Goal: Task Accomplishment & Management: Complete application form

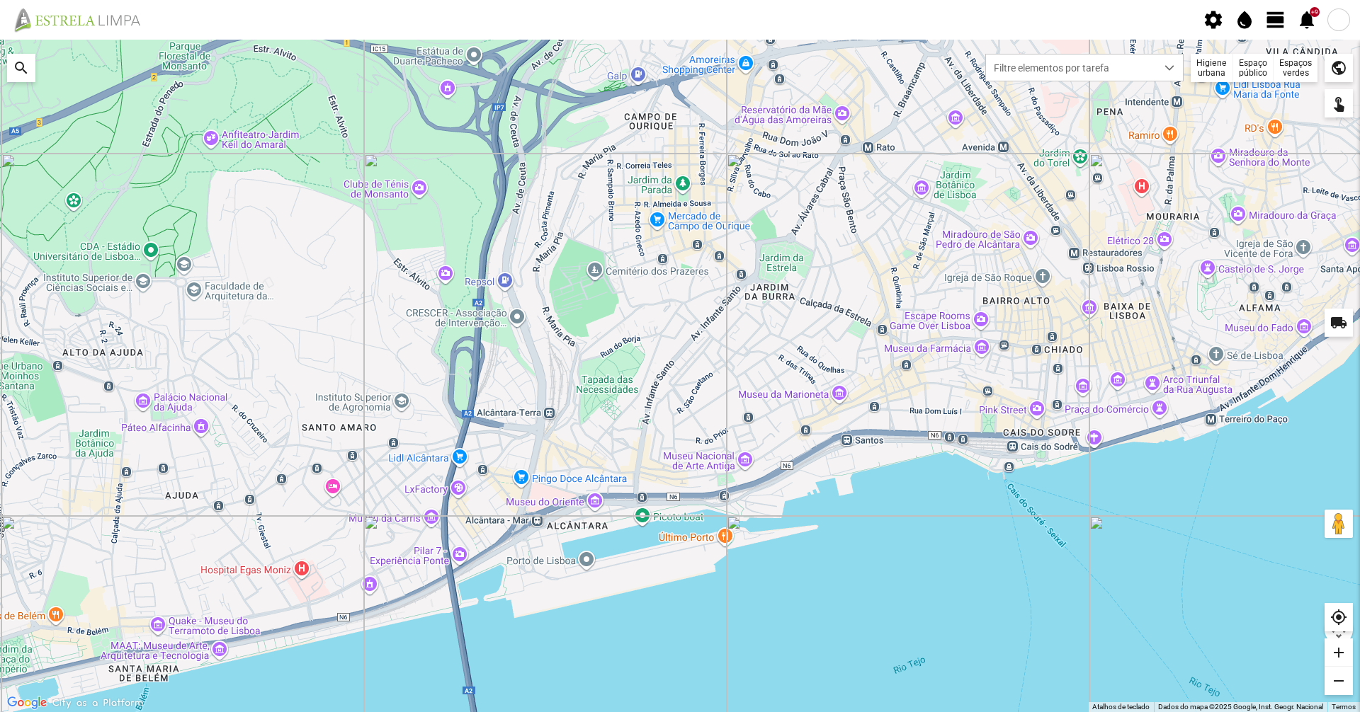
click at [1282, 20] on span "view_day" at bounding box center [1275, 19] width 21 height 21
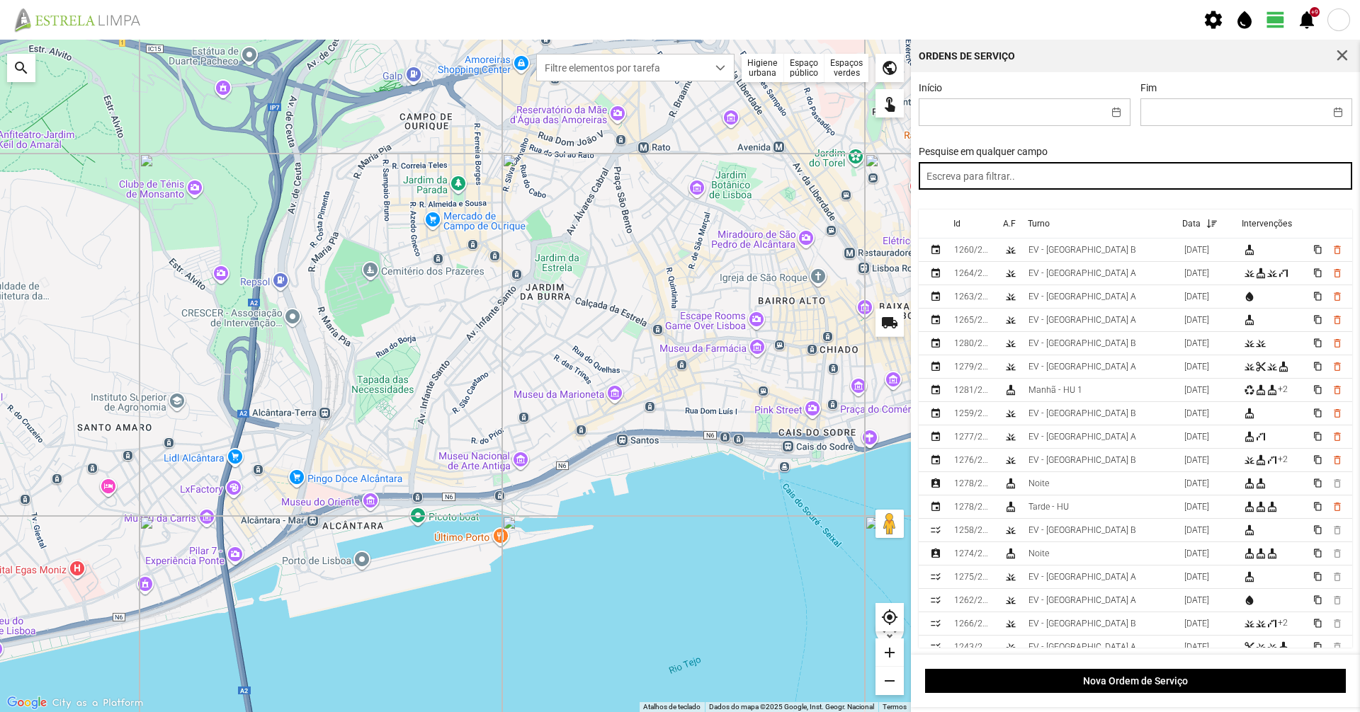
click at [1229, 165] on input "text" at bounding box center [1135, 176] width 434 height 28
type input "tarde"
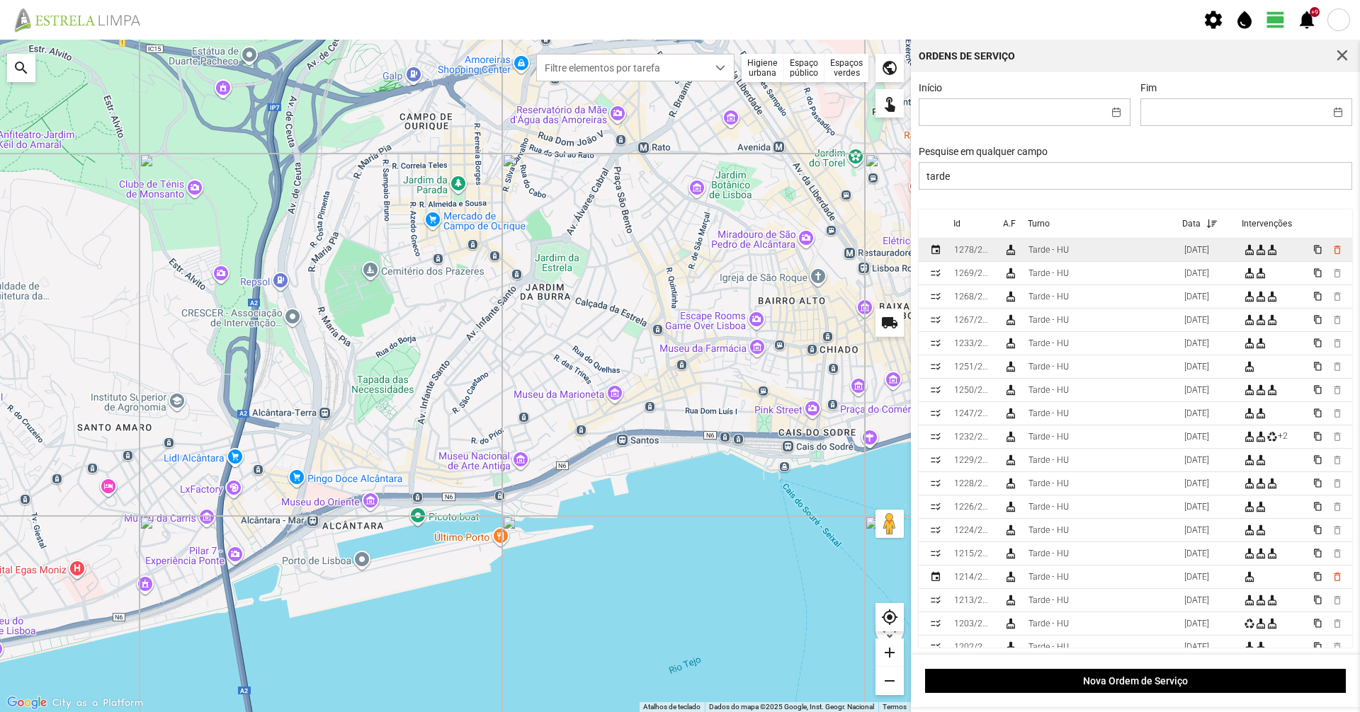
click at [1001, 258] on td "cleaning_services" at bounding box center [1010, 250] width 25 height 23
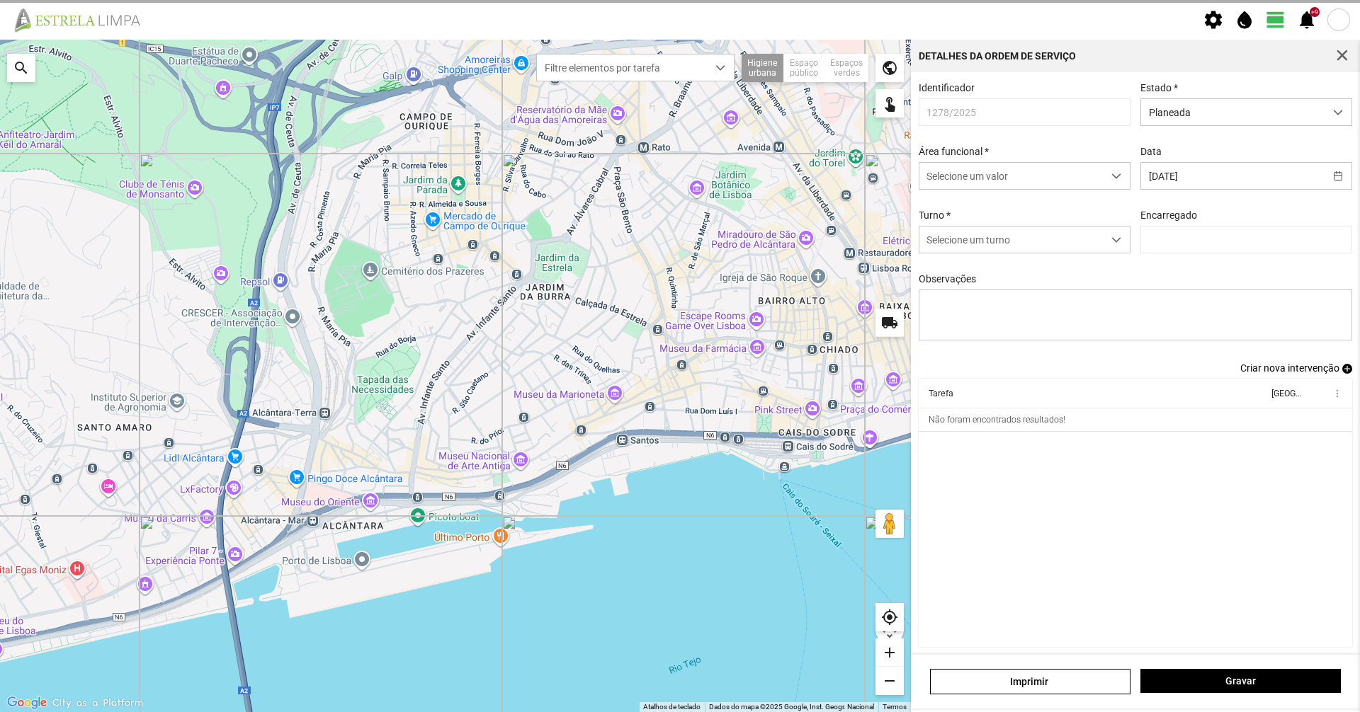
type input "[PERSON_NAME]"
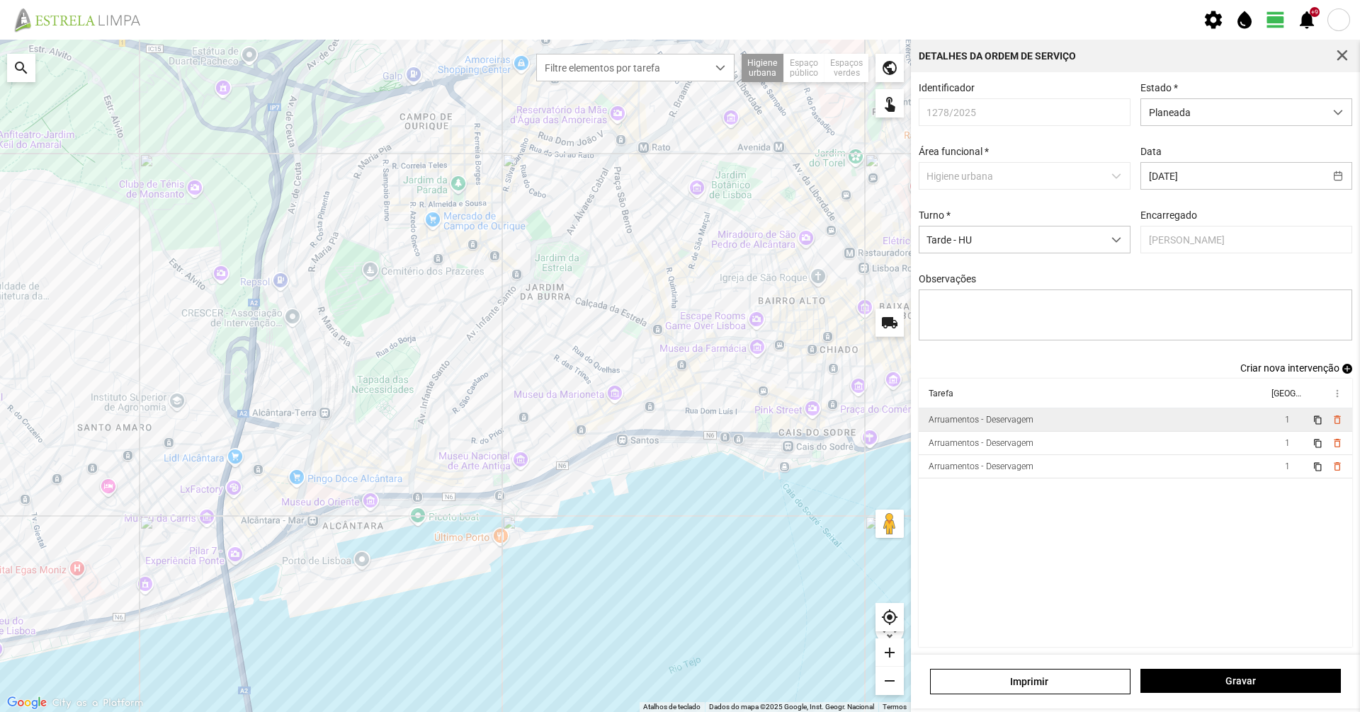
click at [1066, 426] on td "Arruamentos - Deservagem" at bounding box center [1092, 420] width 349 height 23
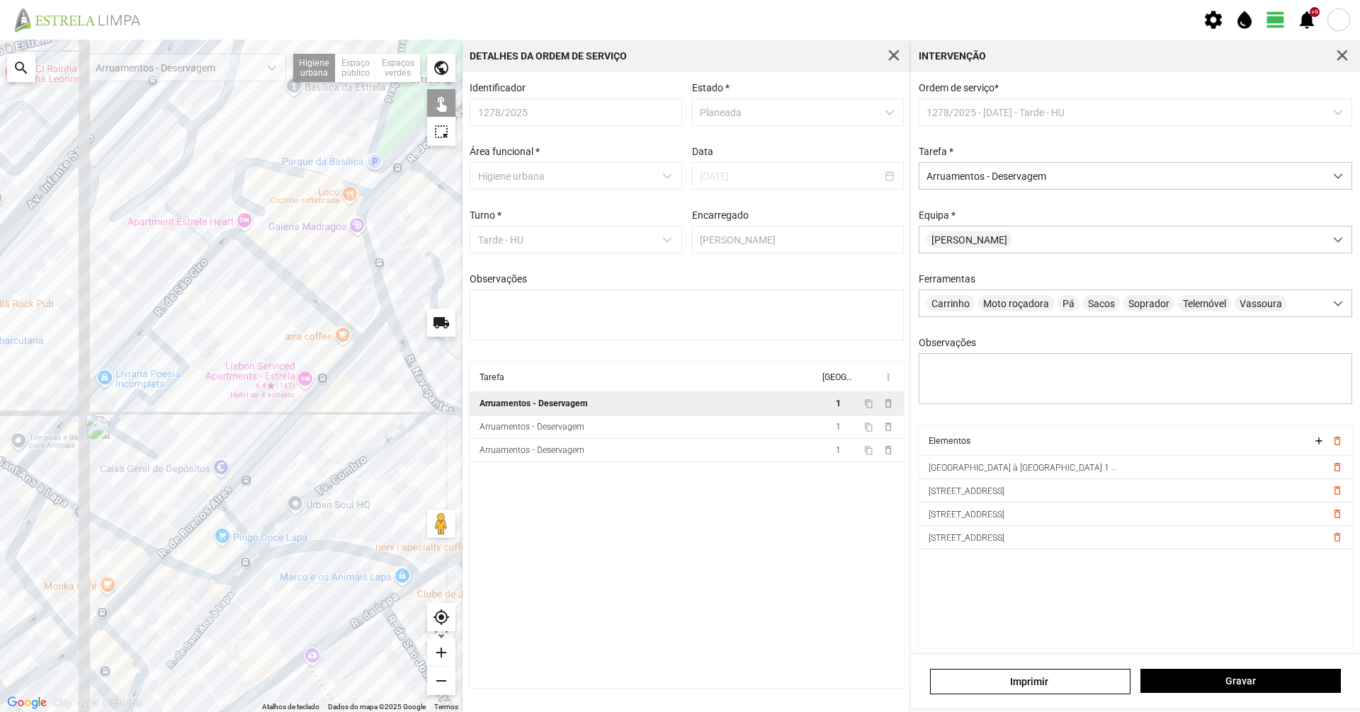
drag, startPoint x: 319, startPoint y: 251, endPoint x: 152, endPoint y: 423, distance: 239.9
click at [153, 423] on div at bounding box center [231, 376] width 462 height 673
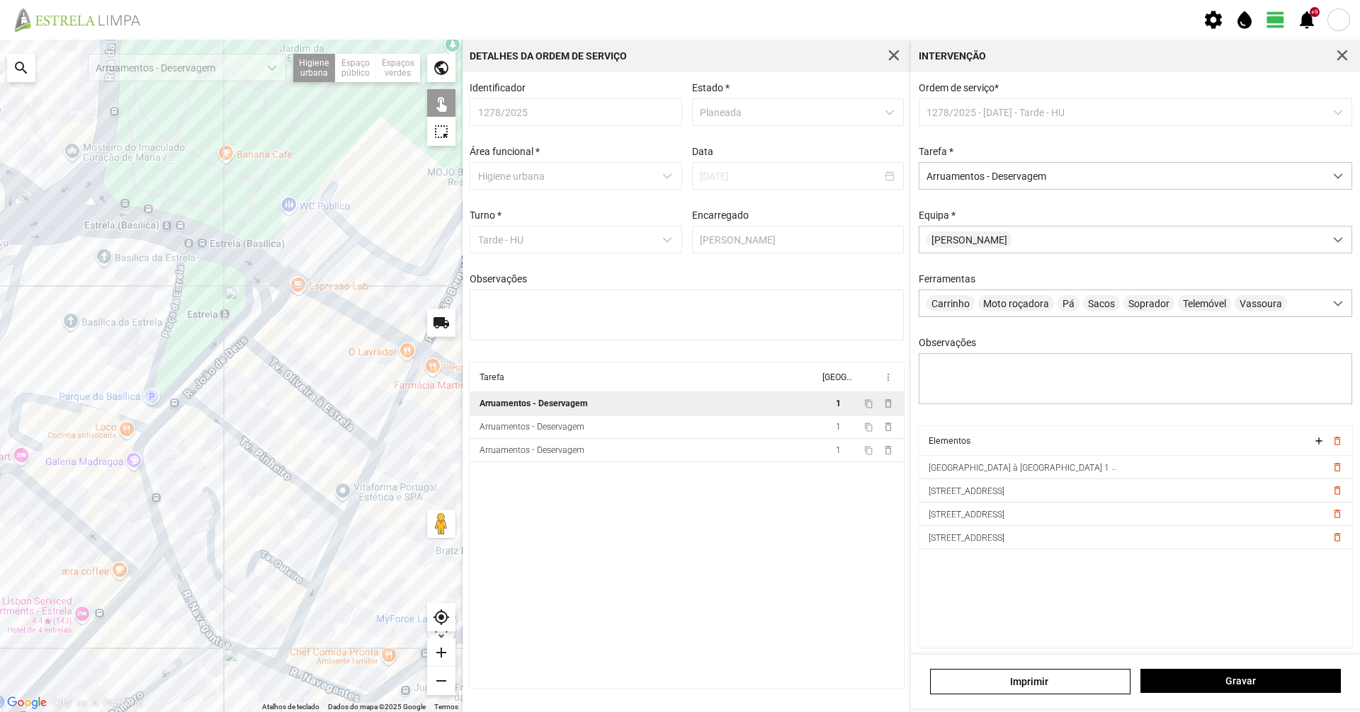
click at [262, 315] on div at bounding box center [231, 376] width 462 height 673
click at [234, 352] on div at bounding box center [231, 376] width 462 height 673
click at [173, 413] on div at bounding box center [231, 376] width 462 height 673
click at [170, 413] on div at bounding box center [231, 376] width 462 height 673
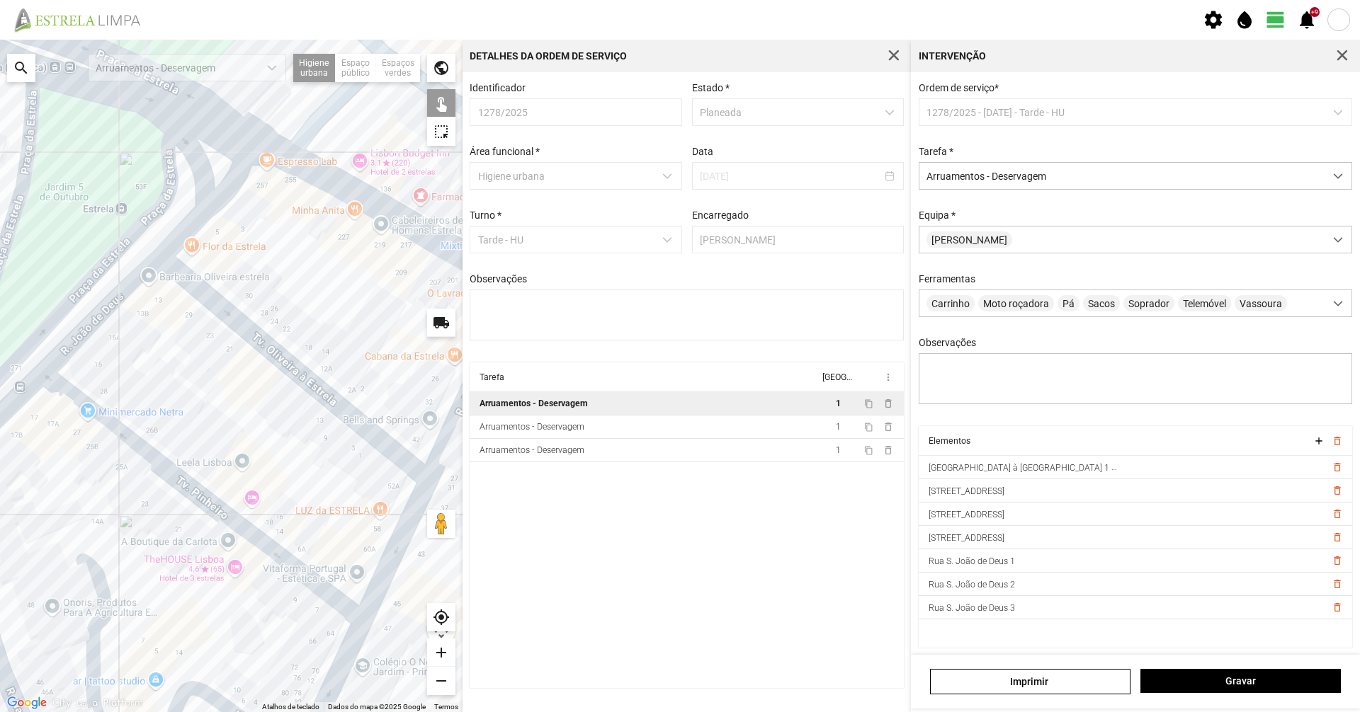
drag, startPoint x: 390, startPoint y: 332, endPoint x: 210, endPoint y: 378, distance: 186.4
click at [210, 378] on div at bounding box center [231, 376] width 462 height 673
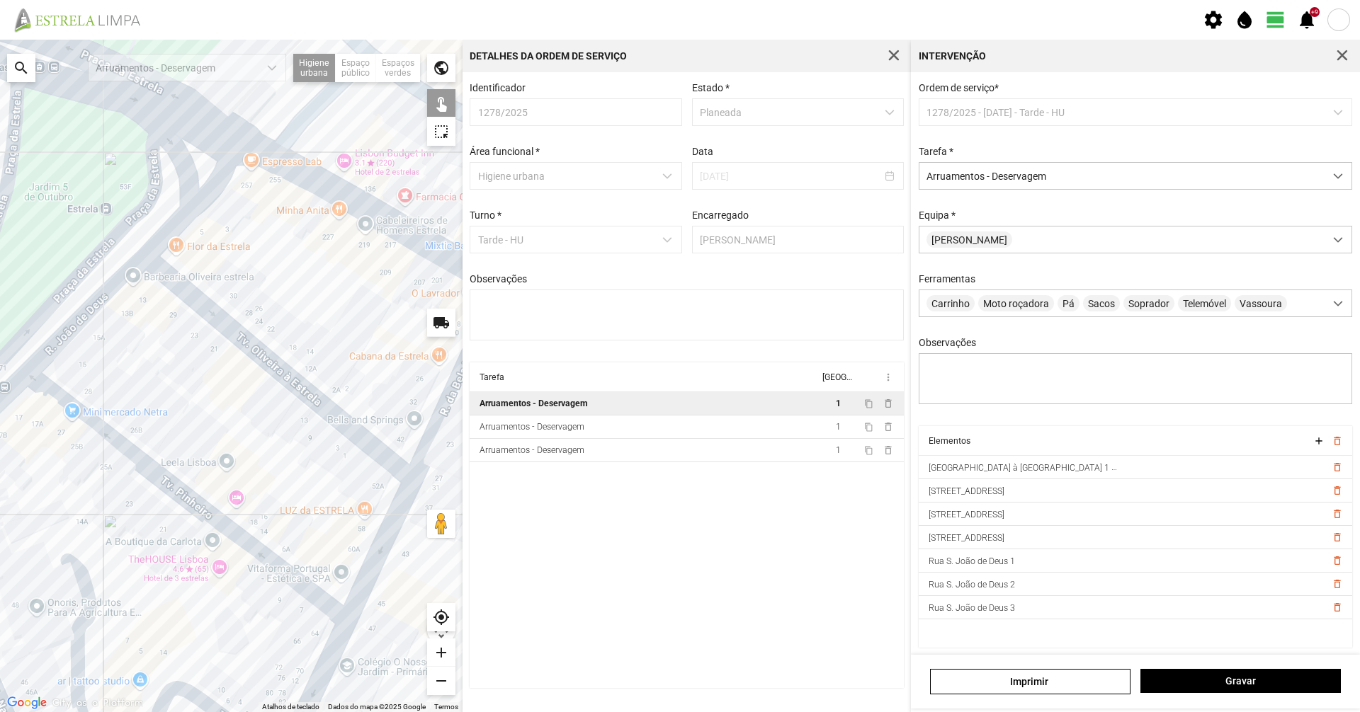
click at [267, 358] on div at bounding box center [231, 376] width 462 height 673
click at [188, 497] on div at bounding box center [231, 376] width 462 height 673
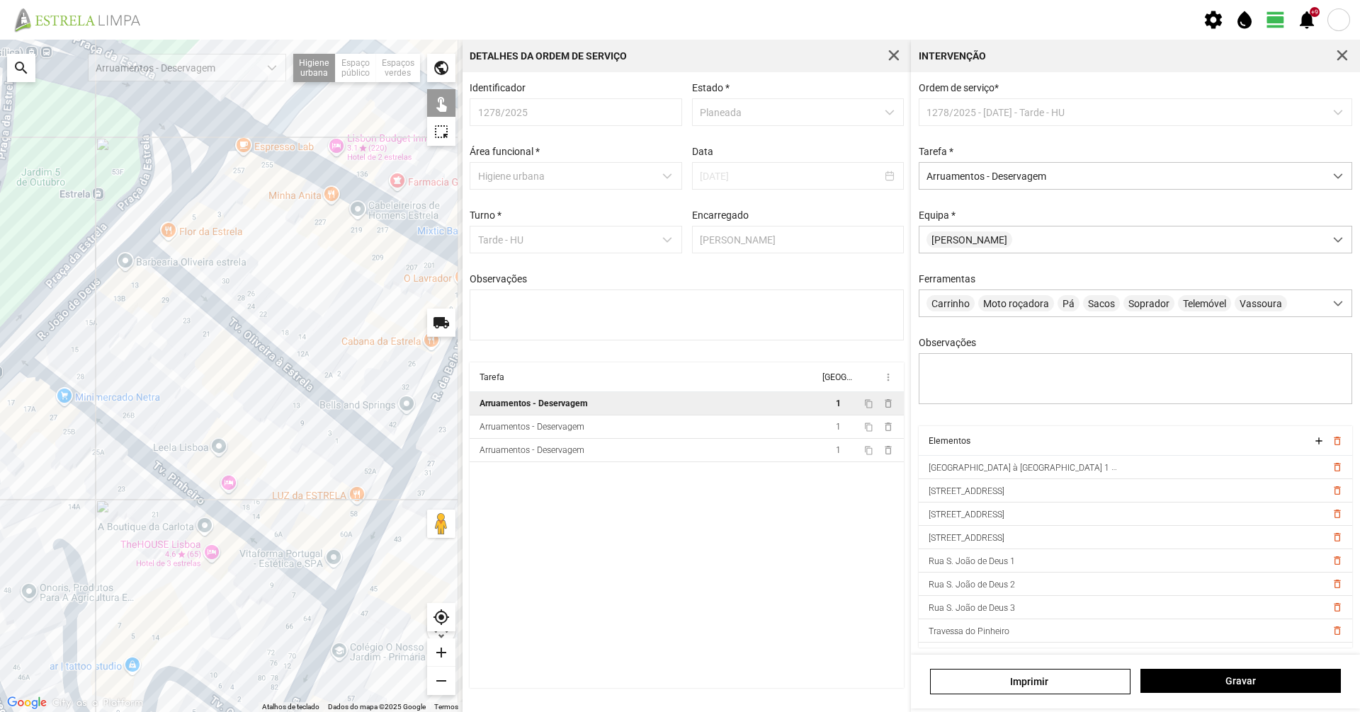
drag, startPoint x: 226, startPoint y: 476, endPoint x: 171, endPoint y: 346, distance: 141.5
click at [171, 347] on div at bounding box center [231, 376] width 462 height 673
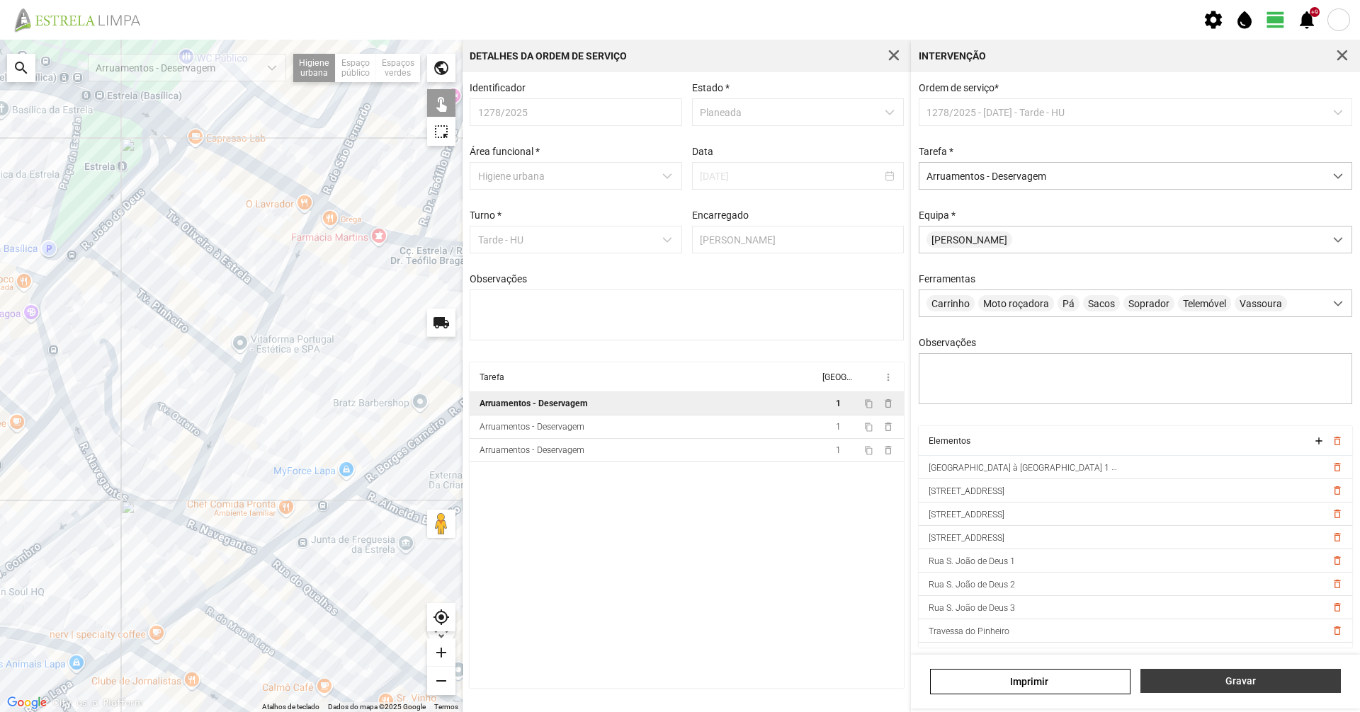
click at [1194, 678] on span "Gravar" at bounding box center [1241, 681] width 186 height 11
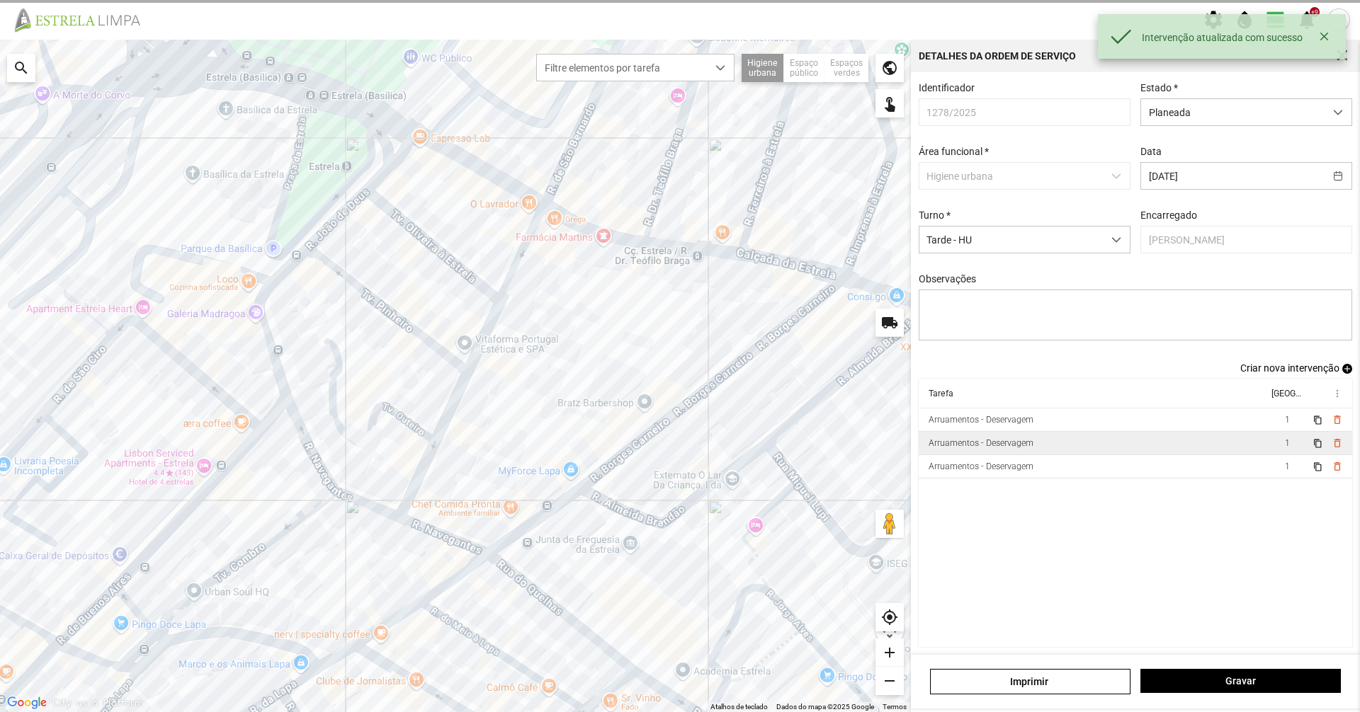
click at [1073, 450] on td "Arruamentos - Deservagem" at bounding box center [1092, 443] width 349 height 23
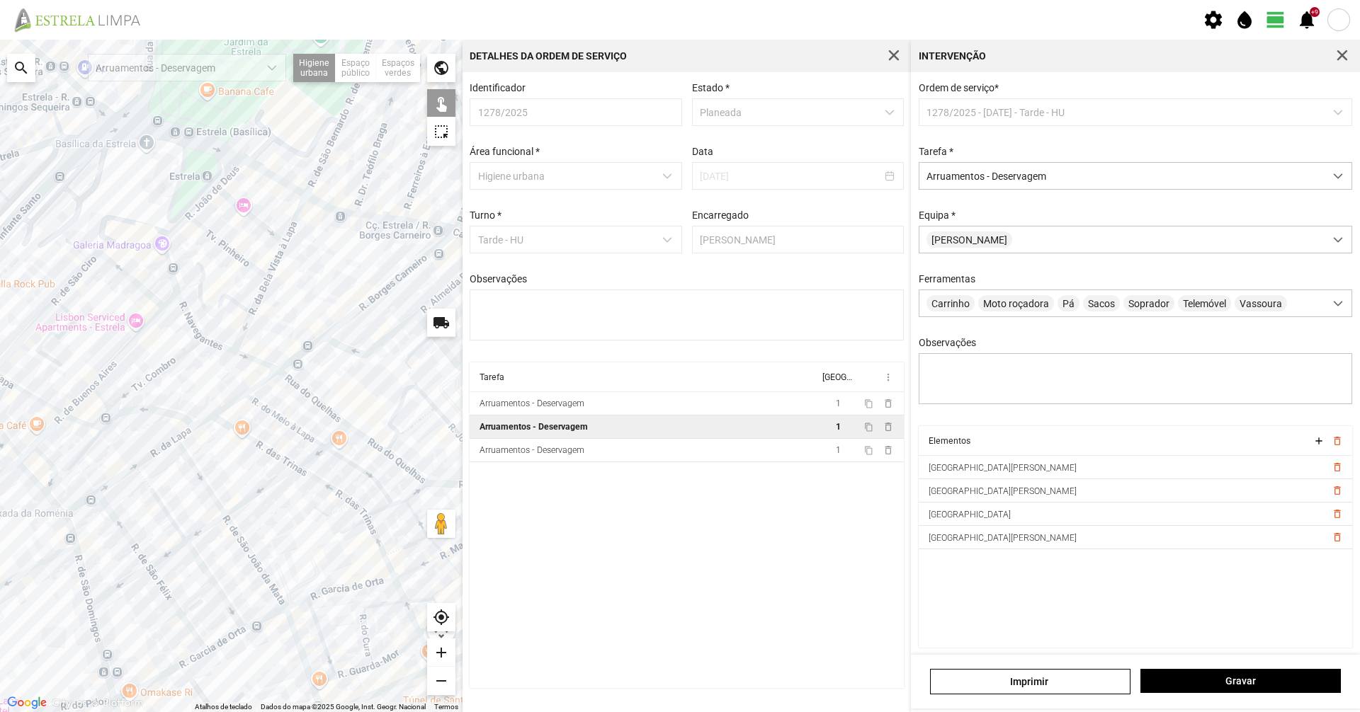
drag, startPoint x: 278, startPoint y: 484, endPoint x: 285, endPoint y: 329, distance: 155.3
click at [285, 329] on div at bounding box center [231, 376] width 462 height 673
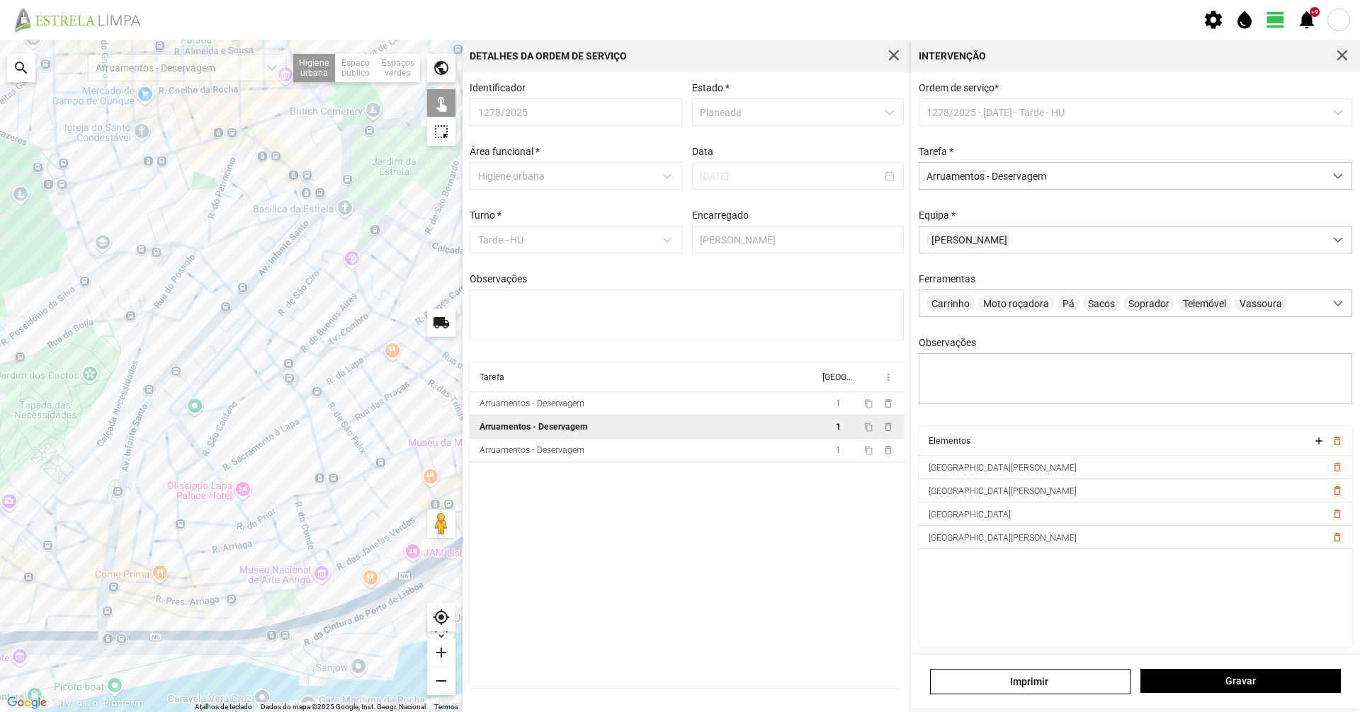
drag, startPoint x: 145, startPoint y: 588, endPoint x: 232, endPoint y: 474, distance: 144.0
click at [255, 472] on div at bounding box center [231, 376] width 462 height 673
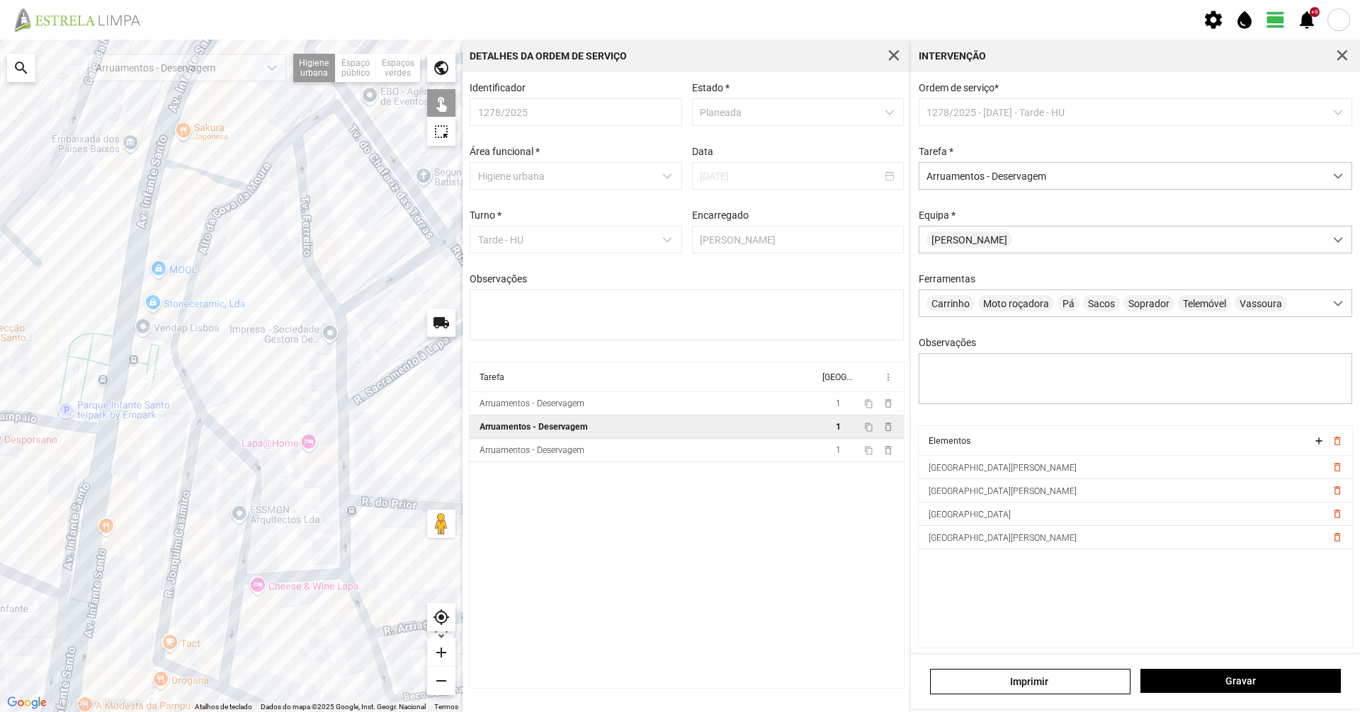
drag, startPoint x: 289, startPoint y: 503, endPoint x: 220, endPoint y: 449, distance: 87.7
click at [228, 465] on div at bounding box center [231, 376] width 462 height 673
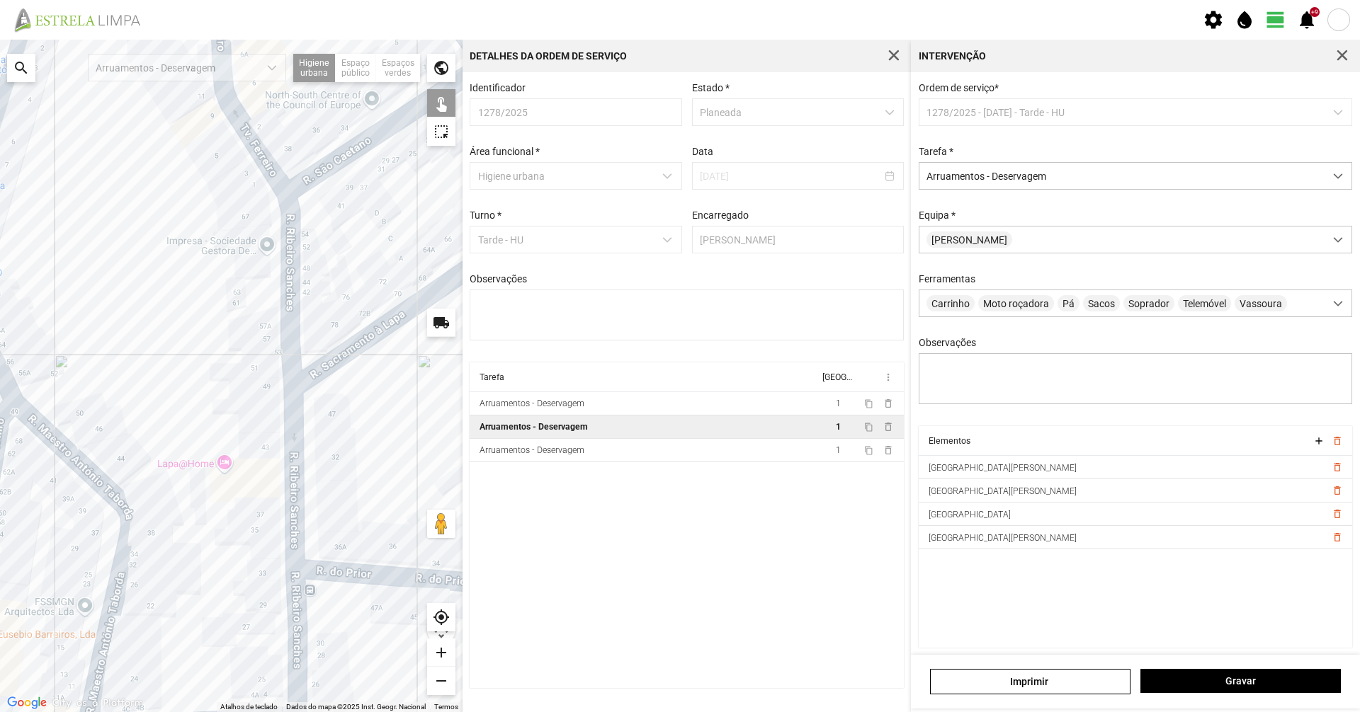
click at [285, 283] on div at bounding box center [231, 376] width 462 height 673
click at [290, 455] on div at bounding box center [231, 376] width 462 height 673
click at [292, 613] on div at bounding box center [231, 376] width 462 height 673
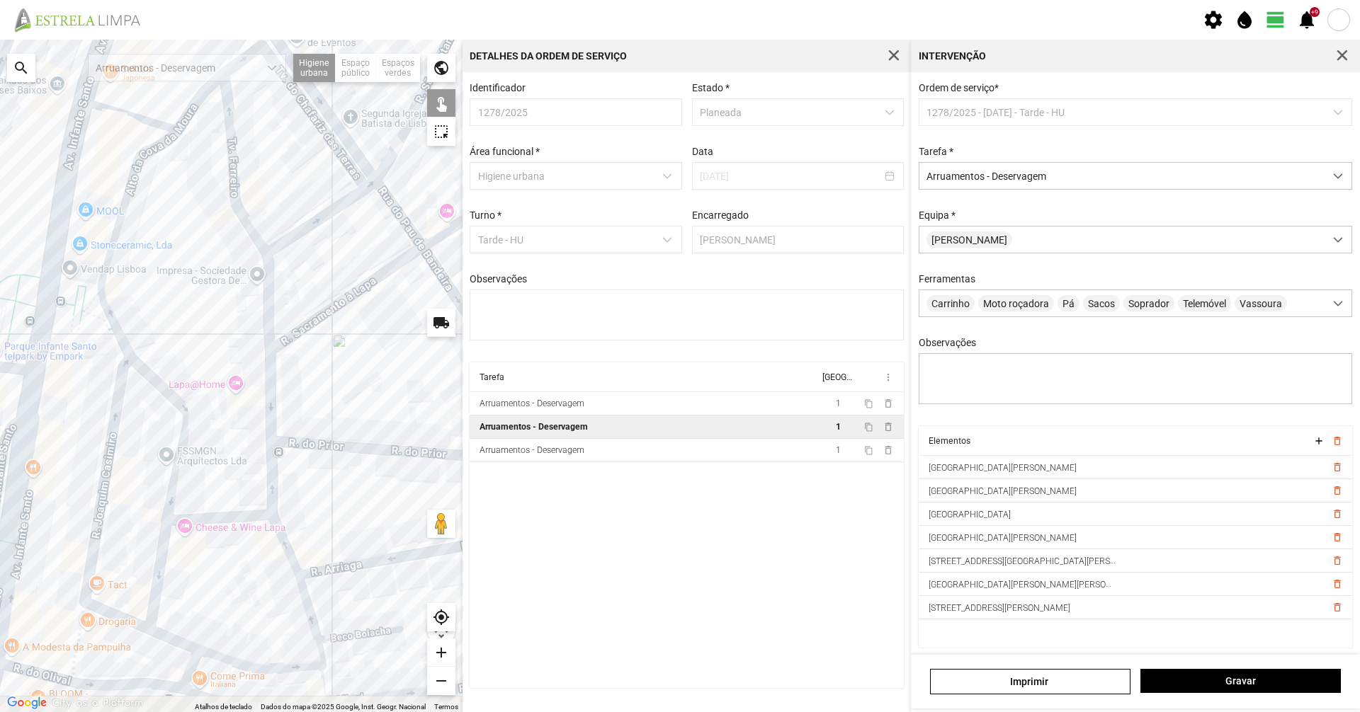
drag, startPoint x: 317, startPoint y: 638, endPoint x: 281, endPoint y: 436, distance: 205.6
click at [281, 436] on div at bounding box center [231, 376] width 462 height 673
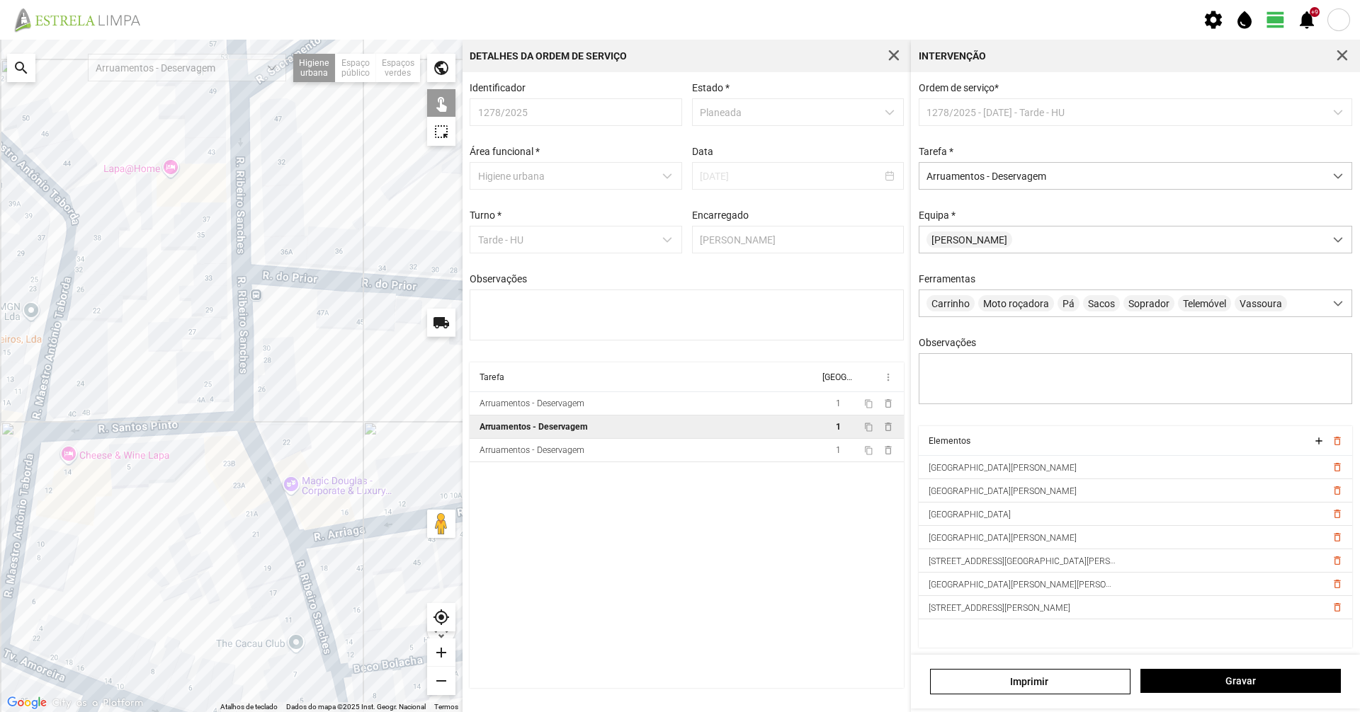
click at [271, 504] on div at bounding box center [231, 376] width 462 height 673
click at [301, 588] on div at bounding box center [231, 376] width 462 height 673
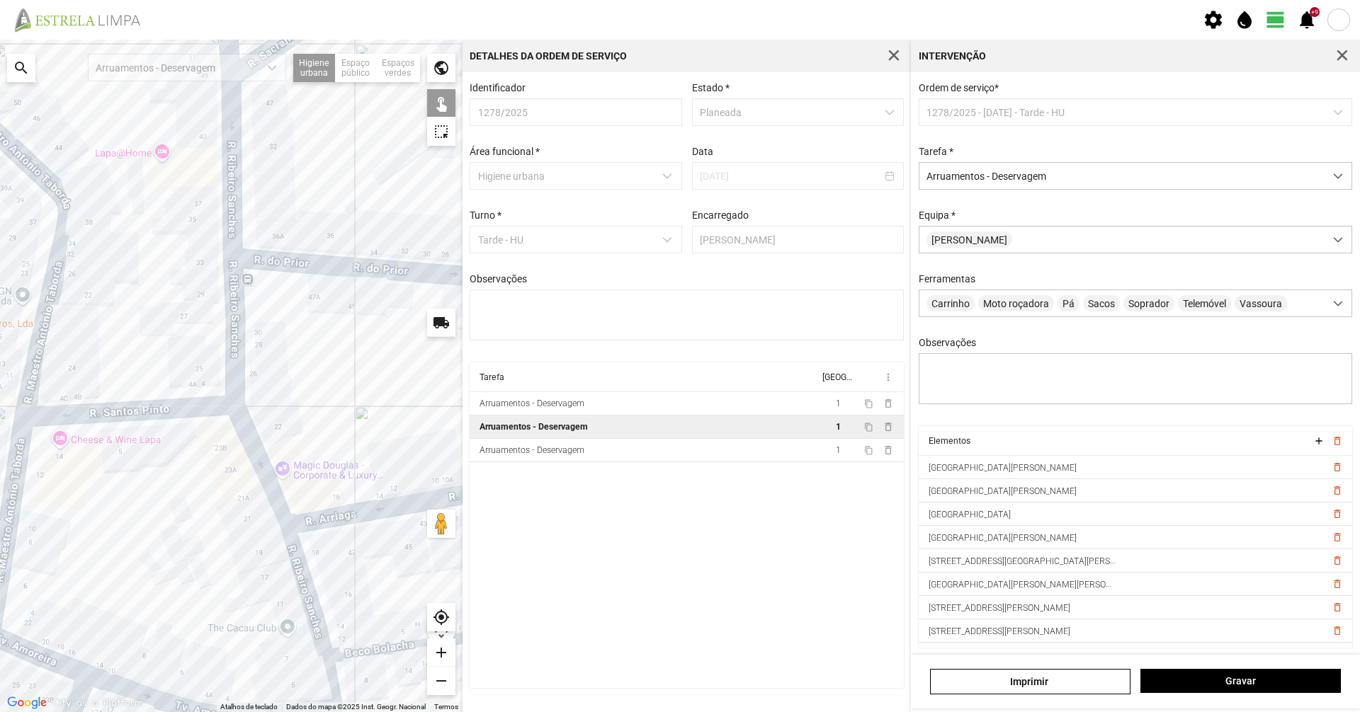
drag, startPoint x: 272, startPoint y: 591, endPoint x: 158, endPoint y: 381, distance: 238.6
click at [158, 383] on div at bounding box center [231, 376] width 462 height 673
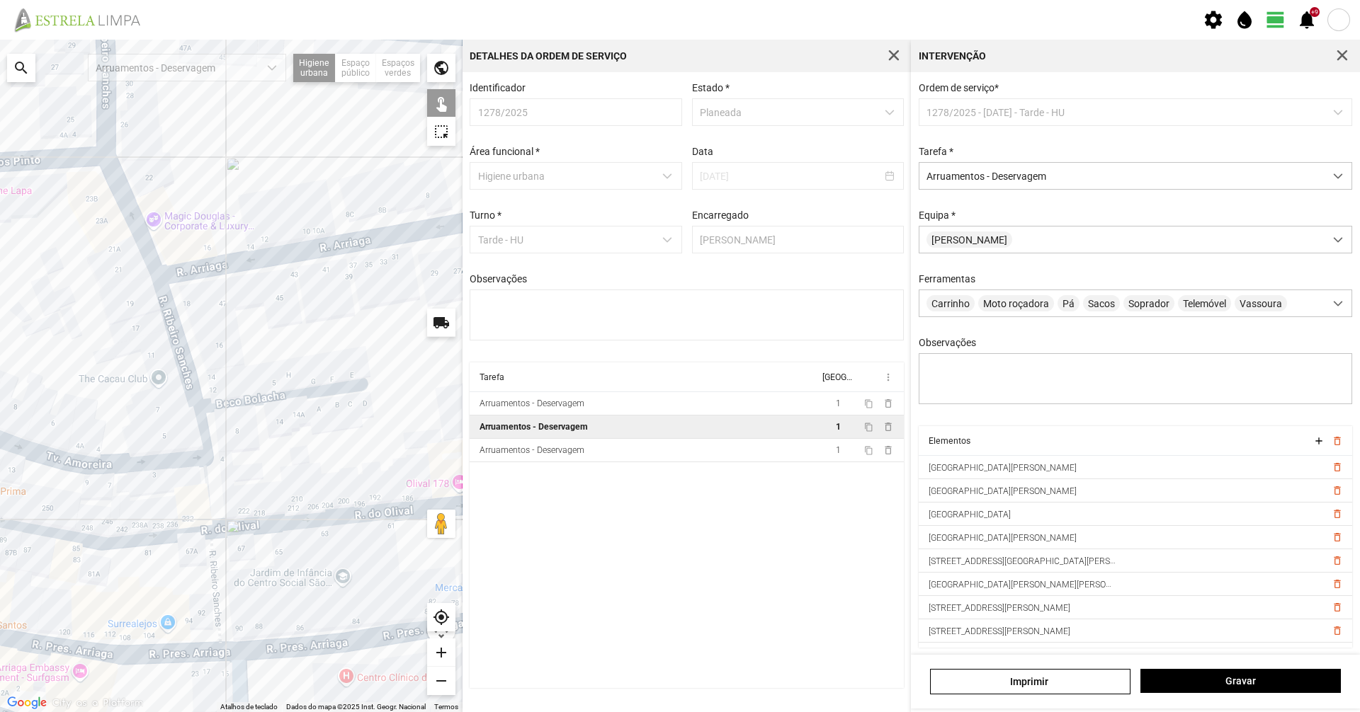
click at [203, 450] on div at bounding box center [231, 376] width 462 height 673
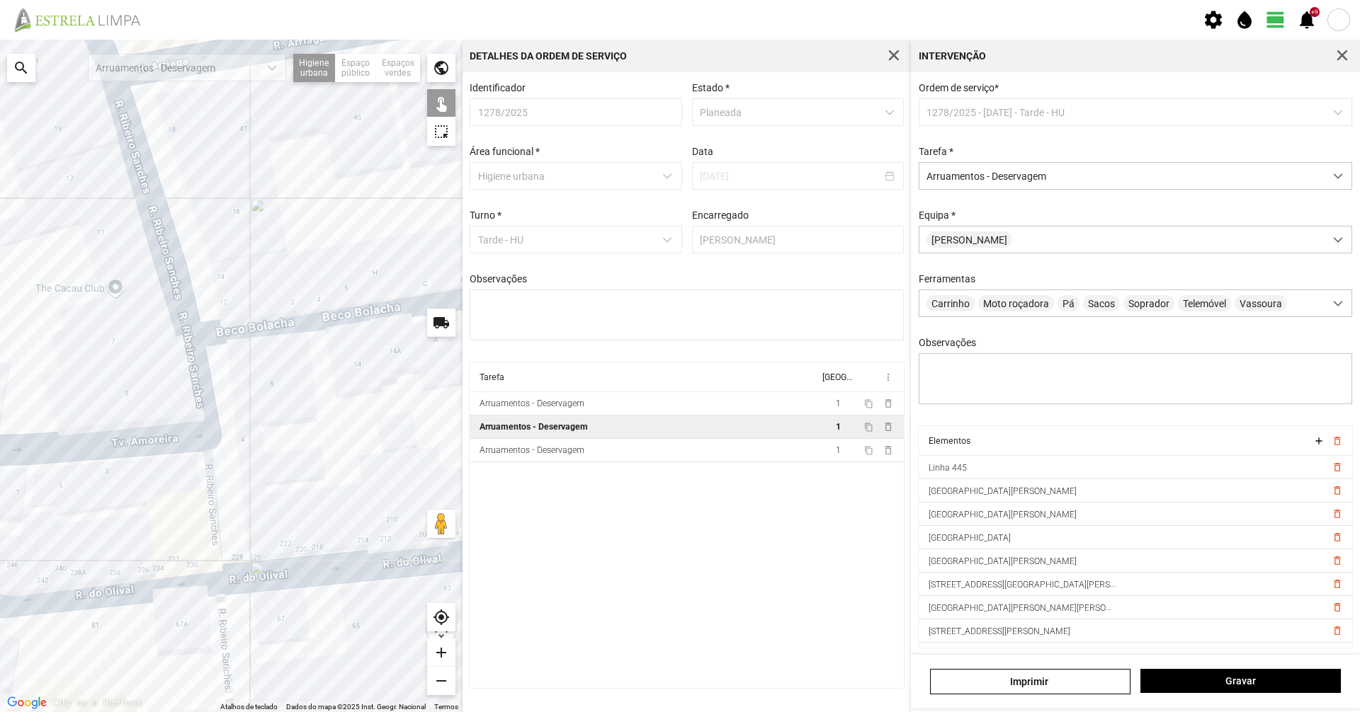
click at [208, 488] on div at bounding box center [231, 376] width 462 height 673
click at [205, 462] on div at bounding box center [231, 376] width 462 height 673
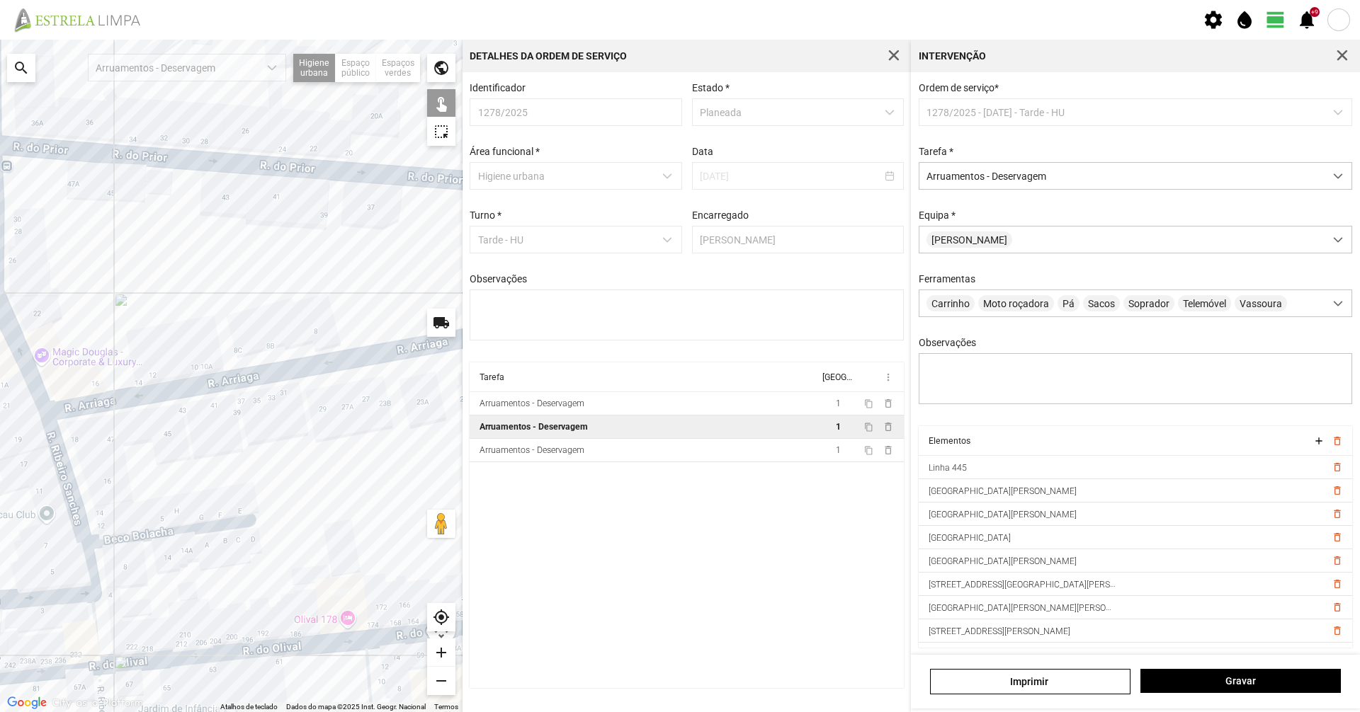
drag, startPoint x: 273, startPoint y: 331, endPoint x: 151, endPoint y: 503, distance: 210.8
click at [151, 503] on div at bounding box center [231, 376] width 462 height 673
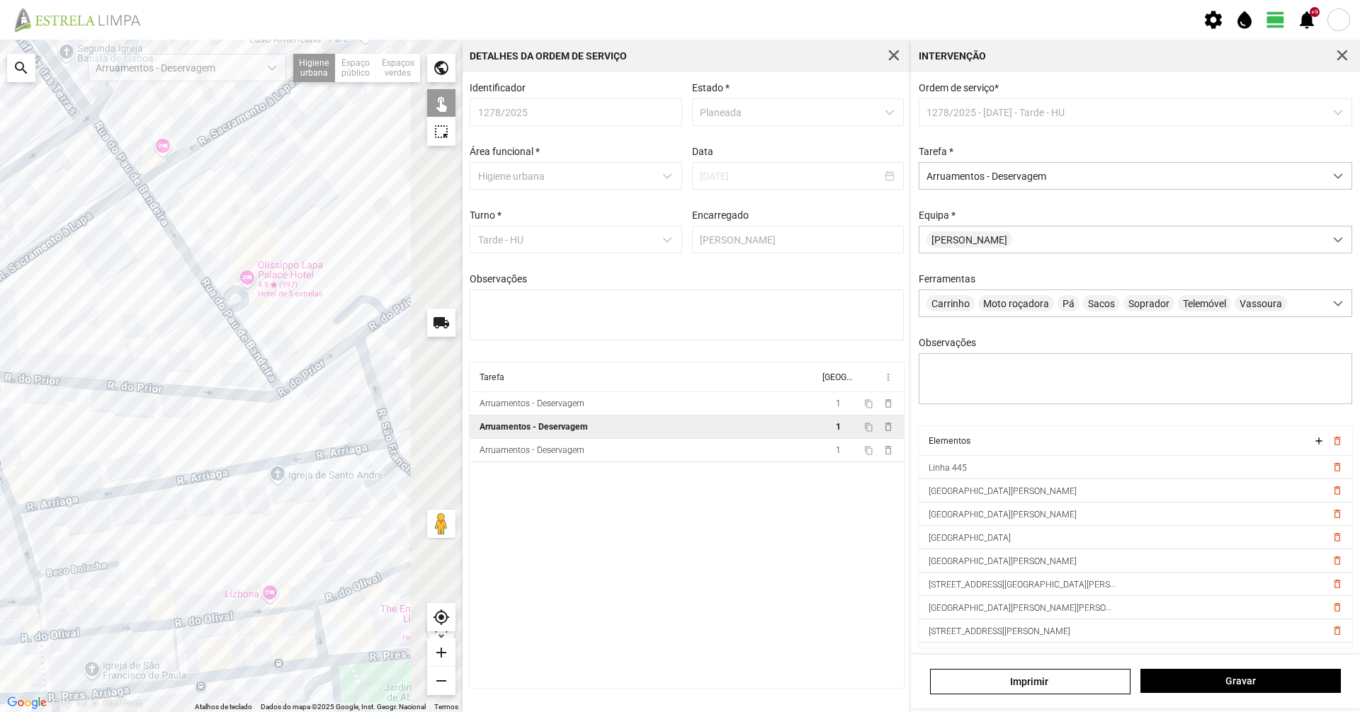
drag, startPoint x: 307, startPoint y: 423, endPoint x: 219, endPoint y: 465, distance: 97.9
click at [219, 465] on div at bounding box center [231, 376] width 462 height 673
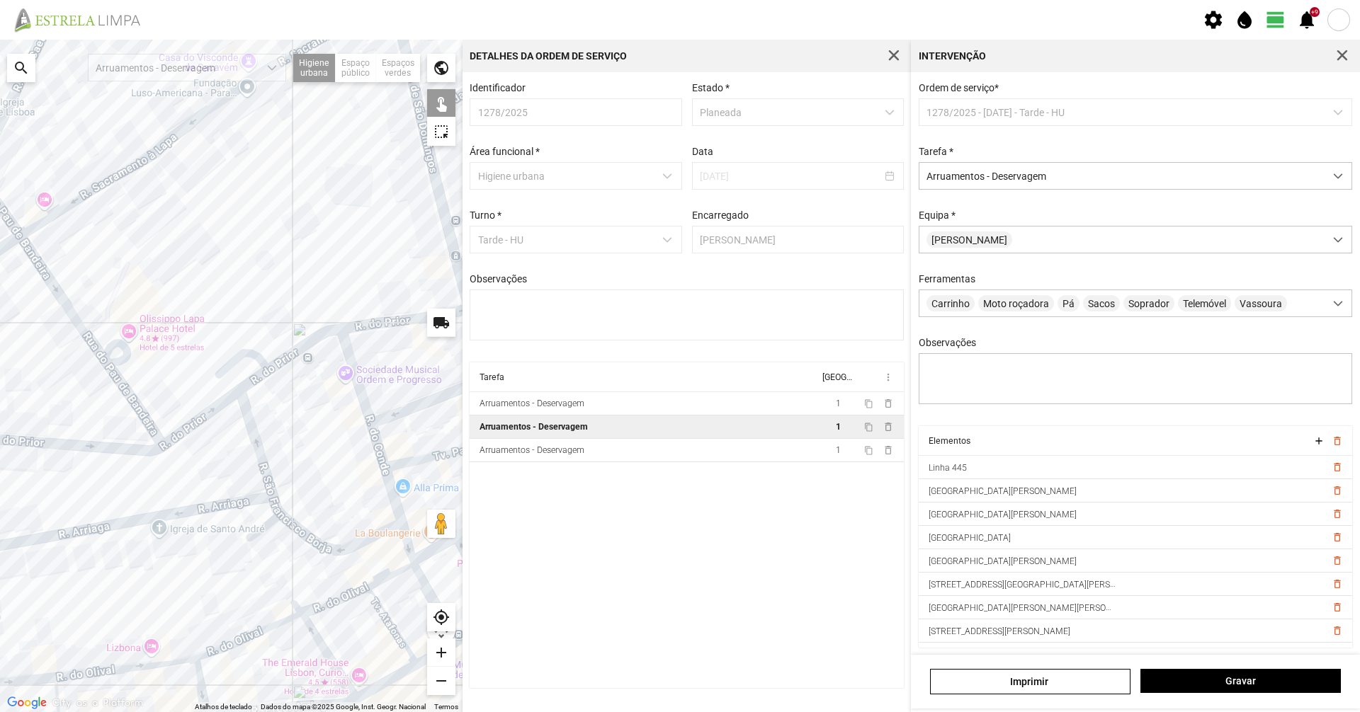
click at [220, 409] on div at bounding box center [231, 376] width 462 height 673
click at [262, 375] on div at bounding box center [231, 376] width 462 height 673
click at [390, 321] on div at bounding box center [231, 376] width 462 height 673
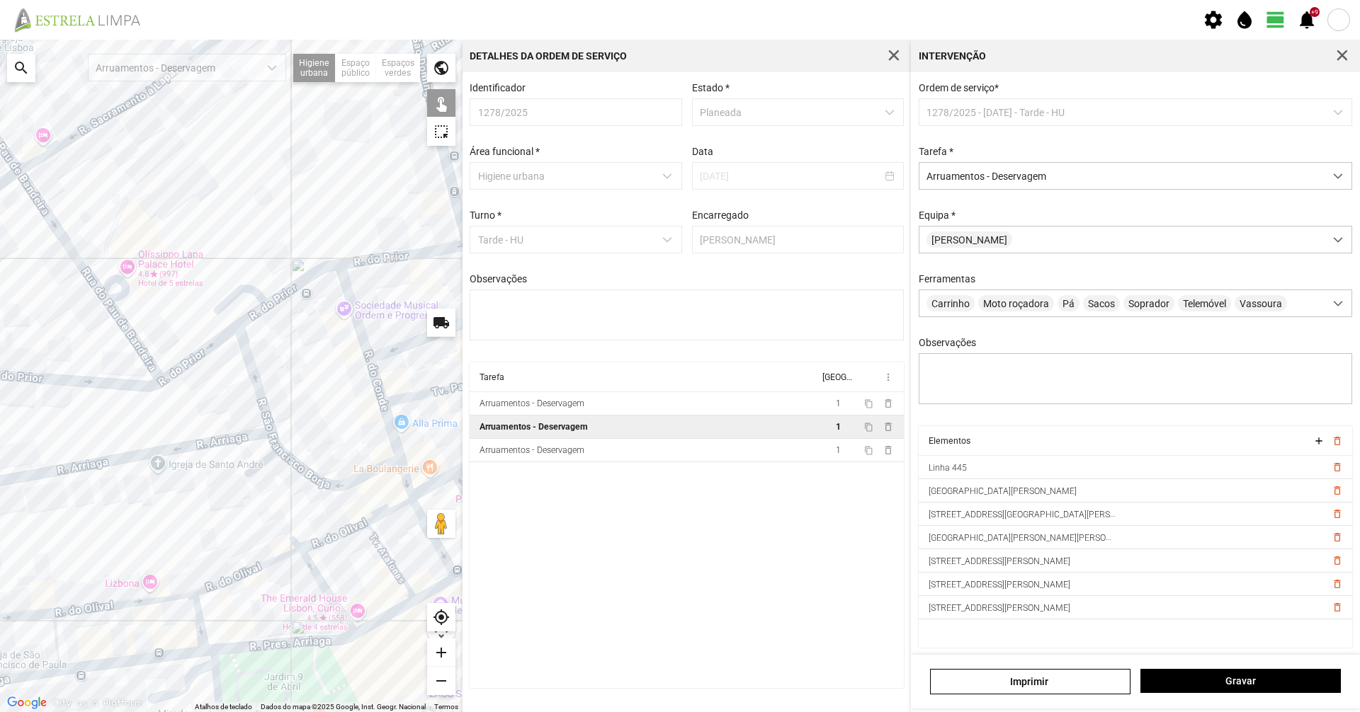
drag, startPoint x: 343, startPoint y: 299, endPoint x: 341, endPoint y: 233, distance: 65.9
click at [341, 233] on div at bounding box center [231, 376] width 462 height 673
click at [1195, 683] on span "Gravar" at bounding box center [1241, 681] width 186 height 11
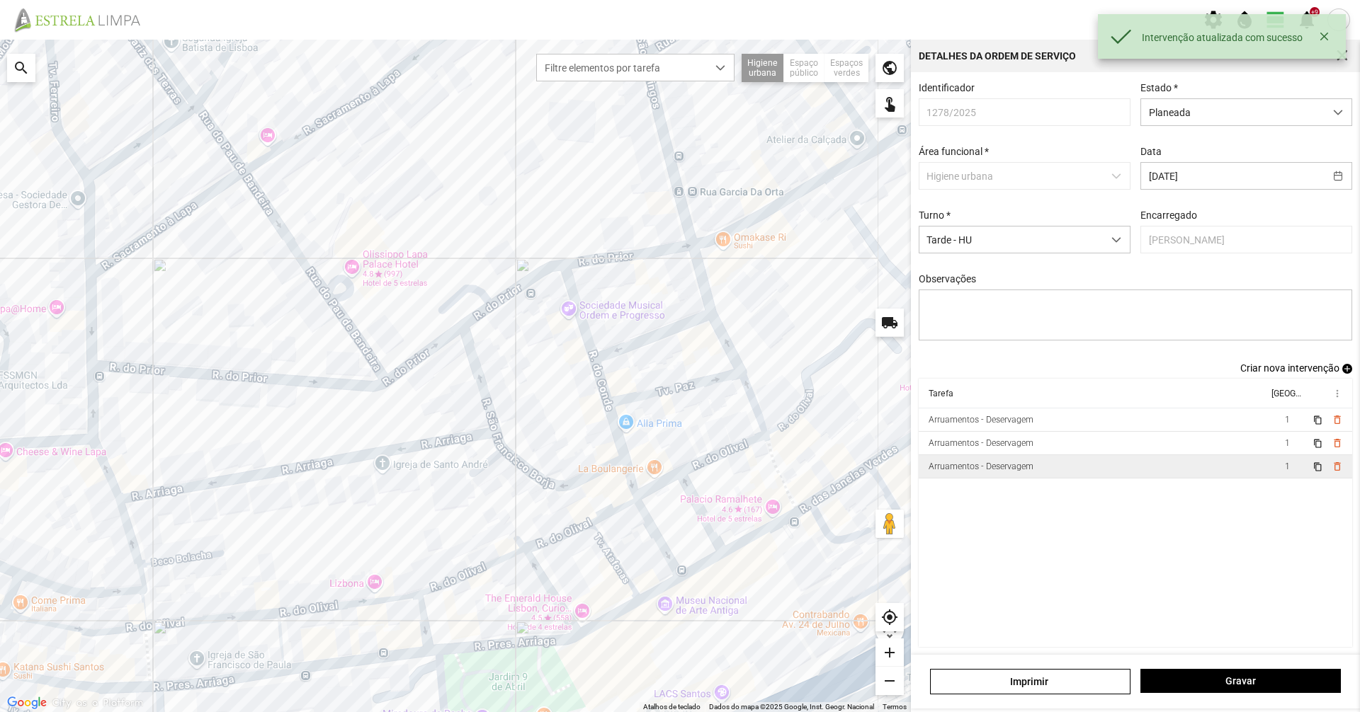
click at [1117, 479] on td "Arruamentos - Deservagem" at bounding box center [1092, 466] width 349 height 23
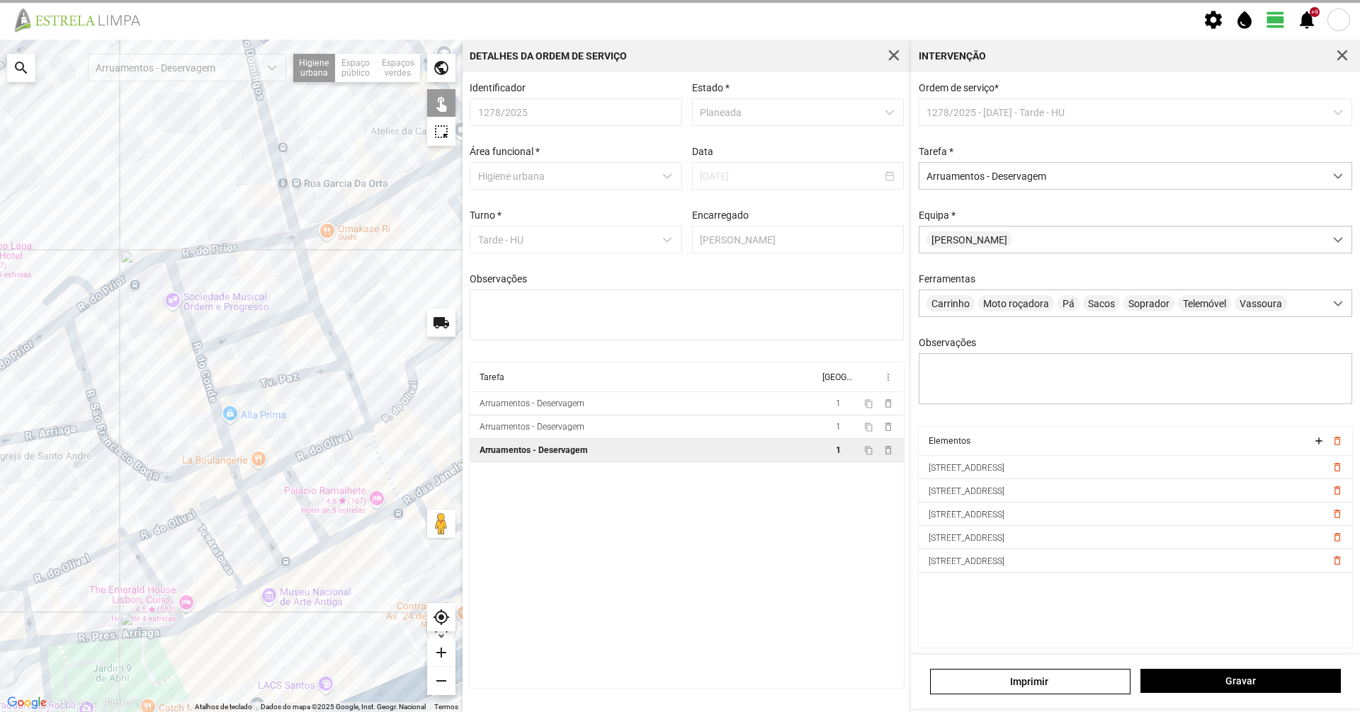
drag, startPoint x: 312, startPoint y: 445, endPoint x: 250, endPoint y: 445, distance: 61.6
click at [250, 445] on div at bounding box center [231, 376] width 462 height 673
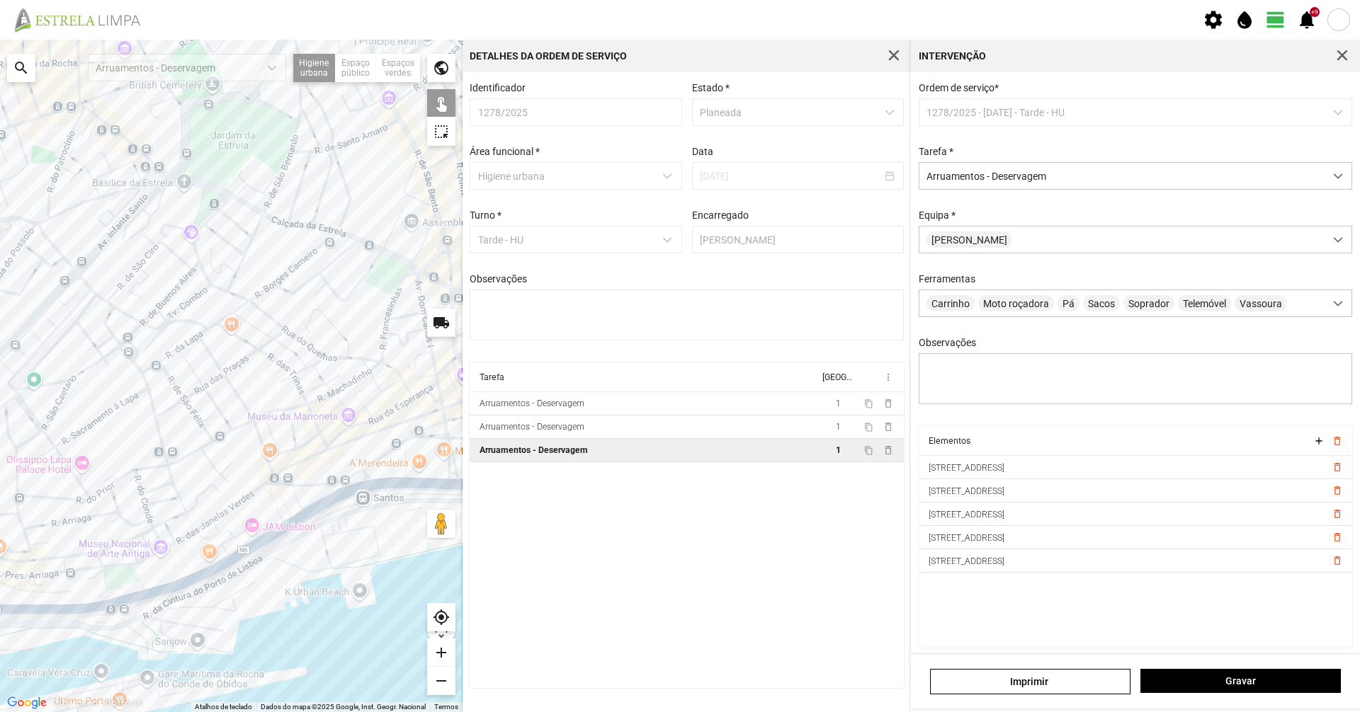
drag, startPoint x: 351, startPoint y: 294, endPoint x: 191, endPoint y: 519, distance: 275.9
click at [191, 519] on div at bounding box center [231, 376] width 462 height 673
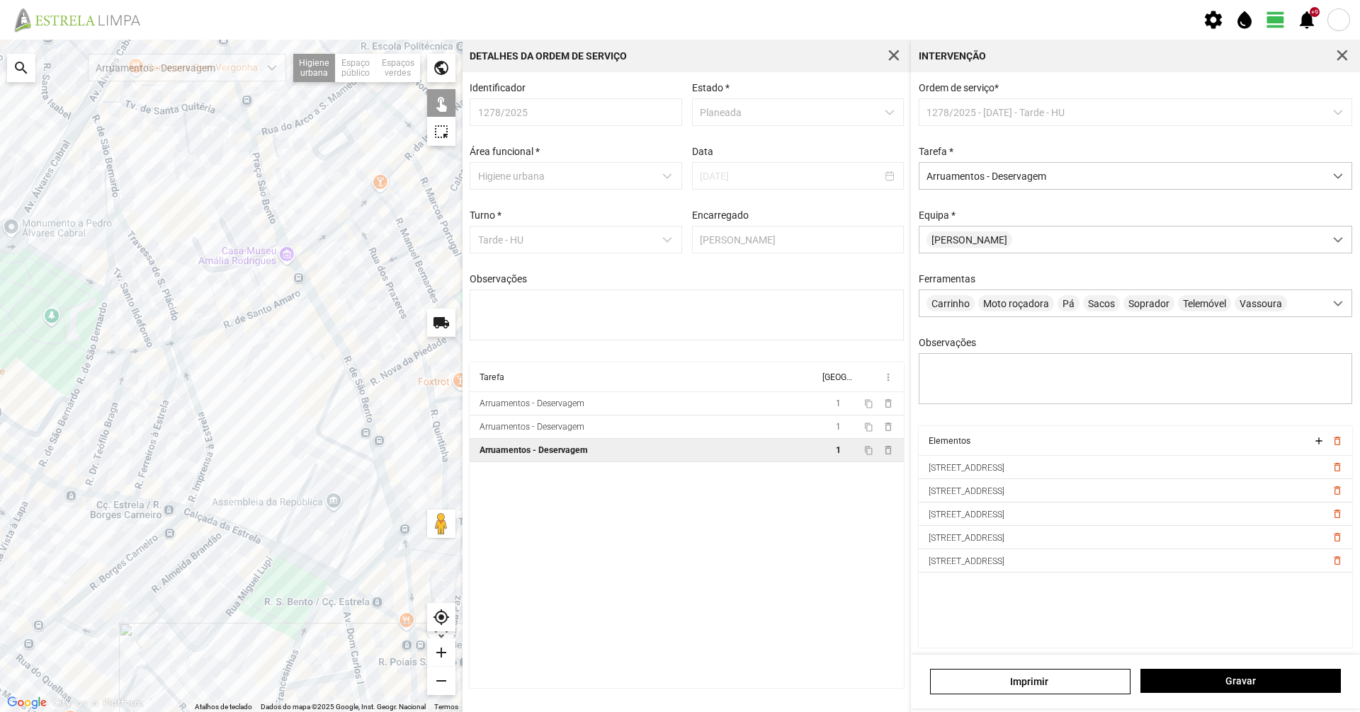
drag, startPoint x: 246, startPoint y: 595, endPoint x: 273, endPoint y: 525, distance: 75.4
click at [273, 525] on div at bounding box center [231, 376] width 462 height 673
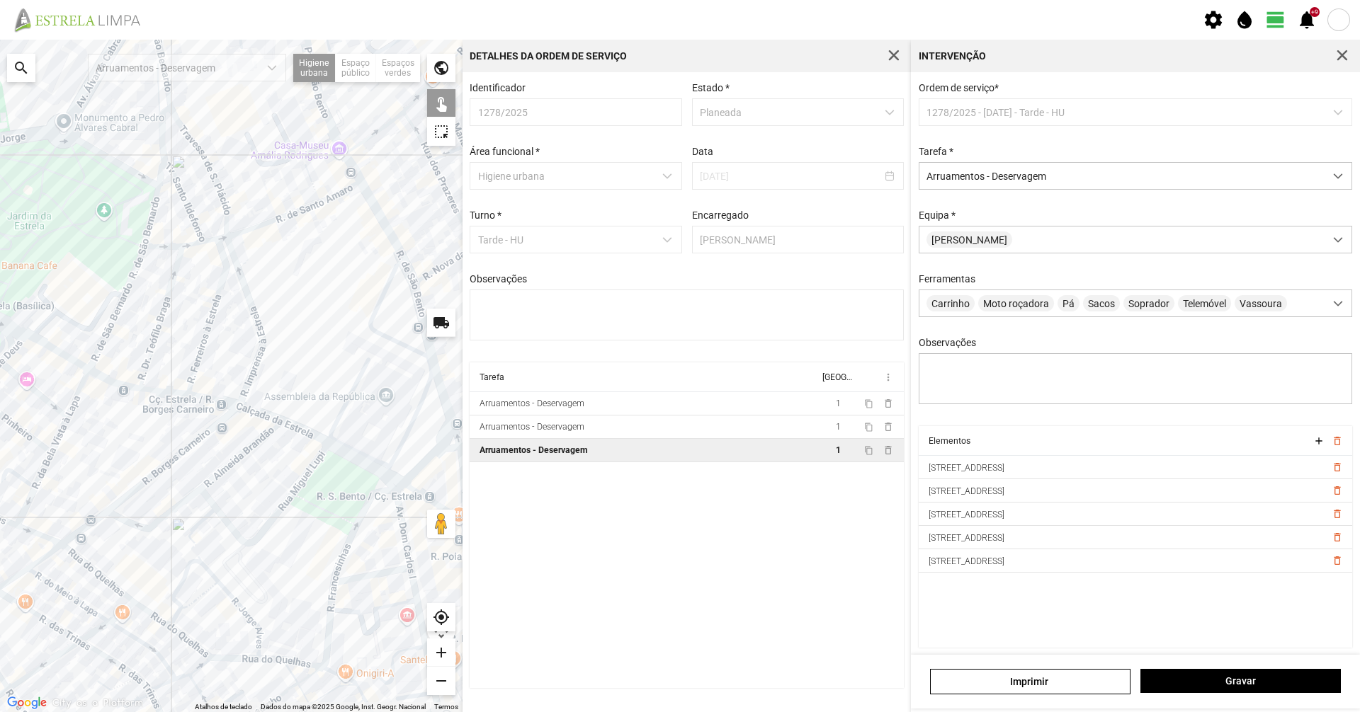
click at [210, 501] on div at bounding box center [231, 376] width 462 height 673
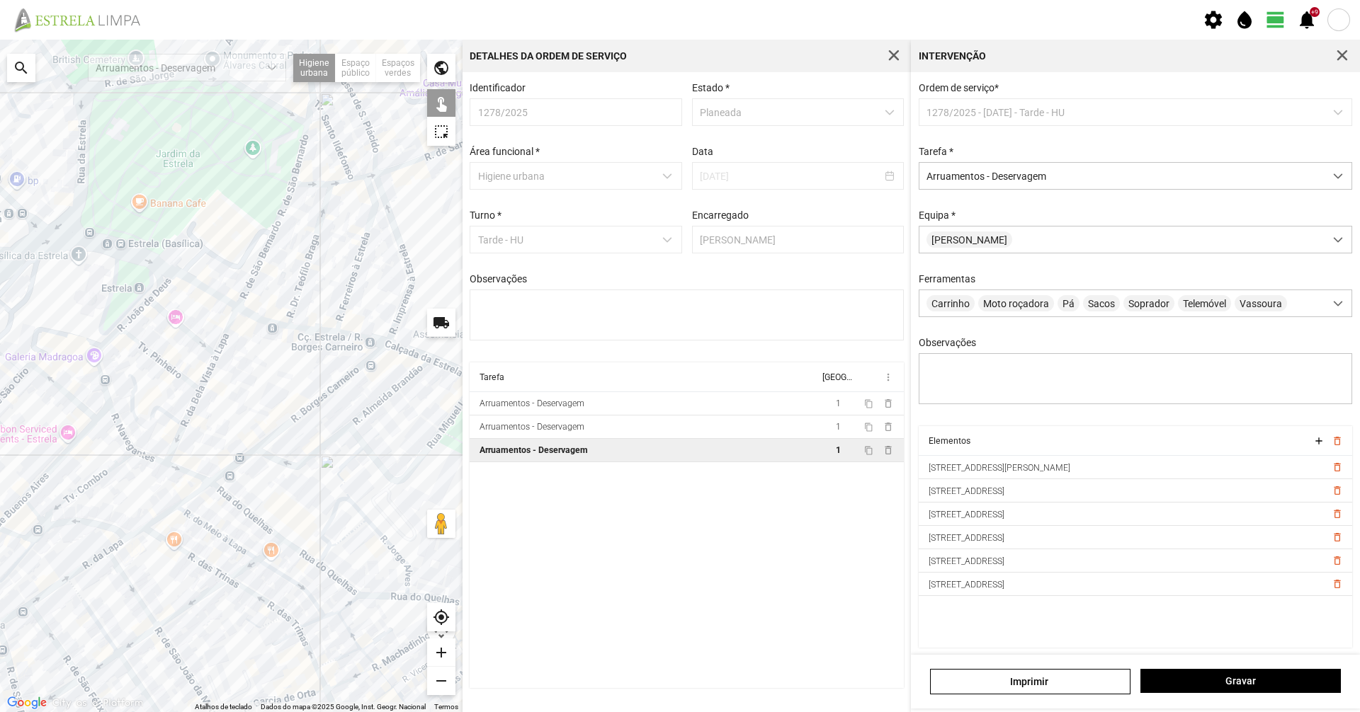
drag, startPoint x: 190, startPoint y: 532, endPoint x: 389, endPoint y: 479, distance: 205.3
click at [389, 479] on div at bounding box center [231, 376] width 462 height 673
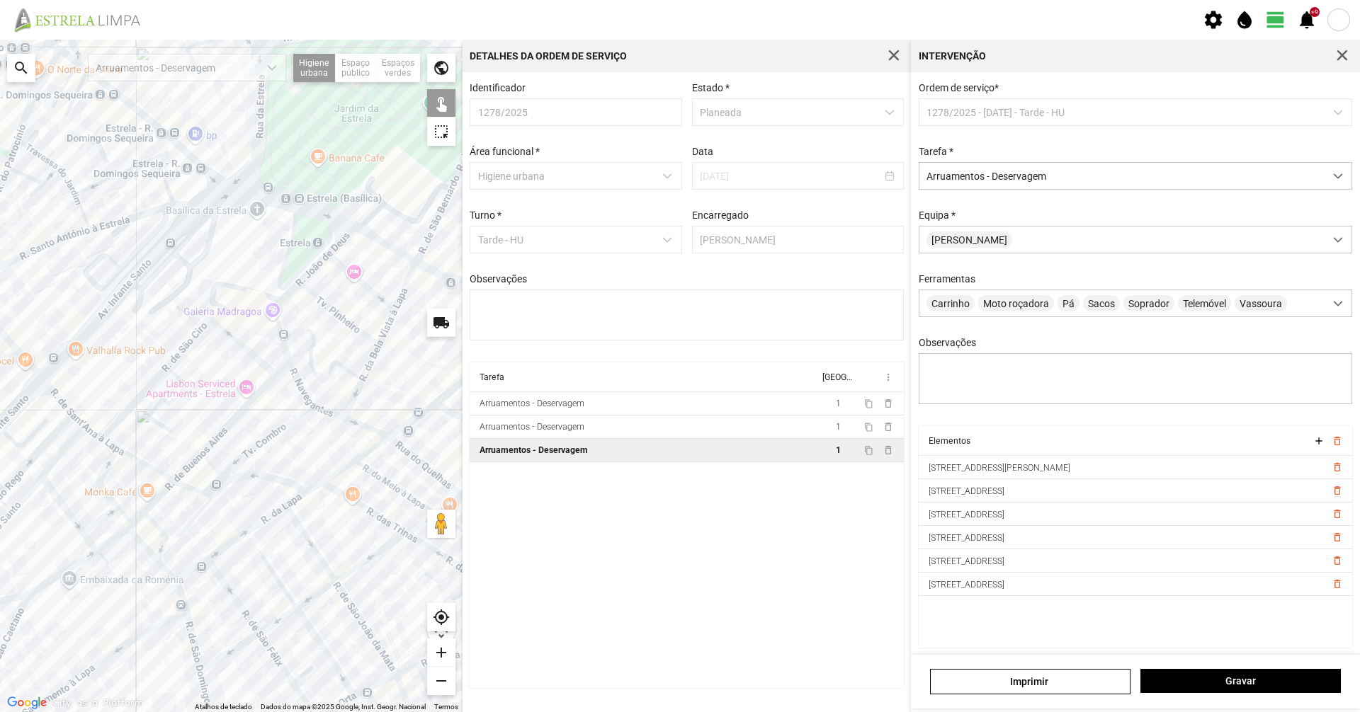
drag, startPoint x: 158, startPoint y: 497, endPoint x: 254, endPoint y: 435, distance: 114.7
click at [254, 435] on div at bounding box center [231, 376] width 462 height 673
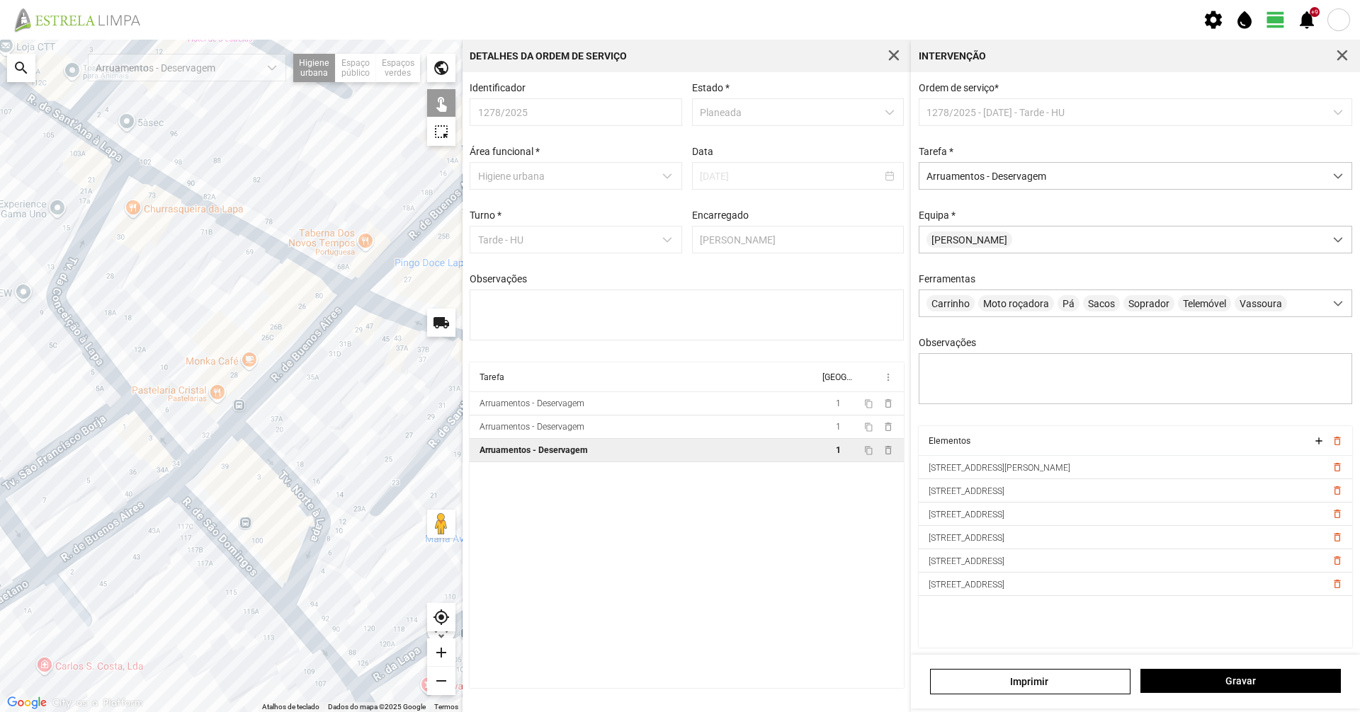
click at [108, 529] on div at bounding box center [231, 376] width 462 height 673
click at [1193, 685] on span "Gravar" at bounding box center [1241, 681] width 186 height 11
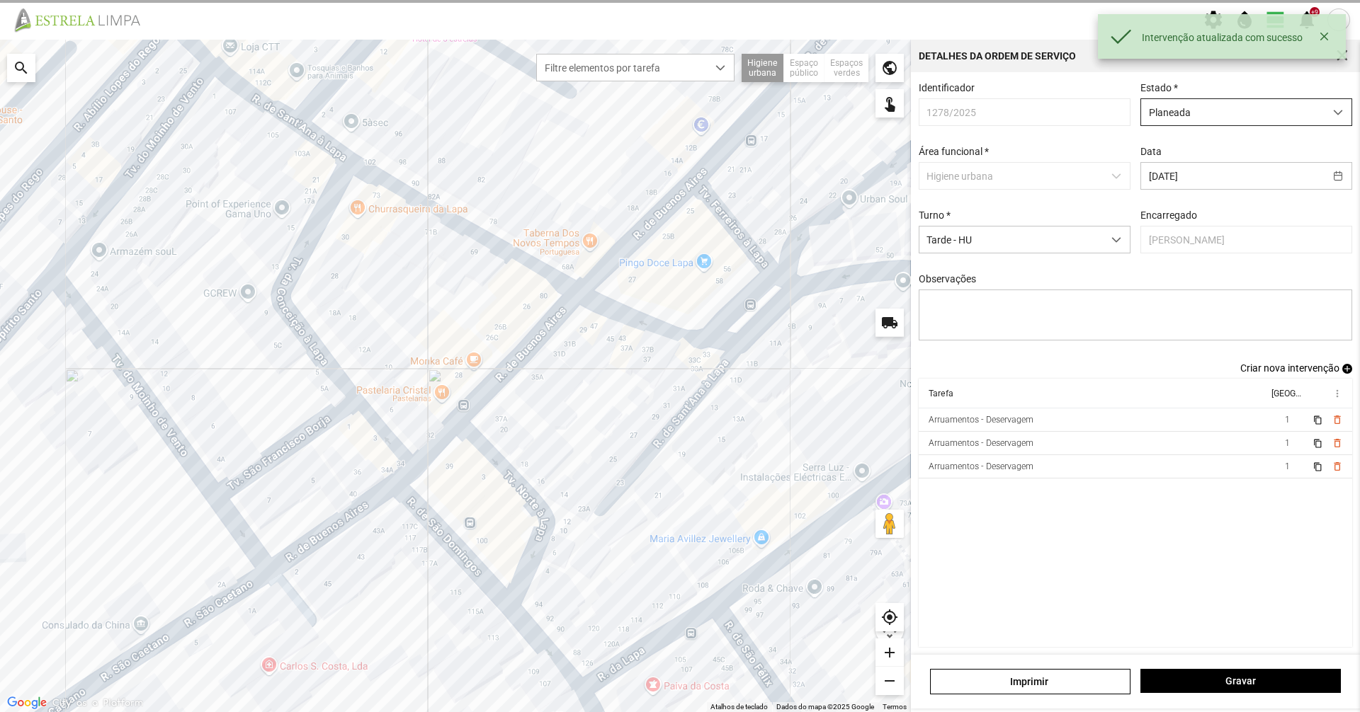
click at [1179, 123] on span "Planeada" at bounding box center [1232, 112] width 183 height 26
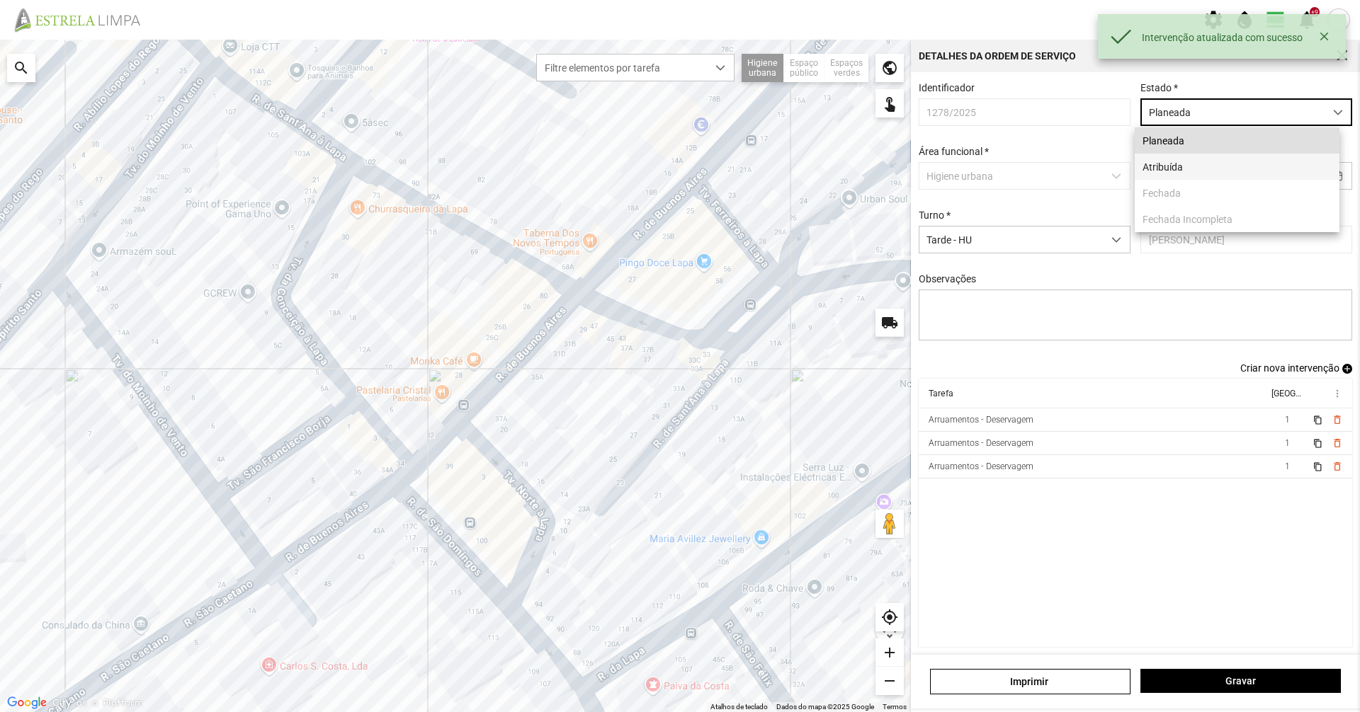
scroll to position [8, 63]
click at [1170, 174] on li "Atribuída" at bounding box center [1236, 167] width 205 height 26
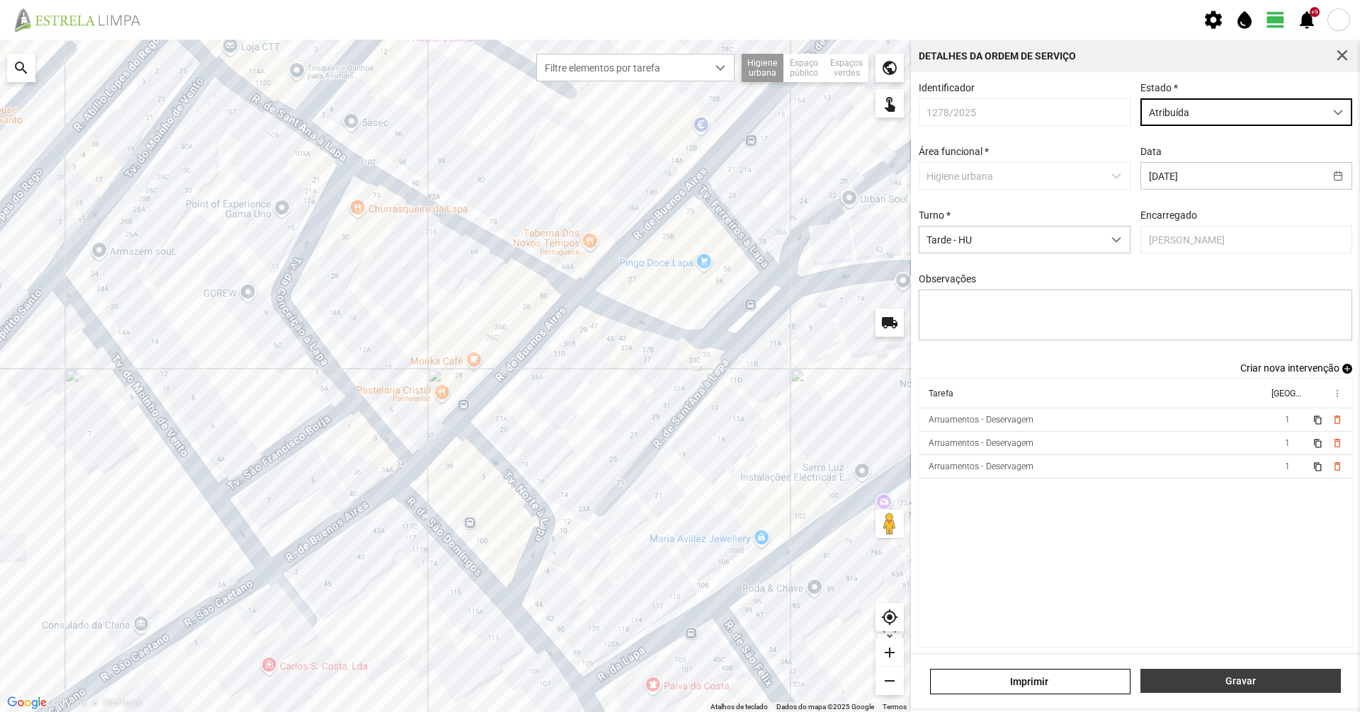
click at [1206, 683] on span "Gravar" at bounding box center [1241, 681] width 186 height 11
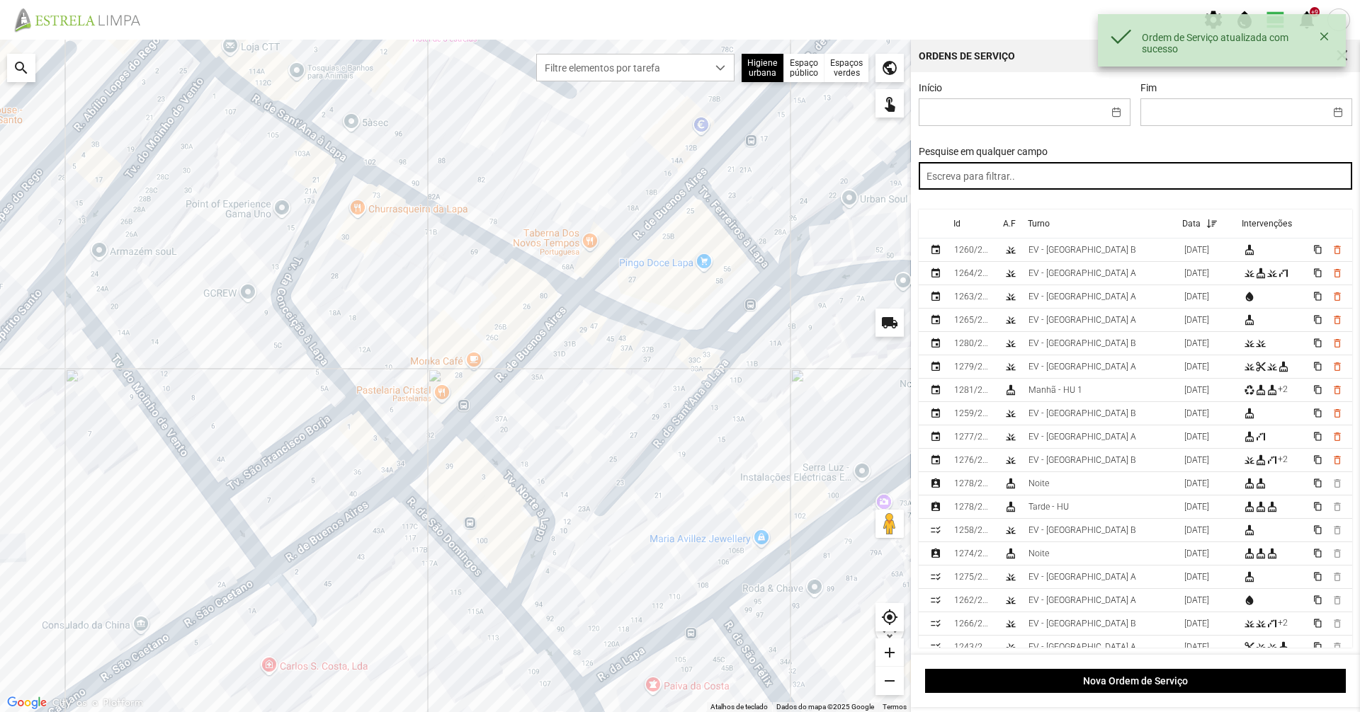
click at [1093, 190] on input "text" at bounding box center [1135, 176] width 434 height 28
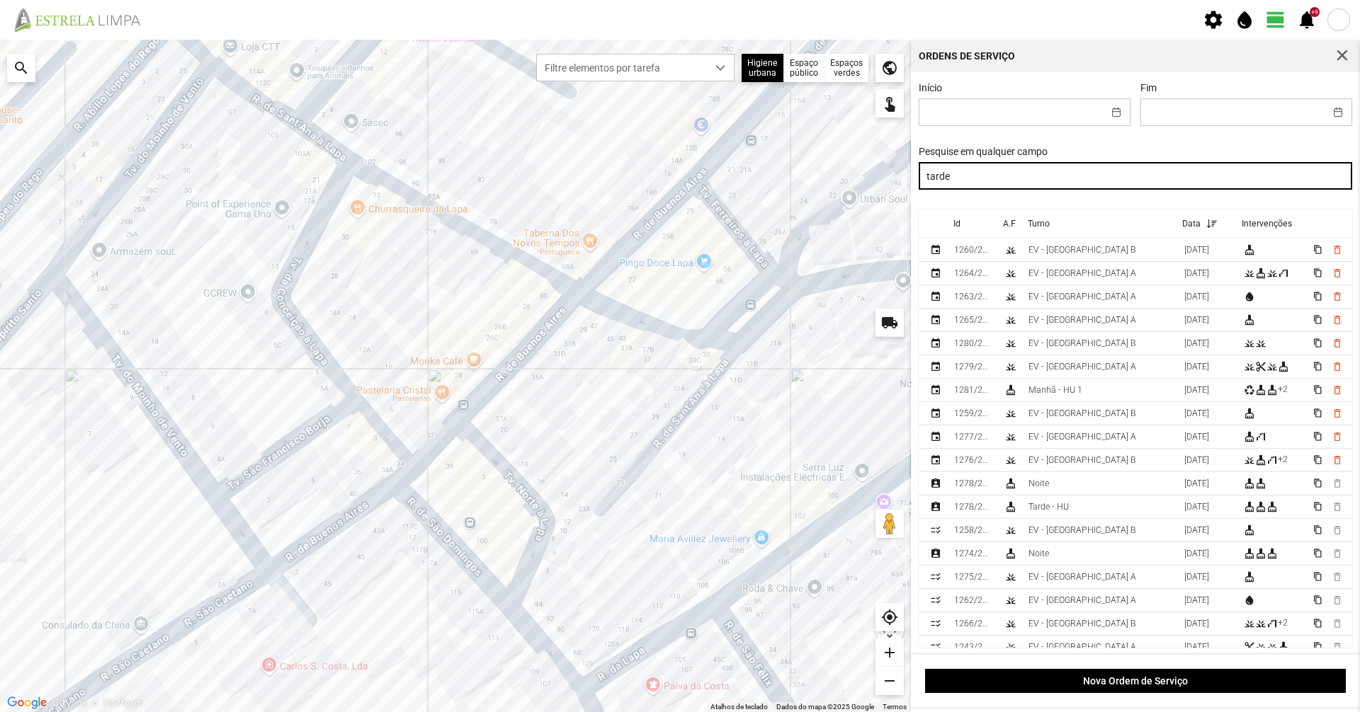
type input "tarde"
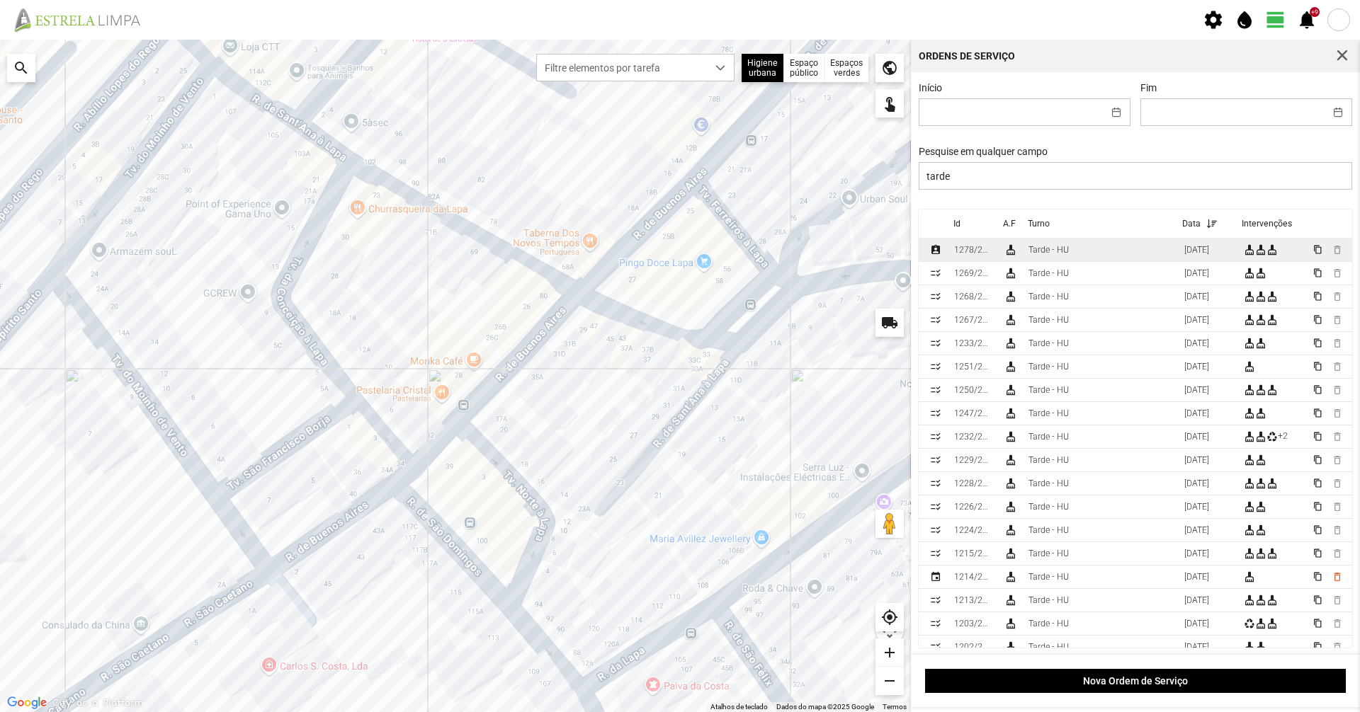
click at [1082, 252] on td "Tarde - HU" at bounding box center [1101, 250] width 156 height 23
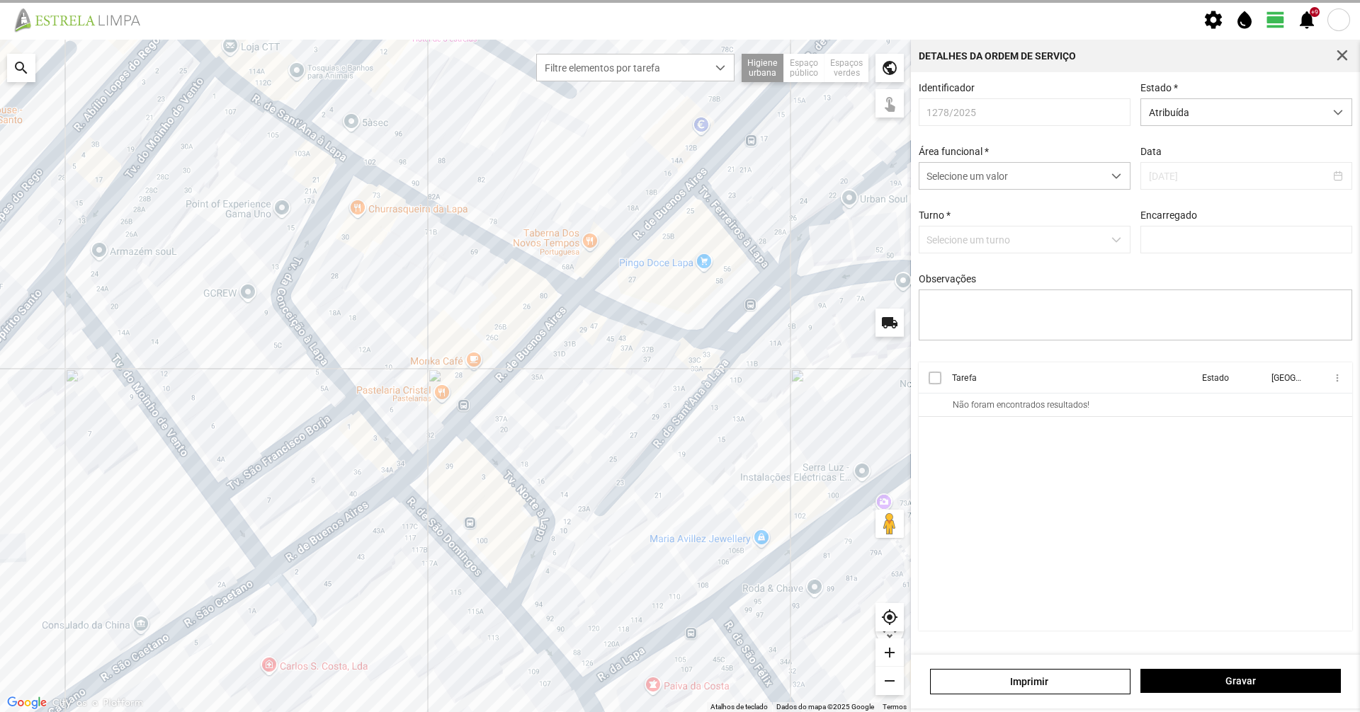
type input "[PERSON_NAME]"
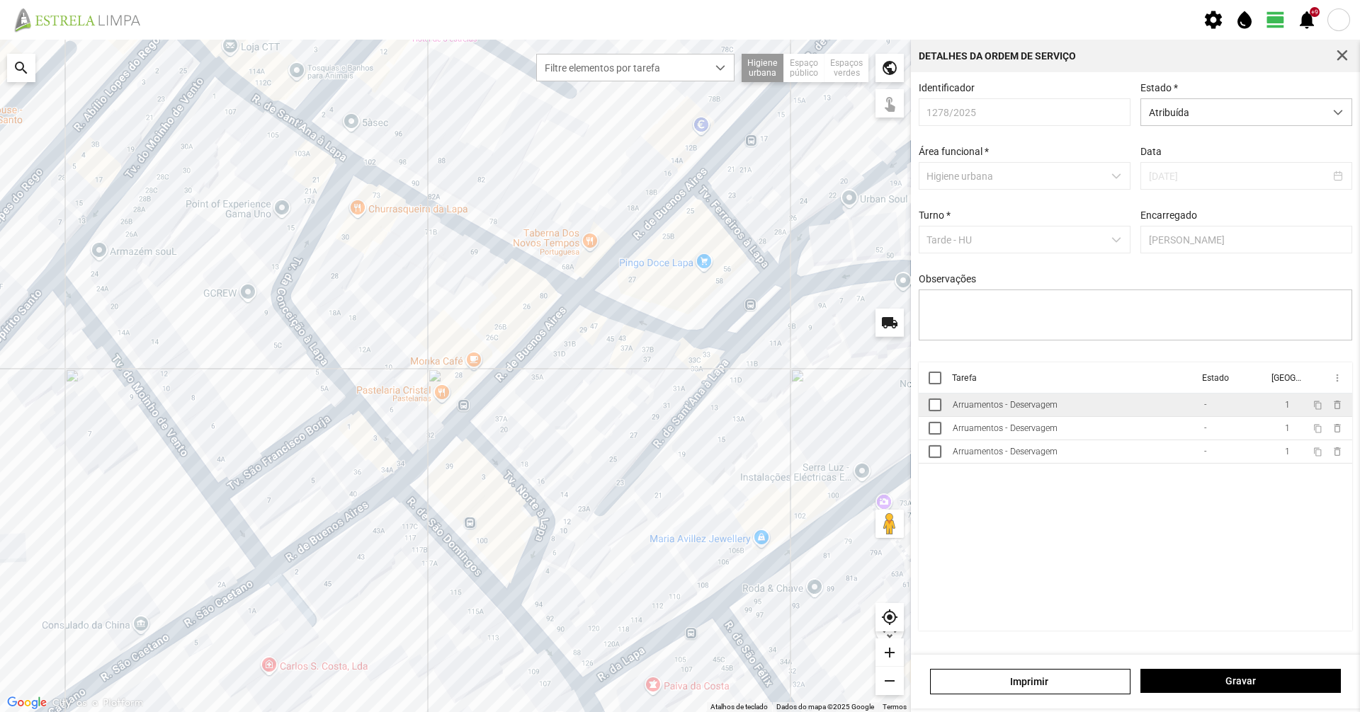
click at [1067, 406] on td "Arruamentos - Deservagem" at bounding box center [1072, 405] width 251 height 23
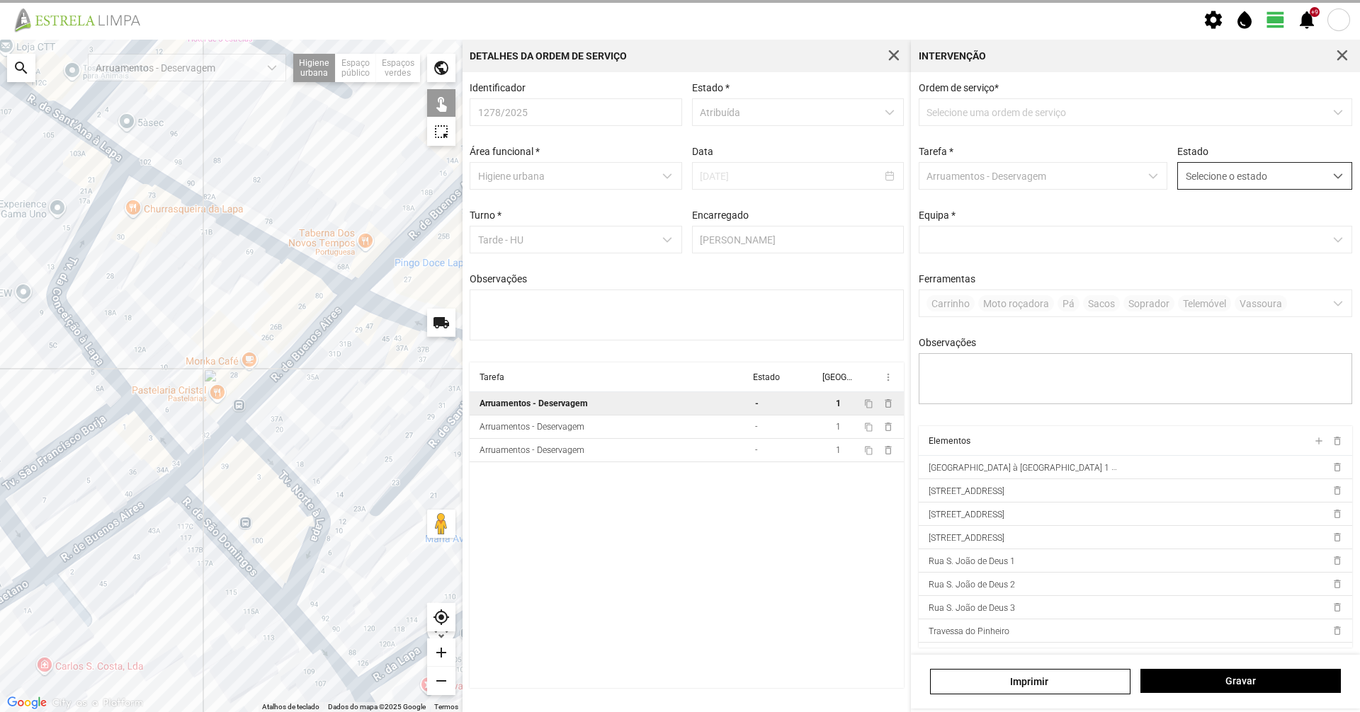
click at [1249, 178] on span "Selecione o estado" at bounding box center [1251, 176] width 147 height 26
click at [1242, 226] on li "Concluída" at bounding box center [1255, 232] width 169 height 26
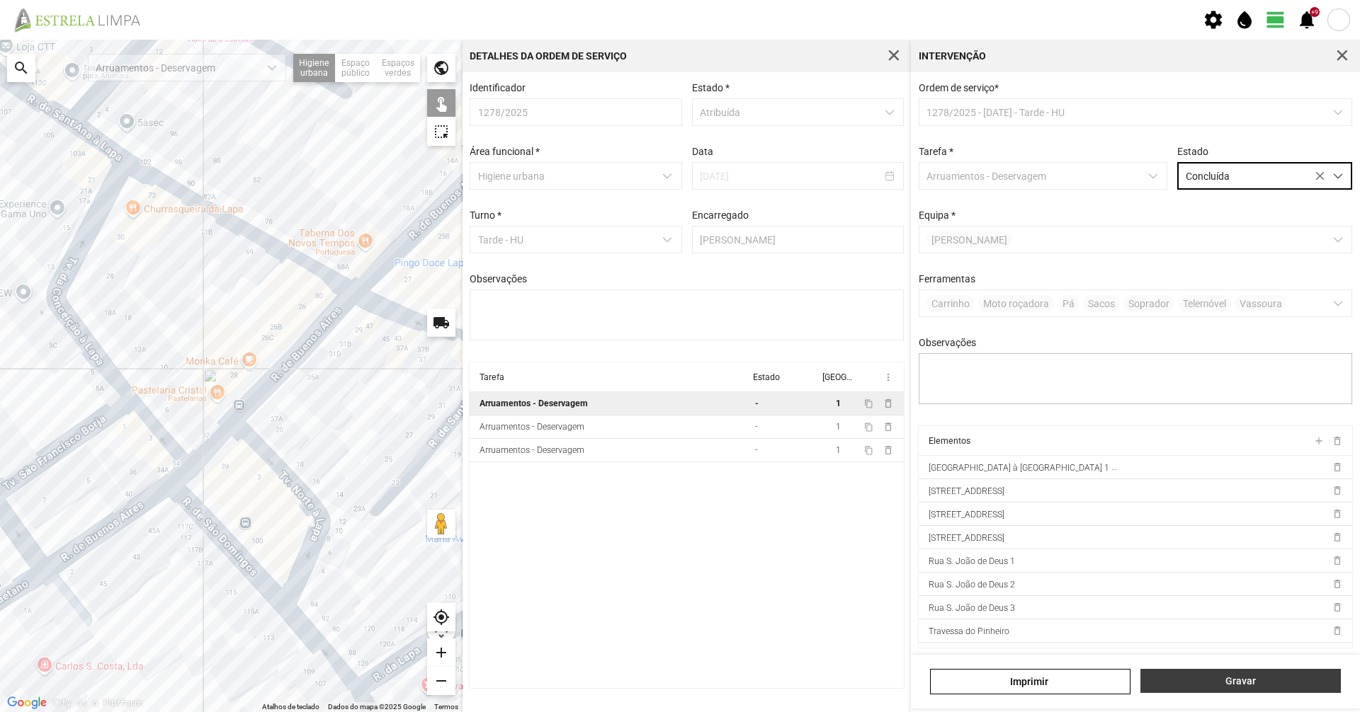
click at [1271, 678] on span "Gravar" at bounding box center [1241, 681] width 186 height 11
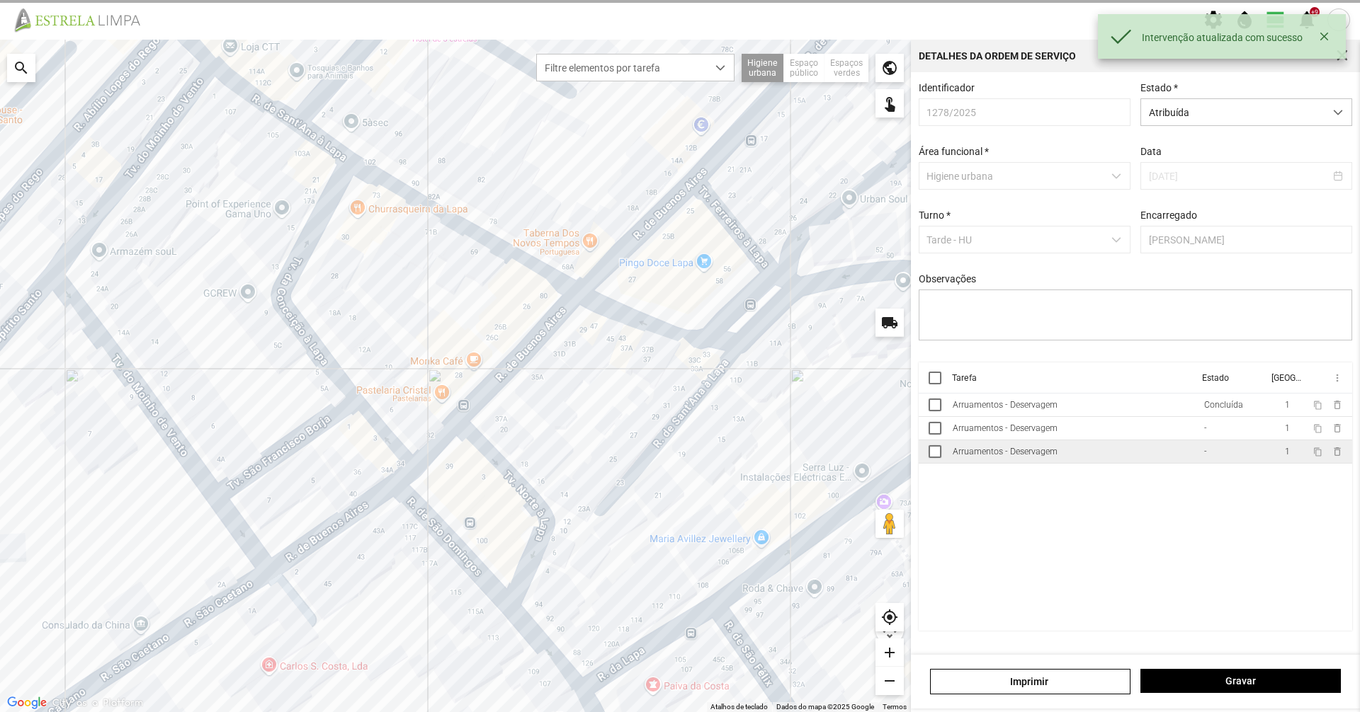
click at [1171, 446] on td "Arruamentos - Deservagem" at bounding box center [1072, 451] width 251 height 23
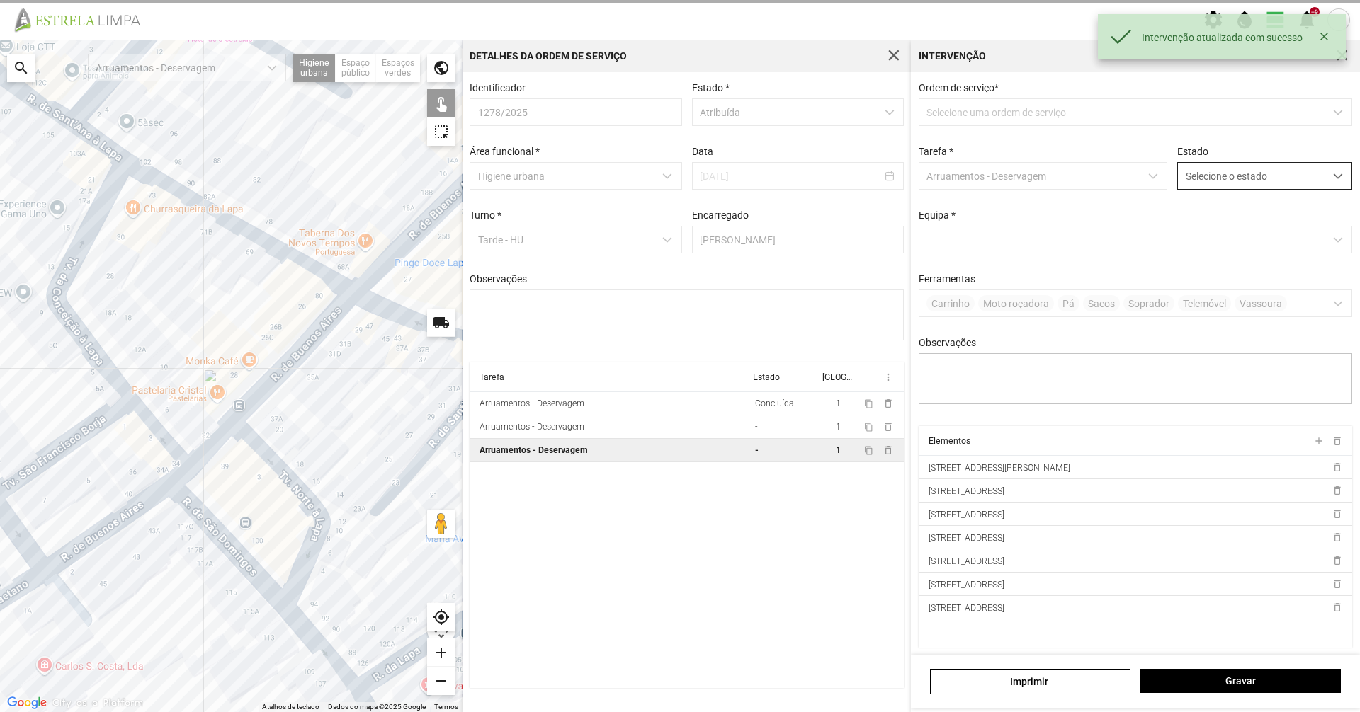
click at [1210, 183] on span "Selecione o estado" at bounding box center [1251, 176] width 147 height 26
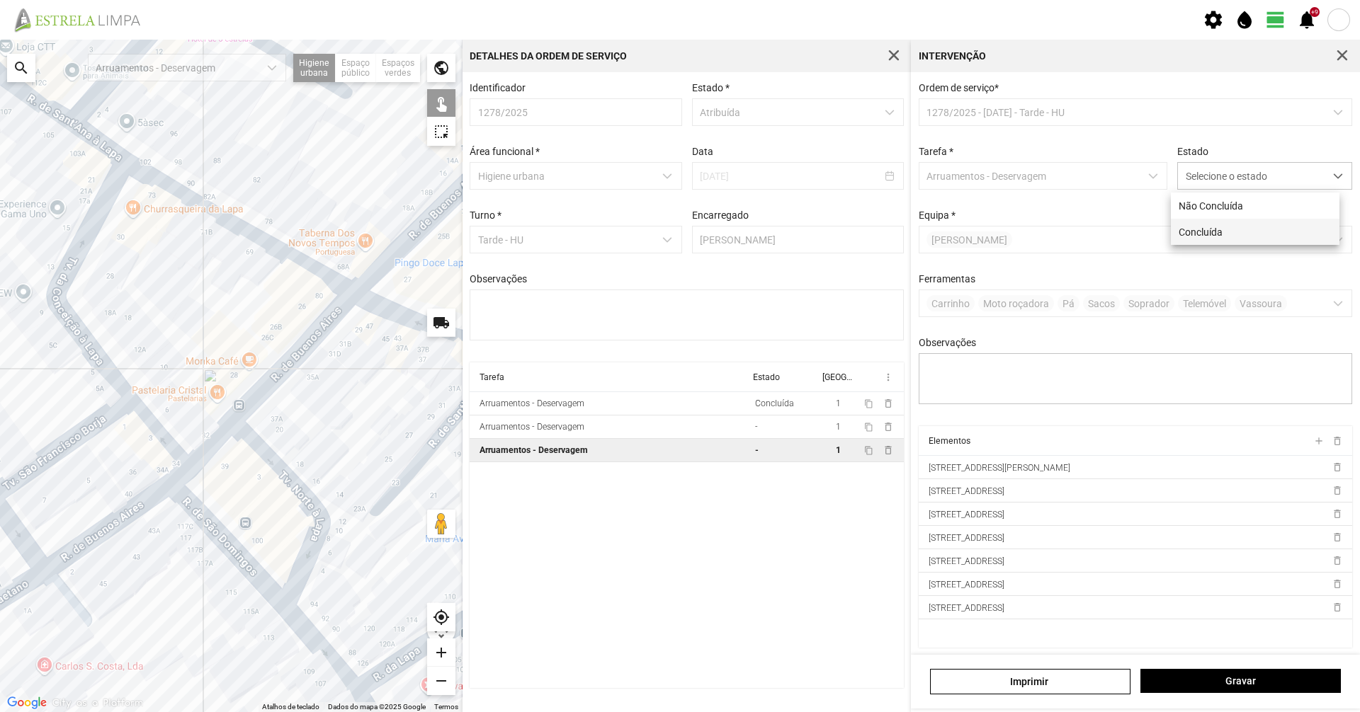
click at [1202, 228] on li "Concluída" at bounding box center [1255, 232] width 169 height 26
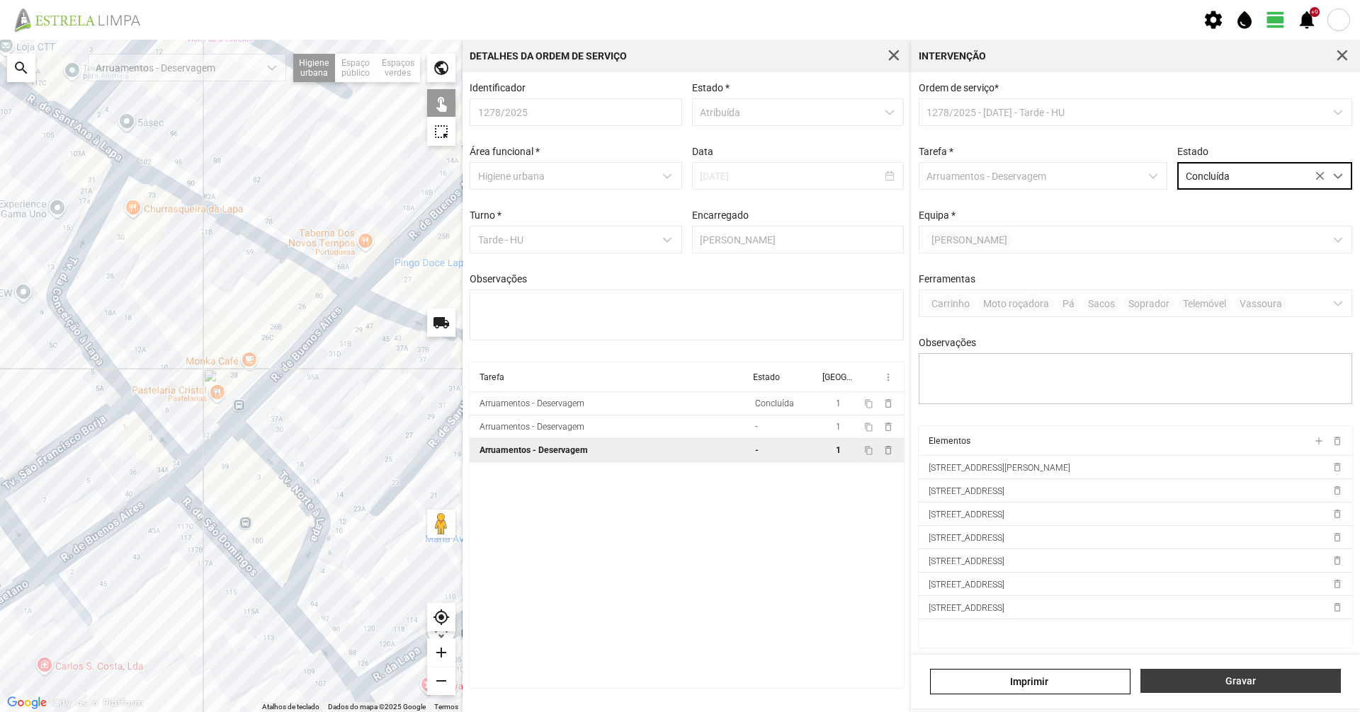
click at [1267, 681] on span "Gravar" at bounding box center [1241, 681] width 186 height 11
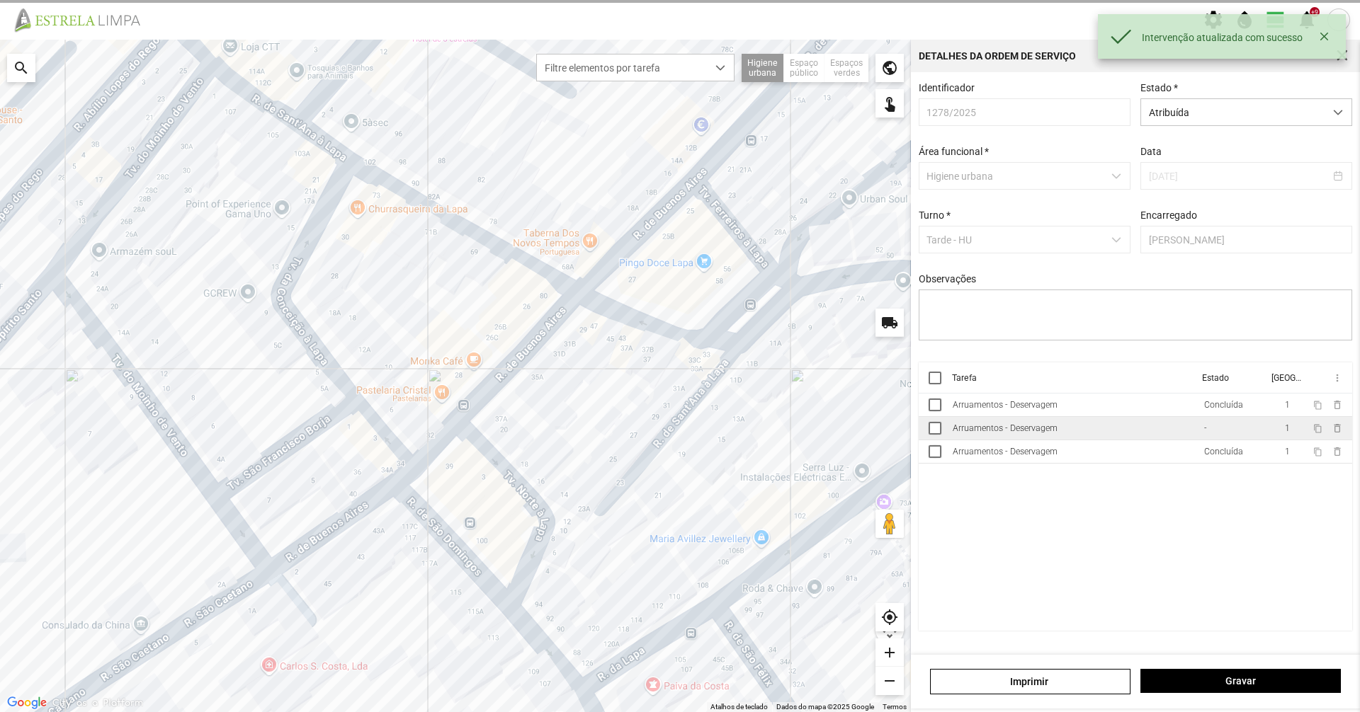
click at [1076, 431] on td "Arruamentos - Deservagem" at bounding box center [1072, 428] width 251 height 23
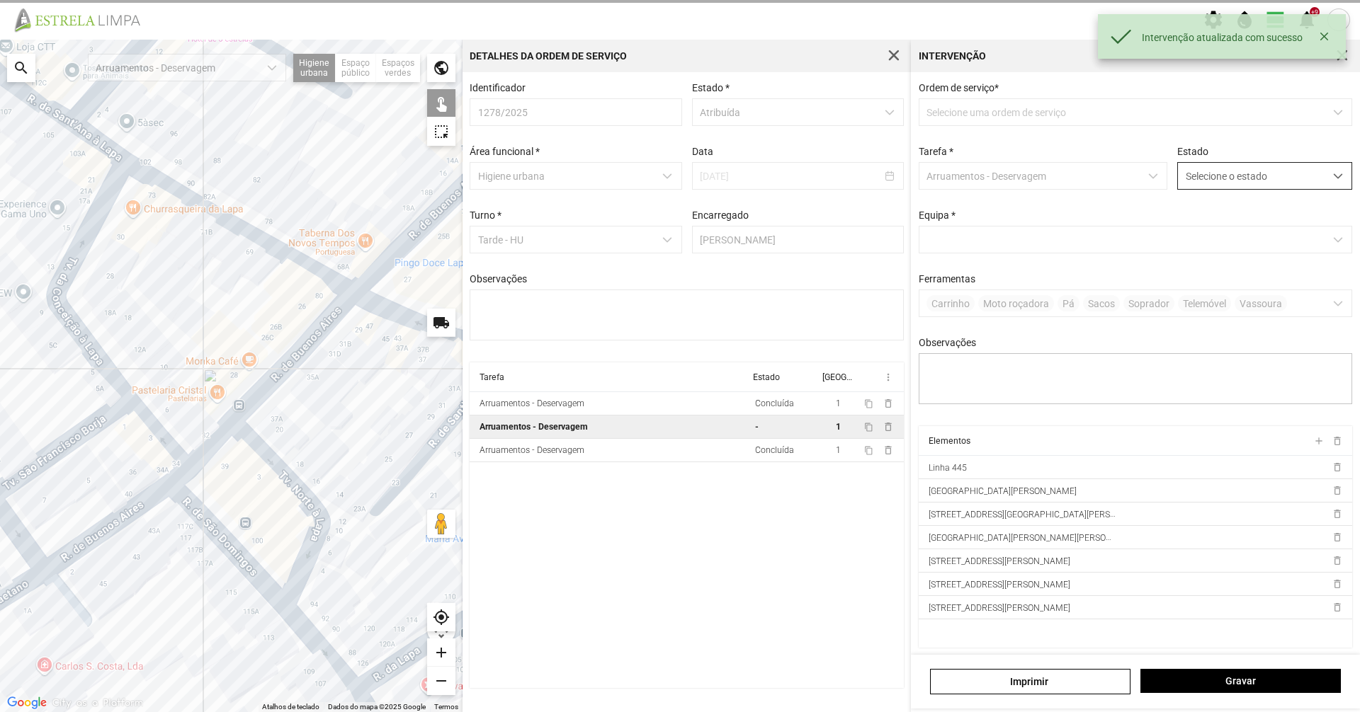
click at [1227, 178] on span "Selecione o estado" at bounding box center [1251, 176] width 147 height 26
click at [1226, 238] on li "Concluída" at bounding box center [1255, 232] width 169 height 26
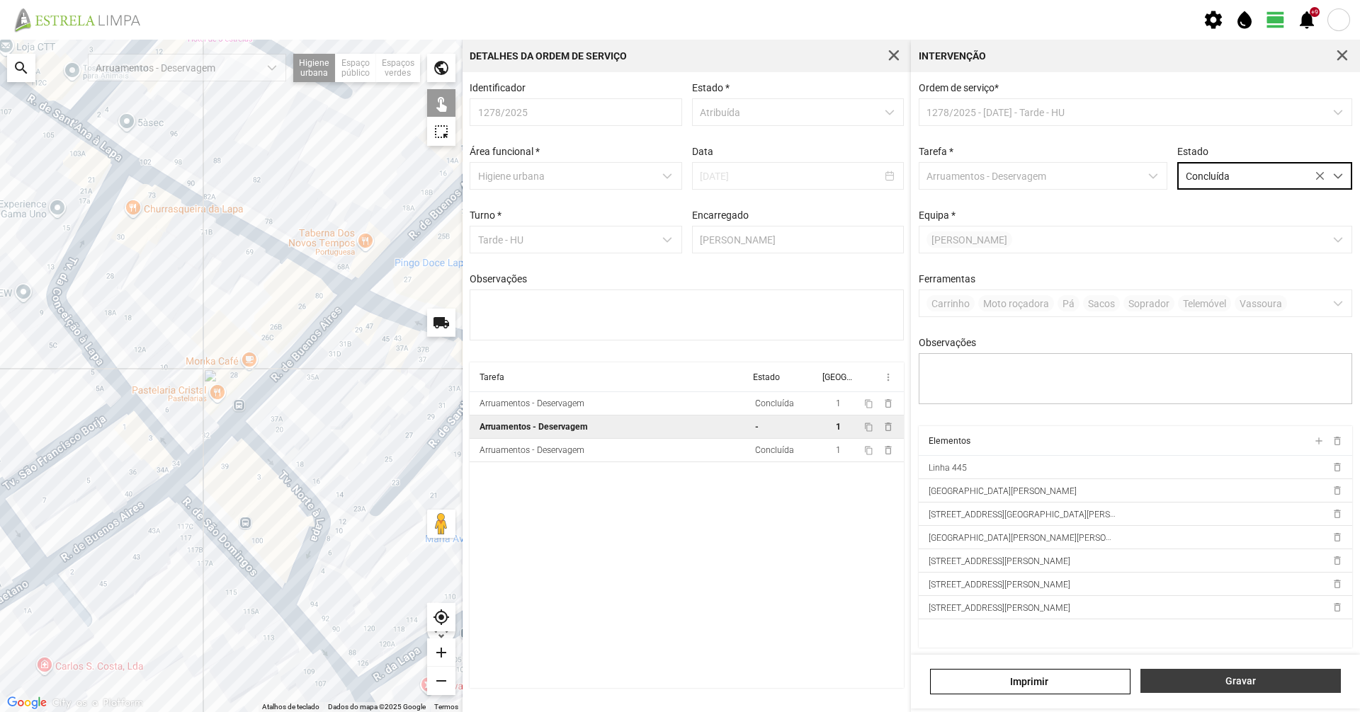
click at [1291, 686] on span "Gravar" at bounding box center [1241, 681] width 186 height 11
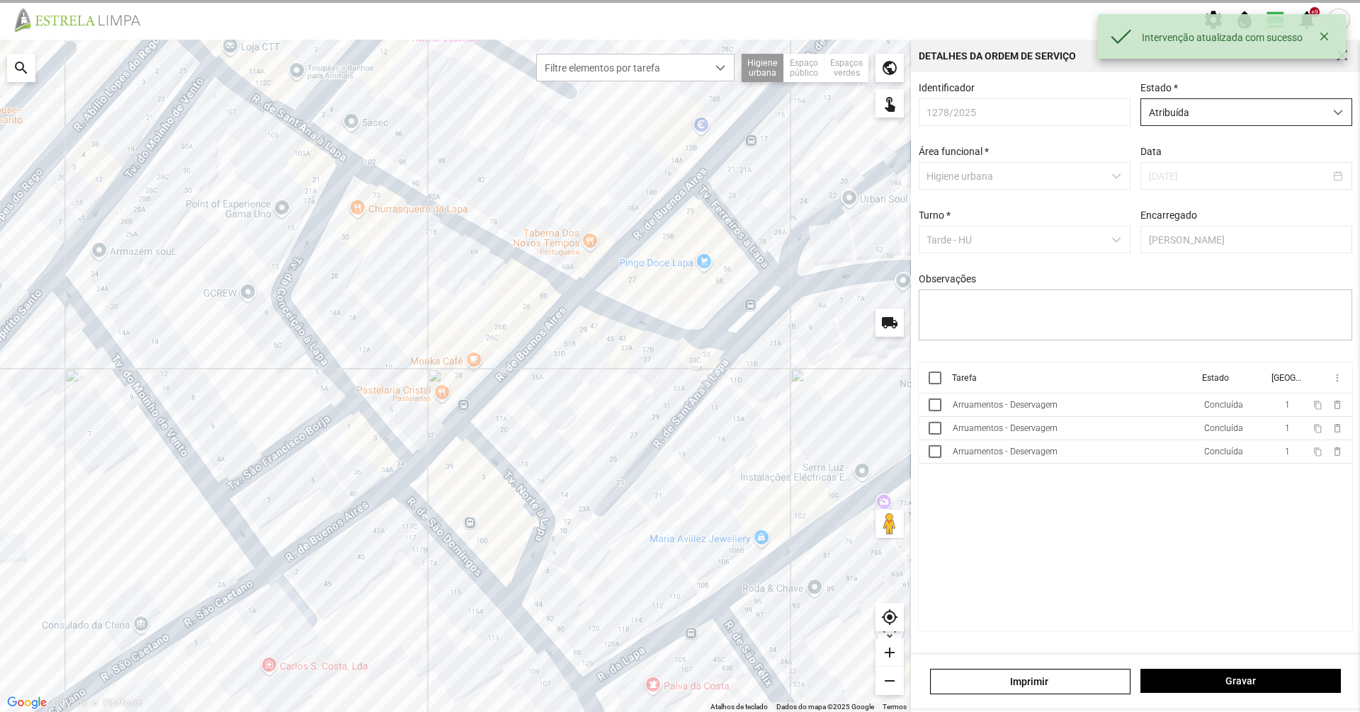
click at [1219, 115] on span "Atribuída" at bounding box center [1232, 112] width 183 height 26
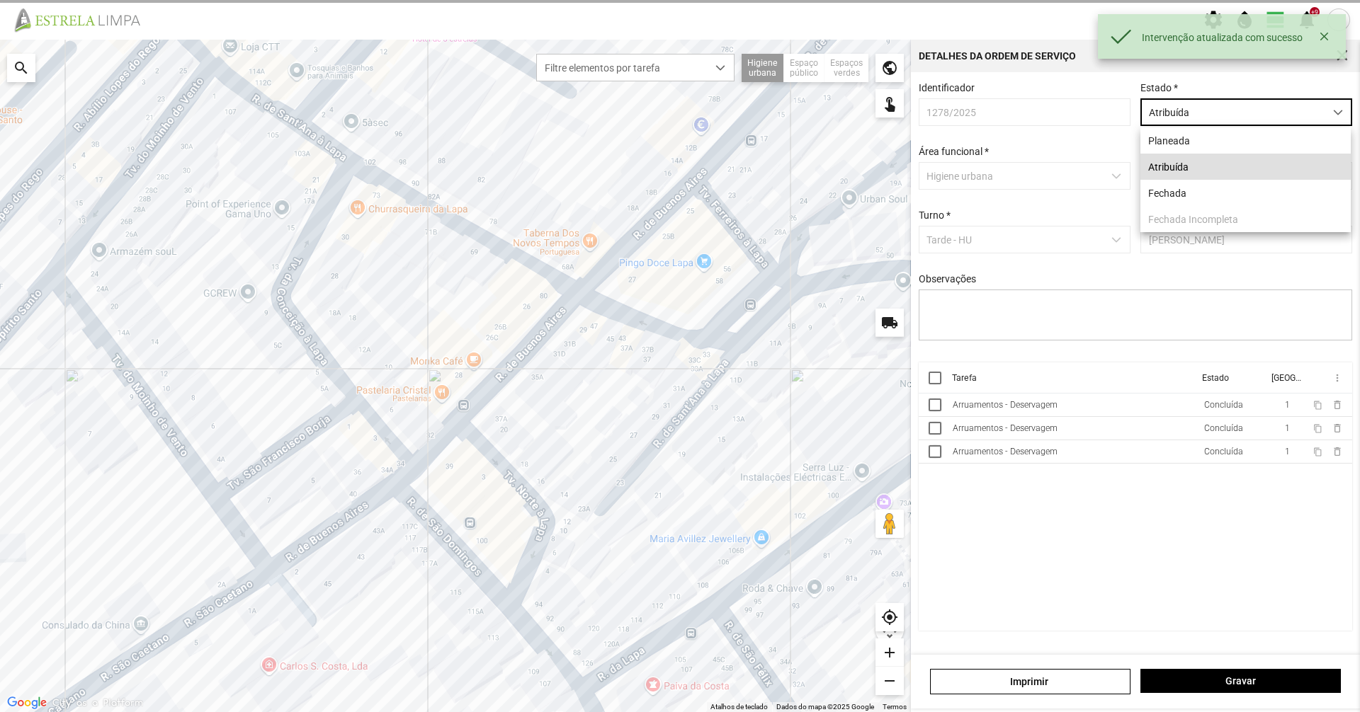
scroll to position [8, 63]
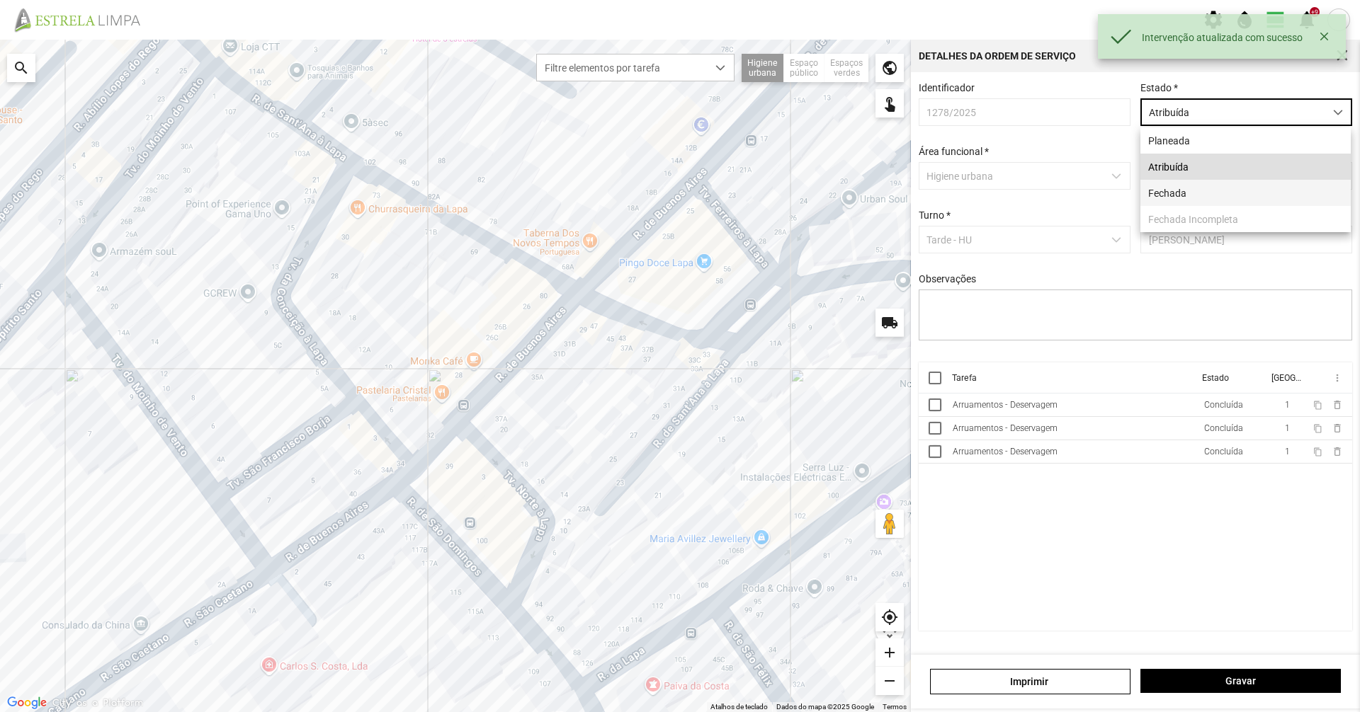
click at [1188, 196] on li "Fechada" at bounding box center [1245, 193] width 210 height 26
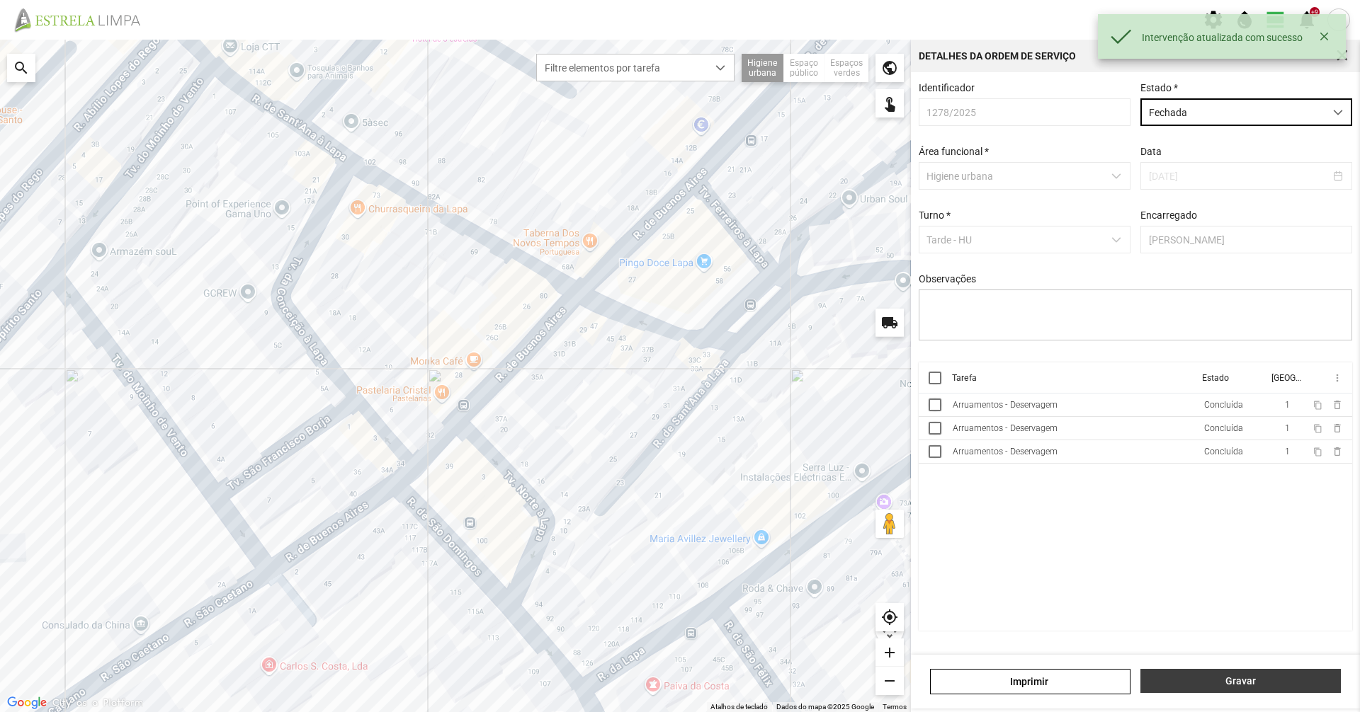
click at [1276, 682] on span "Gravar" at bounding box center [1241, 681] width 186 height 11
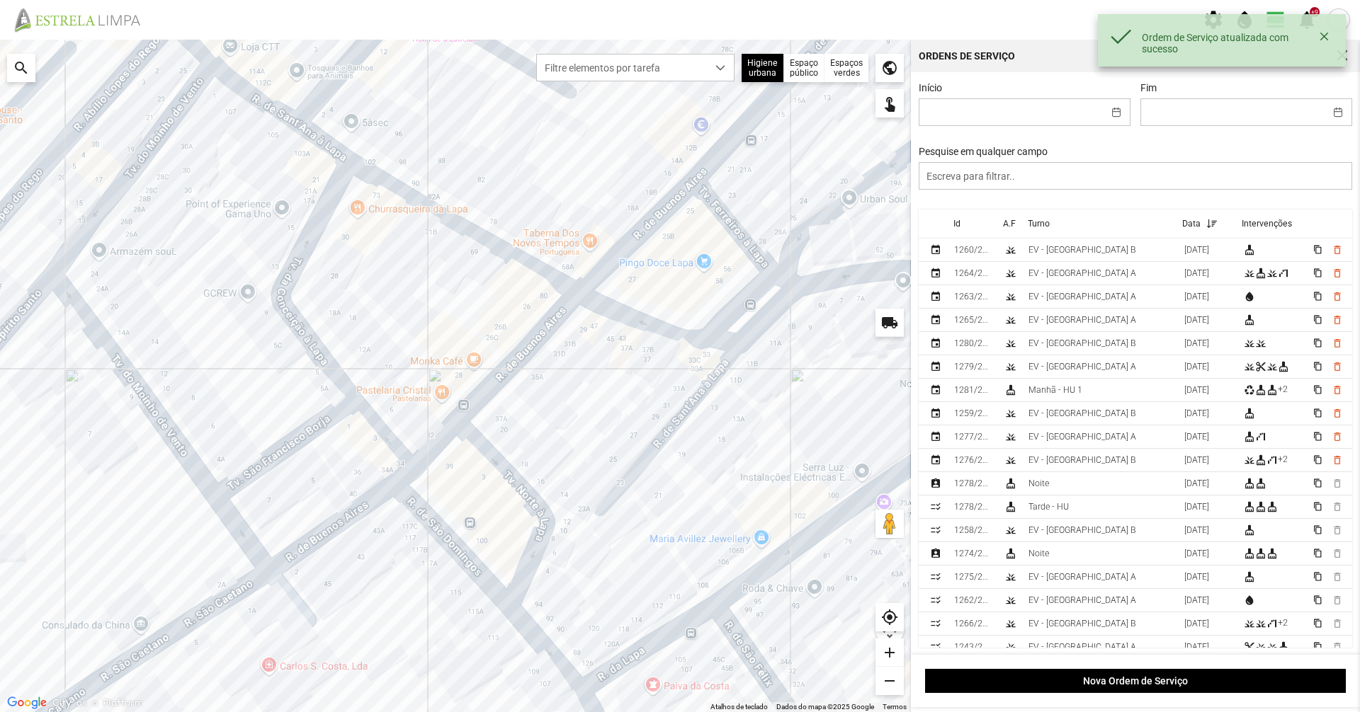
click at [711, 101] on div at bounding box center [455, 376] width 911 height 673
click at [700, 79] on span "Filtre elementos por tarefa" at bounding box center [622, 68] width 170 height 26
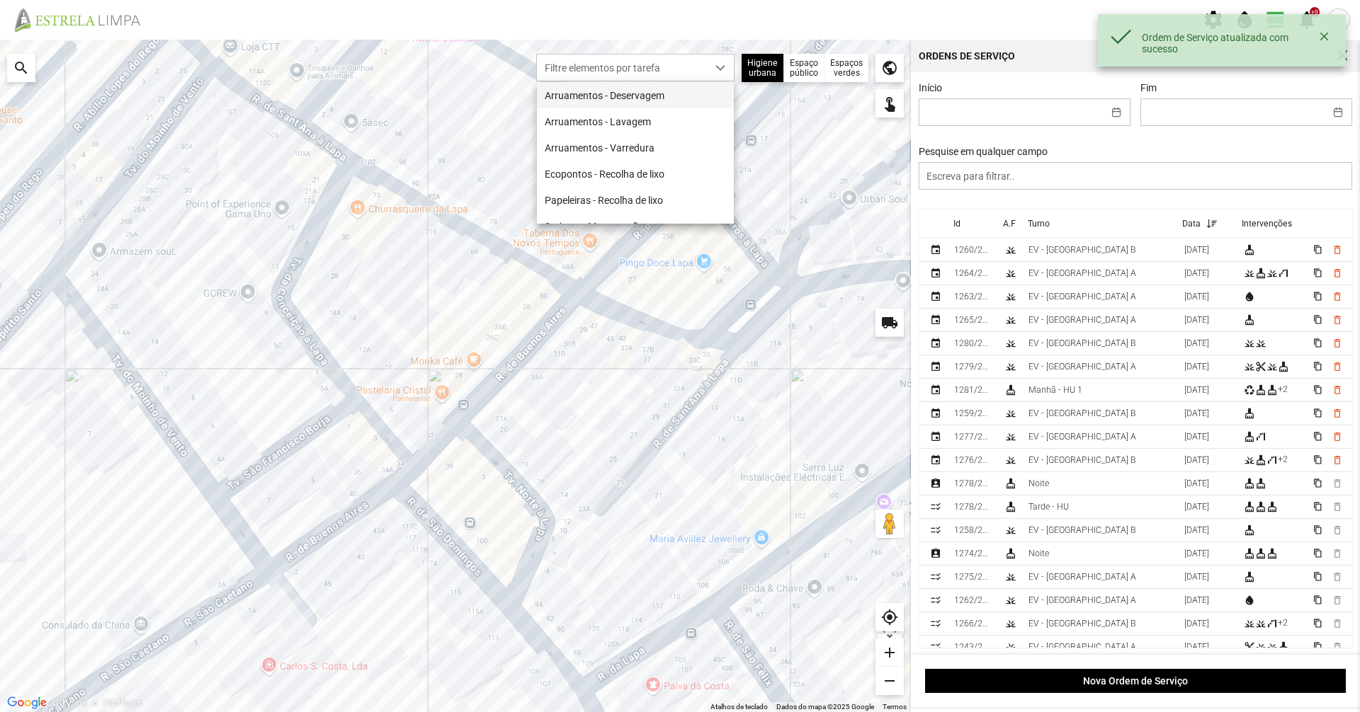
click at [699, 94] on li "Arruamentos - Deservagem" at bounding box center [635, 95] width 197 height 26
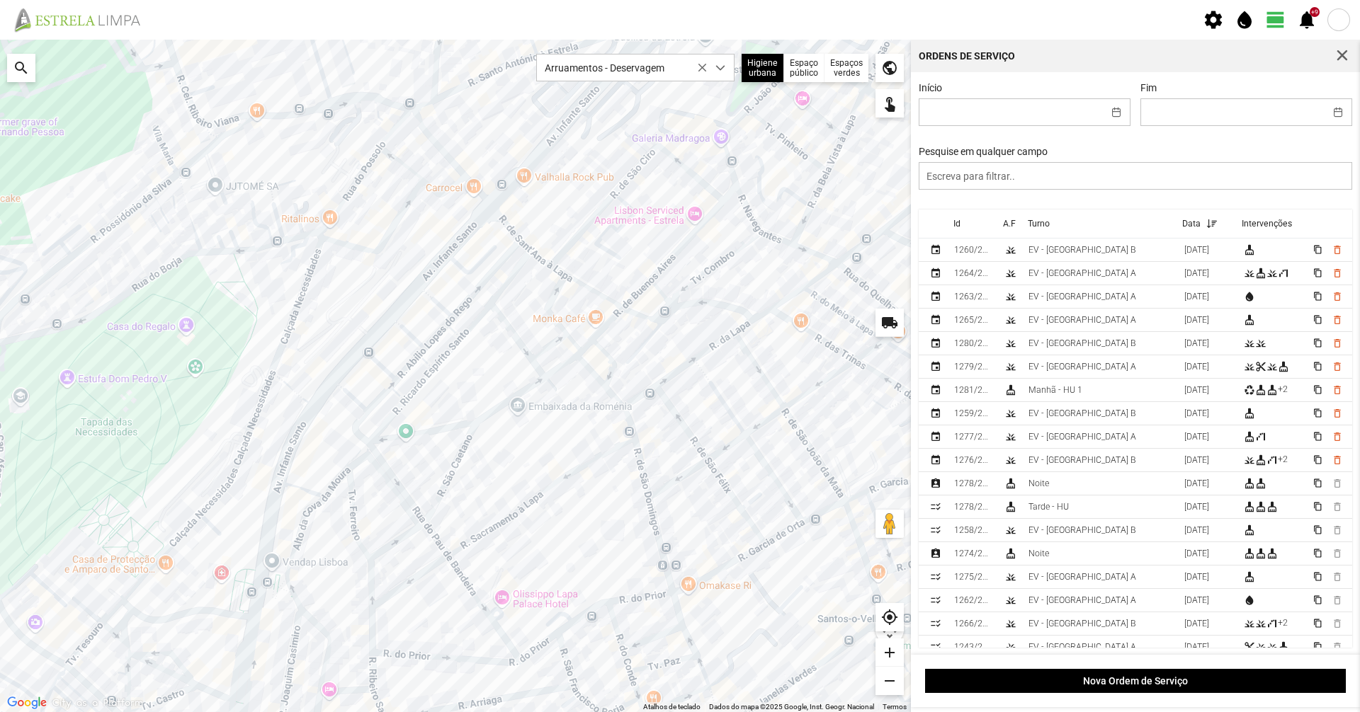
drag, startPoint x: 610, startPoint y: 224, endPoint x: 547, endPoint y: 216, distance: 63.5
click at [547, 216] on div at bounding box center [455, 376] width 911 height 673
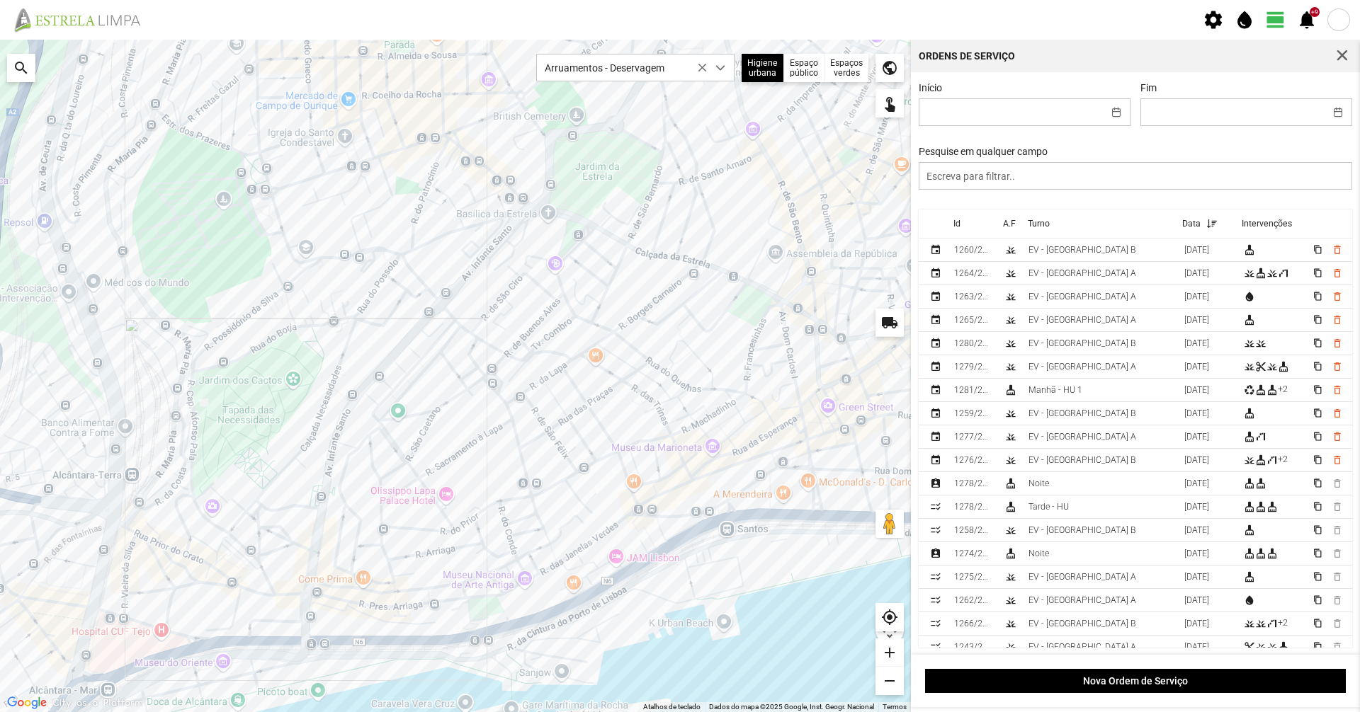
drag, startPoint x: 661, startPoint y: 217, endPoint x: 628, endPoint y: 296, distance: 85.1
click at [628, 296] on div at bounding box center [455, 376] width 911 height 673
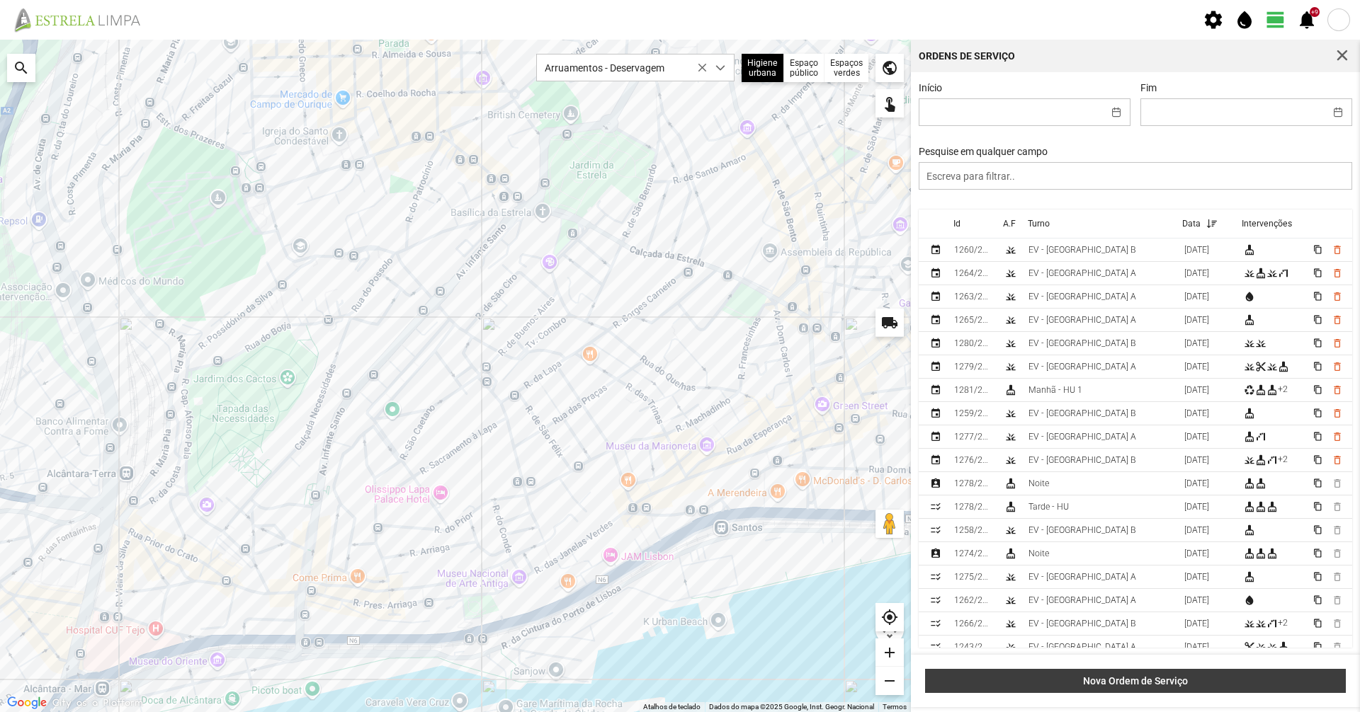
click at [1170, 690] on button "Nova Ordem de Serviço" at bounding box center [1135, 681] width 421 height 24
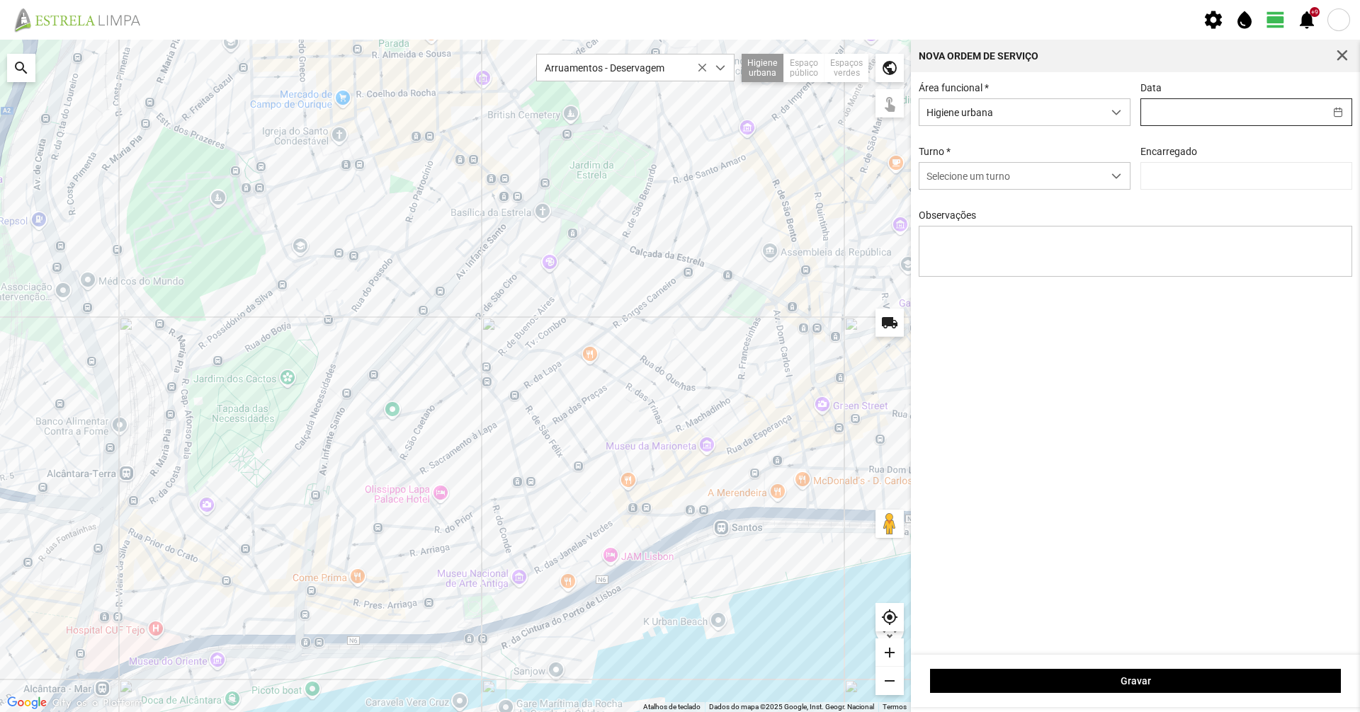
click at [1182, 125] on input "text" at bounding box center [1232, 112] width 183 height 26
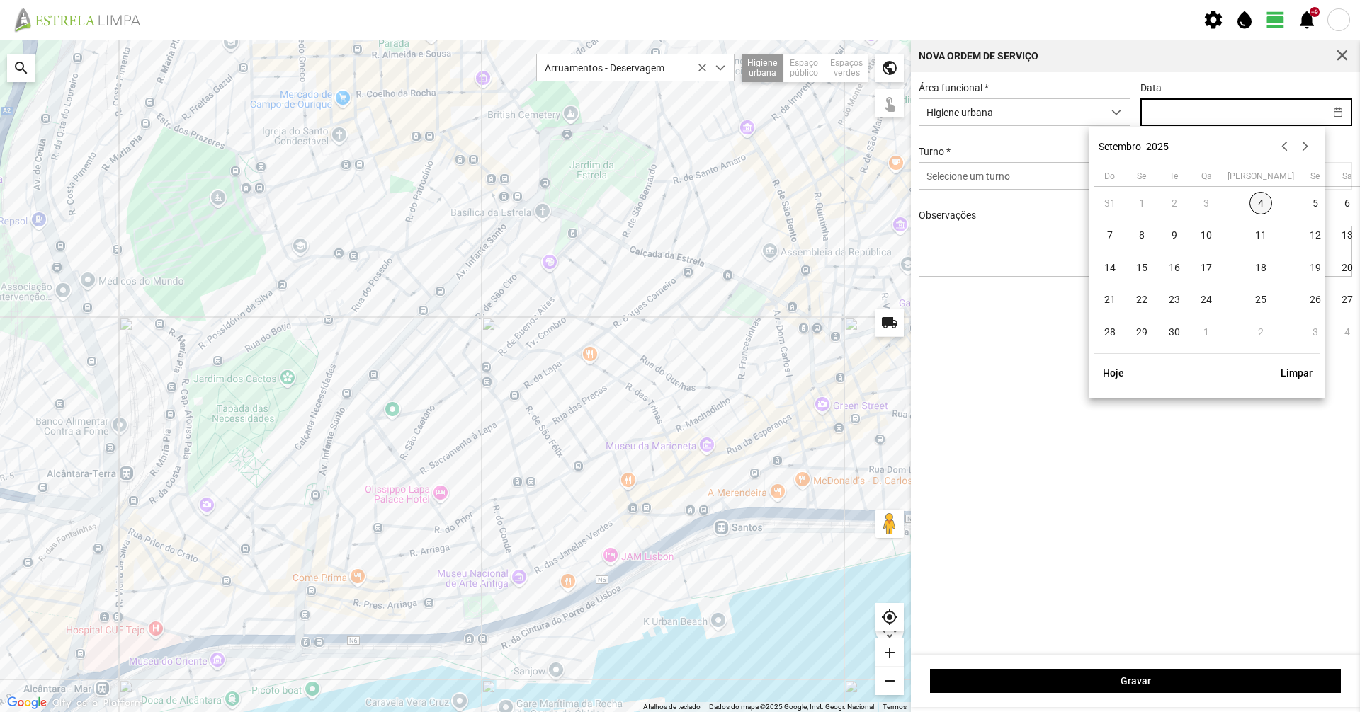
click at [1249, 203] on span "4" at bounding box center [1260, 203] width 23 height 23
type input "[DATE]"
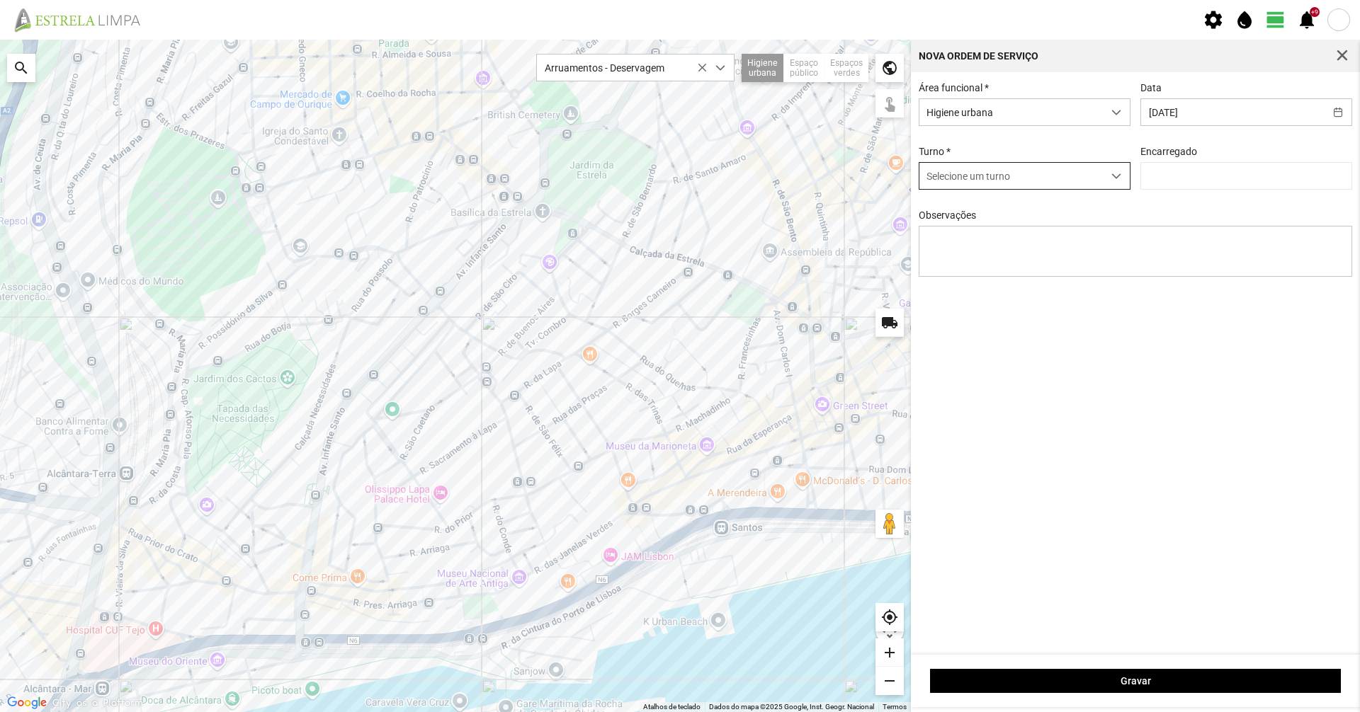
click at [1057, 174] on span "Selecione um turno" at bounding box center [1010, 176] width 183 height 26
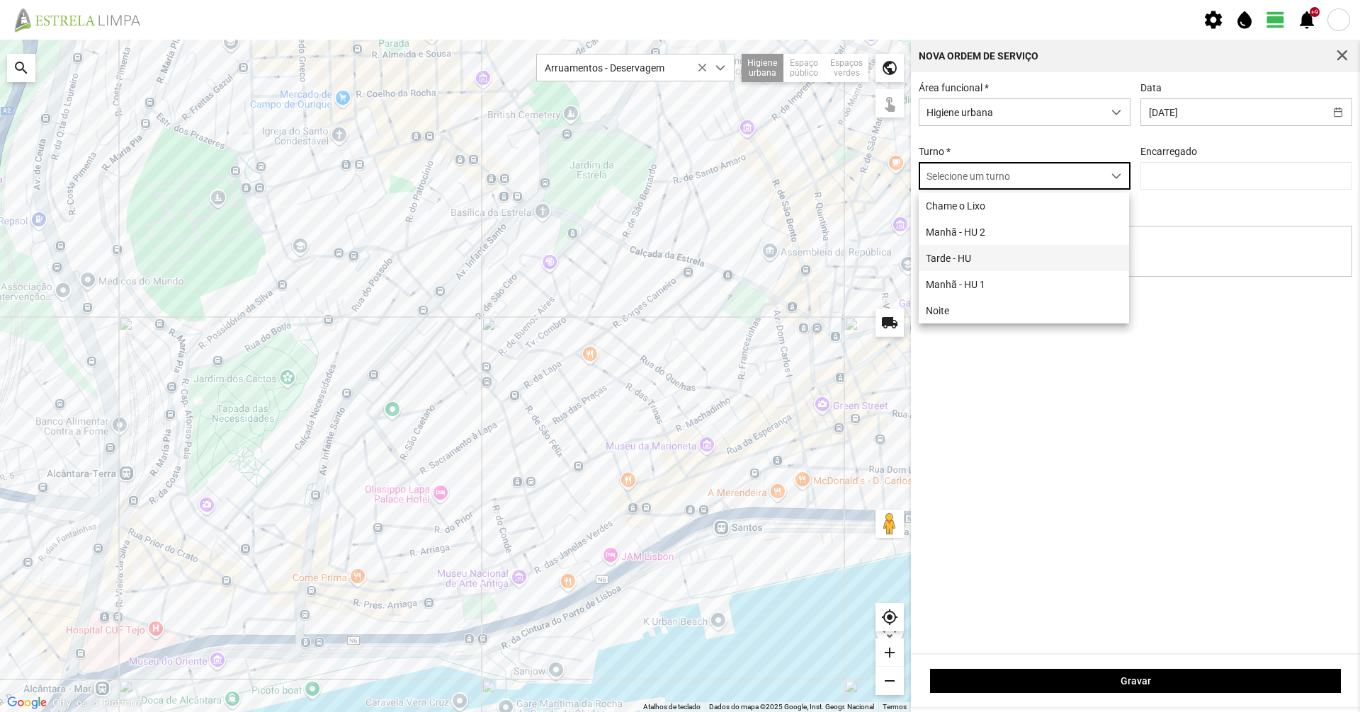
scroll to position [8, 63]
click at [1027, 258] on li "Tarde - HU" at bounding box center [1023, 258] width 210 height 26
type input "[PERSON_NAME]"
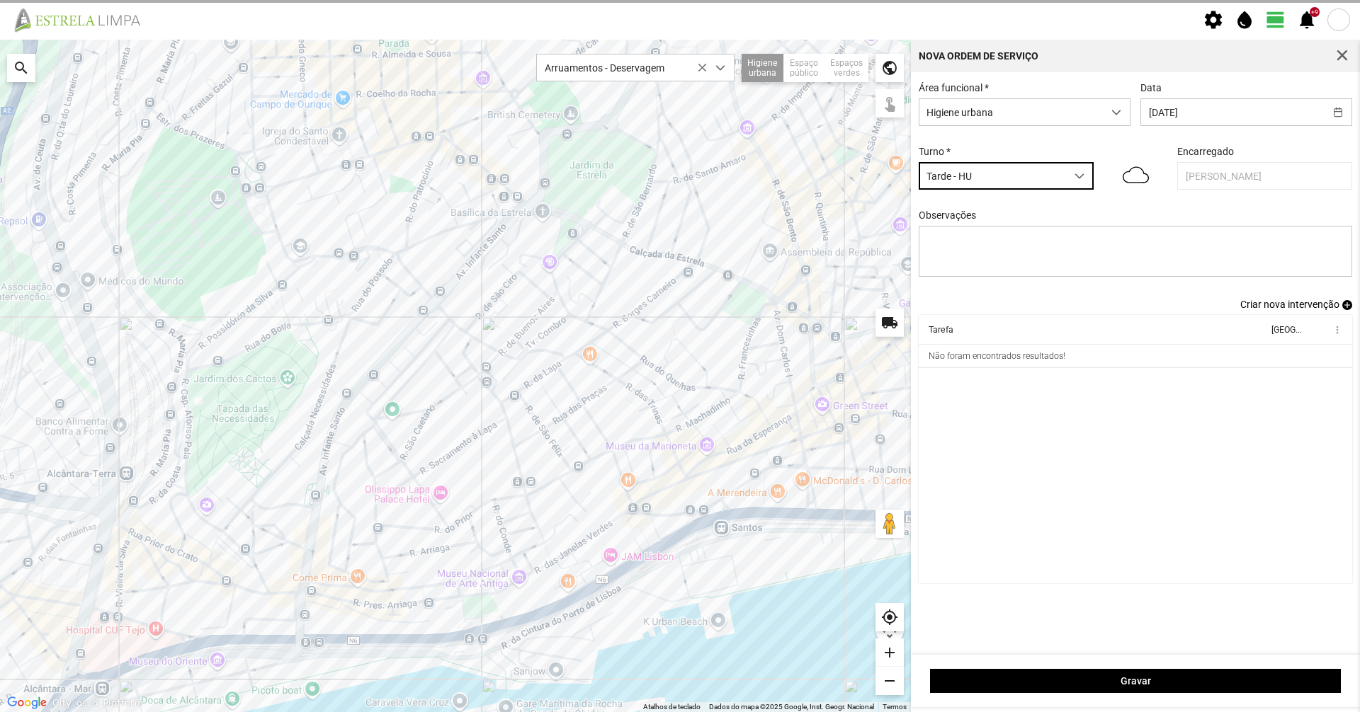
click at [1259, 310] on span "Criar nova intervenção" at bounding box center [1289, 304] width 99 height 11
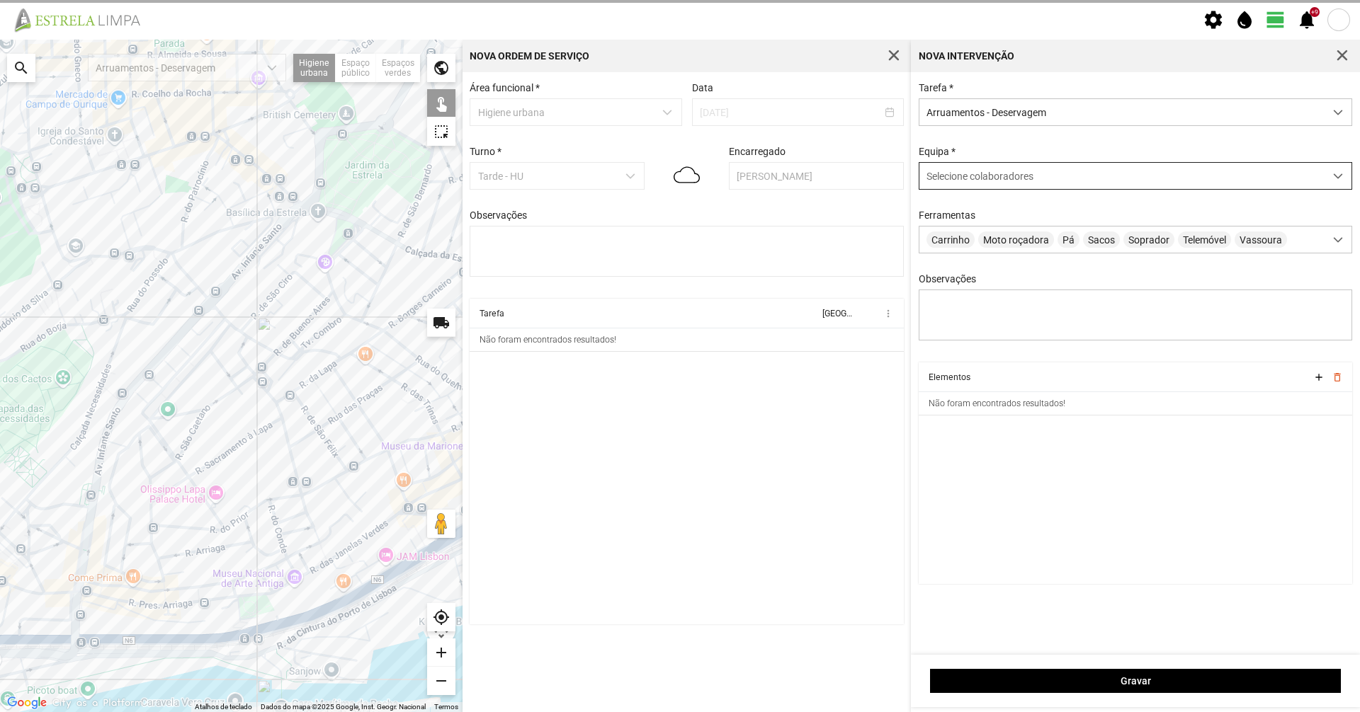
click at [951, 174] on span "Selecione colaboradores" at bounding box center [979, 176] width 107 height 11
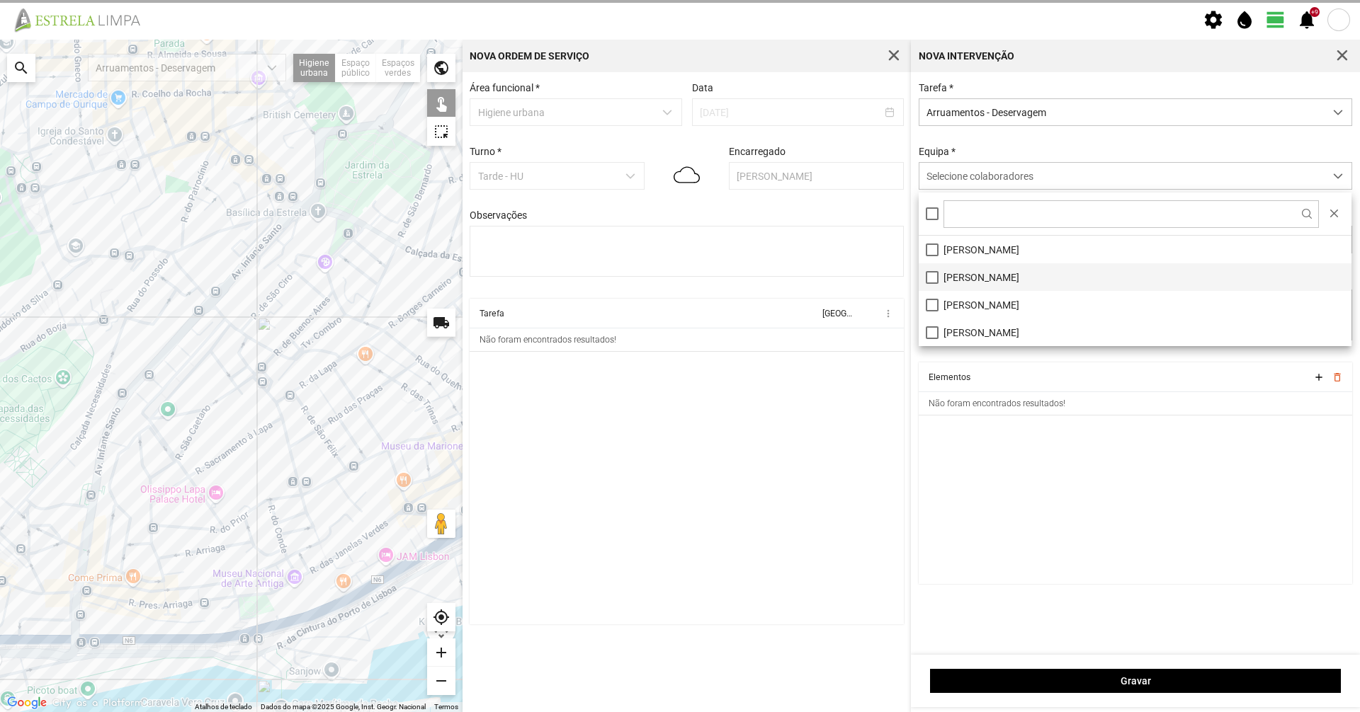
click at [937, 270] on li "[PERSON_NAME]" at bounding box center [1134, 277] width 433 height 28
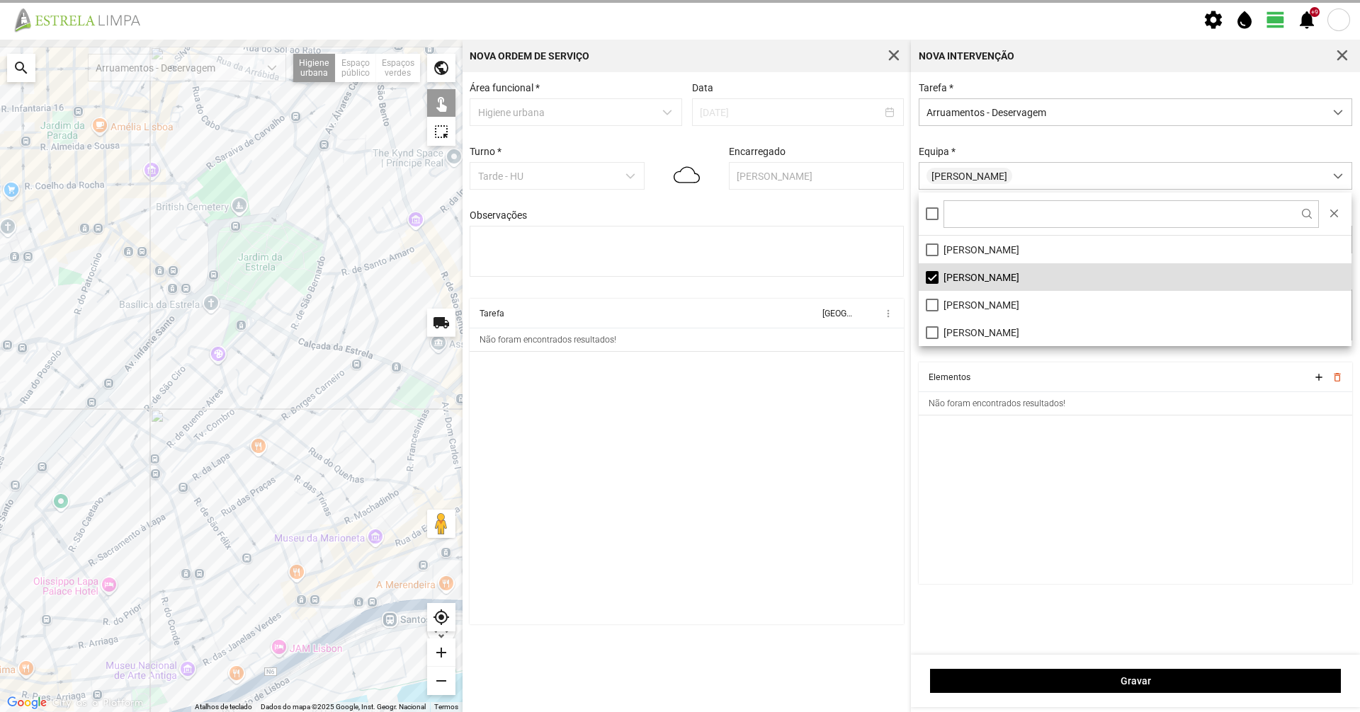
drag, startPoint x: 280, startPoint y: 375, endPoint x: 177, endPoint y: 476, distance: 143.7
click at [178, 476] on div at bounding box center [231, 376] width 462 height 673
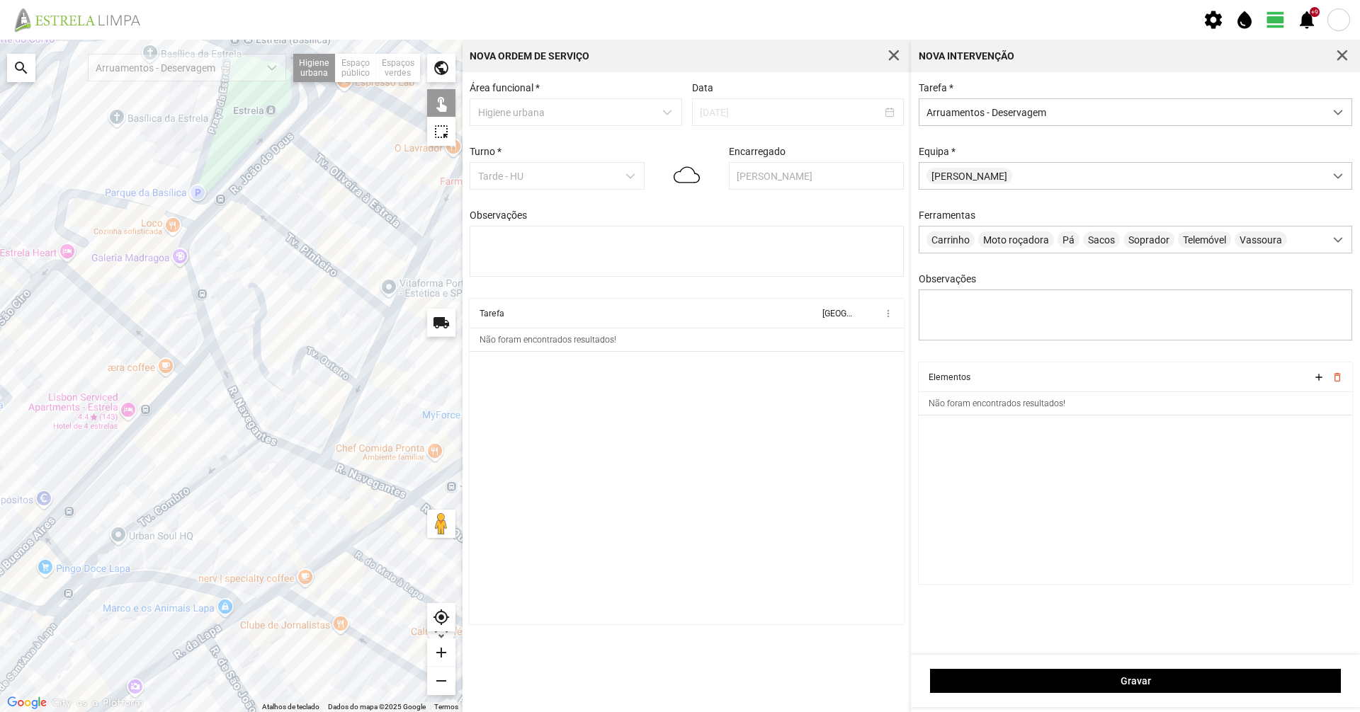
click at [207, 324] on div at bounding box center [231, 376] width 462 height 673
click at [215, 363] on div at bounding box center [231, 376] width 462 height 673
click at [223, 368] on div at bounding box center [231, 376] width 462 height 673
click at [305, 453] on div at bounding box center [231, 376] width 462 height 673
click at [357, 475] on div at bounding box center [231, 376] width 462 height 673
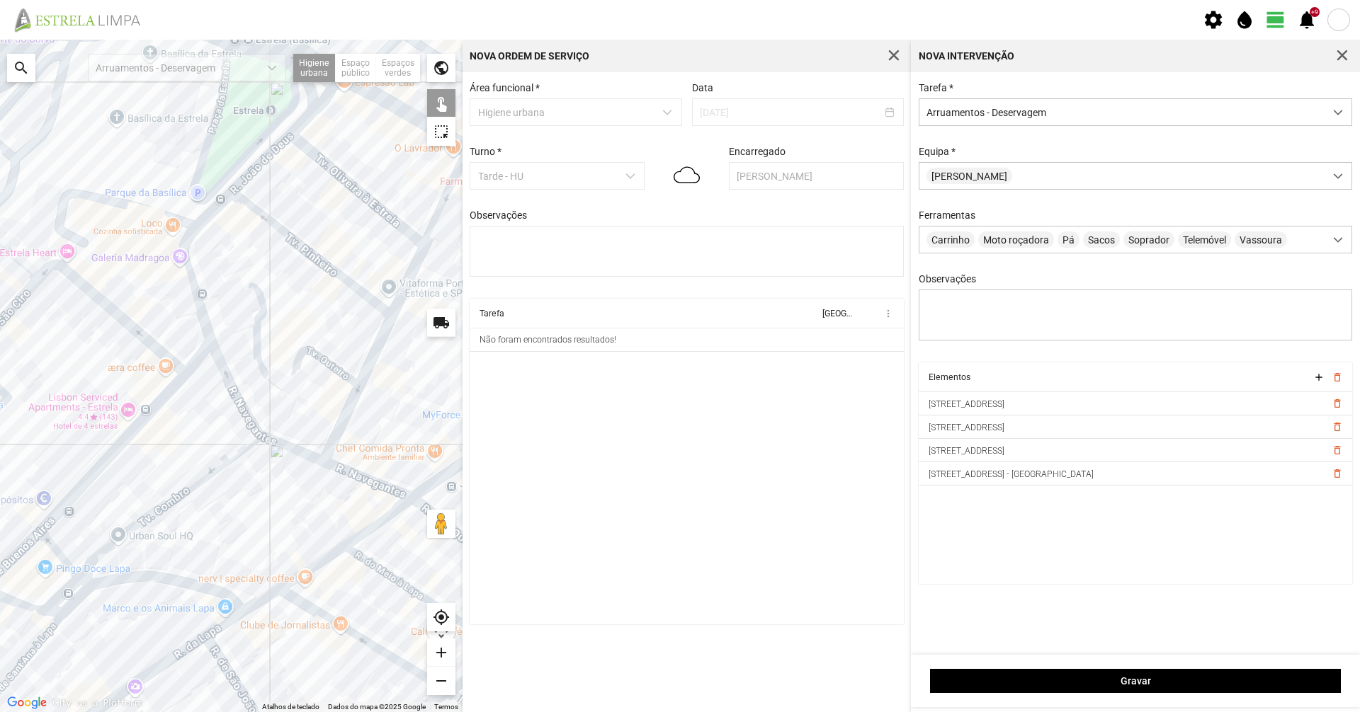
click at [325, 359] on div at bounding box center [231, 376] width 462 height 673
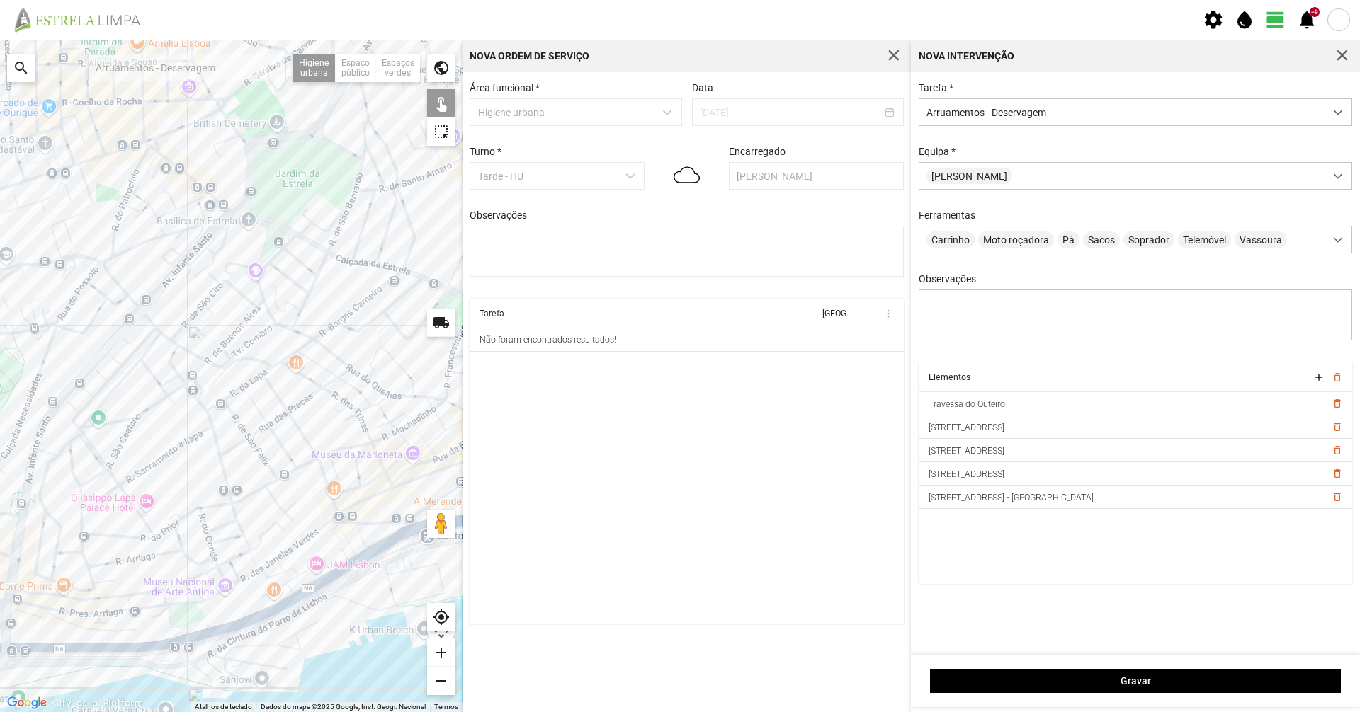
drag, startPoint x: 295, startPoint y: 394, endPoint x: 283, endPoint y: 373, distance: 23.8
click at [279, 358] on div at bounding box center [231, 376] width 462 height 673
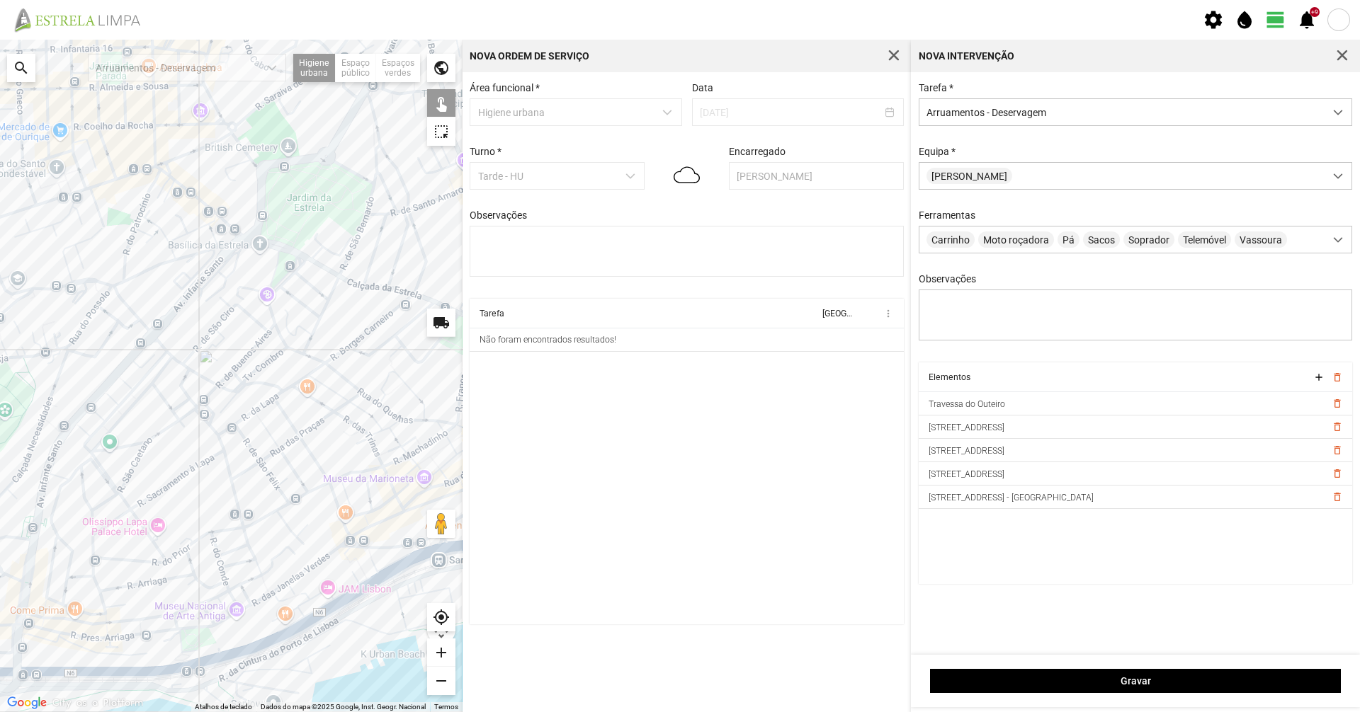
click at [231, 309] on div at bounding box center [231, 376] width 462 height 673
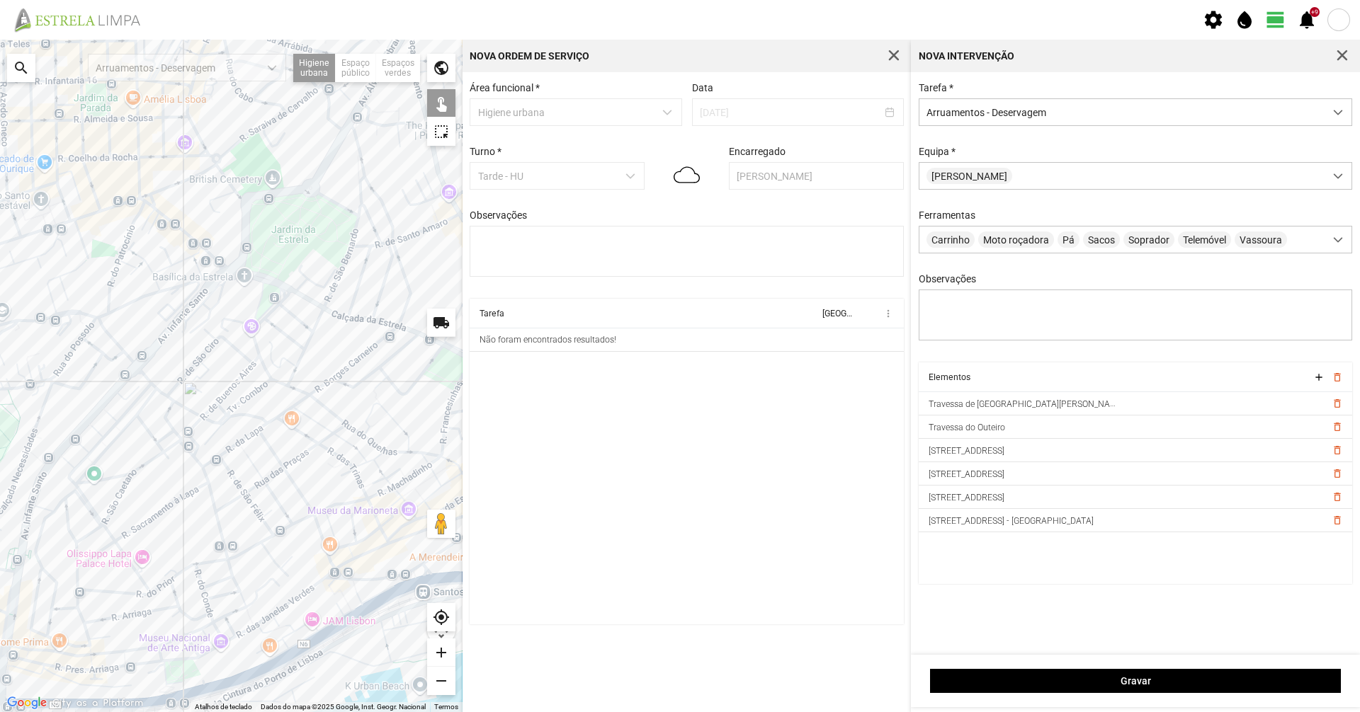
drag, startPoint x: 225, startPoint y: 345, endPoint x: 212, endPoint y: 377, distance: 35.2
click at [212, 377] on div at bounding box center [231, 376] width 462 height 673
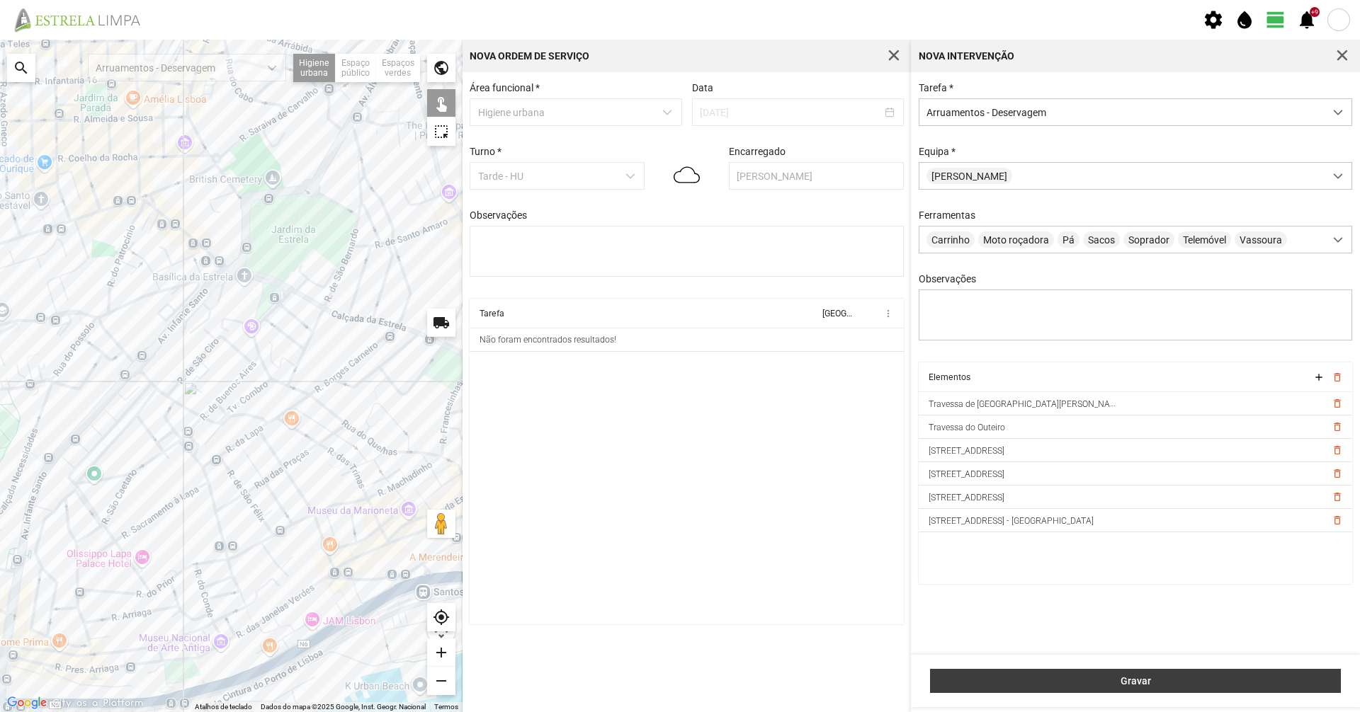
click at [1052, 681] on span "Gravar" at bounding box center [1136, 681] width 396 height 11
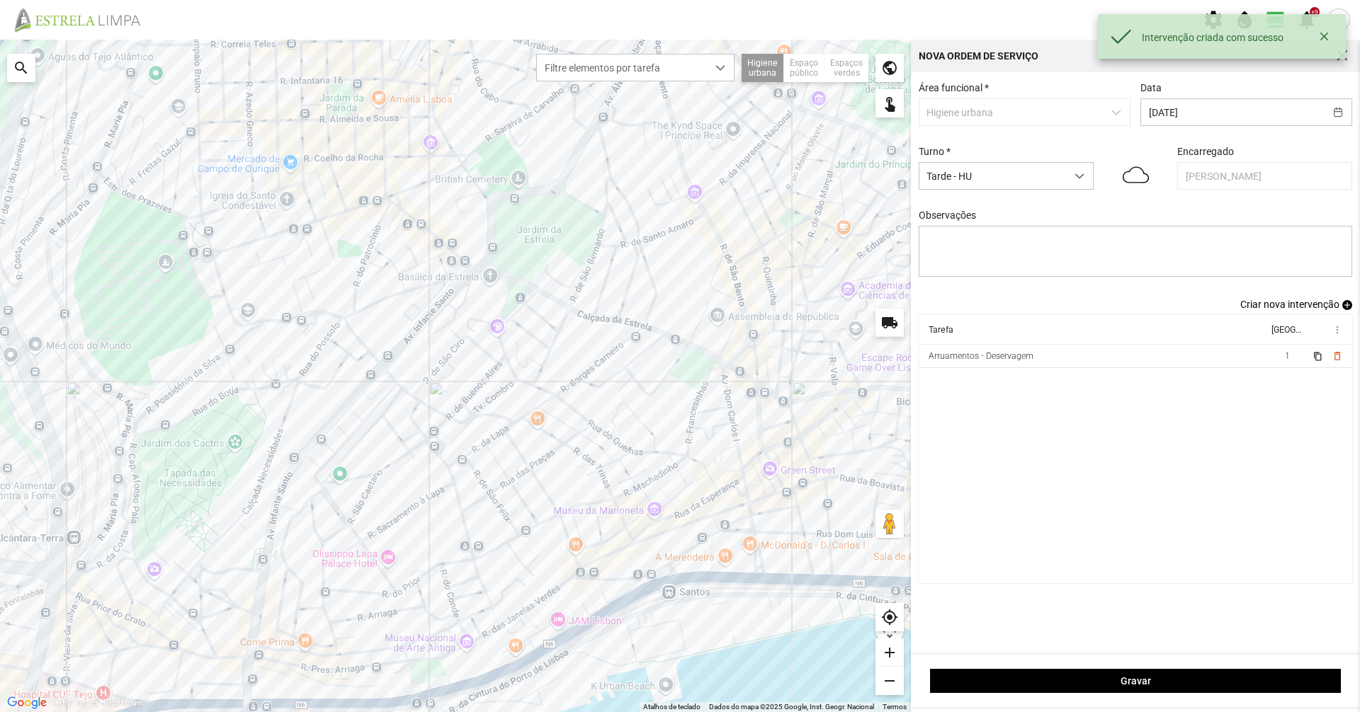
click at [1256, 310] on span "Criar nova intervenção" at bounding box center [1289, 304] width 99 height 11
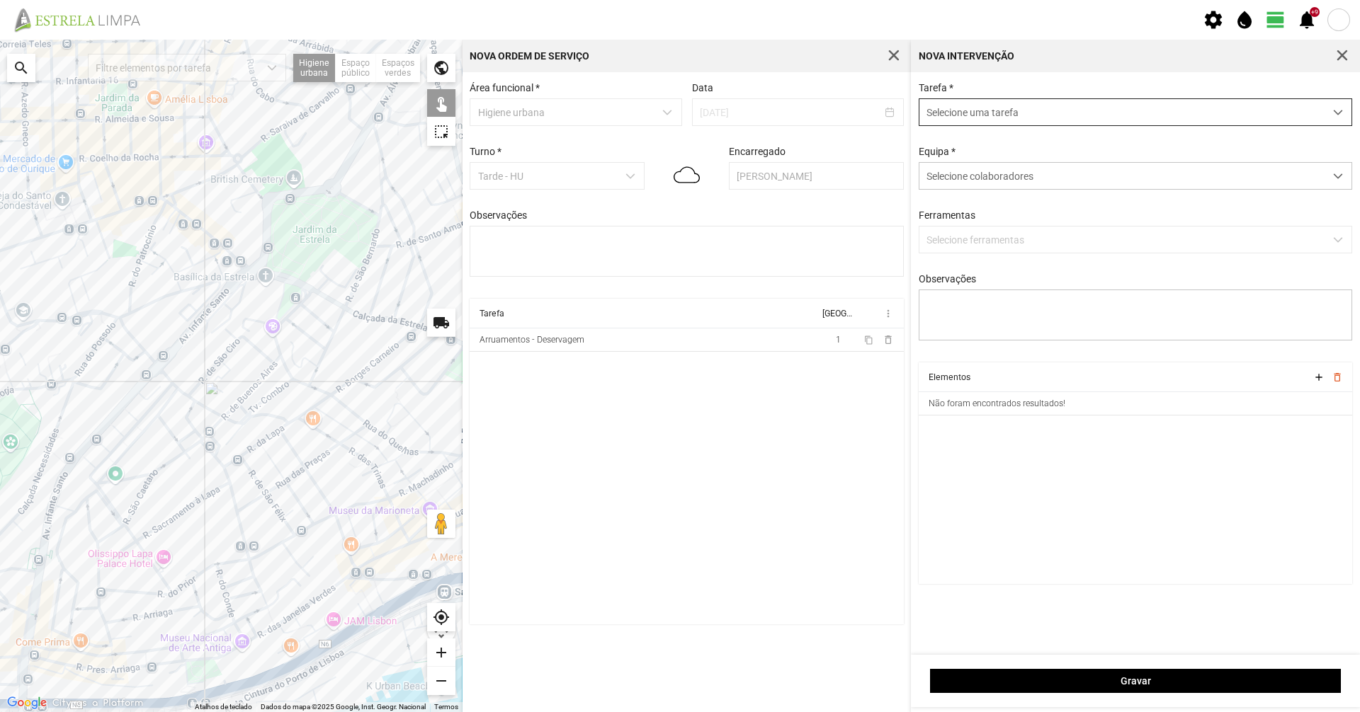
click at [1028, 118] on span "Selecione uma tarefa" at bounding box center [1121, 112] width 405 height 26
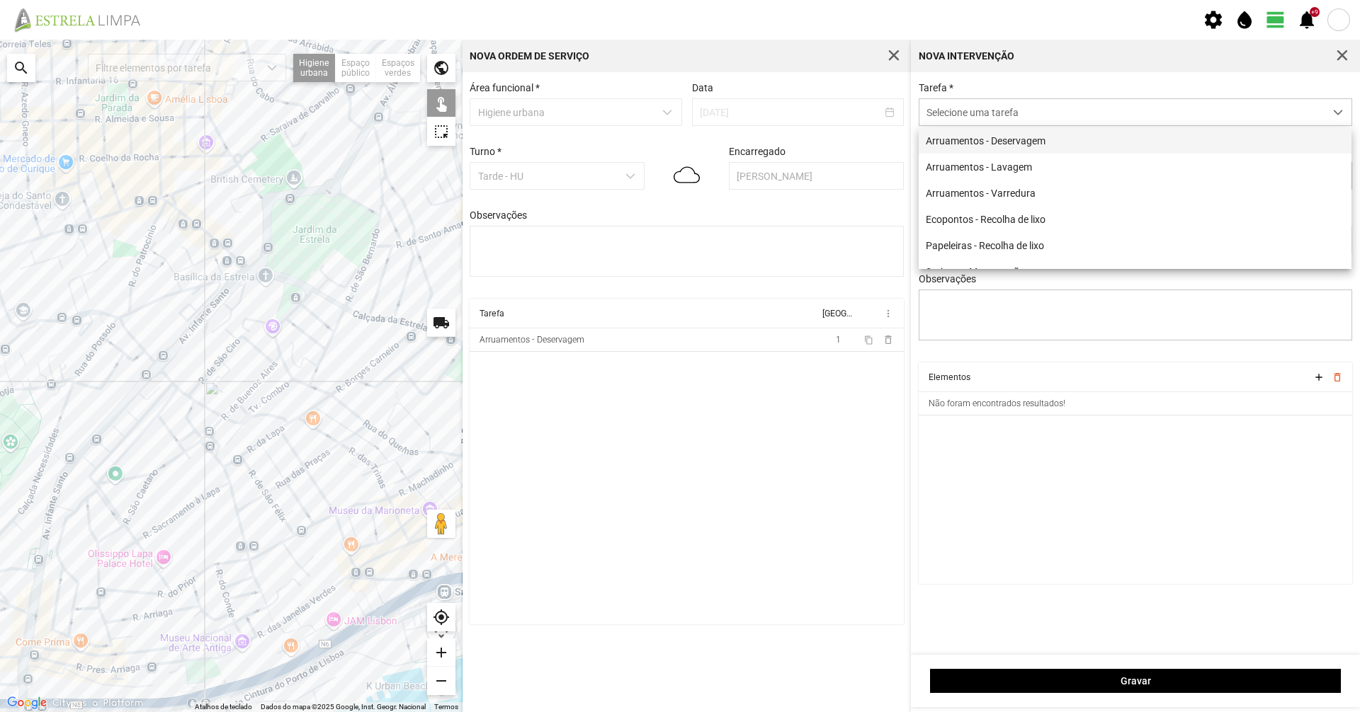
click at [1027, 149] on li "Arruamentos - Deservagem" at bounding box center [1134, 140] width 433 height 26
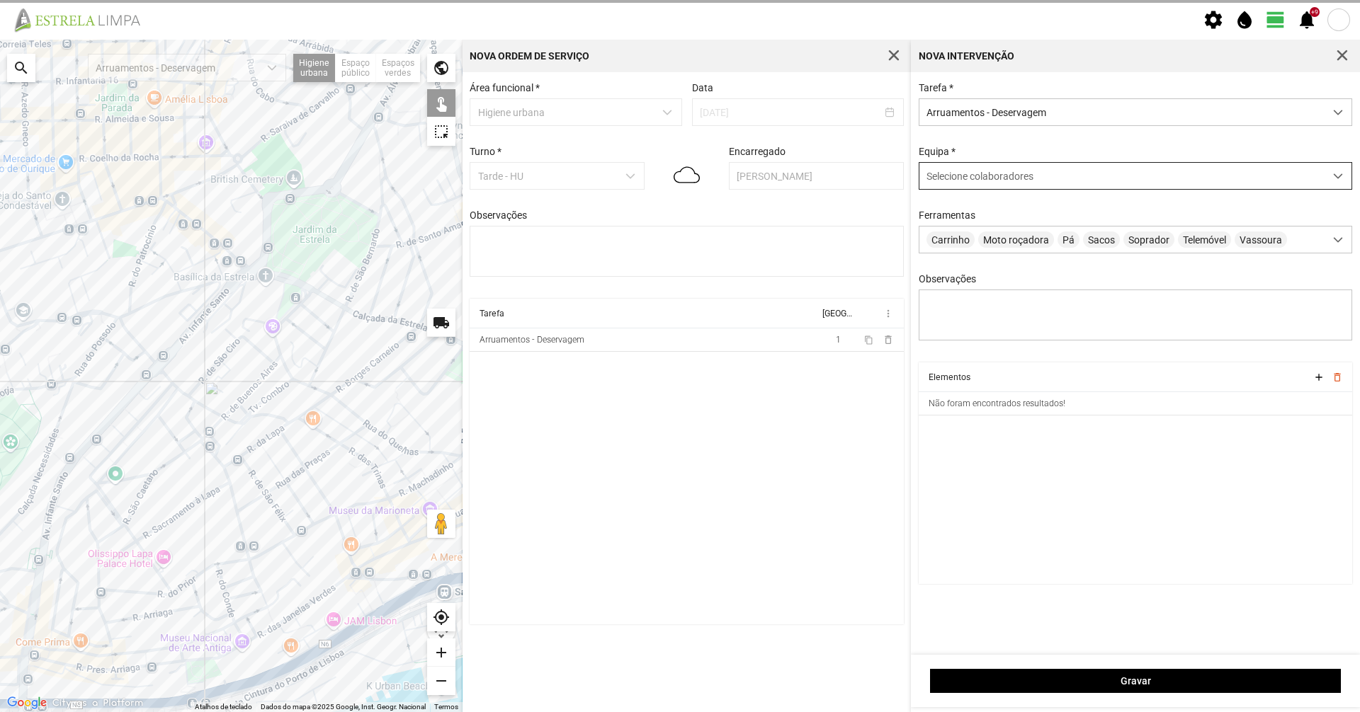
click at [1009, 186] on div "Selecione colaboradores" at bounding box center [1121, 176] width 405 height 26
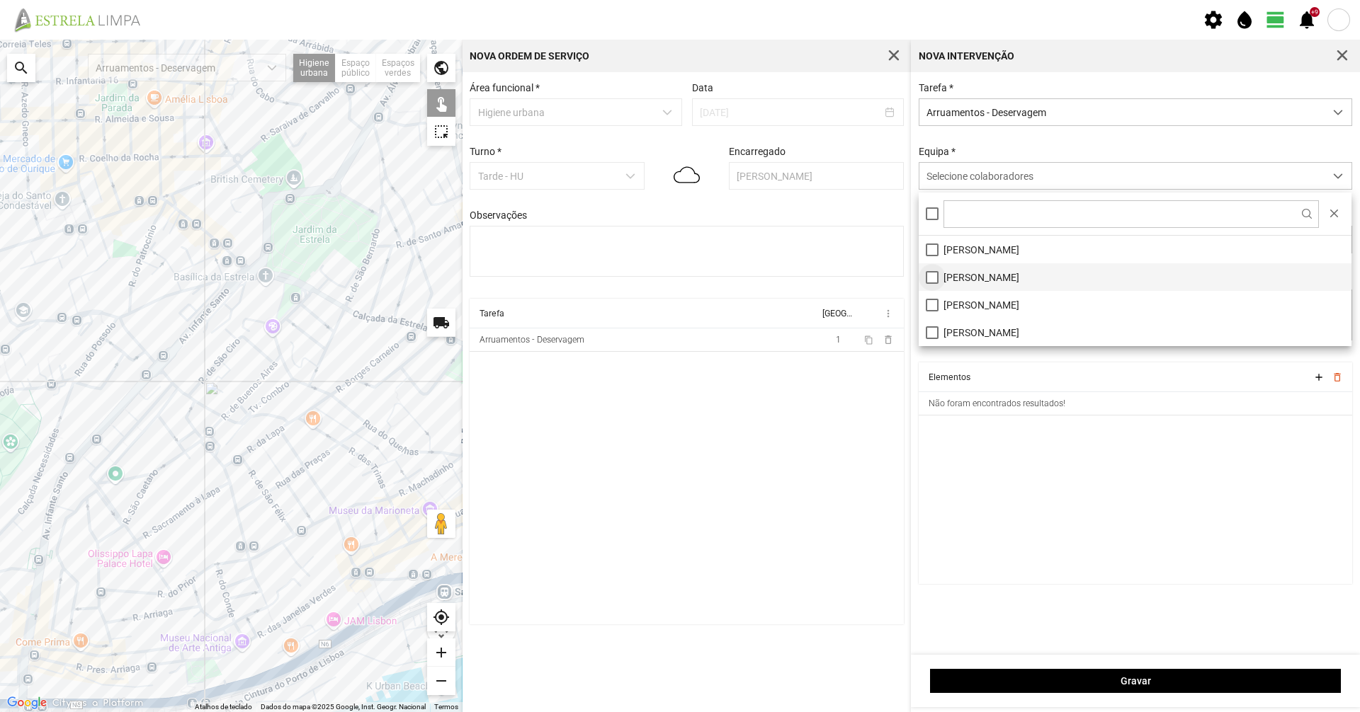
click at [936, 271] on li "[PERSON_NAME]" at bounding box center [1134, 277] width 433 height 28
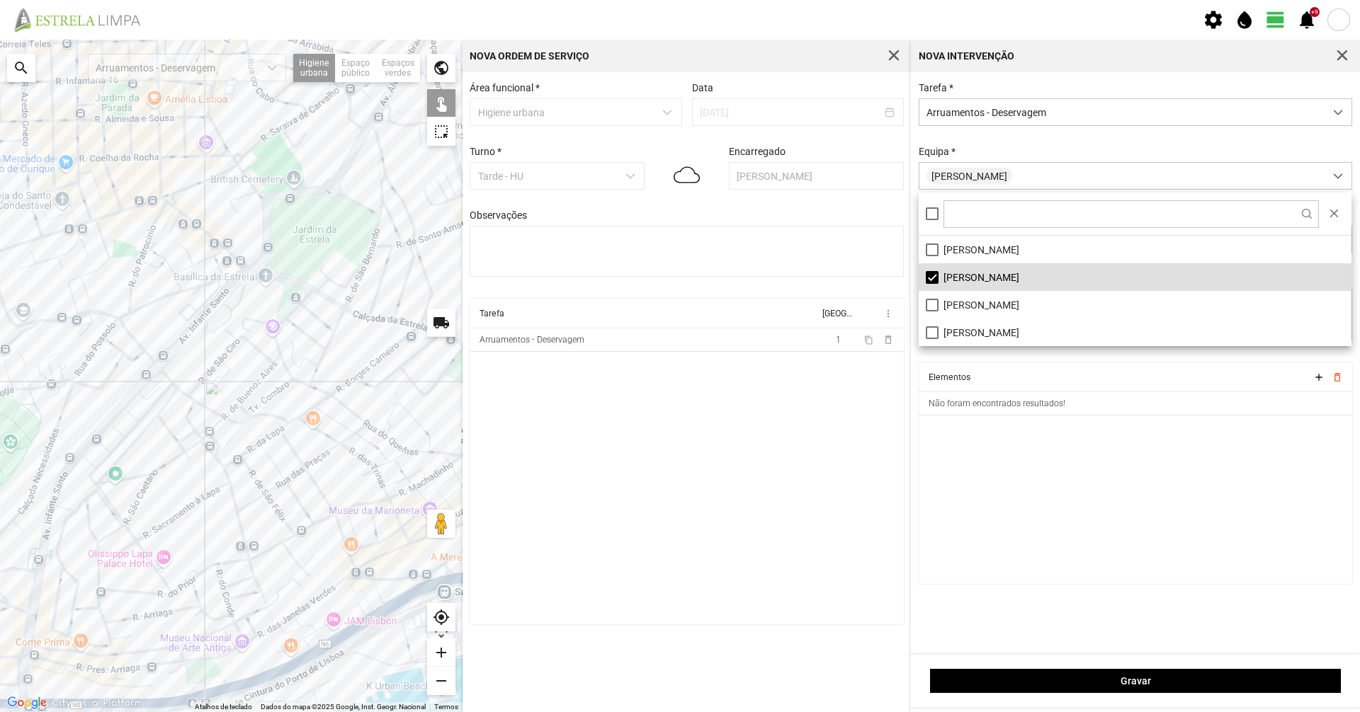
click at [1015, 149] on div "Equipa * [PERSON_NAME]" at bounding box center [1136, 168] width 444 height 44
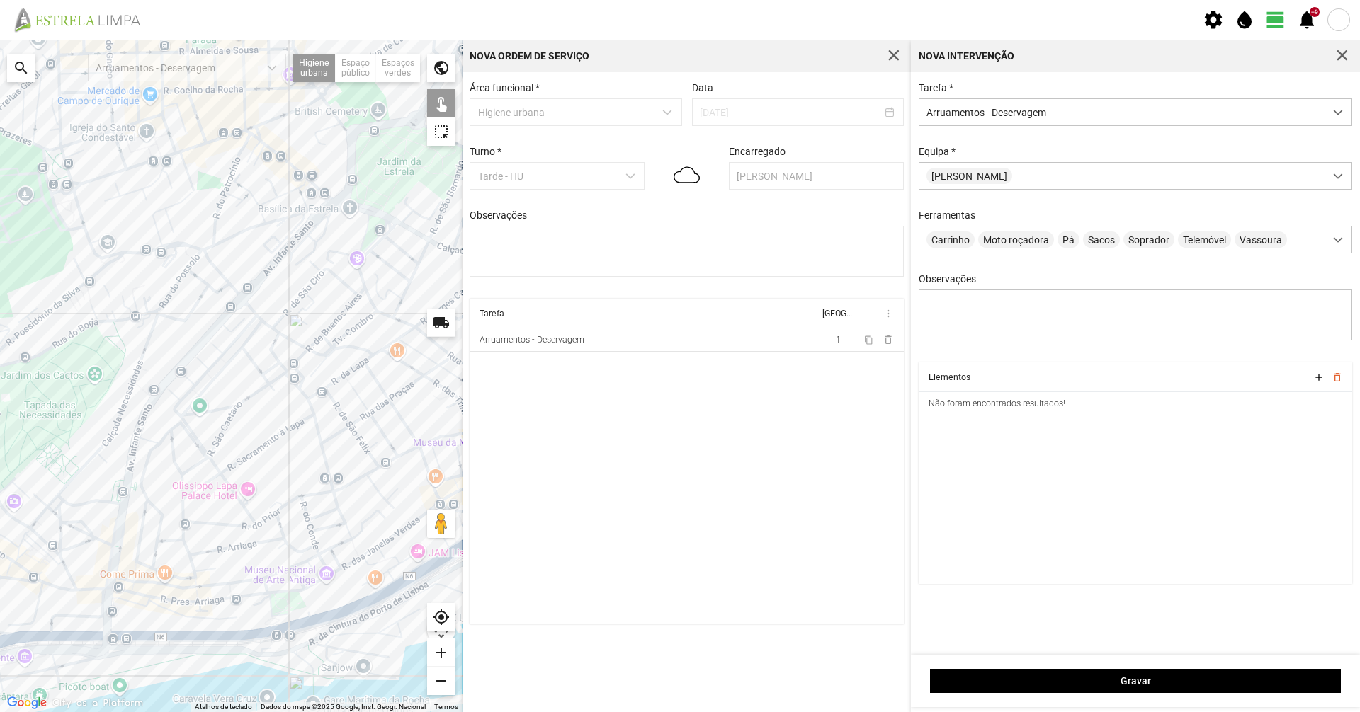
drag, startPoint x: 178, startPoint y: 506, endPoint x: 273, endPoint y: 419, distance: 128.9
click at [273, 419] on div at bounding box center [231, 376] width 462 height 673
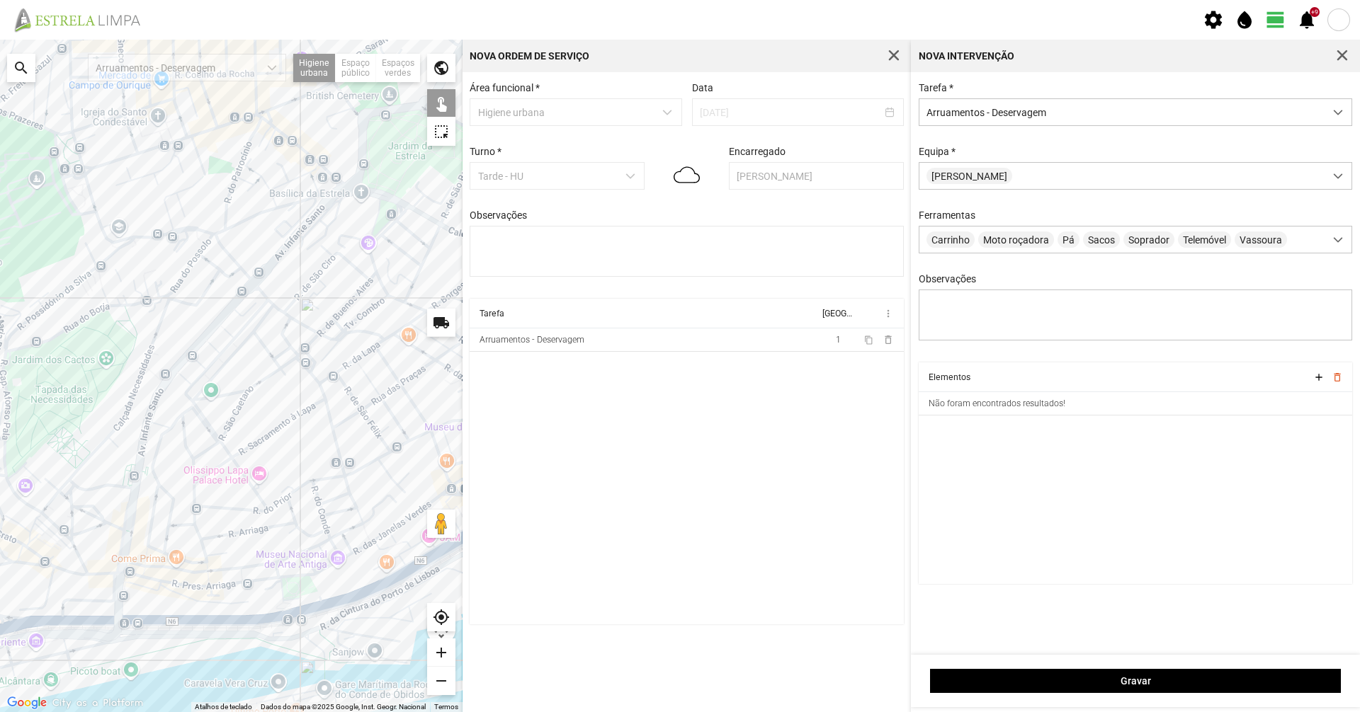
click at [275, 503] on div at bounding box center [231, 376] width 462 height 673
click at [291, 492] on div at bounding box center [231, 376] width 462 height 673
click at [319, 482] on div at bounding box center [231, 376] width 462 height 673
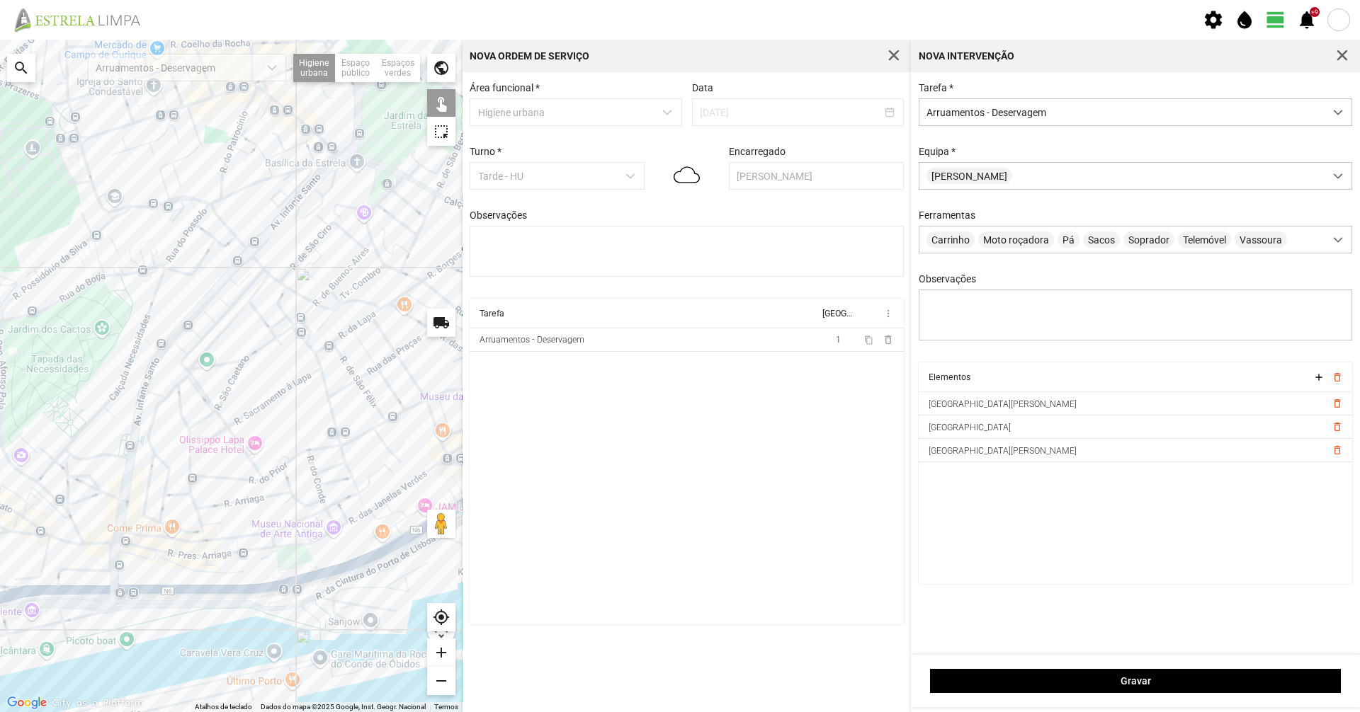
drag, startPoint x: 298, startPoint y: 502, endPoint x: 297, endPoint y: 462, distance: 40.4
click at [297, 462] on div at bounding box center [231, 376] width 462 height 673
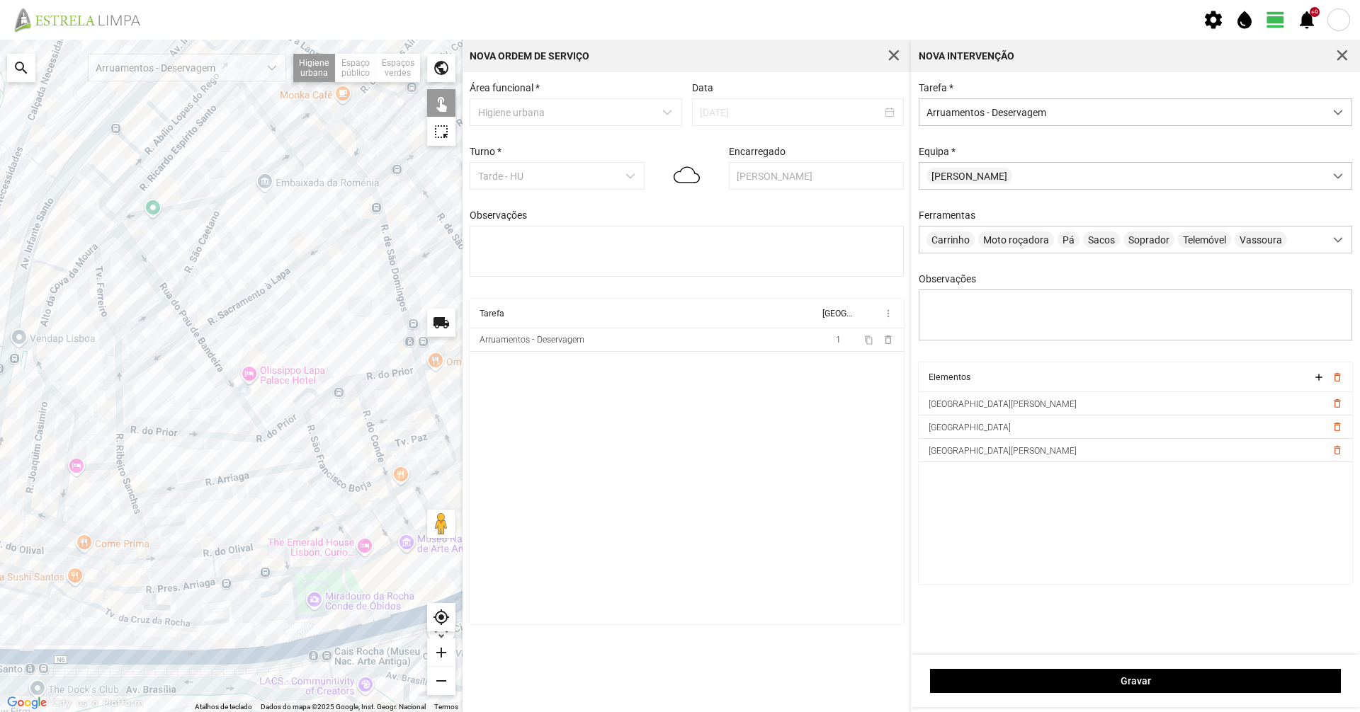
click at [214, 482] on div at bounding box center [231, 376] width 462 height 673
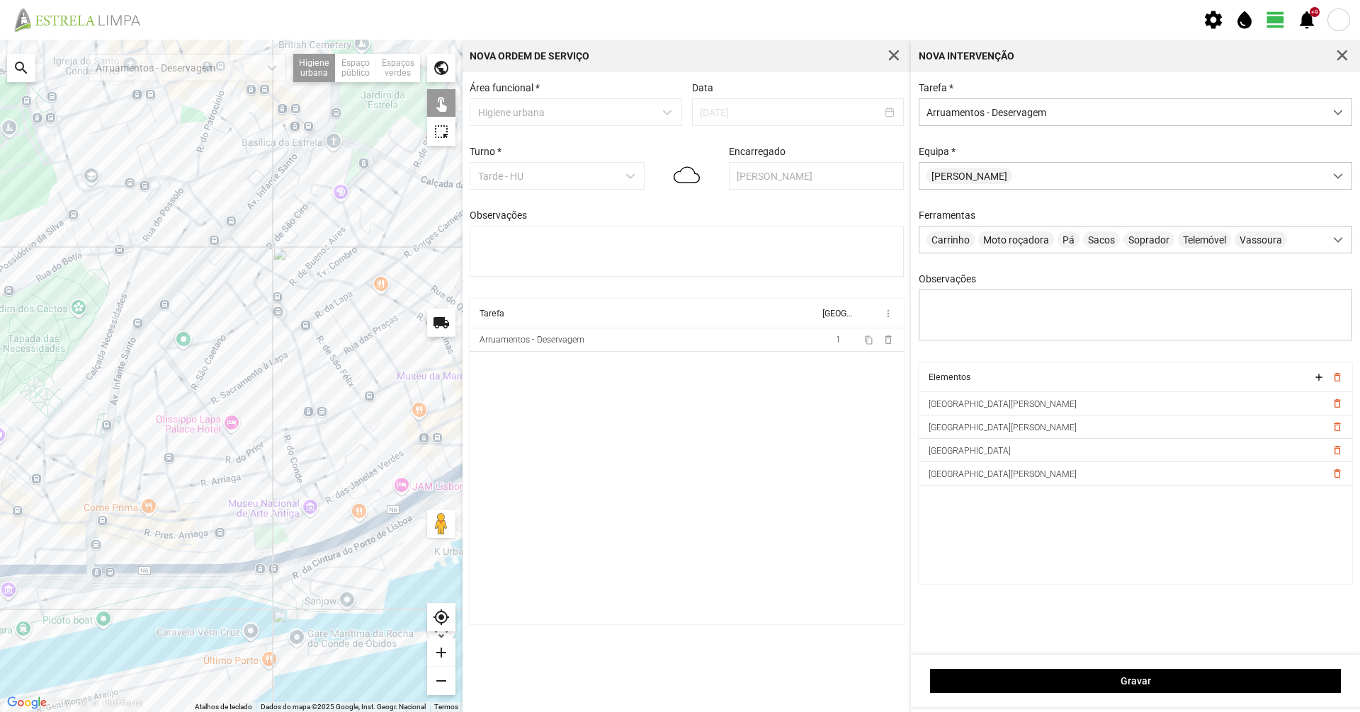
click at [265, 466] on div at bounding box center [231, 376] width 462 height 673
click at [275, 480] on div at bounding box center [231, 376] width 462 height 673
click at [263, 481] on div at bounding box center [231, 376] width 462 height 673
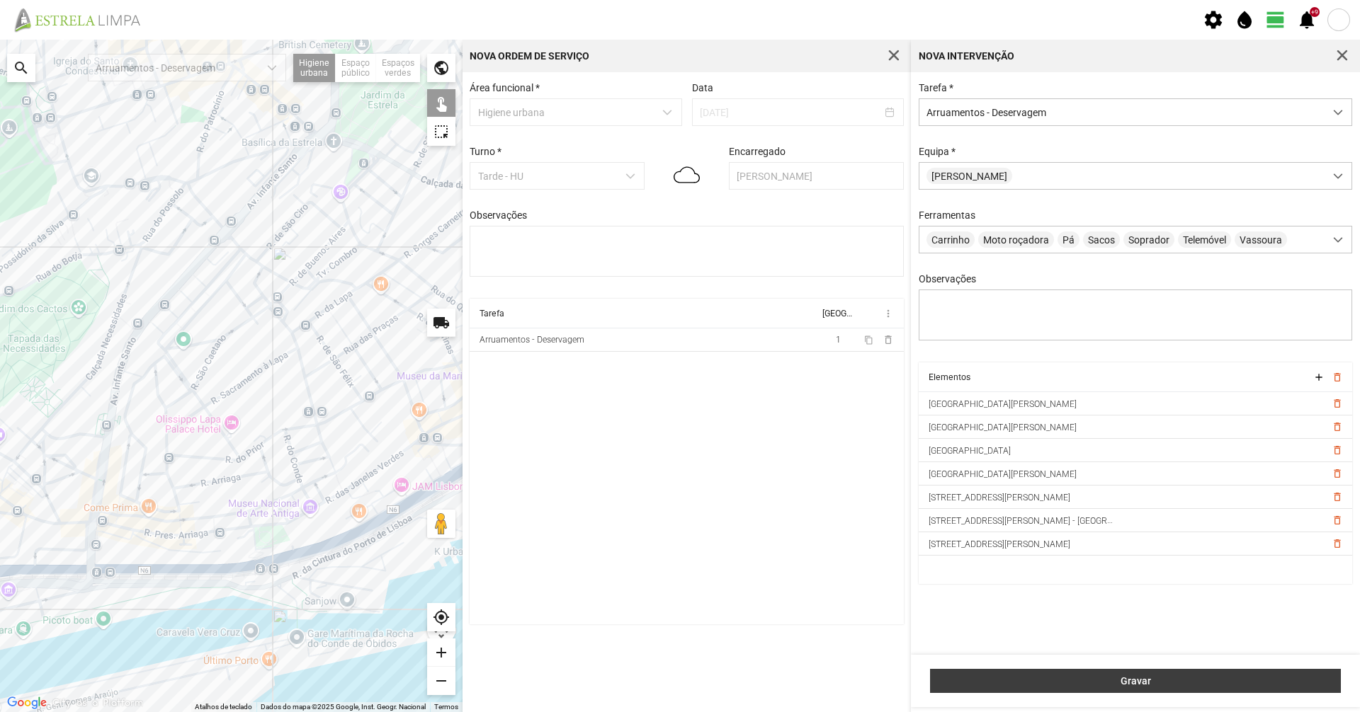
click at [1083, 688] on button "Gravar" at bounding box center [1135, 681] width 411 height 24
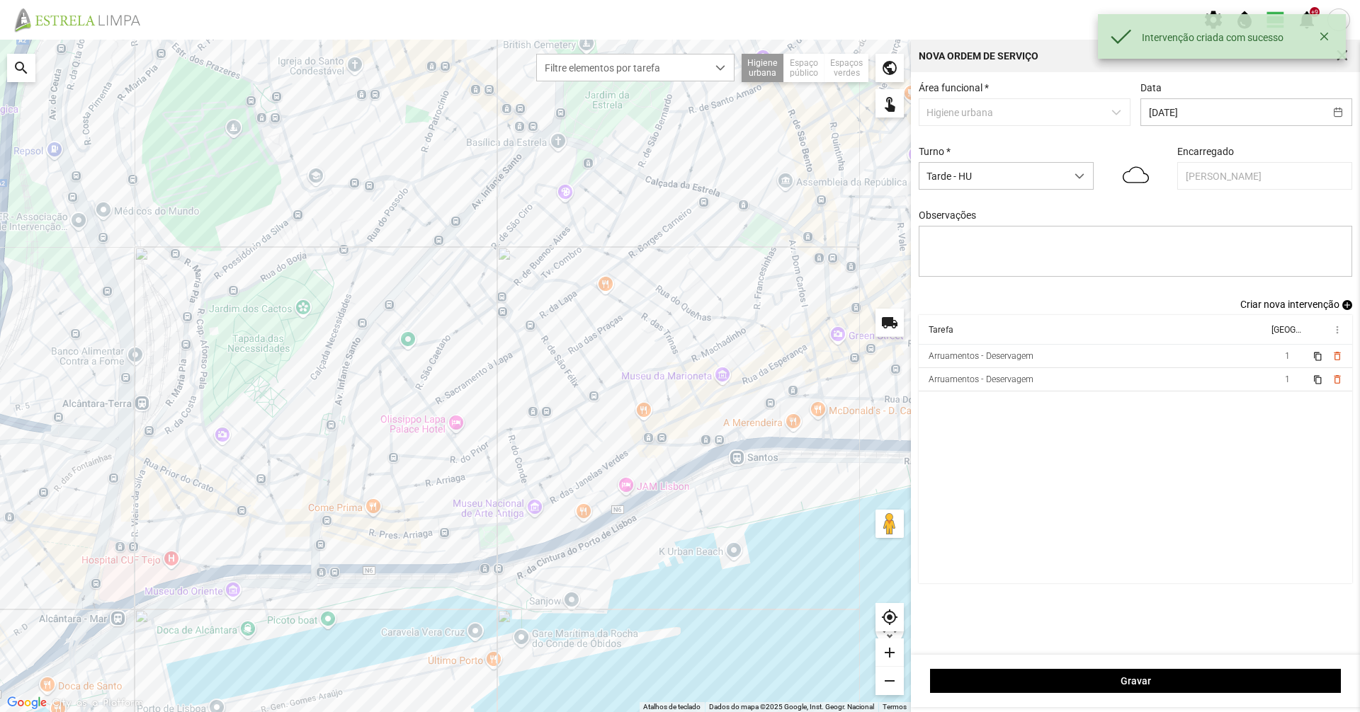
click at [1248, 306] on span "Criar nova intervenção" at bounding box center [1289, 304] width 99 height 11
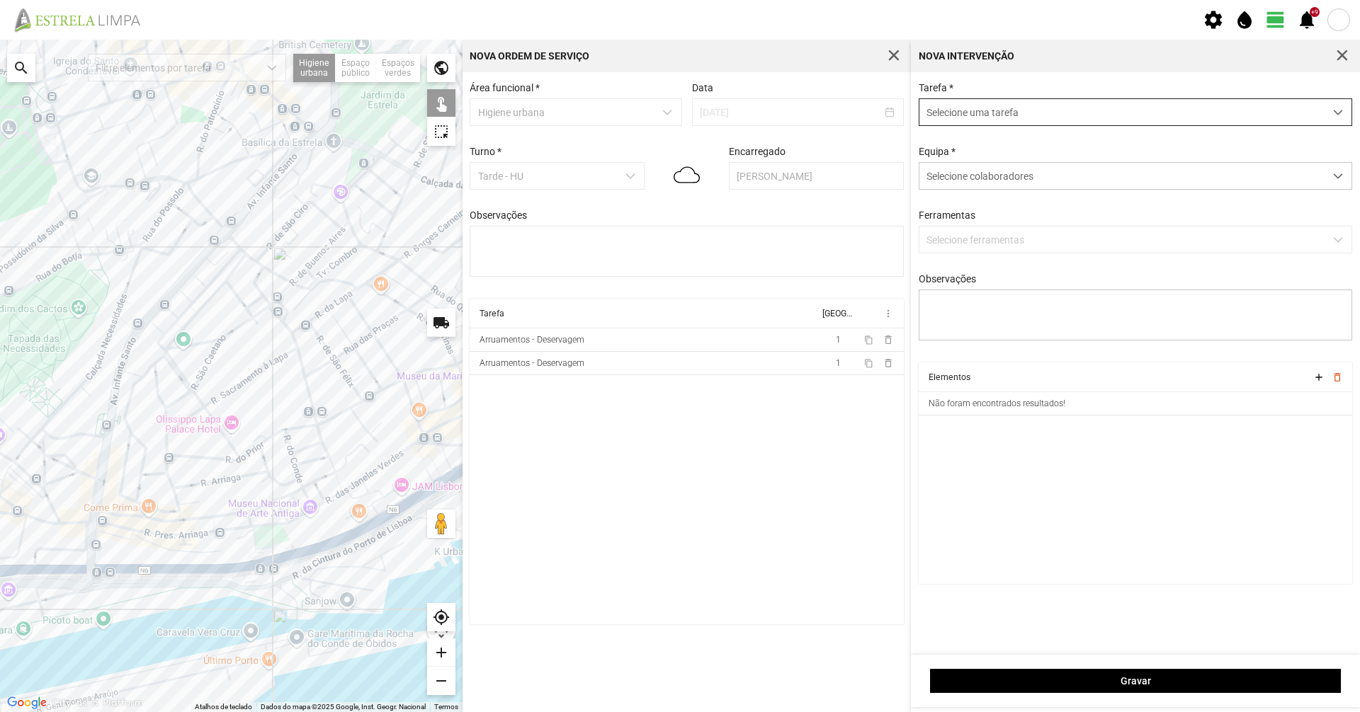
click at [957, 103] on span "Selecione uma tarefa" at bounding box center [1121, 112] width 405 height 26
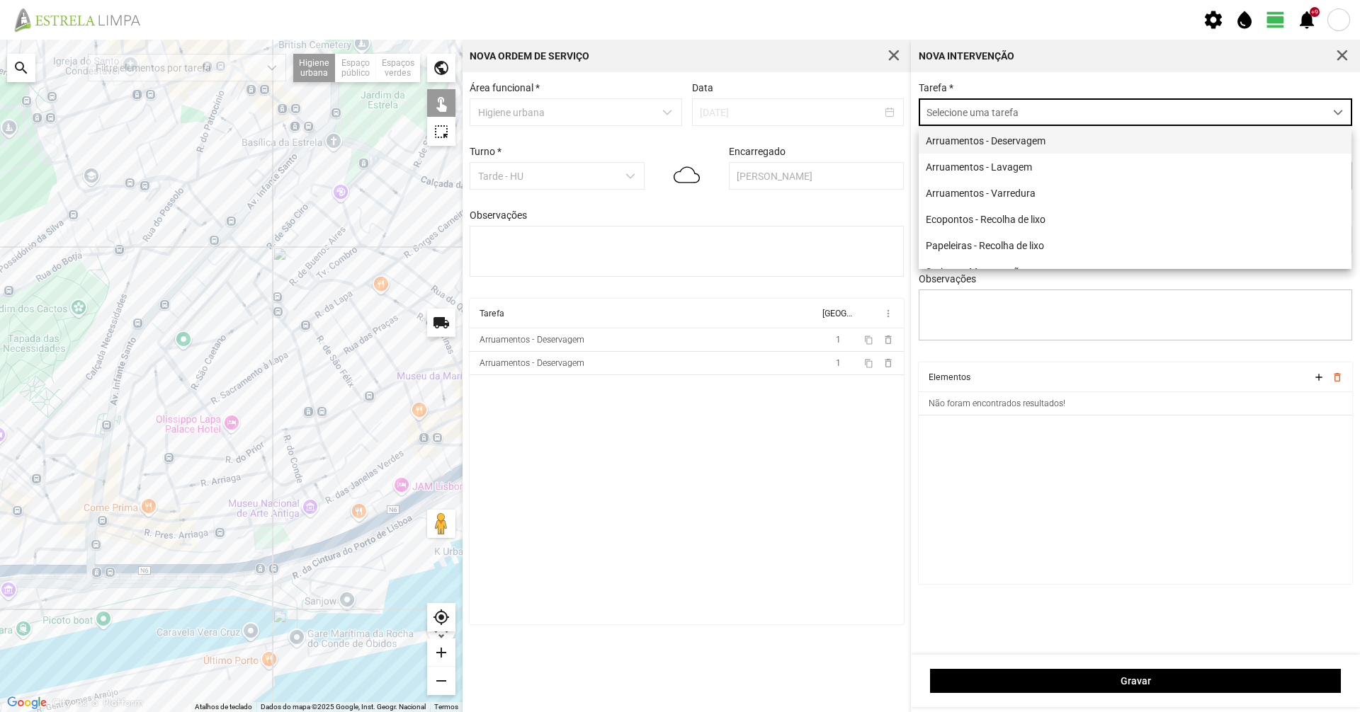
click at [951, 140] on li "Arruamentos - Deservagem" at bounding box center [1134, 140] width 433 height 26
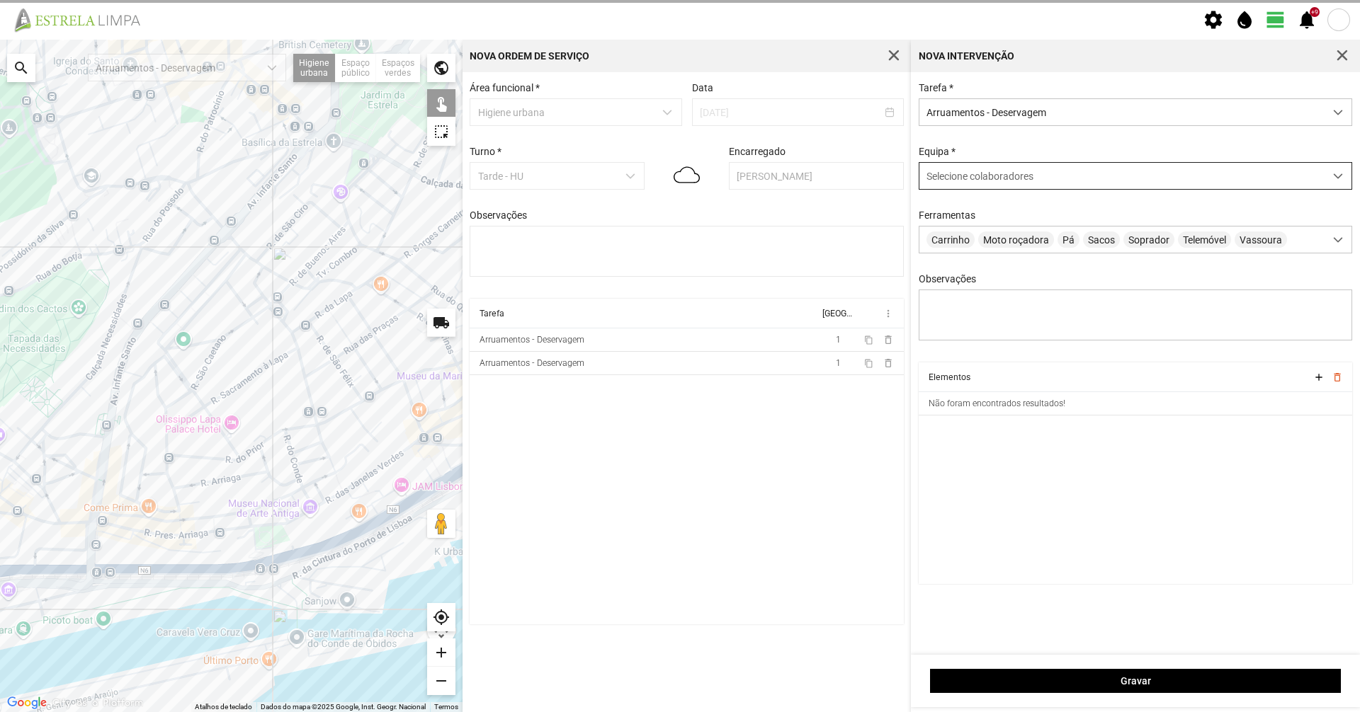
click at [945, 170] on div "Selecione colaboradores" at bounding box center [1121, 176] width 405 height 26
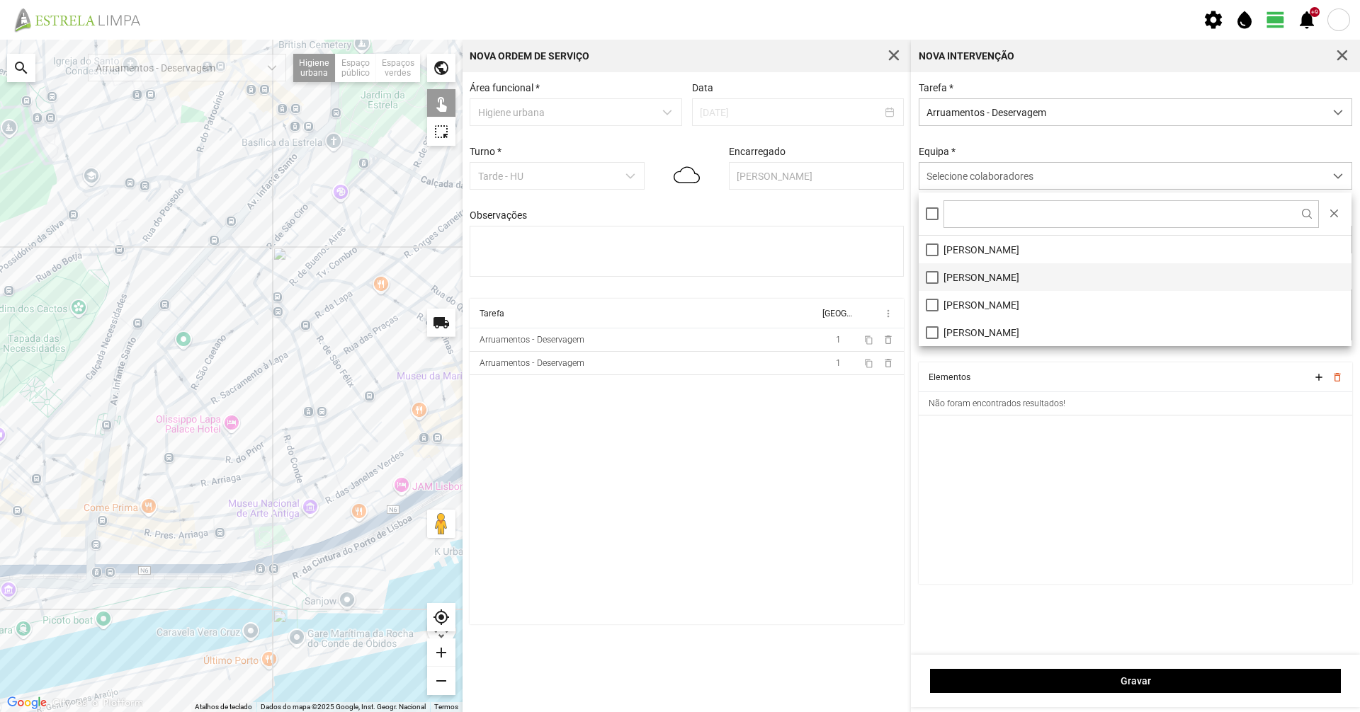
click at [943, 288] on li "[PERSON_NAME]" at bounding box center [1134, 277] width 433 height 28
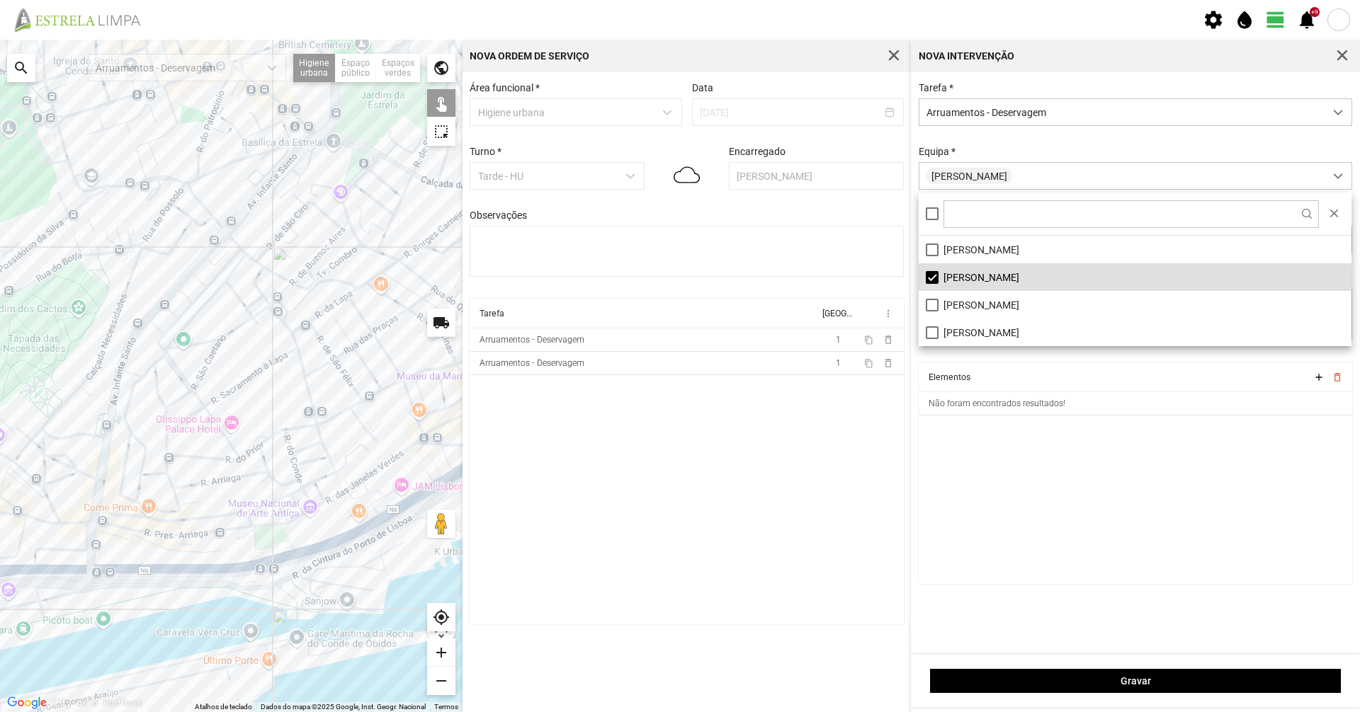
click at [988, 137] on div "Tarefa * Arruamentos - Deservagem Equipa * [PERSON_NAME] Carrinho Moto roçadora…" at bounding box center [1136, 222] width 444 height 280
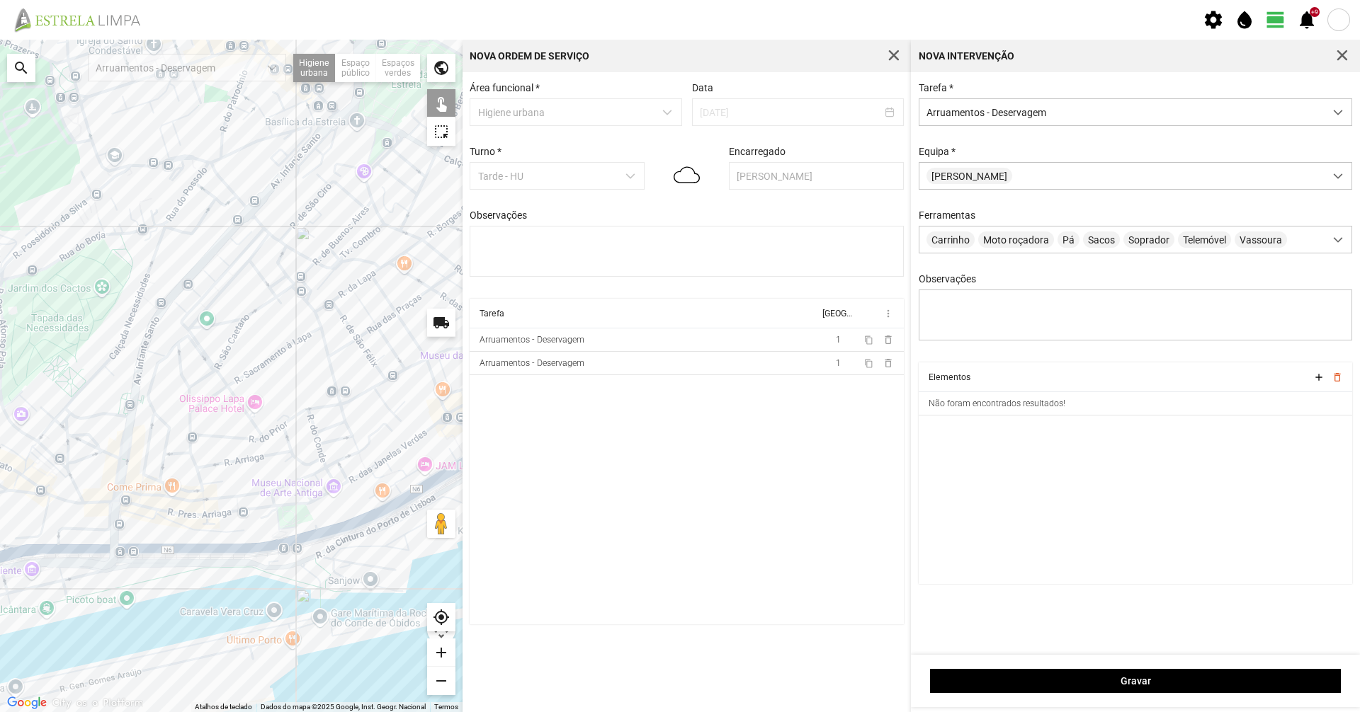
drag, startPoint x: 149, startPoint y: 409, endPoint x: 185, endPoint y: 381, distance: 45.3
click at [178, 384] on div at bounding box center [231, 376] width 462 height 673
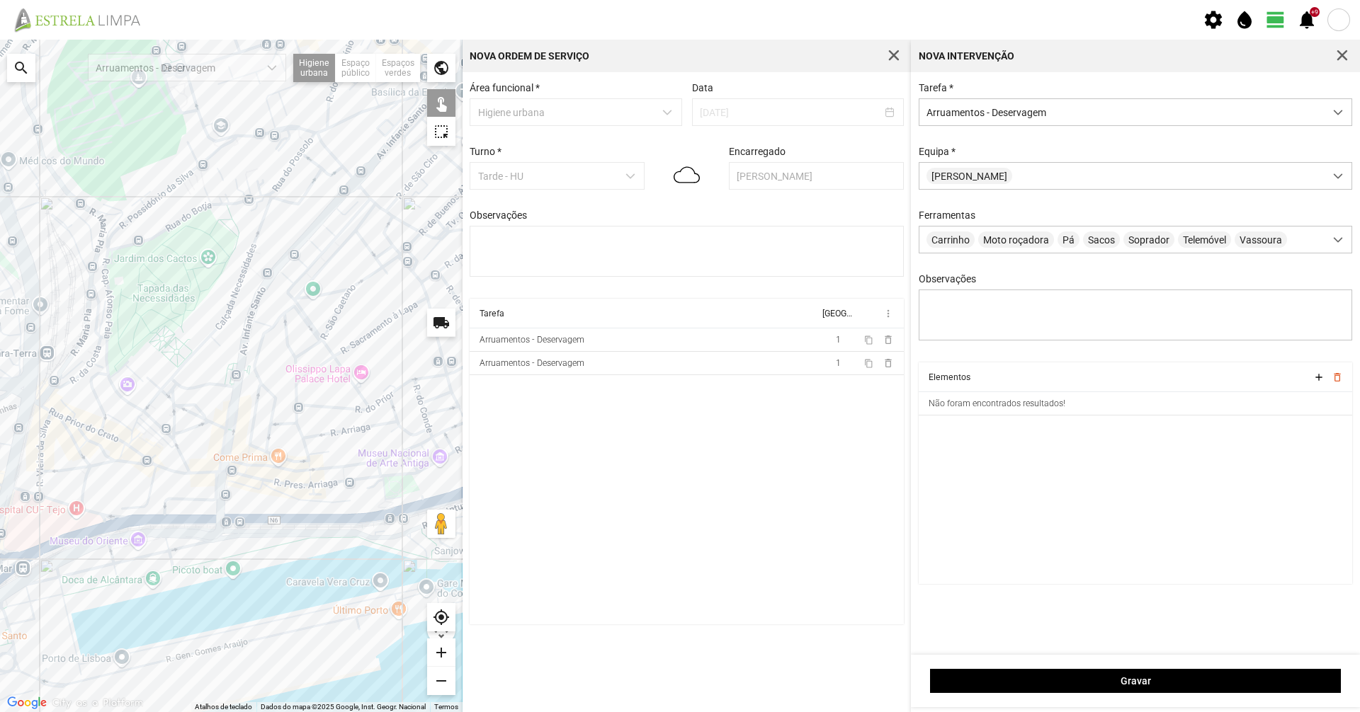
drag, startPoint x: 113, startPoint y: 433, endPoint x: 219, endPoint y: 403, distance: 109.8
click at [219, 403] on div at bounding box center [231, 376] width 462 height 673
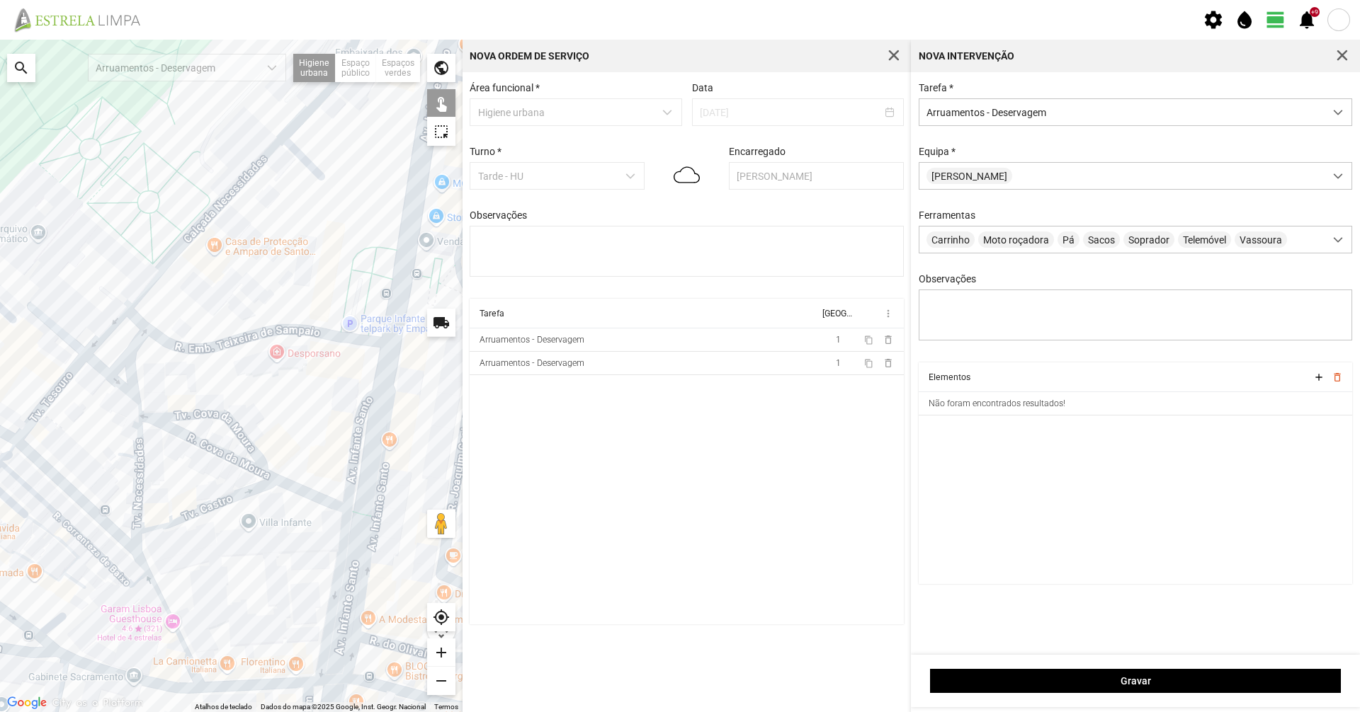
click at [193, 443] on div at bounding box center [231, 376] width 462 height 673
click at [280, 483] on div at bounding box center [231, 376] width 462 height 673
click at [268, 479] on div at bounding box center [231, 376] width 462 height 673
click at [234, 427] on div at bounding box center [231, 376] width 462 height 673
click at [224, 501] on div at bounding box center [231, 376] width 462 height 673
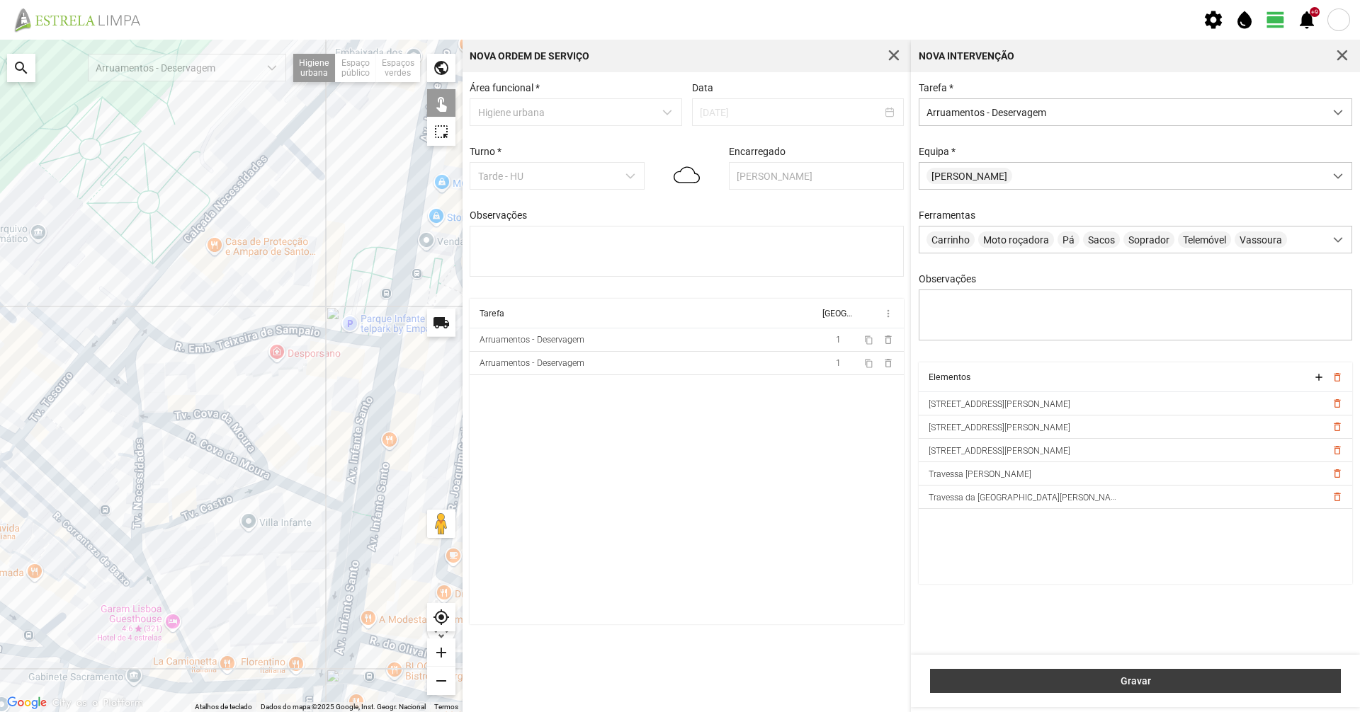
click at [947, 683] on span "Gravar" at bounding box center [1136, 681] width 396 height 11
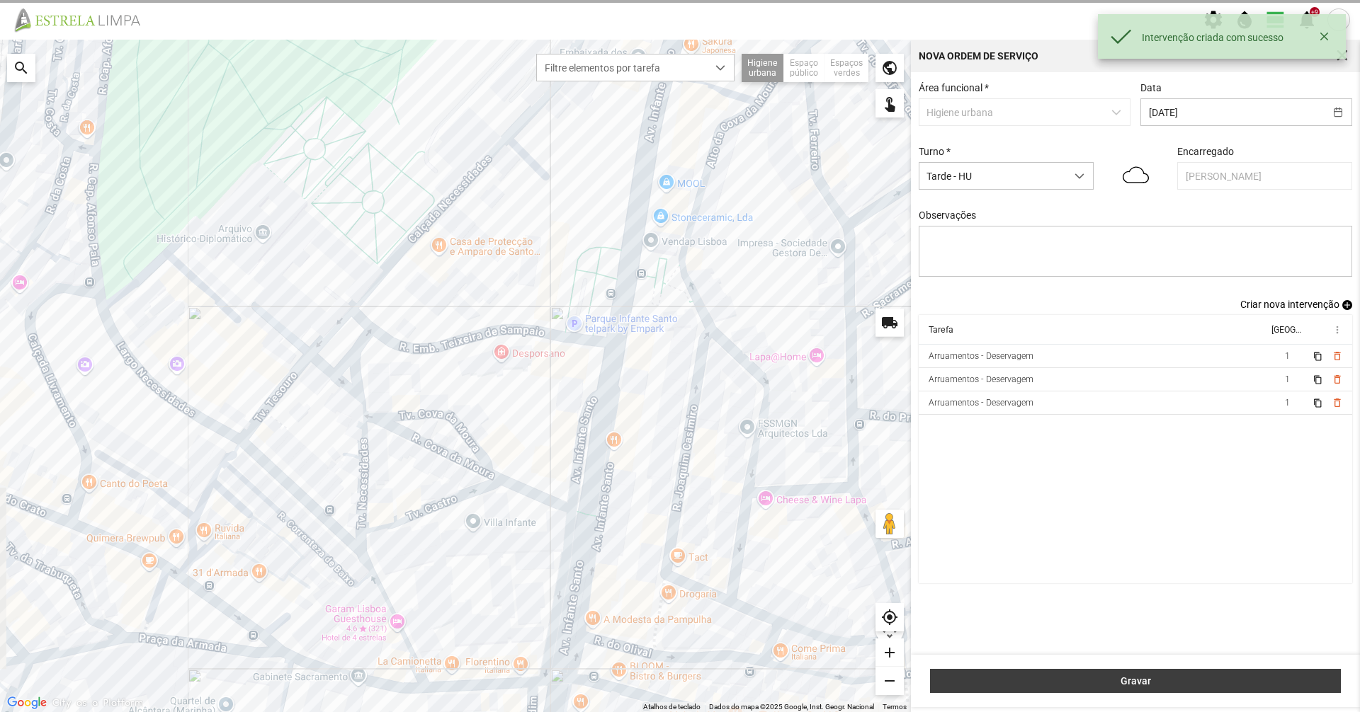
click at [967, 679] on span "Gravar" at bounding box center [1136, 681] width 396 height 11
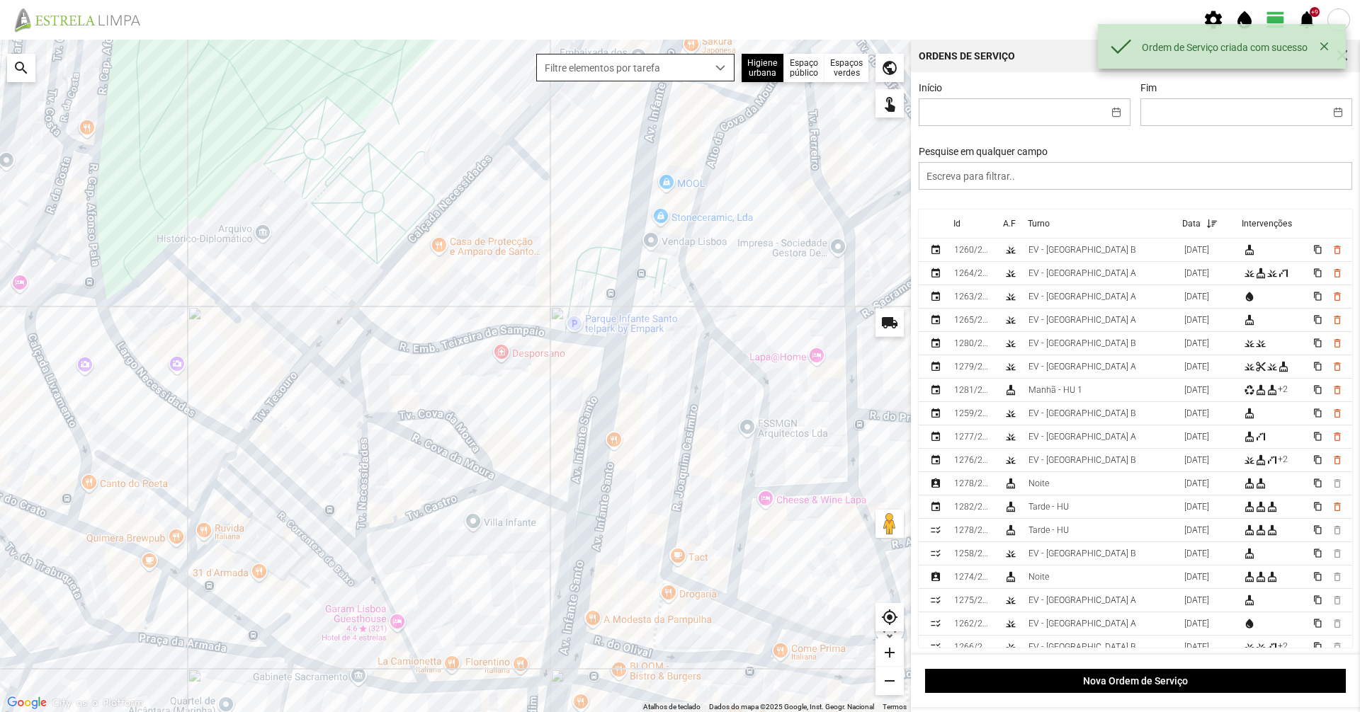
click at [619, 76] on span "Filtre elementos por tarefa" at bounding box center [622, 68] width 170 height 26
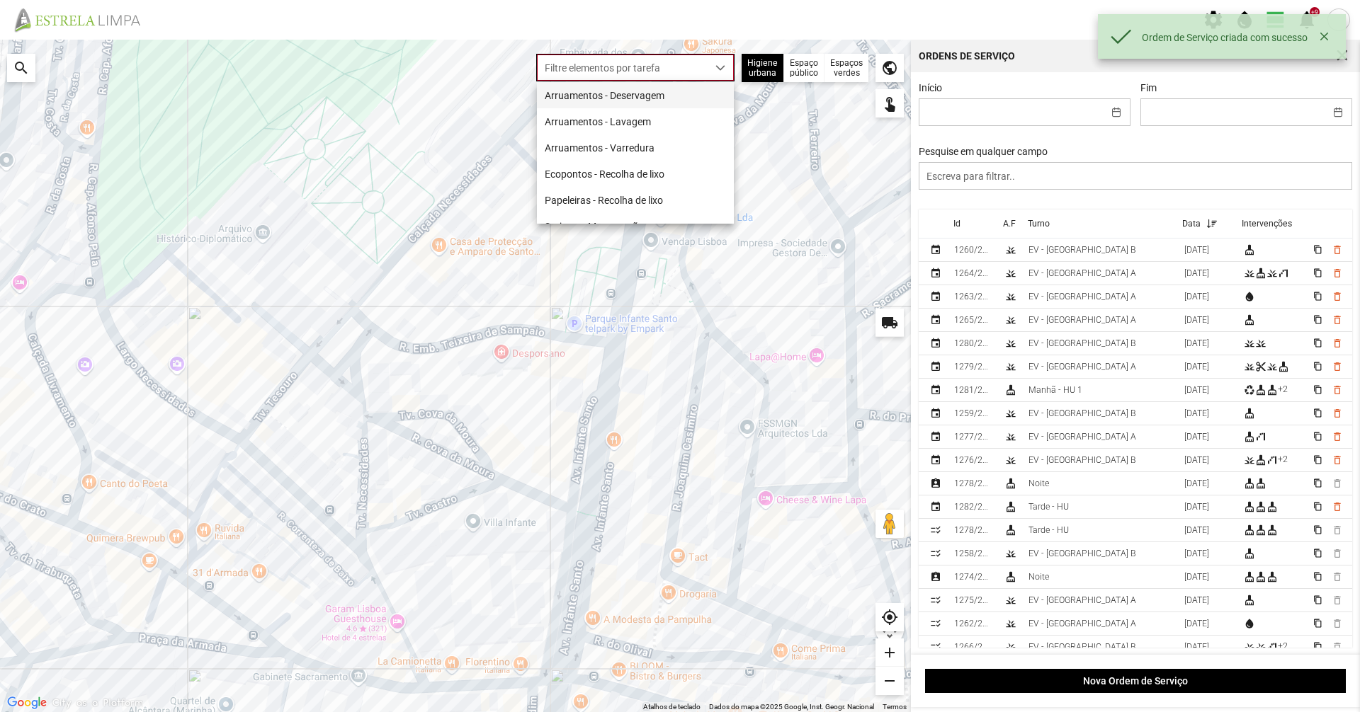
click at [608, 103] on li "Arruamentos - Deservagem" at bounding box center [635, 95] width 197 height 26
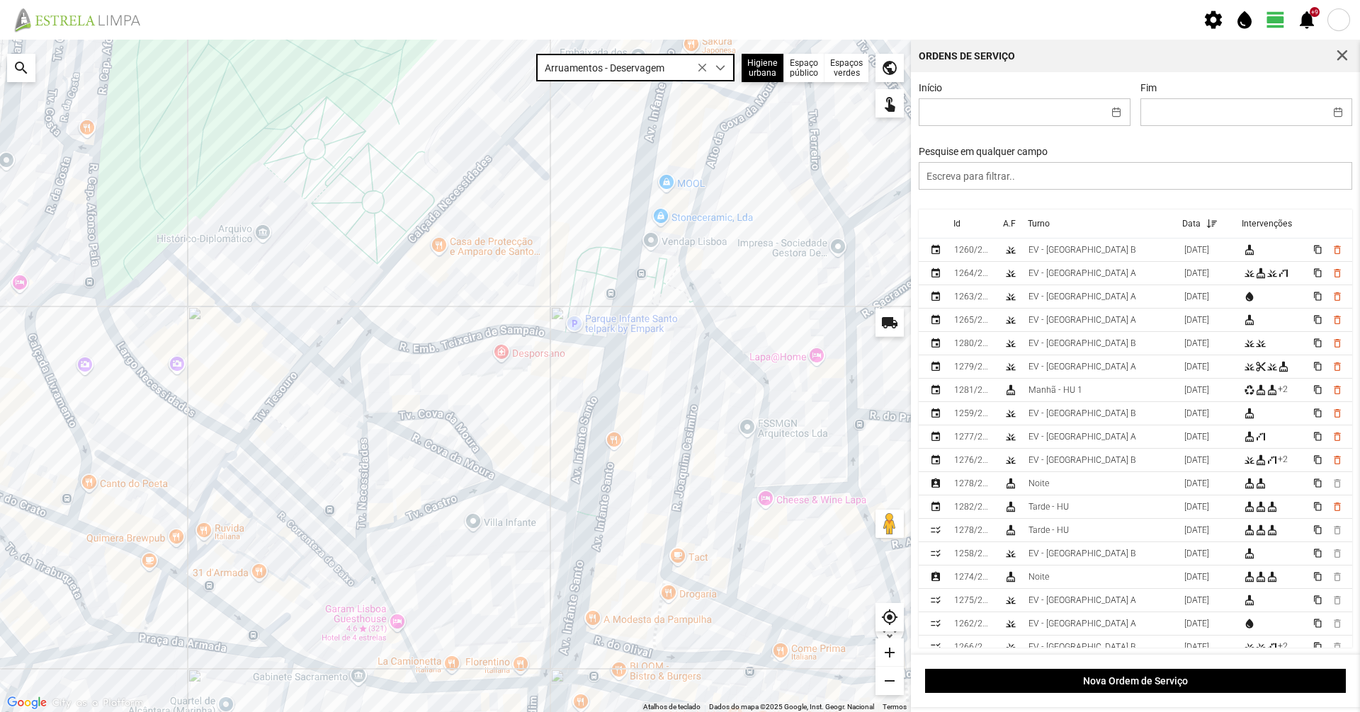
click at [360, 475] on div at bounding box center [455, 376] width 911 height 673
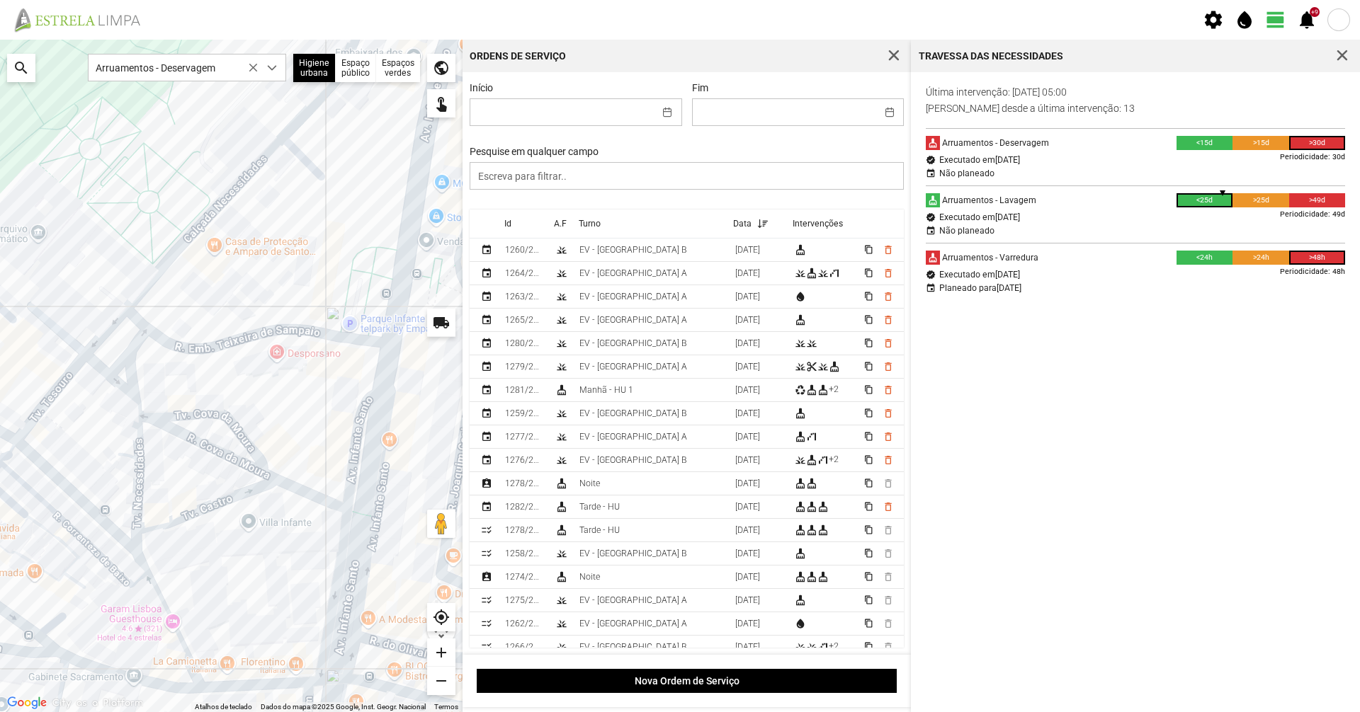
click at [240, 465] on div at bounding box center [231, 376] width 462 height 673
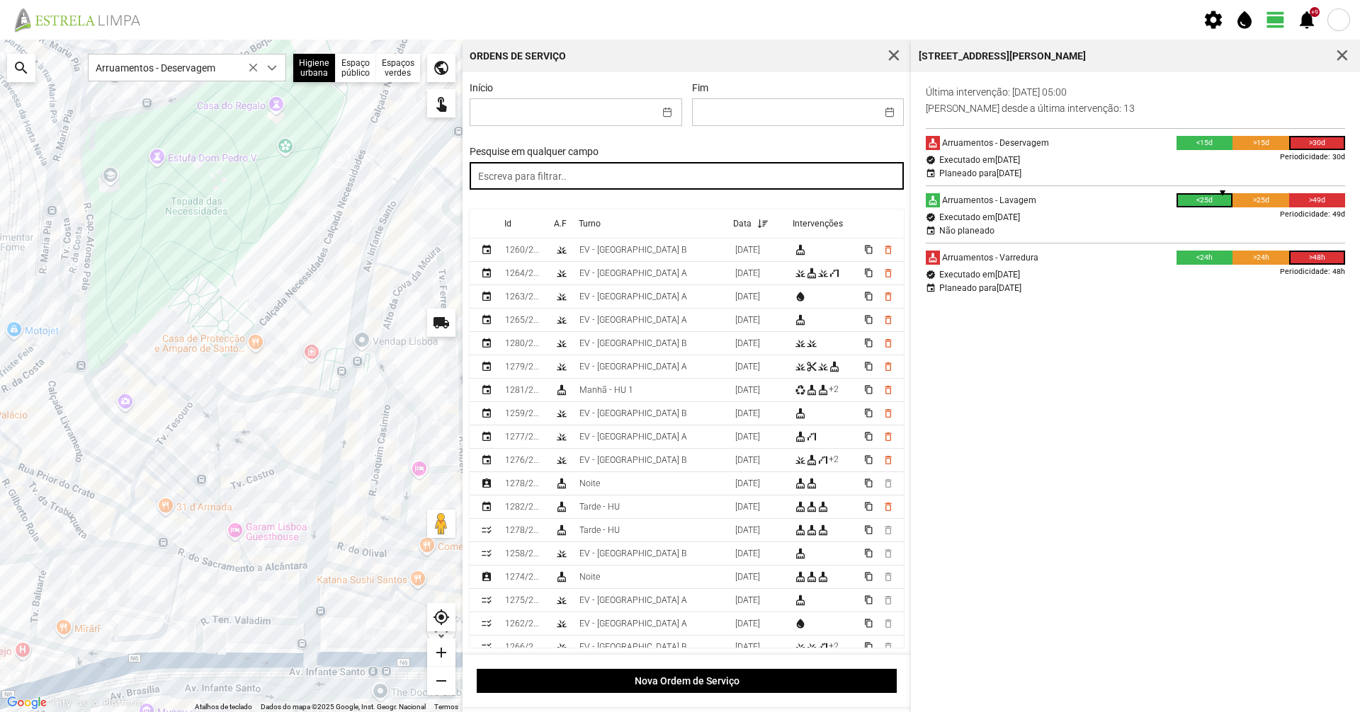
click at [559, 182] on input "text" at bounding box center [687, 176] width 434 height 28
type input "tarde"
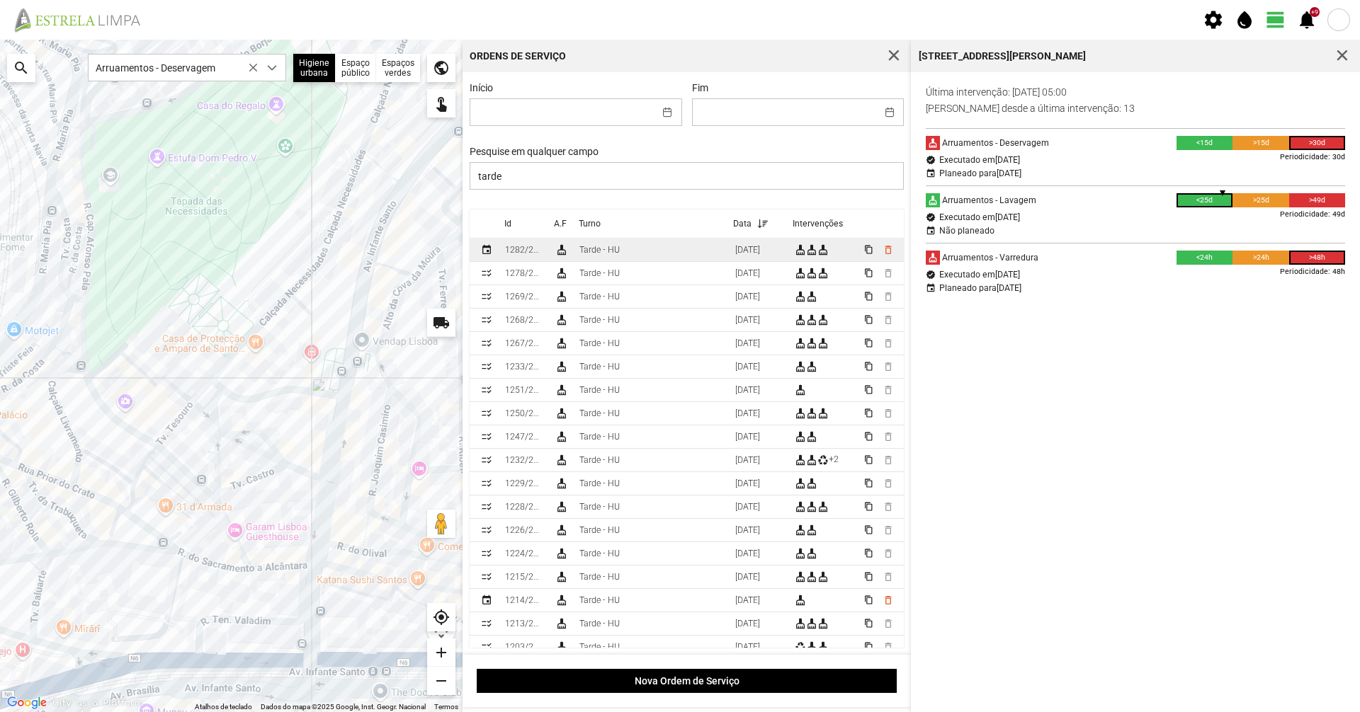
click at [675, 243] on td "Tarde - HU" at bounding box center [652, 250] width 156 height 23
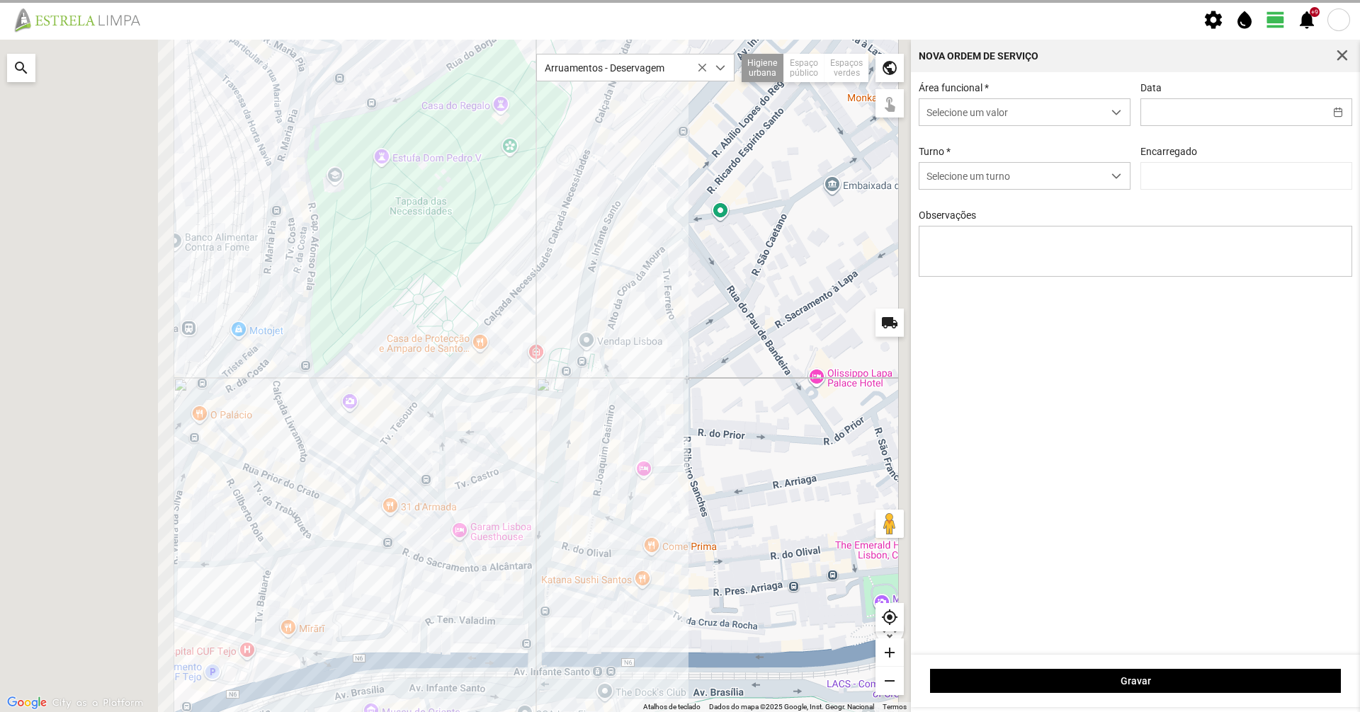
type input "[DATE]"
type input "[PERSON_NAME]"
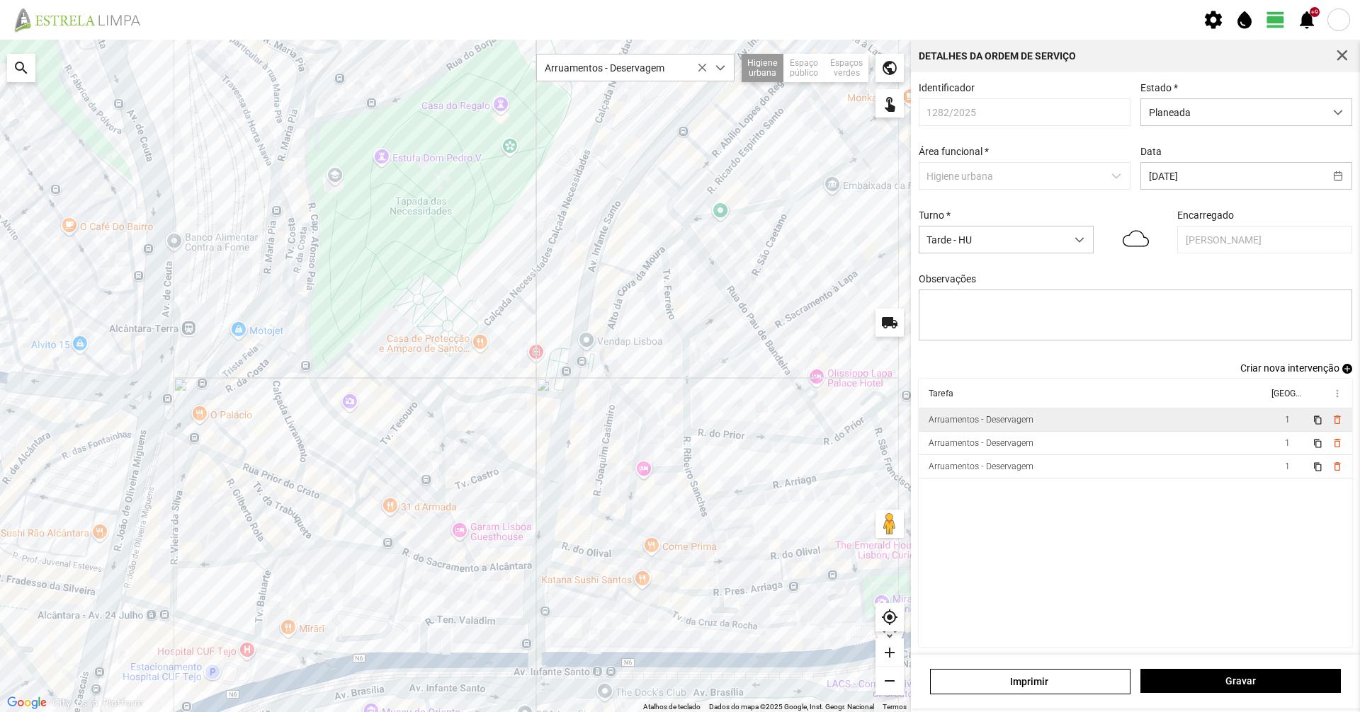
click at [950, 422] on div "Arruamentos - Deservagem" at bounding box center [980, 420] width 105 height 10
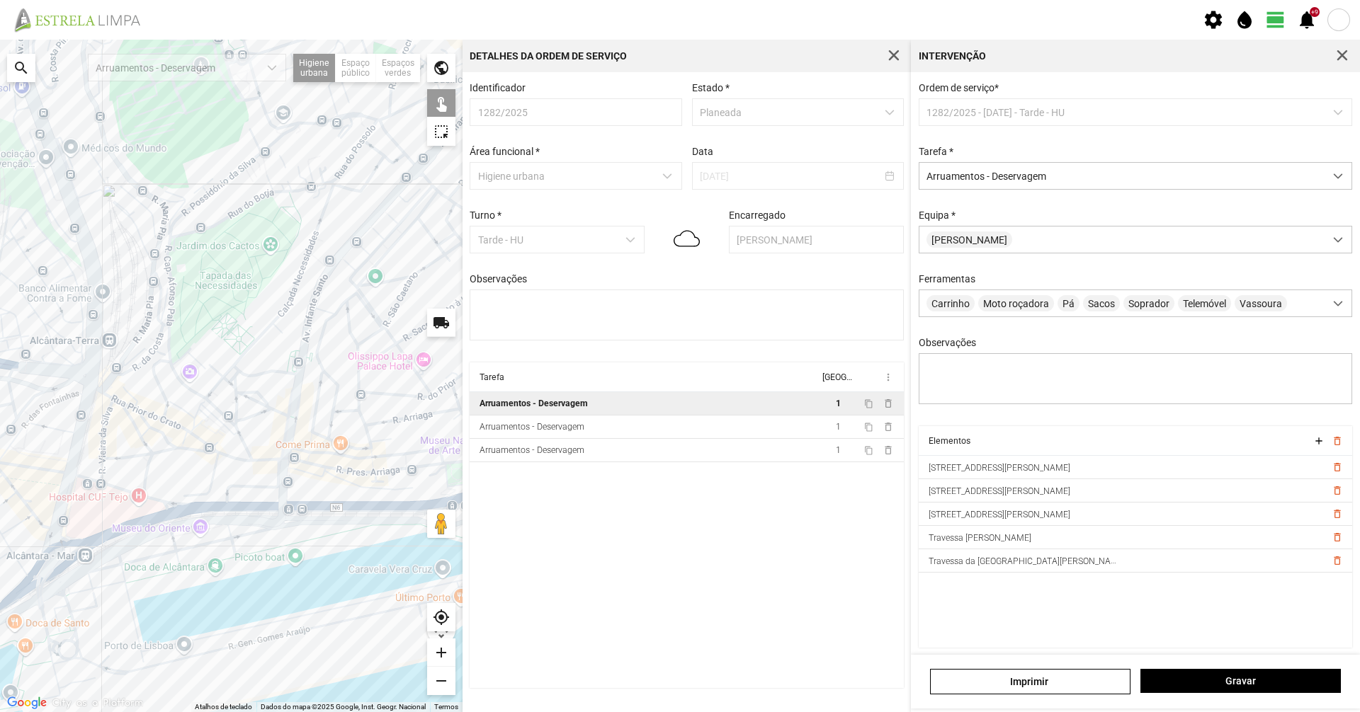
drag, startPoint x: 382, startPoint y: 323, endPoint x: 280, endPoint y: 292, distance: 107.1
click at [280, 292] on div at bounding box center [231, 376] width 462 height 673
click at [749, 430] on td "Arruamentos - Deservagem" at bounding box center [644, 427] width 349 height 23
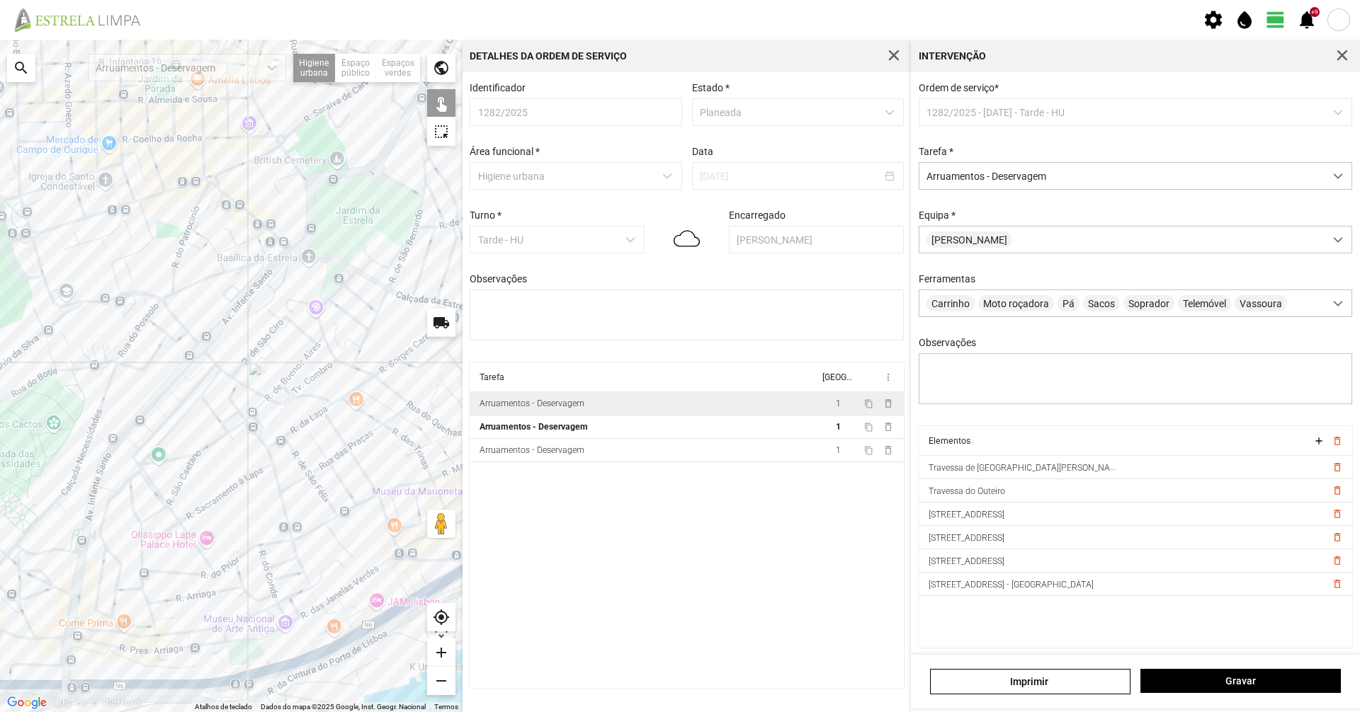
drag, startPoint x: 383, startPoint y: 318, endPoint x: 203, endPoint y: 477, distance: 239.8
click at [203, 477] on div at bounding box center [231, 376] width 462 height 673
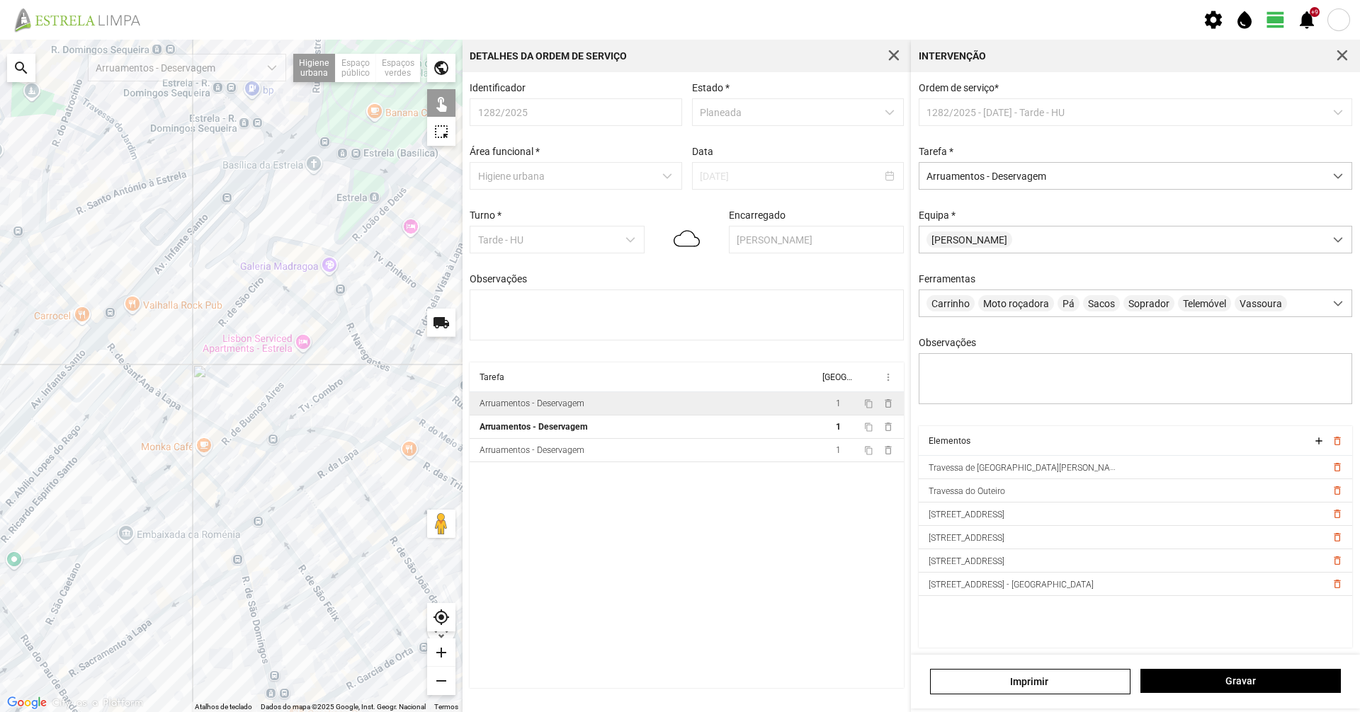
click at [303, 411] on div at bounding box center [231, 376] width 462 height 673
click at [110, 351] on div at bounding box center [231, 376] width 462 height 673
click at [130, 372] on div at bounding box center [231, 376] width 462 height 673
click at [147, 385] on div at bounding box center [231, 376] width 462 height 673
click at [169, 402] on div at bounding box center [231, 376] width 462 height 673
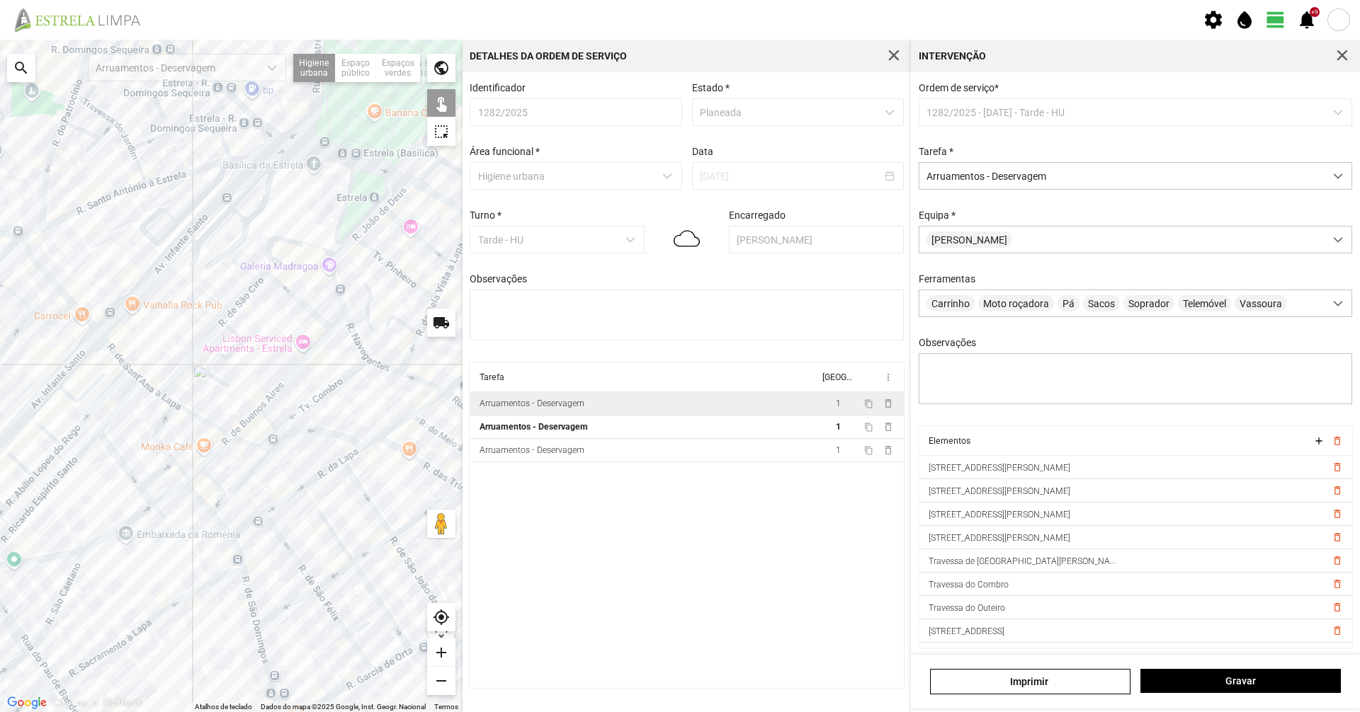
click at [181, 406] on div at bounding box center [231, 376] width 462 height 673
click at [248, 445] on div at bounding box center [231, 376] width 462 height 673
click at [273, 425] on div at bounding box center [231, 376] width 462 height 673
click at [275, 437] on div at bounding box center [231, 376] width 462 height 673
click at [278, 442] on div at bounding box center [231, 376] width 462 height 673
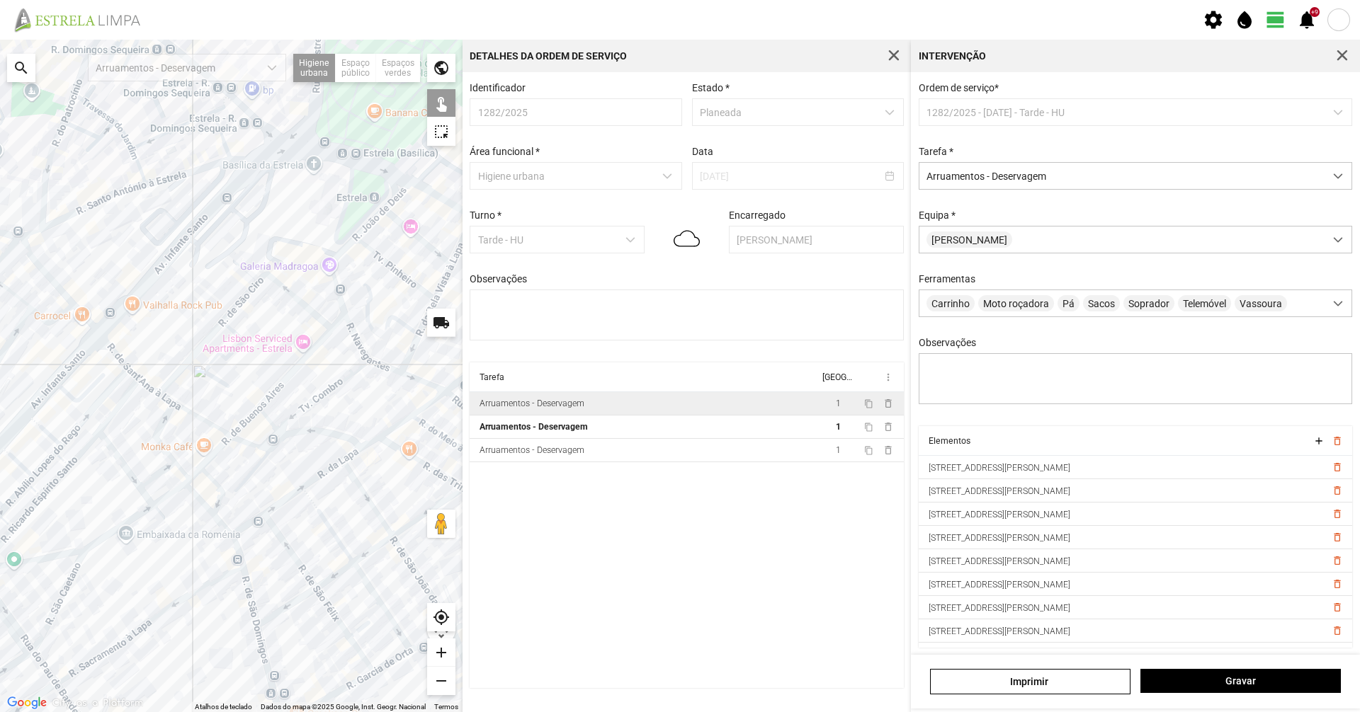
click at [283, 433] on div at bounding box center [231, 376] width 462 height 673
click at [263, 458] on div at bounding box center [231, 376] width 462 height 673
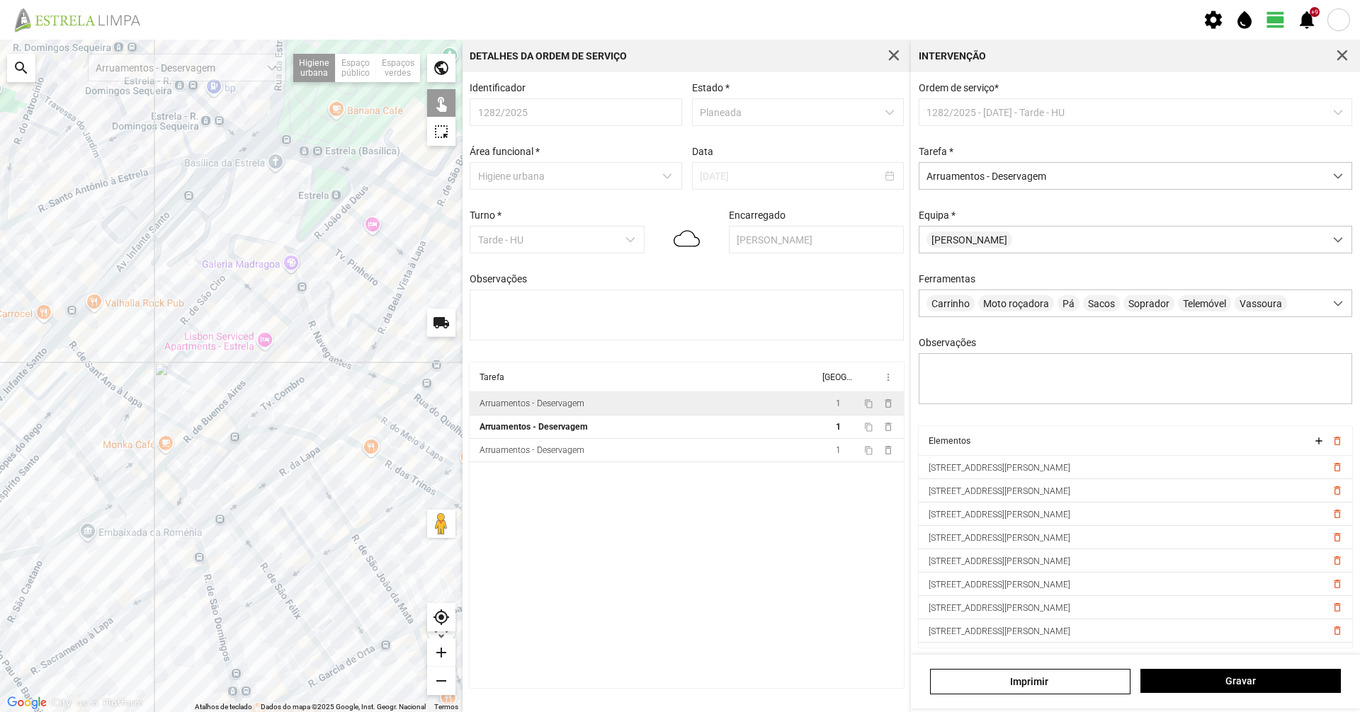
drag, startPoint x: 350, startPoint y: 433, endPoint x: 313, endPoint y: 431, distance: 36.9
click at [313, 431] on div at bounding box center [231, 376] width 462 height 673
click at [608, 416] on td "Arruamentos - Deservagem" at bounding box center [644, 403] width 349 height 23
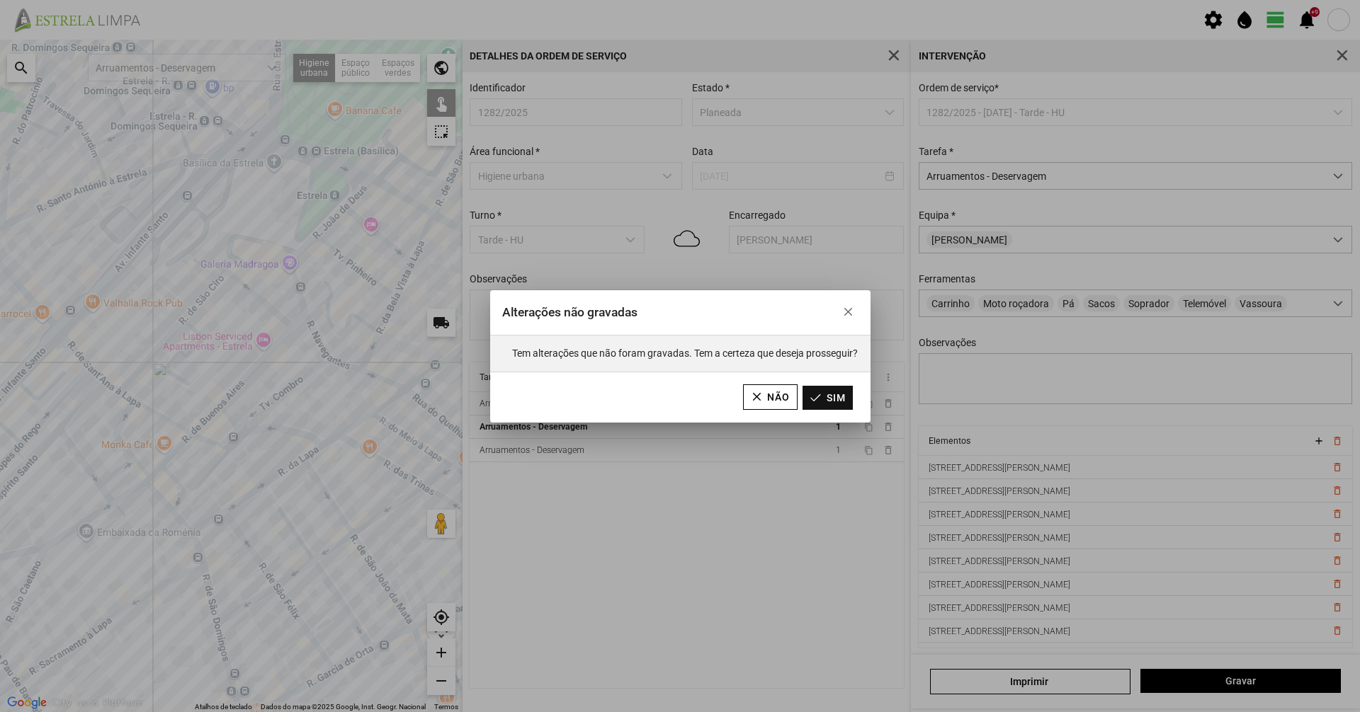
click at [822, 407] on button "Sim" at bounding box center [827, 398] width 50 height 24
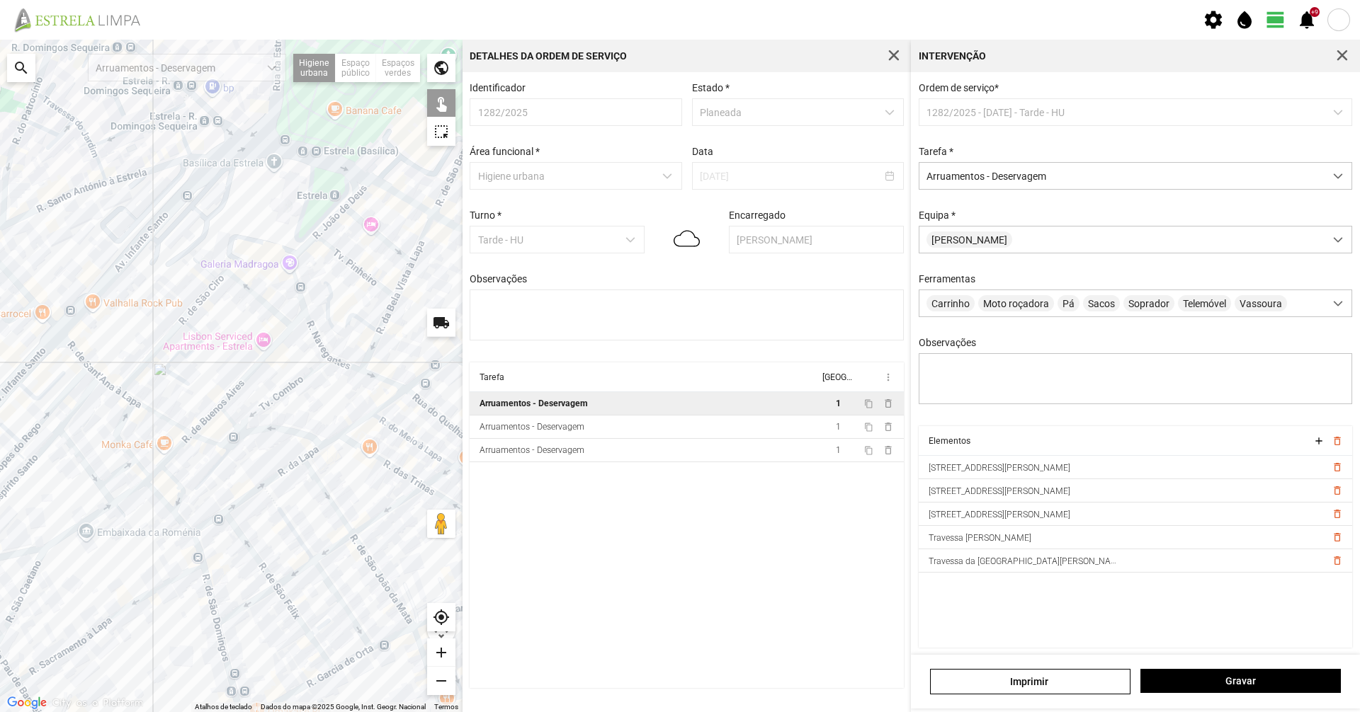
click at [676, 412] on td "Arruamentos - Deservagem" at bounding box center [644, 403] width 349 height 23
click at [543, 409] on div "Arruamentos - Deservagem" at bounding box center [533, 404] width 108 height 10
click at [529, 416] on td "Arruamentos - Deservagem" at bounding box center [644, 403] width 349 height 23
click at [590, 407] on td "Arruamentos - Deservagem" at bounding box center [644, 403] width 349 height 23
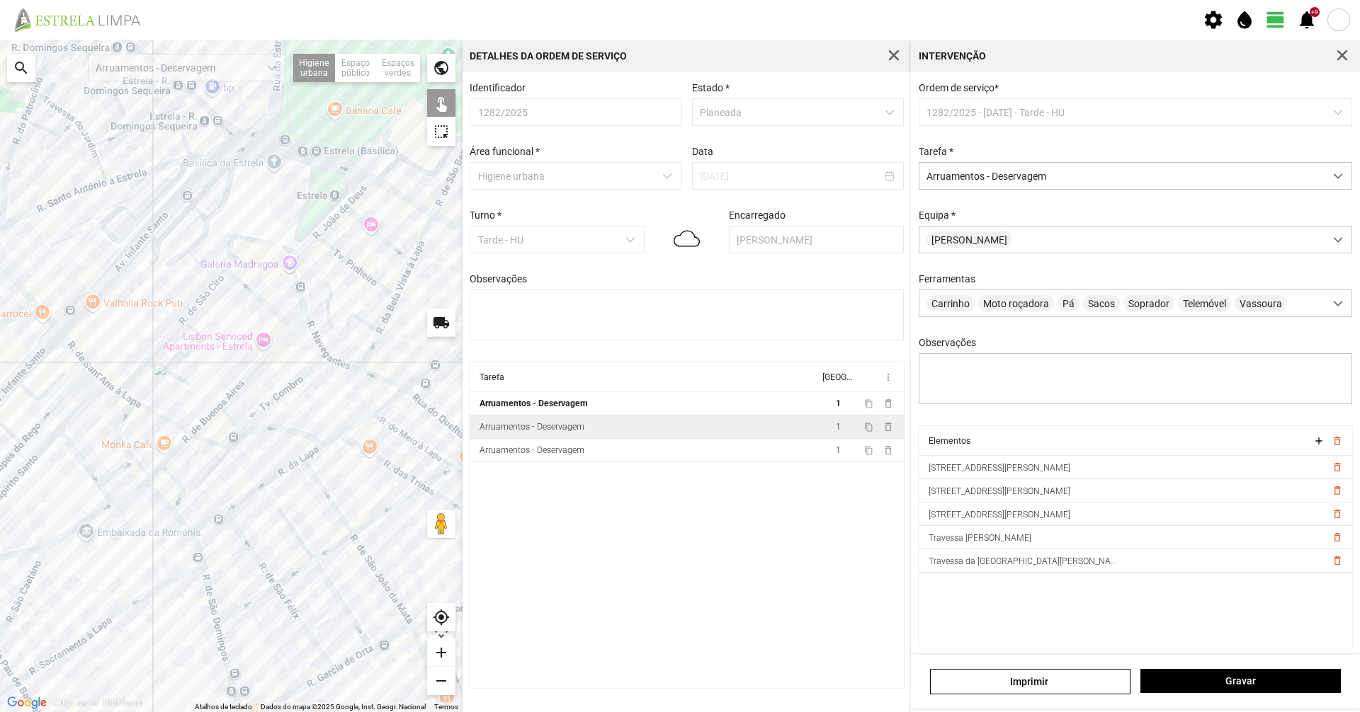
click at [574, 432] on div "Arruamentos - Deservagem" at bounding box center [531, 427] width 105 height 10
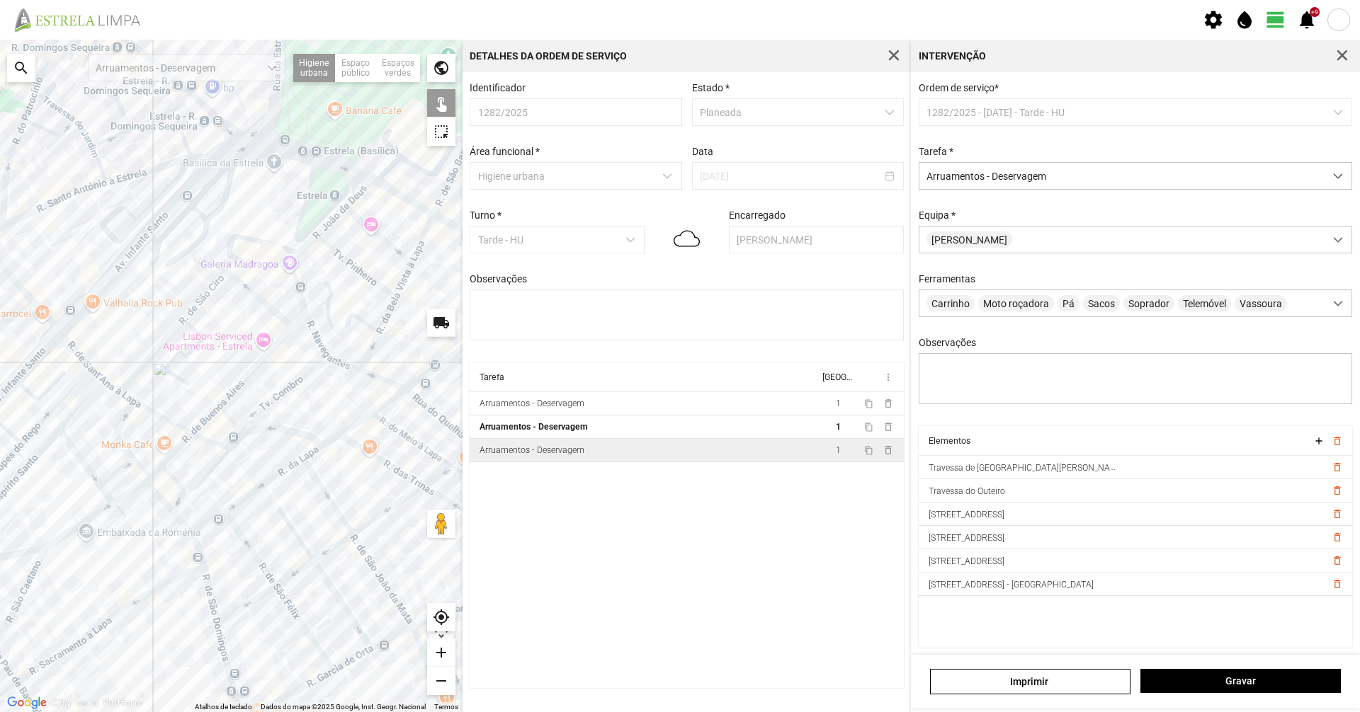
click at [572, 453] on div "Arruamentos - Deservagem" at bounding box center [531, 450] width 105 height 10
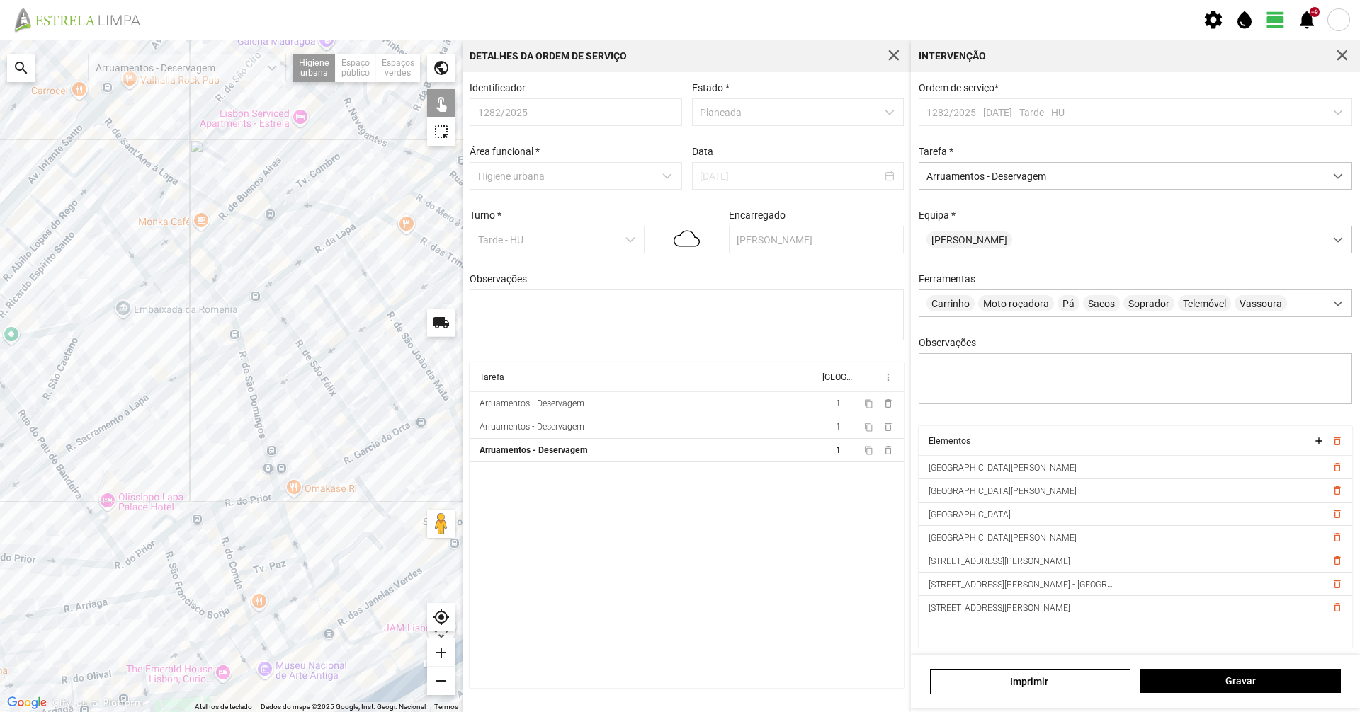
drag, startPoint x: 311, startPoint y: 525, endPoint x: 351, endPoint y: 296, distance: 233.0
click at [351, 296] on div at bounding box center [231, 376] width 462 height 673
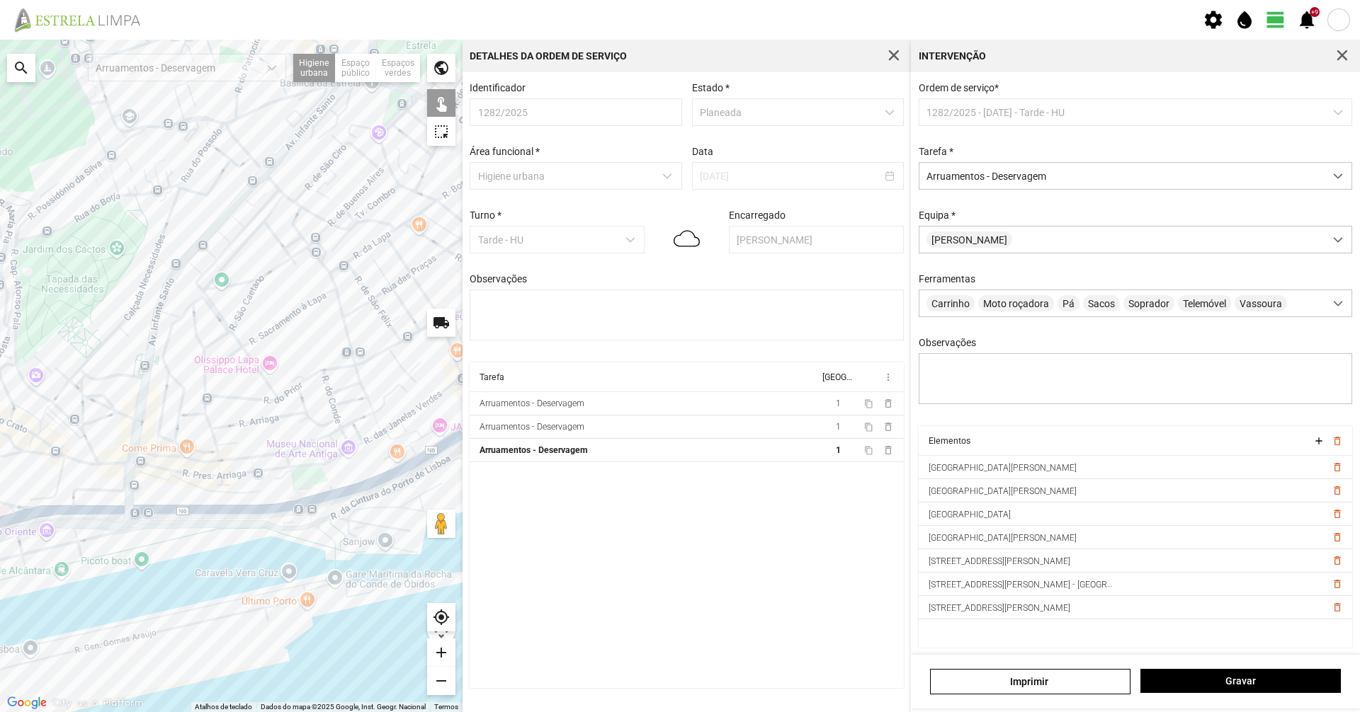
drag, startPoint x: 281, startPoint y: 355, endPoint x: 324, endPoint y: 325, distance: 52.3
click at [324, 325] on div at bounding box center [231, 376] width 462 height 673
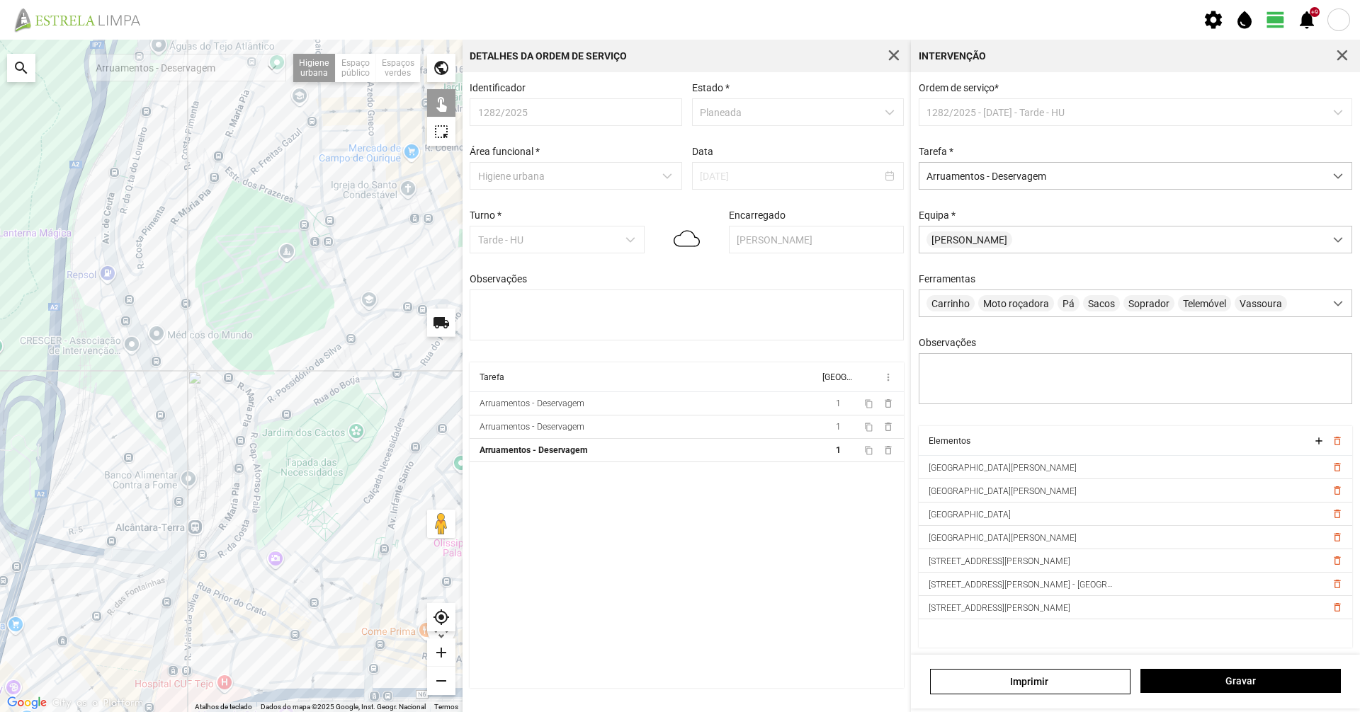
drag, startPoint x: 132, startPoint y: 273, endPoint x: 365, endPoint y: 451, distance: 292.9
click at [365, 451] on div at bounding box center [231, 376] width 462 height 673
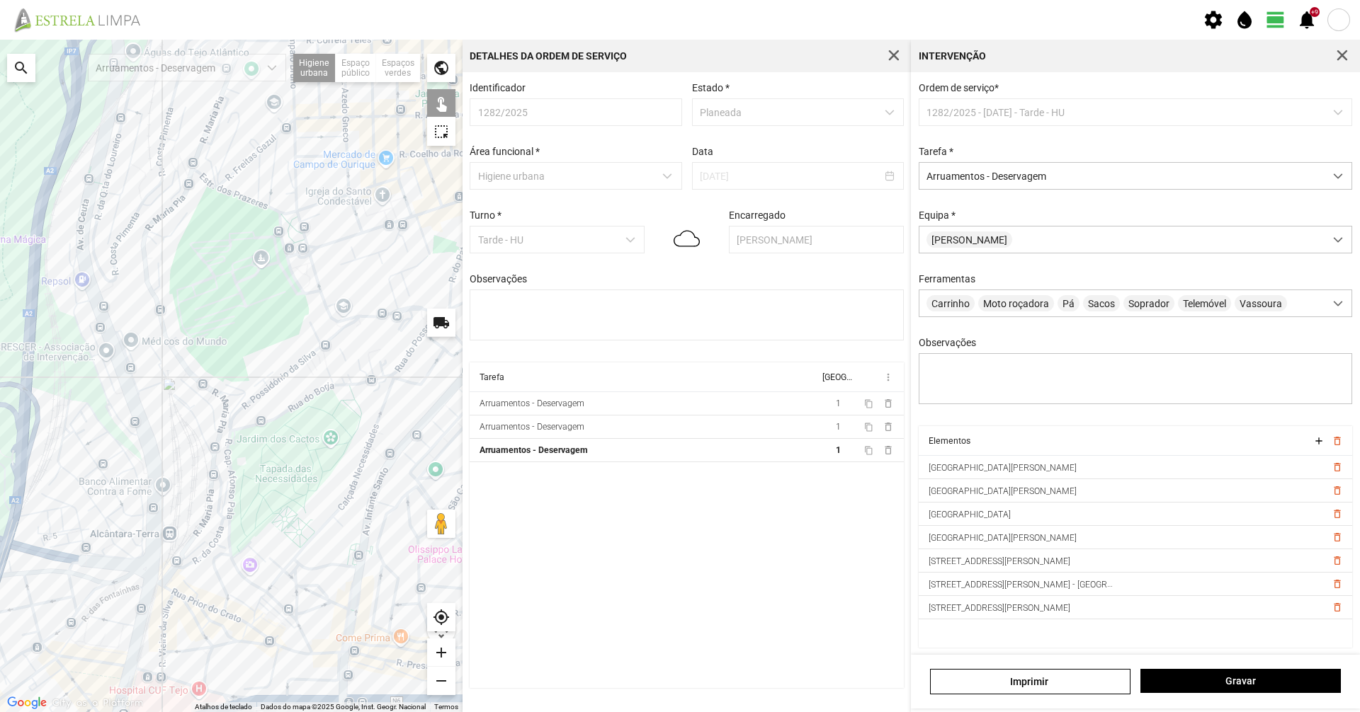
drag, startPoint x: 363, startPoint y: 447, endPoint x: 323, endPoint y: 450, distance: 40.5
click at [329, 453] on div at bounding box center [231, 376] width 462 height 673
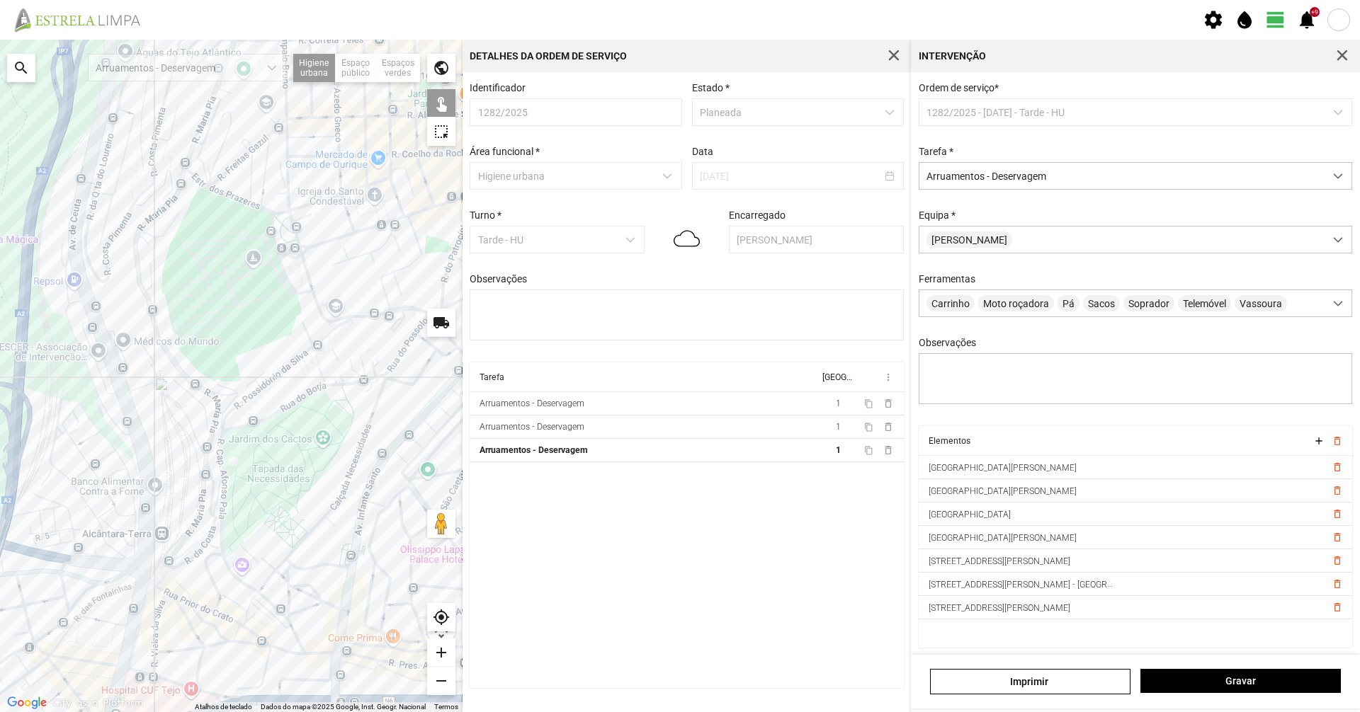
click at [211, 428] on div at bounding box center [231, 376] width 462 height 673
click at [218, 421] on div at bounding box center [231, 376] width 462 height 673
click at [214, 421] on div at bounding box center [231, 376] width 462 height 673
click at [1331, 673] on button "Gravar" at bounding box center [1240, 681] width 200 height 24
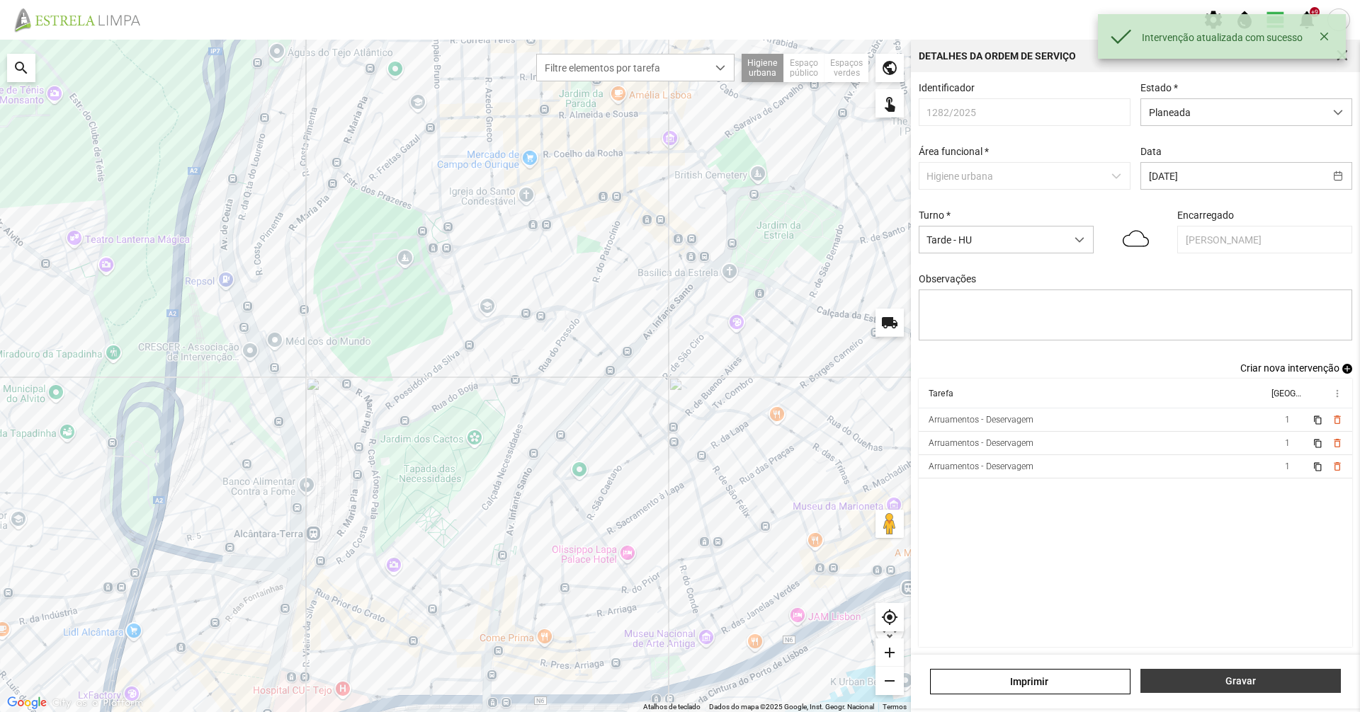
click at [1172, 693] on button "Gravar" at bounding box center [1240, 681] width 200 height 24
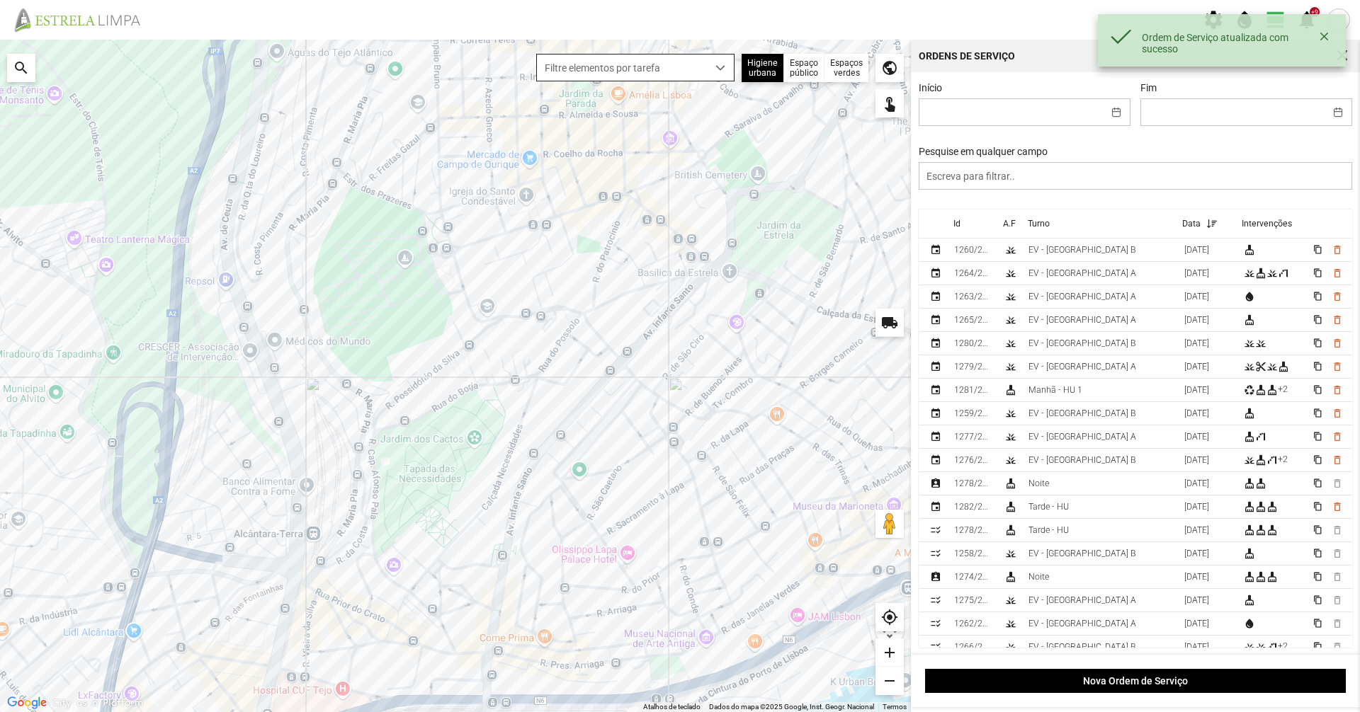
click at [610, 64] on span "Filtre elementos por tarefa" at bounding box center [622, 68] width 170 height 26
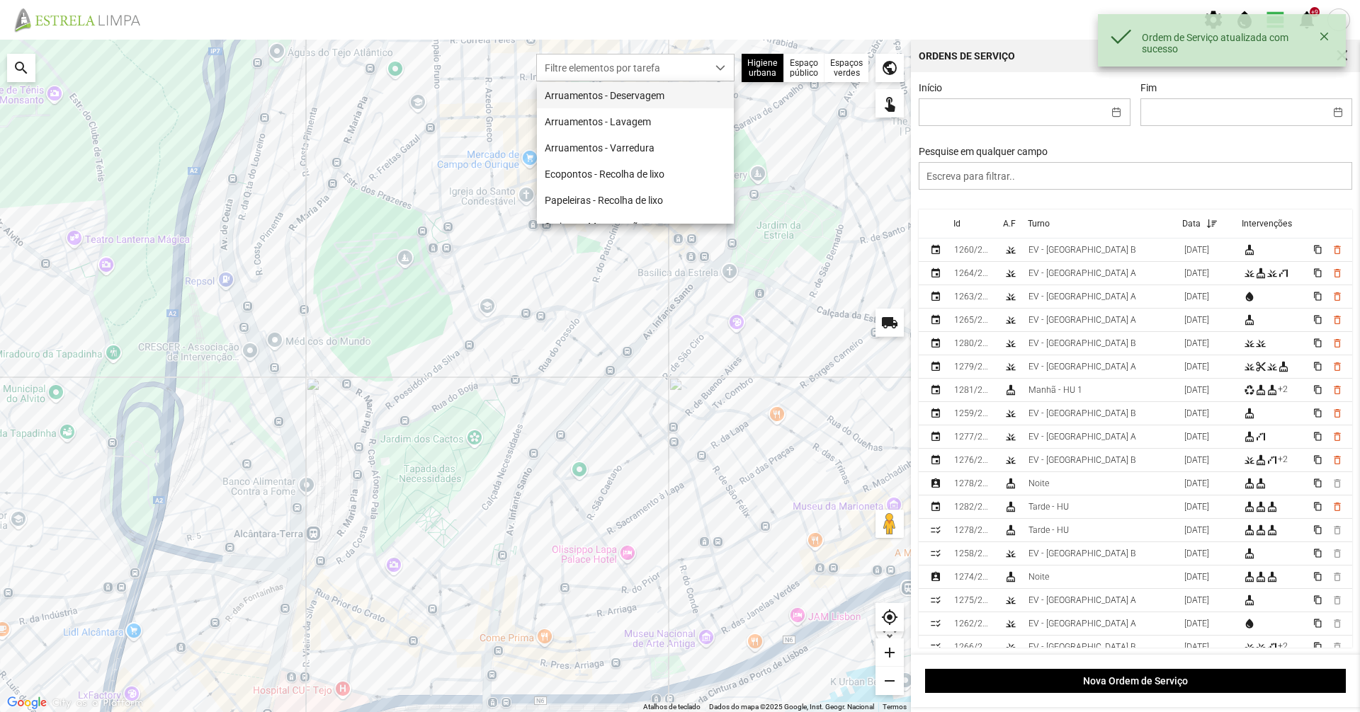
click at [601, 91] on li "Arruamentos - Deservagem" at bounding box center [635, 95] width 197 height 26
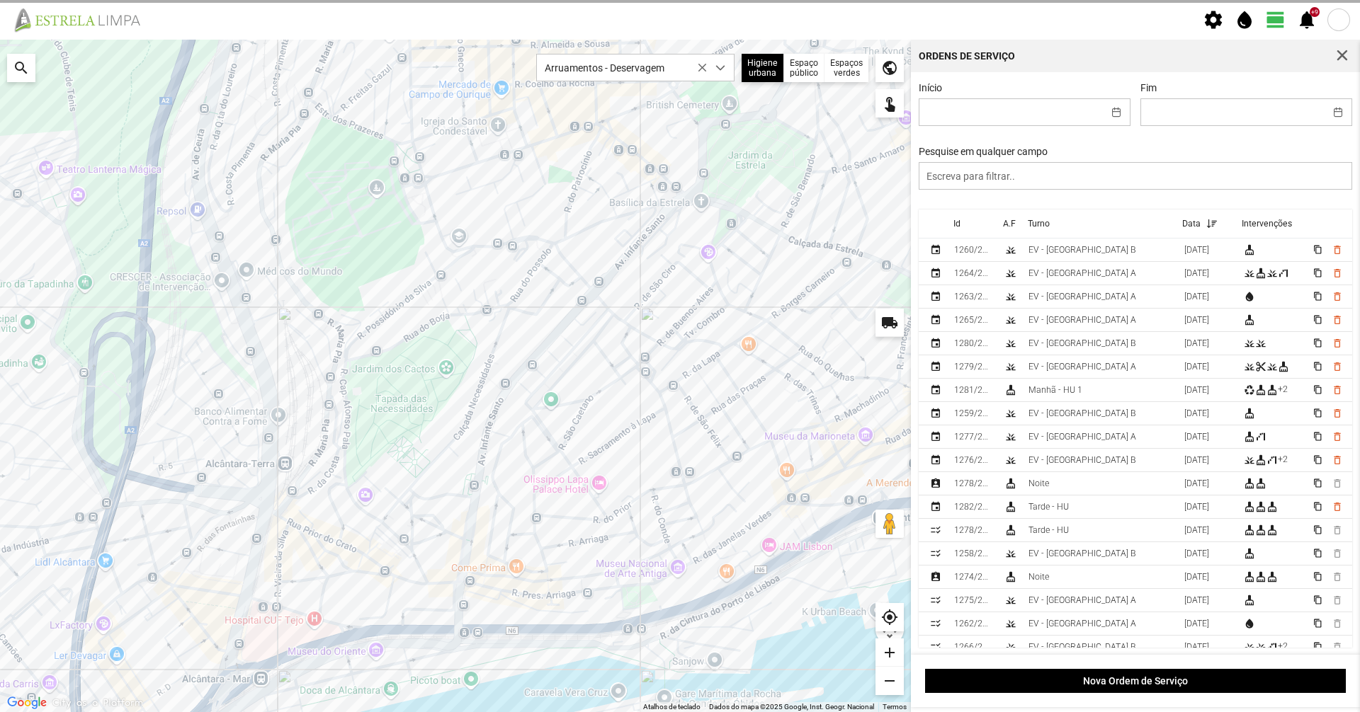
drag, startPoint x: 410, startPoint y: 484, endPoint x: 380, endPoint y: 405, distance: 85.0
click at [380, 405] on div at bounding box center [455, 376] width 911 height 673
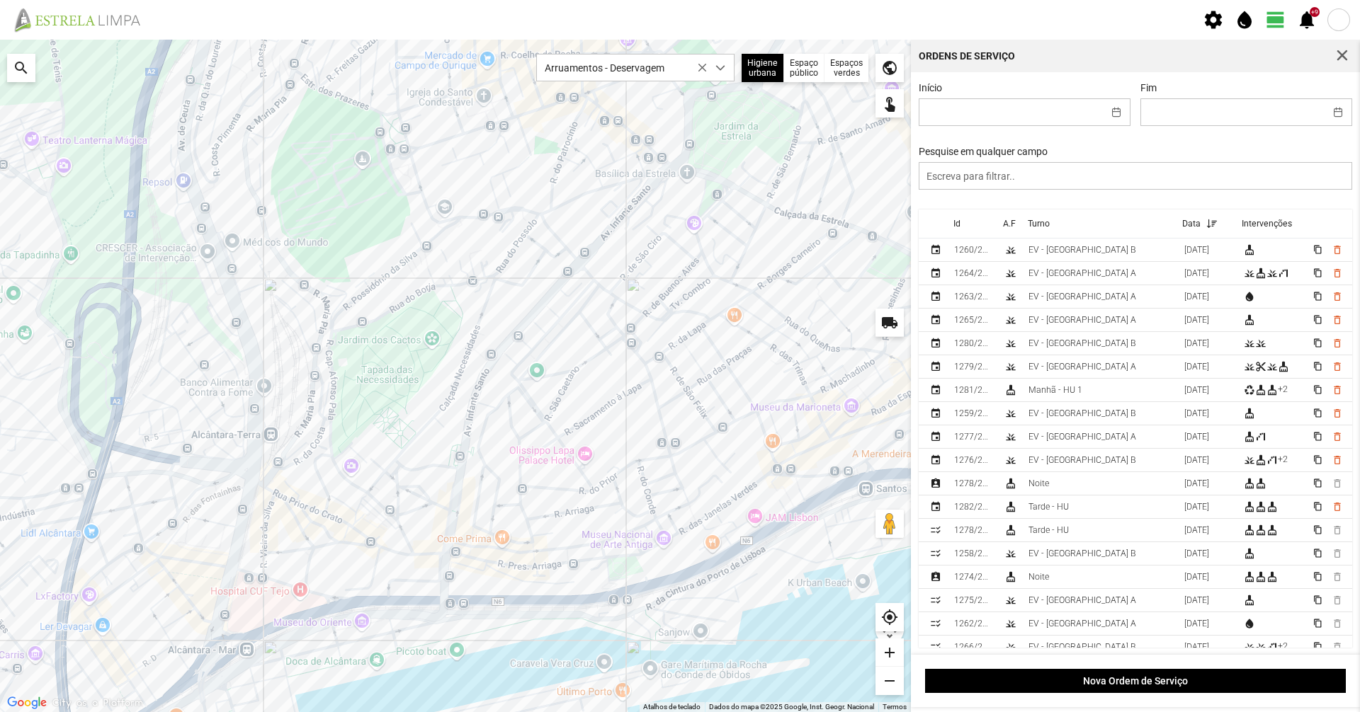
click at [310, 400] on div at bounding box center [455, 376] width 911 height 673
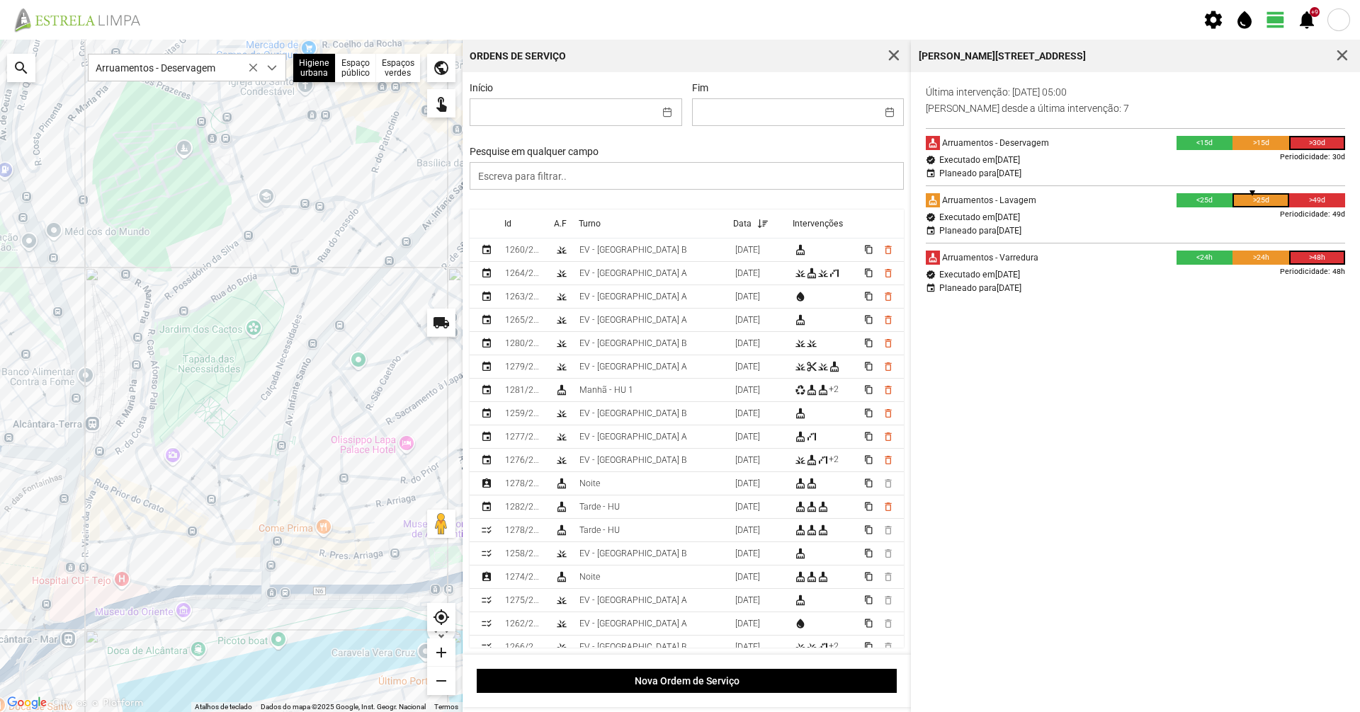
drag, startPoint x: 161, startPoint y: 372, endPoint x: 286, endPoint y: 363, distance: 125.7
click at [286, 363] on div at bounding box center [231, 376] width 462 height 673
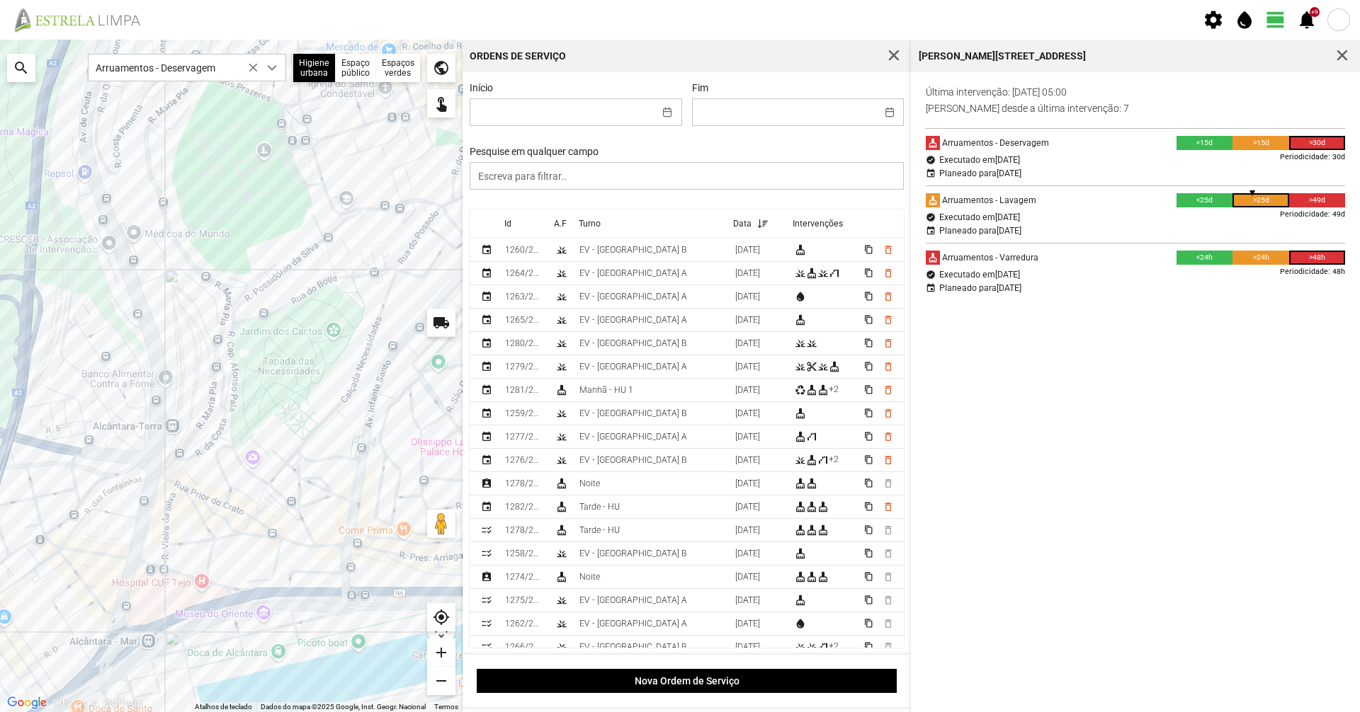
click at [229, 284] on div at bounding box center [231, 376] width 462 height 673
click at [248, 283] on div at bounding box center [231, 376] width 462 height 673
click at [216, 455] on div at bounding box center [231, 376] width 462 height 673
click at [166, 432] on div at bounding box center [231, 376] width 462 height 673
click at [162, 378] on div at bounding box center [231, 376] width 462 height 673
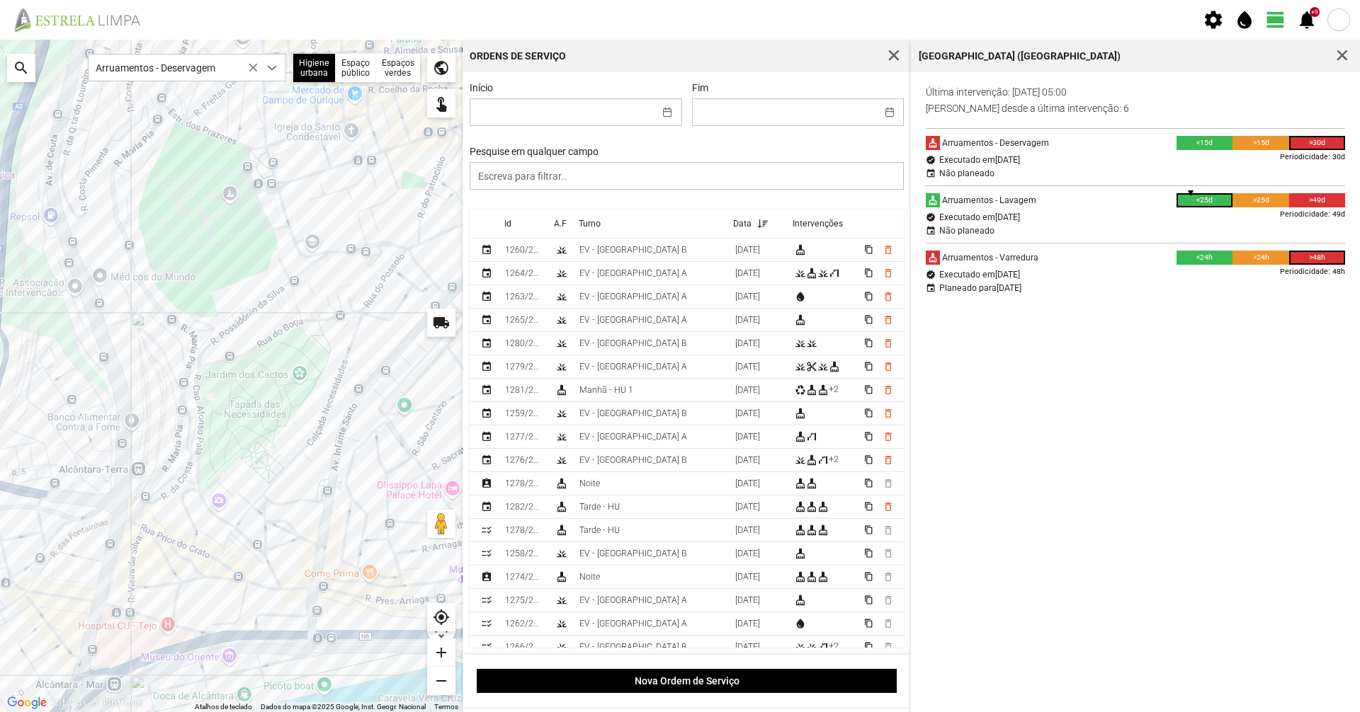
drag, startPoint x: 195, startPoint y: 359, endPoint x: 163, endPoint y: 402, distance: 53.5
click at [163, 402] on div at bounding box center [231, 376] width 462 height 673
click at [227, 399] on div at bounding box center [231, 376] width 462 height 673
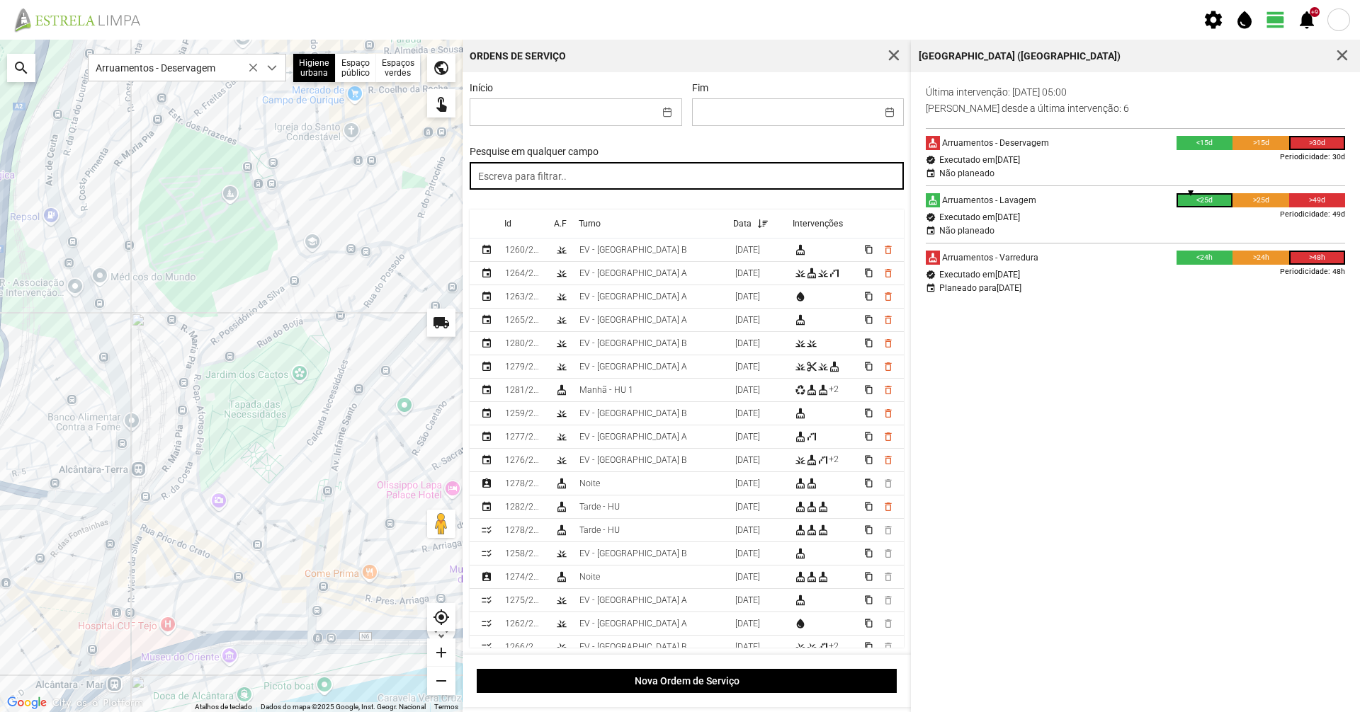
click at [550, 172] on input "text" at bounding box center [687, 176] width 434 height 28
type input "noite"
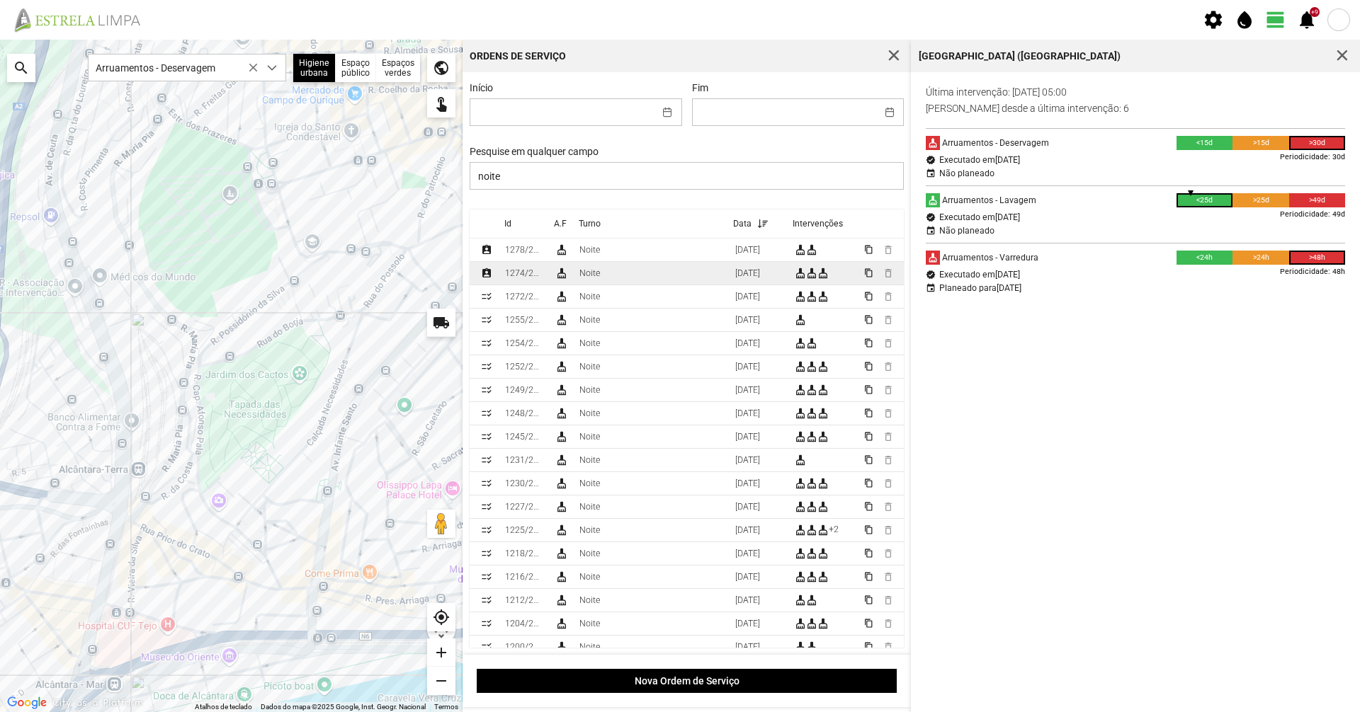
click at [586, 269] on td "Noite" at bounding box center [652, 273] width 156 height 23
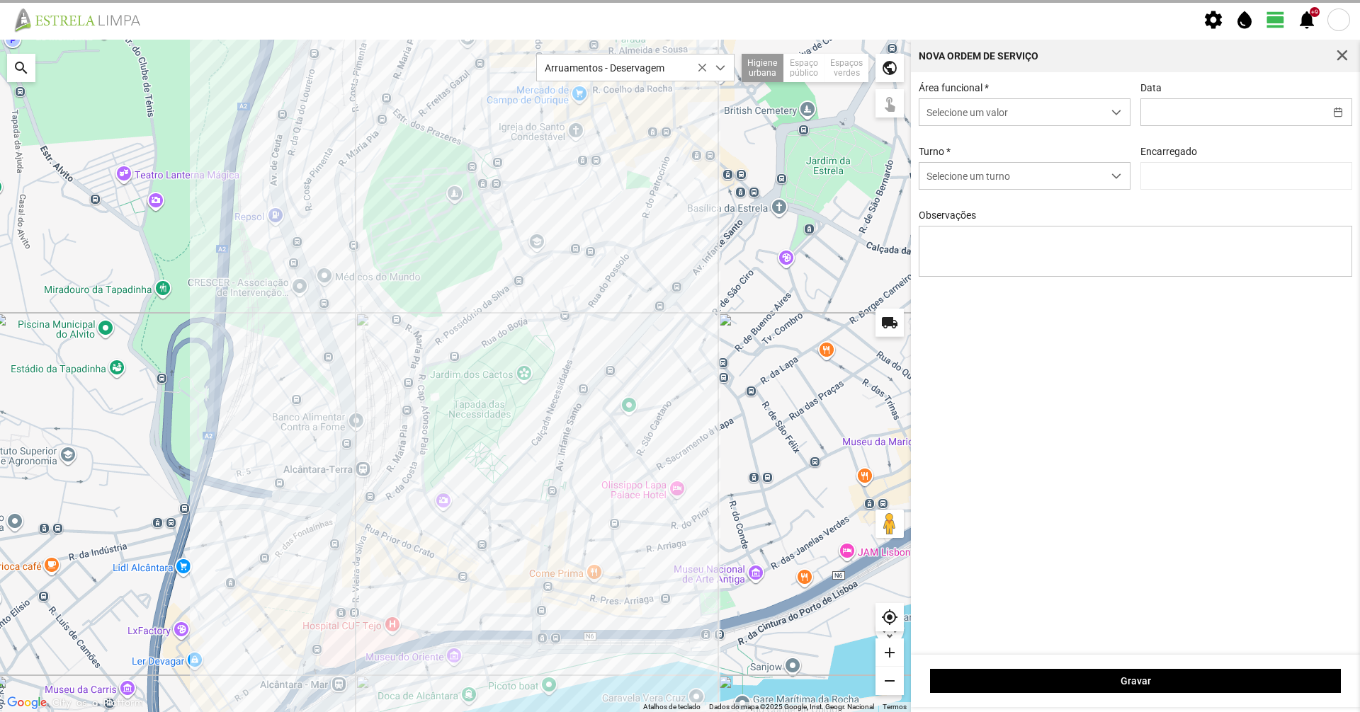
type input "[DATE]"
type input "[PERSON_NAME]"
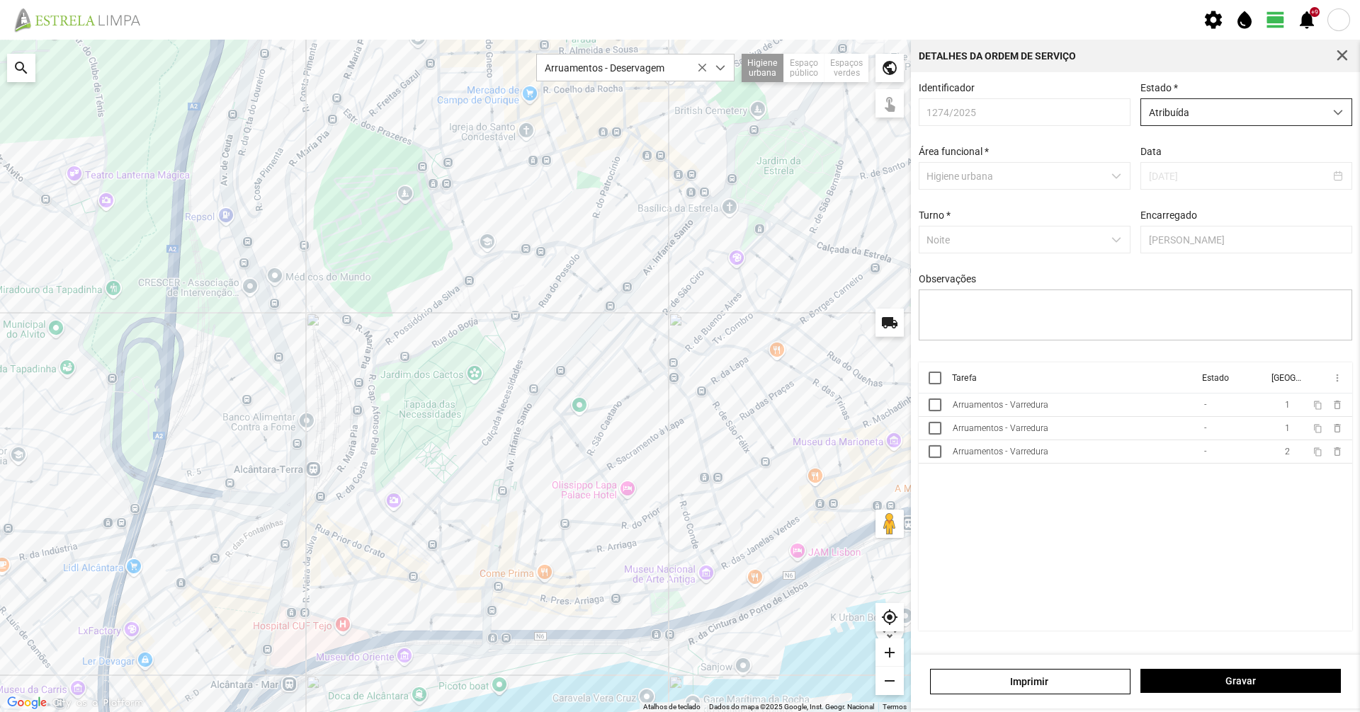
click at [1205, 115] on span "Atribuída" at bounding box center [1232, 112] width 183 height 26
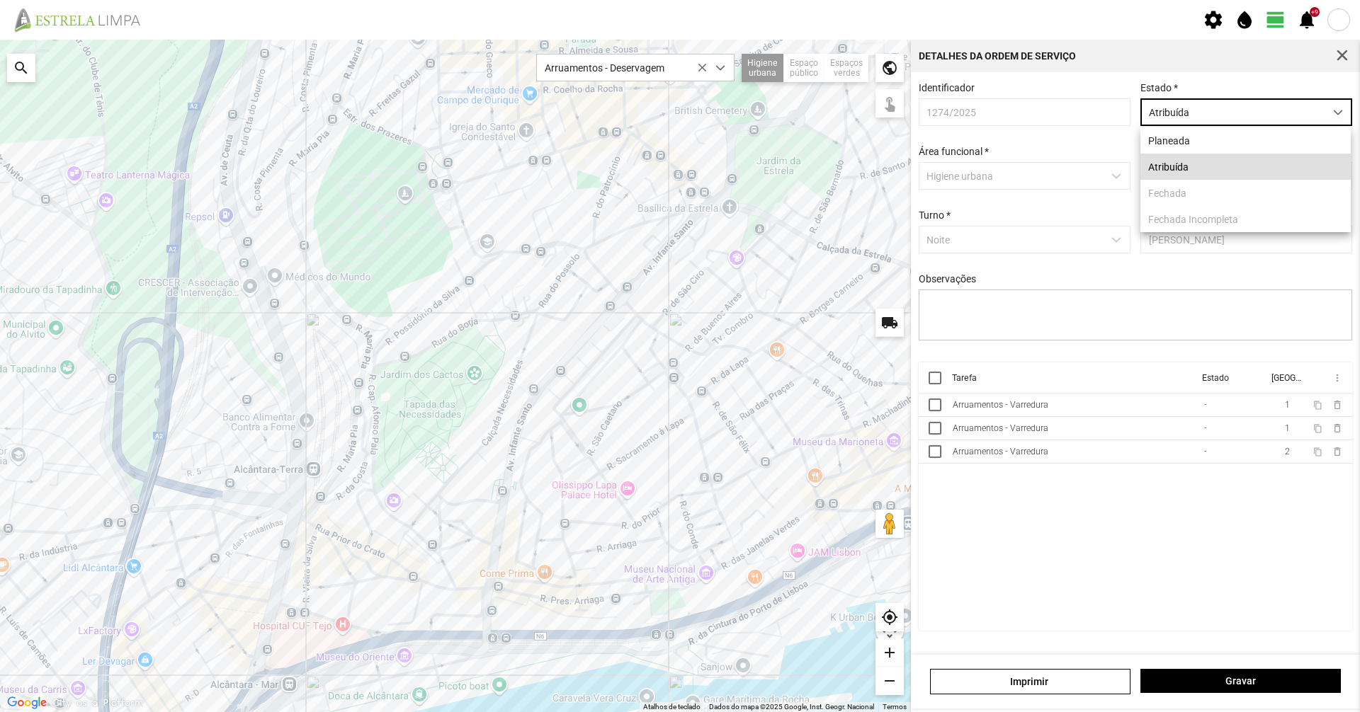
click at [1197, 394] on th "Estado" at bounding box center [1230, 378] width 69 height 31
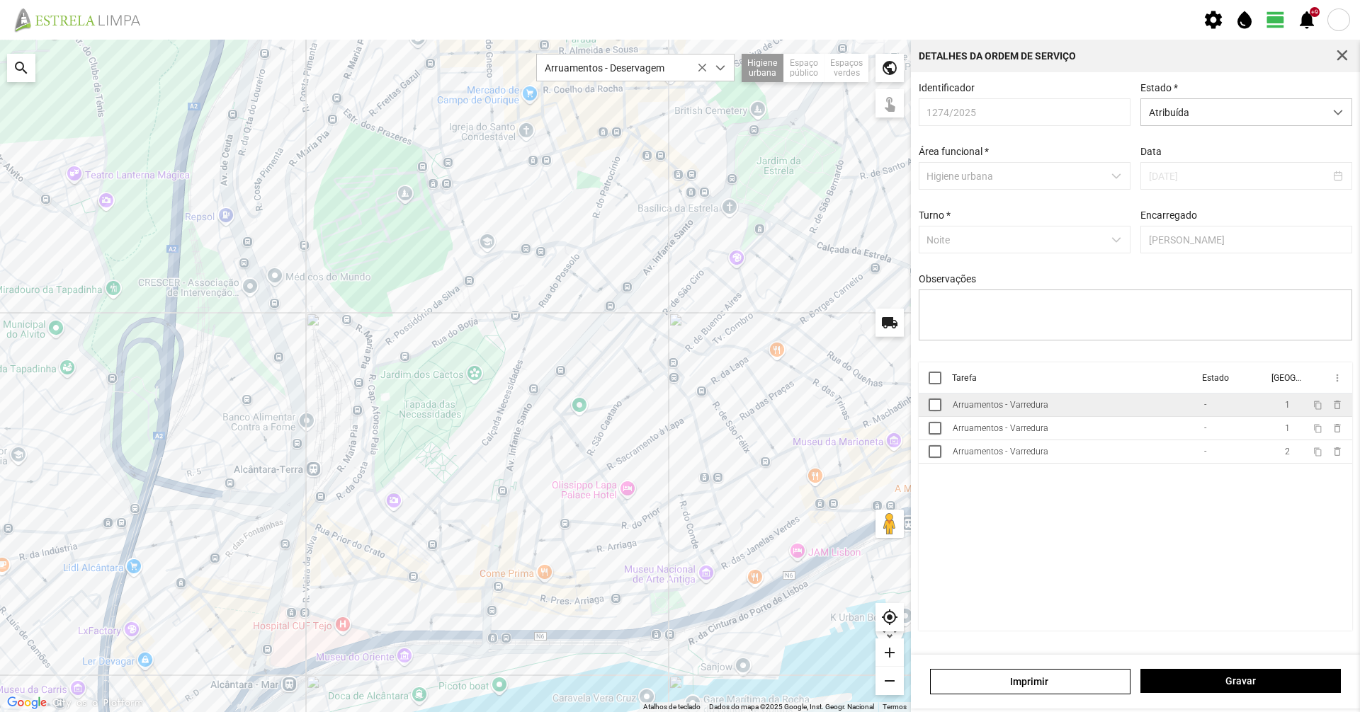
click at [1184, 414] on td "Arruamentos - Varredura" at bounding box center [1072, 405] width 251 height 23
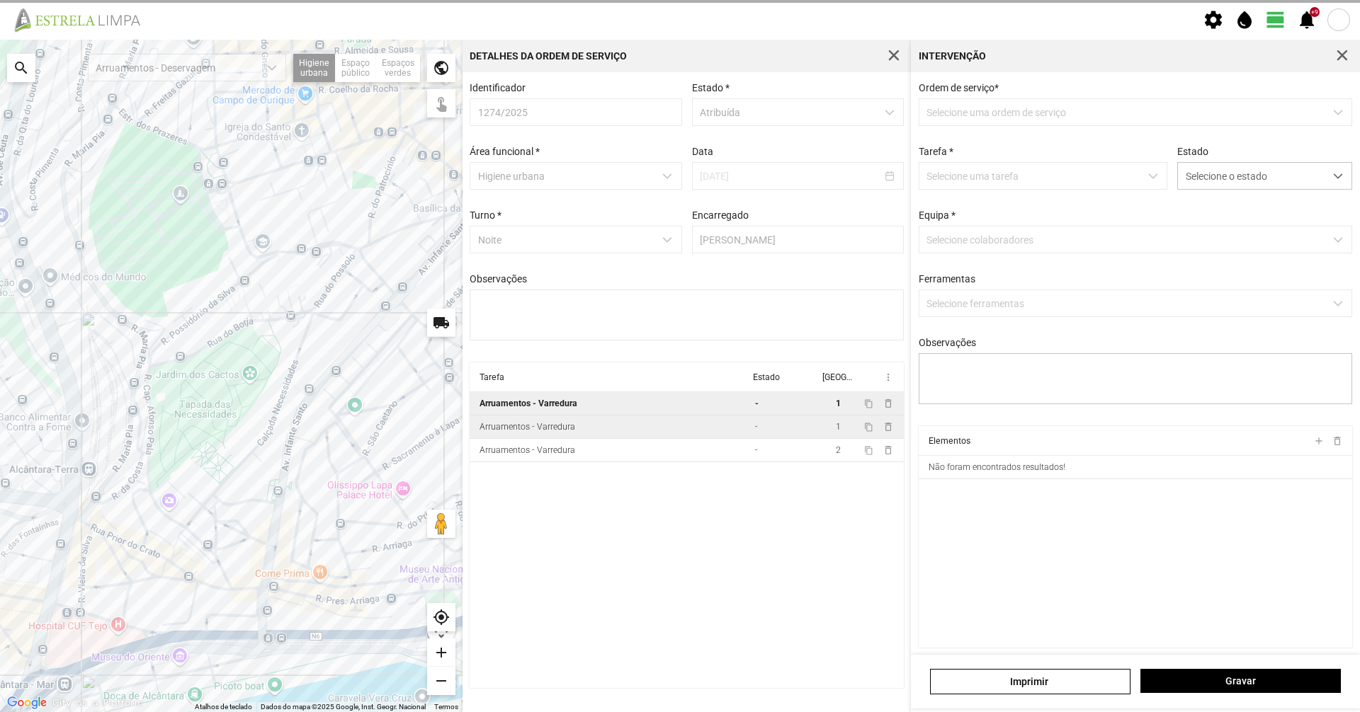
type textarea "Turé (C8)"
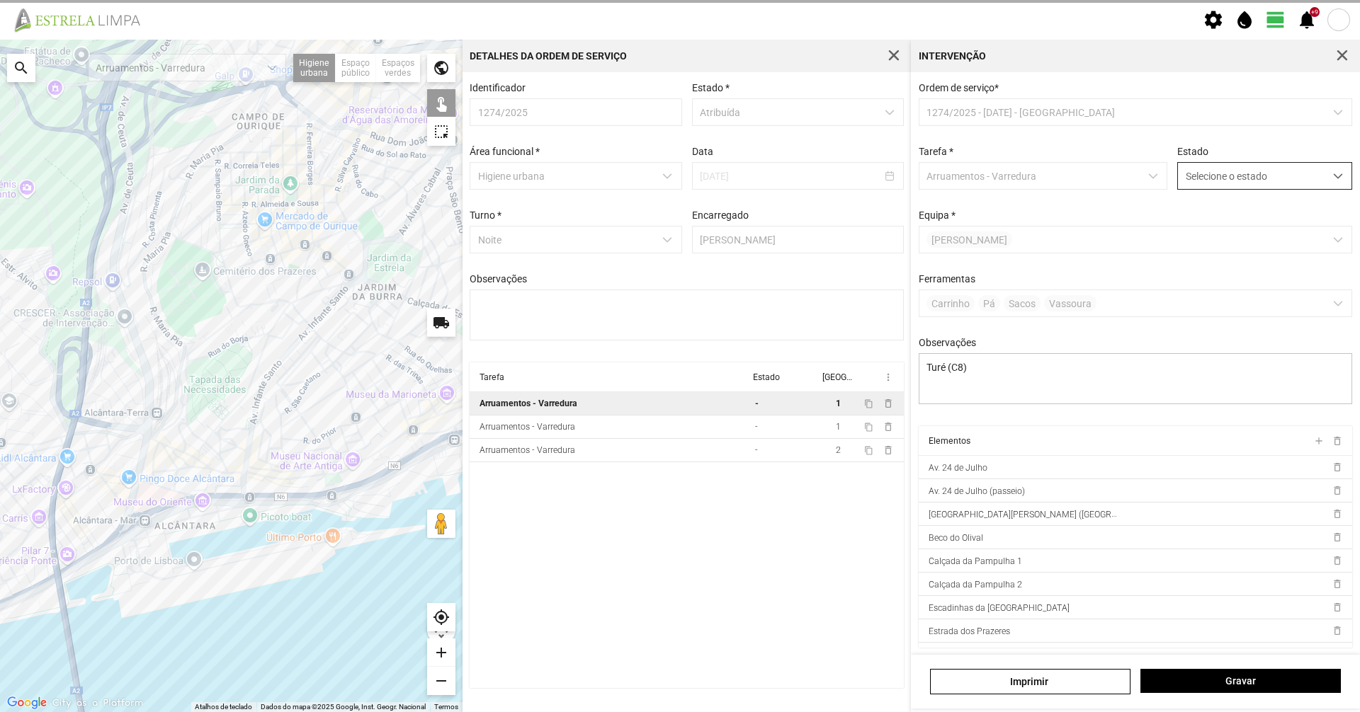
click at [1207, 180] on span "Selecione o estado" at bounding box center [1251, 176] width 147 height 26
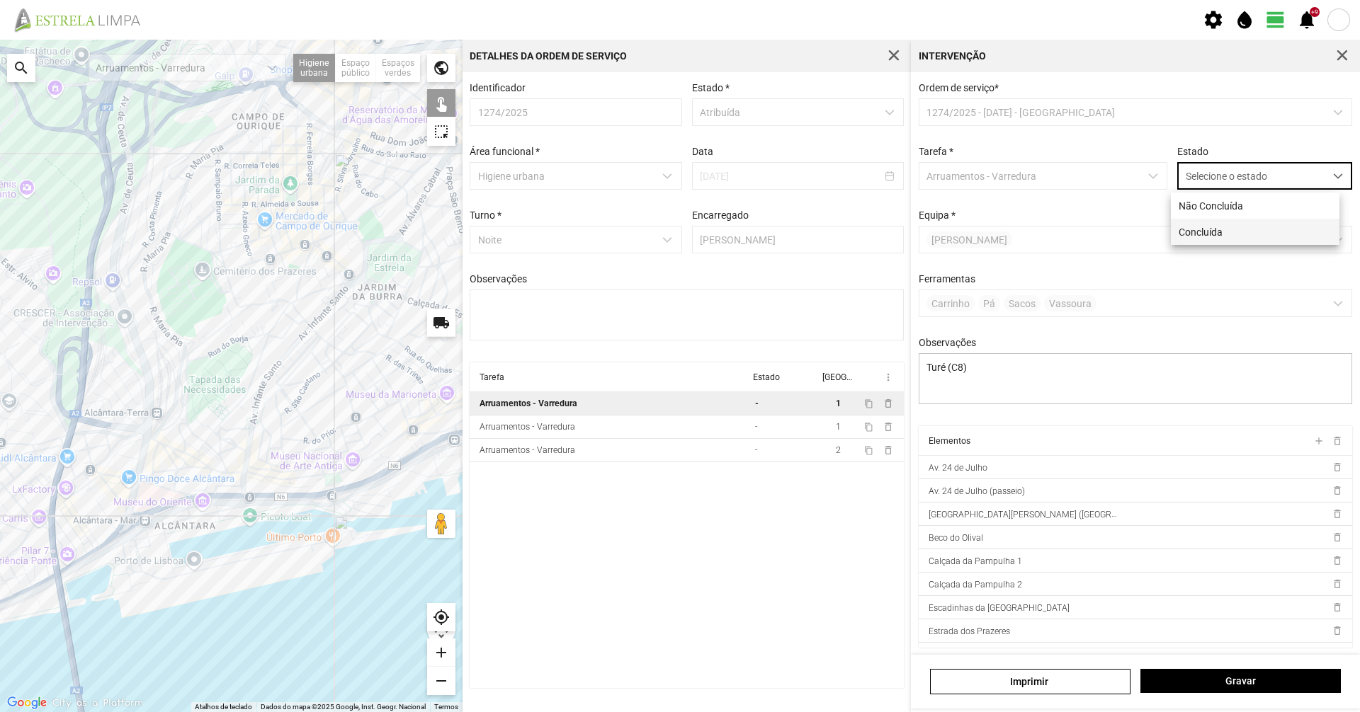
click at [1201, 227] on li "Concluída" at bounding box center [1255, 232] width 169 height 26
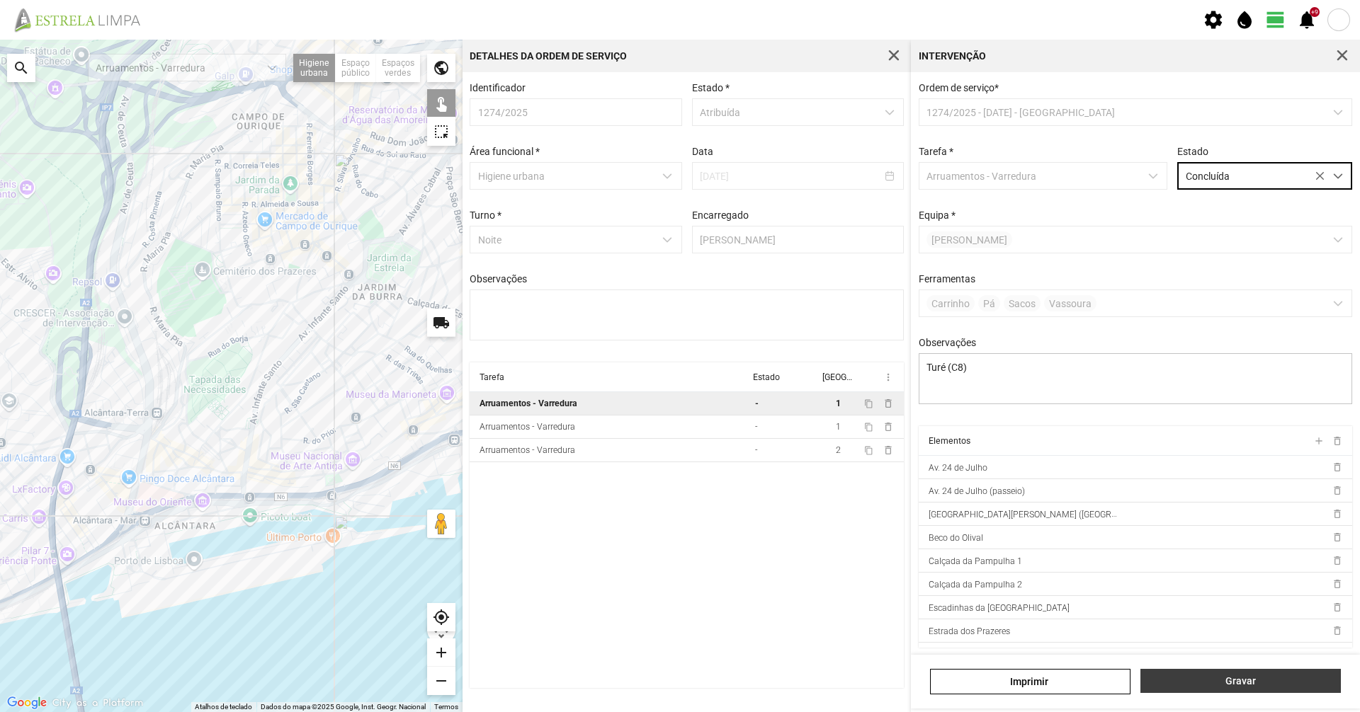
click at [1275, 675] on button "Gravar" at bounding box center [1240, 681] width 200 height 24
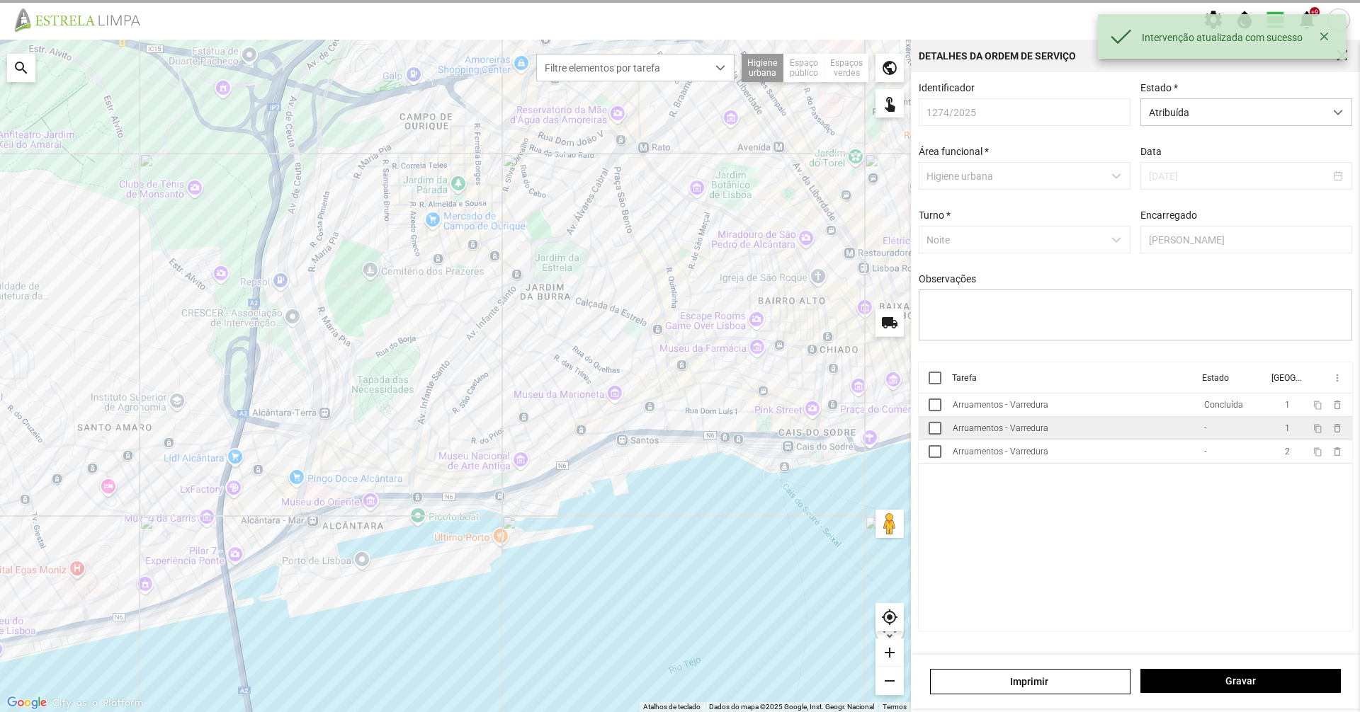
click at [1015, 431] on div "Arruamentos - Varredura" at bounding box center [1000, 428] width 96 height 10
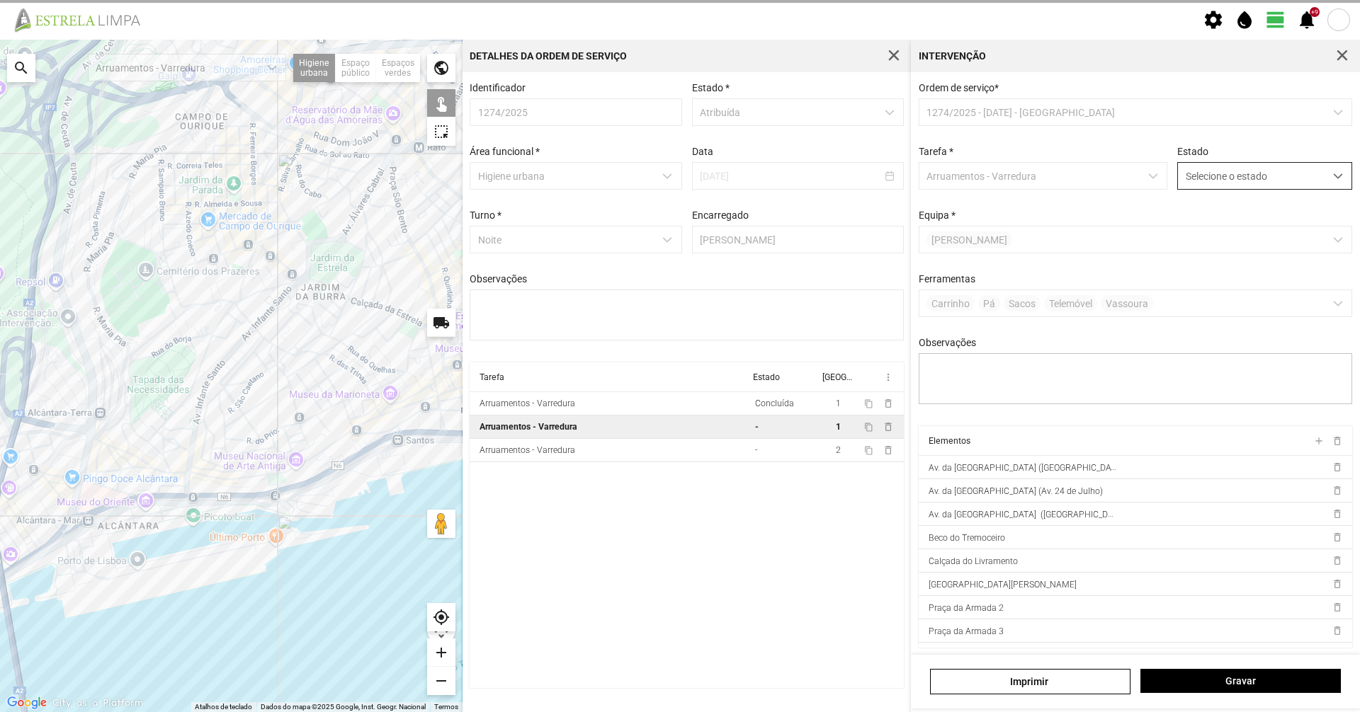
click at [1192, 185] on span "Selecione o estado" at bounding box center [1251, 176] width 147 height 26
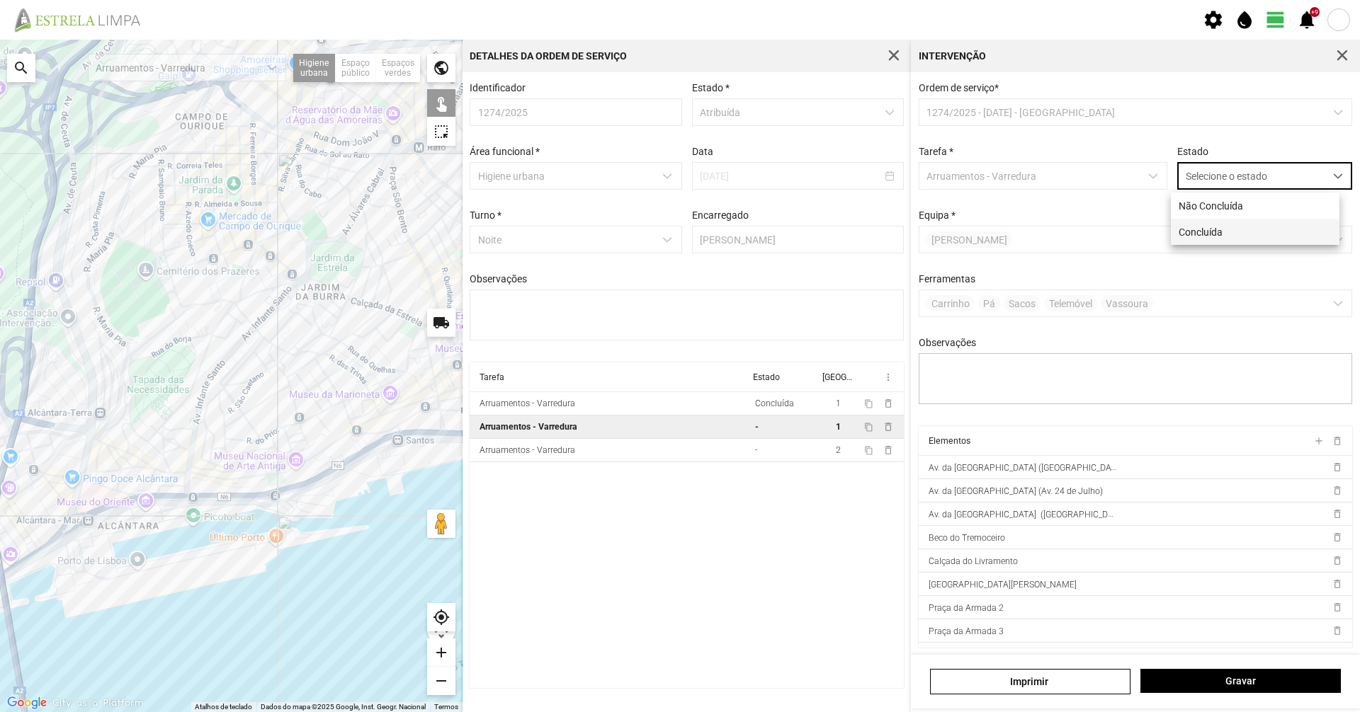
click at [1205, 238] on li "Concluída" at bounding box center [1255, 232] width 169 height 26
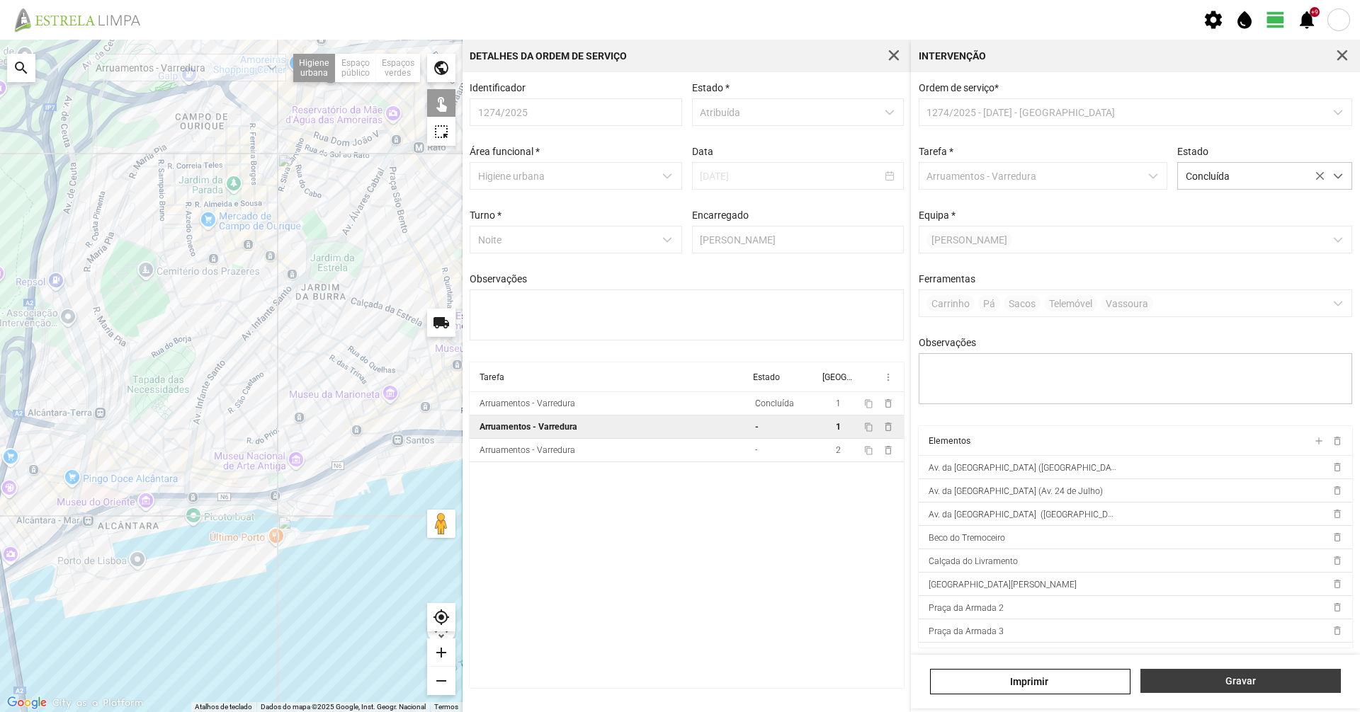
click at [1231, 678] on span "Gravar" at bounding box center [1241, 681] width 186 height 11
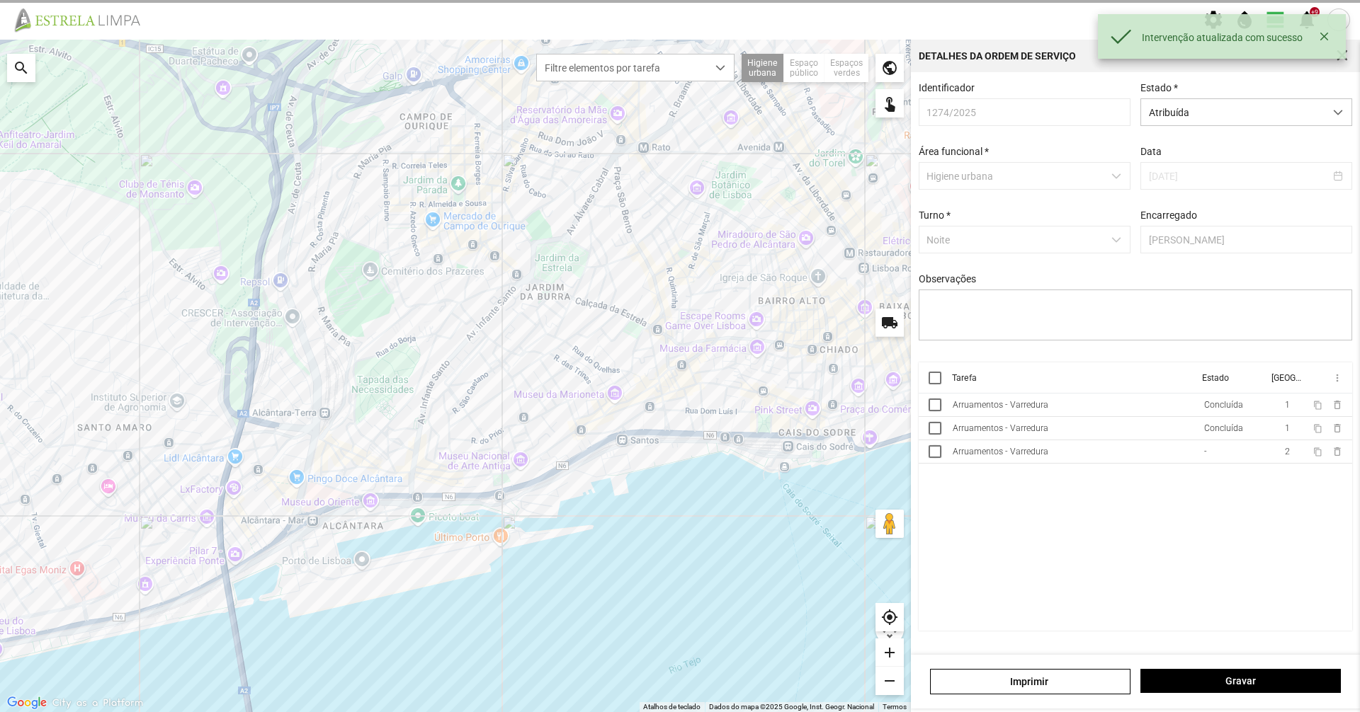
click at [1080, 472] on cdk-virtual-scroll-viewport "Tarefa Estado [GEOGRAPHIC_DATA] more_vert Arruamentos - Varredura Concluída 1 c…" at bounding box center [1135, 497] width 434 height 268
click at [1079, 464] on td "Arruamentos - Varredura" at bounding box center [1072, 451] width 251 height 23
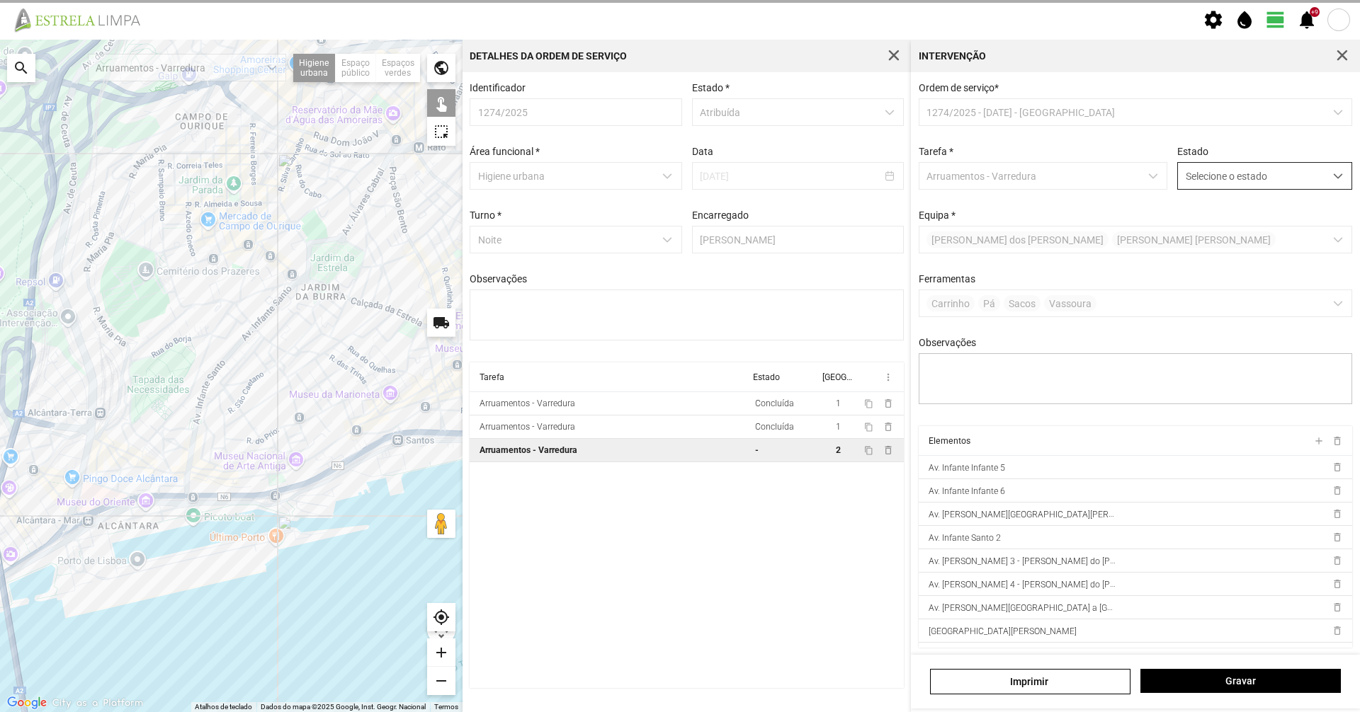
click at [1227, 178] on span "Selecione o estado" at bounding box center [1251, 176] width 147 height 26
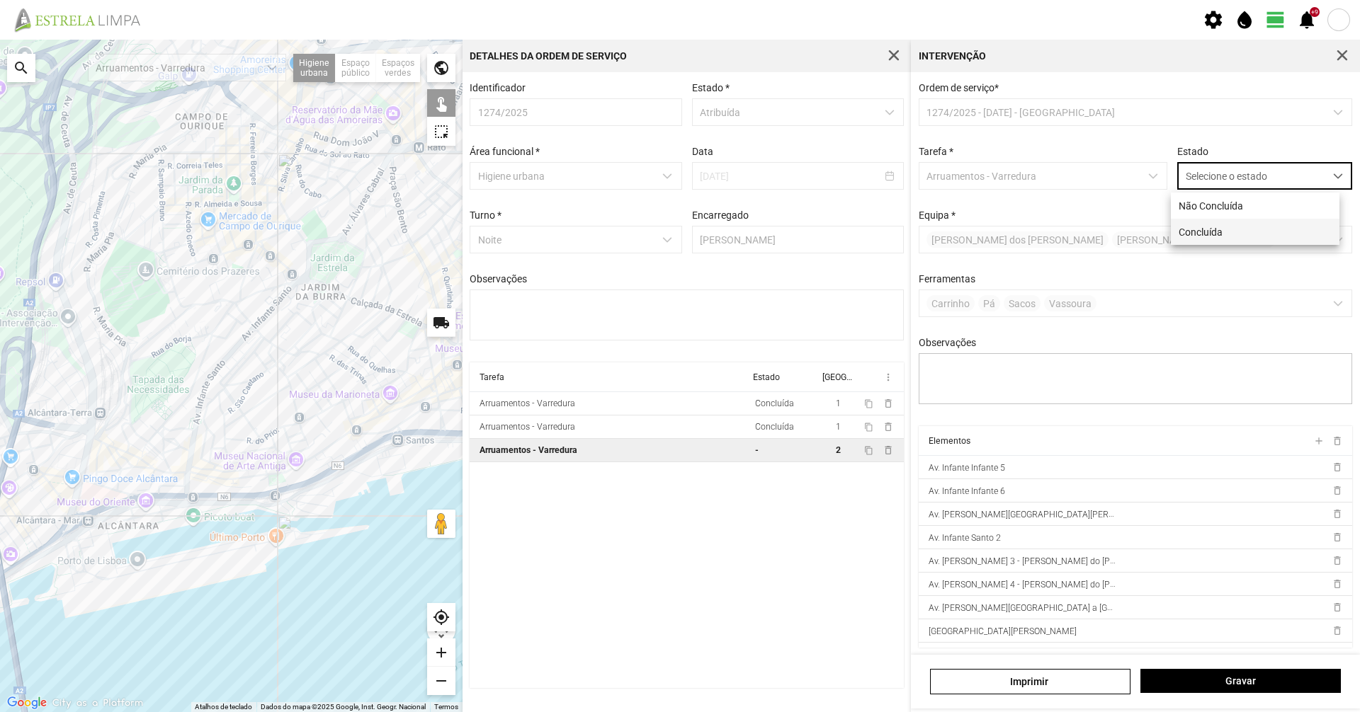
scroll to position [8, 63]
click at [1216, 232] on li "Concluída" at bounding box center [1255, 232] width 169 height 26
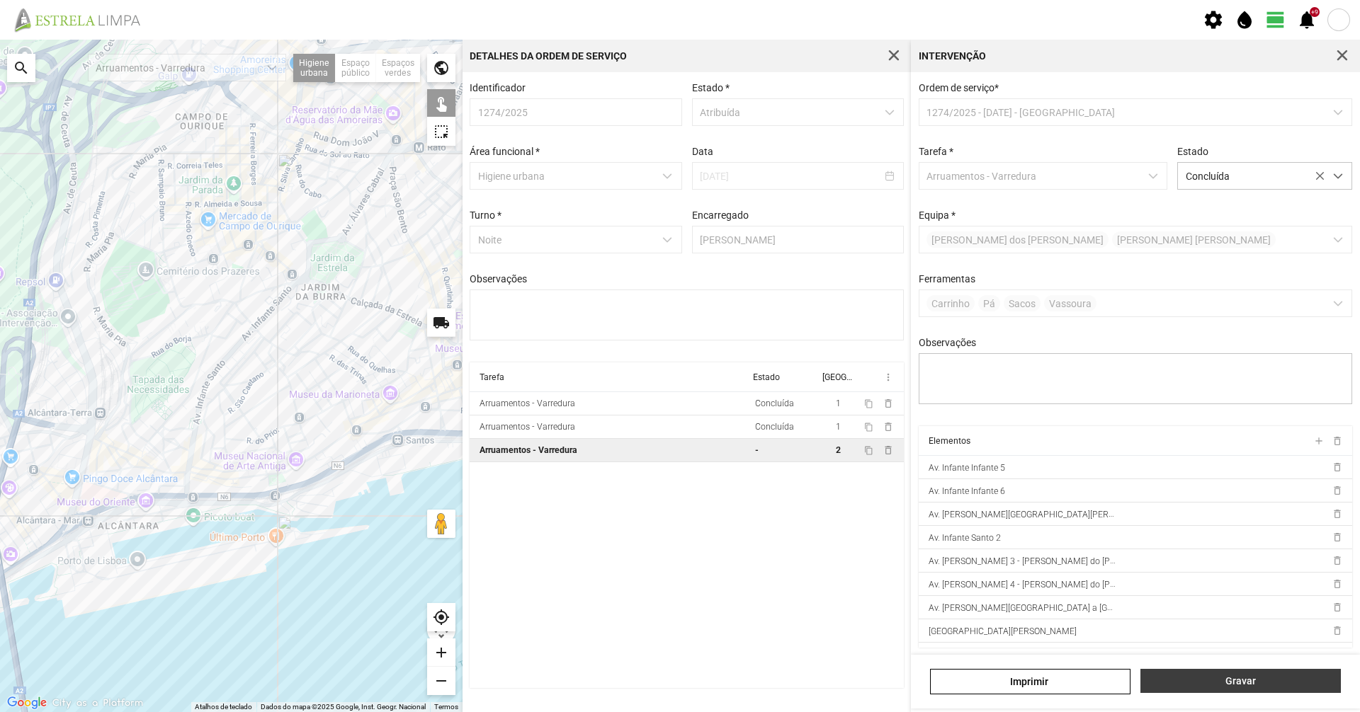
click at [1246, 683] on span "Gravar" at bounding box center [1241, 681] width 186 height 11
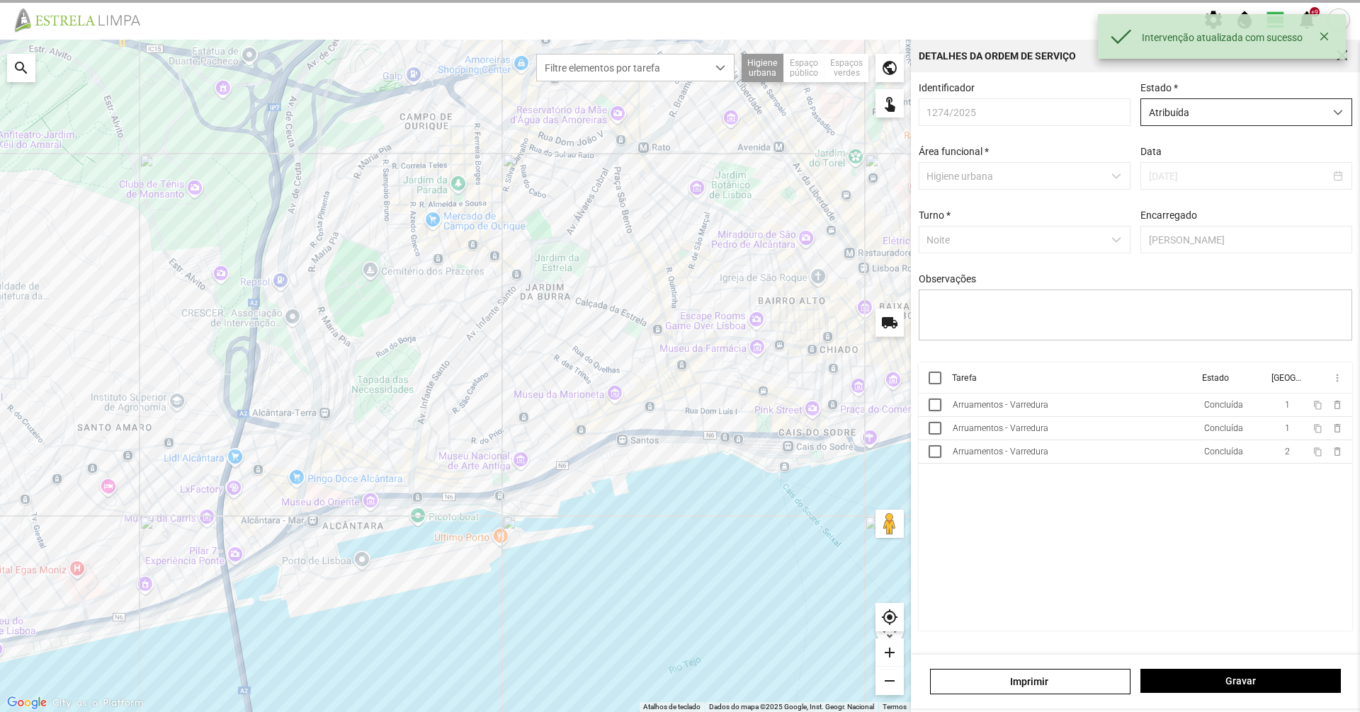
click at [1214, 107] on span "Atribuída" at bounding box center [1232, 112] width 183 height 26
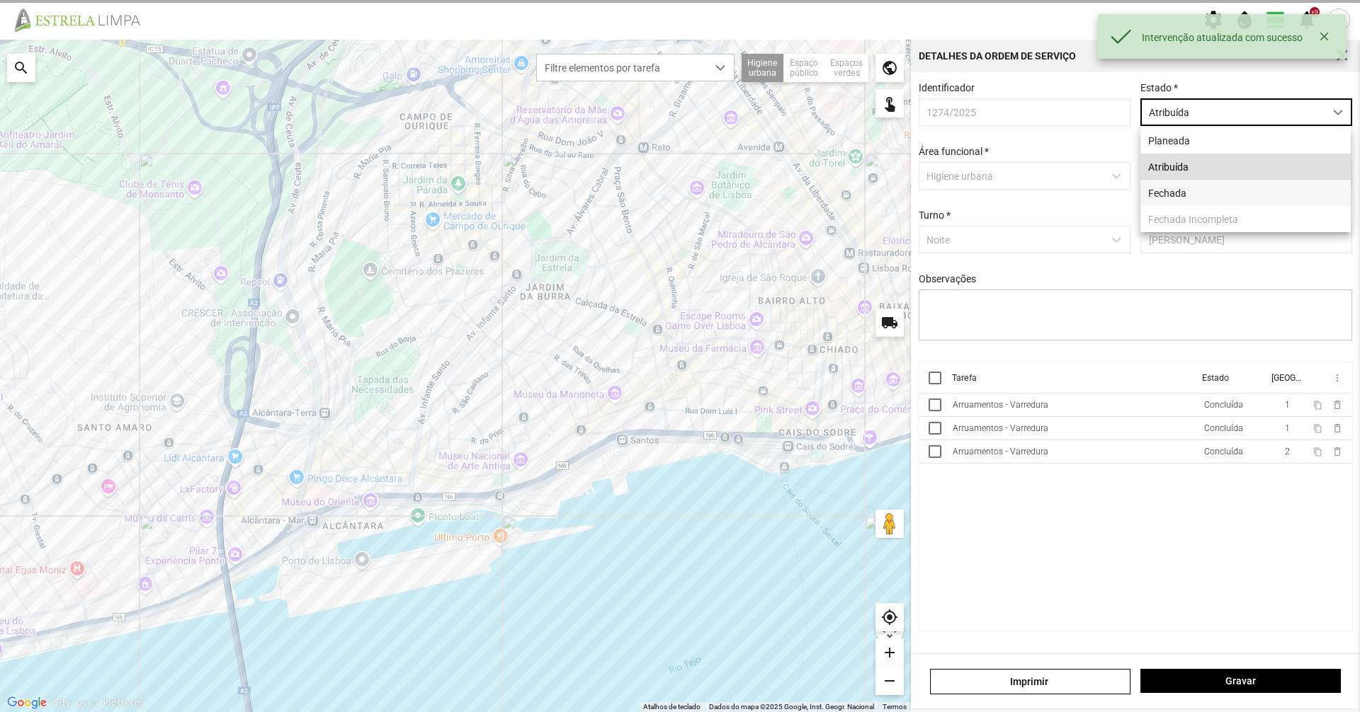
click at [1200, 200] on li "Fechada" at bounding box center [1245, 193] width 210 height 26
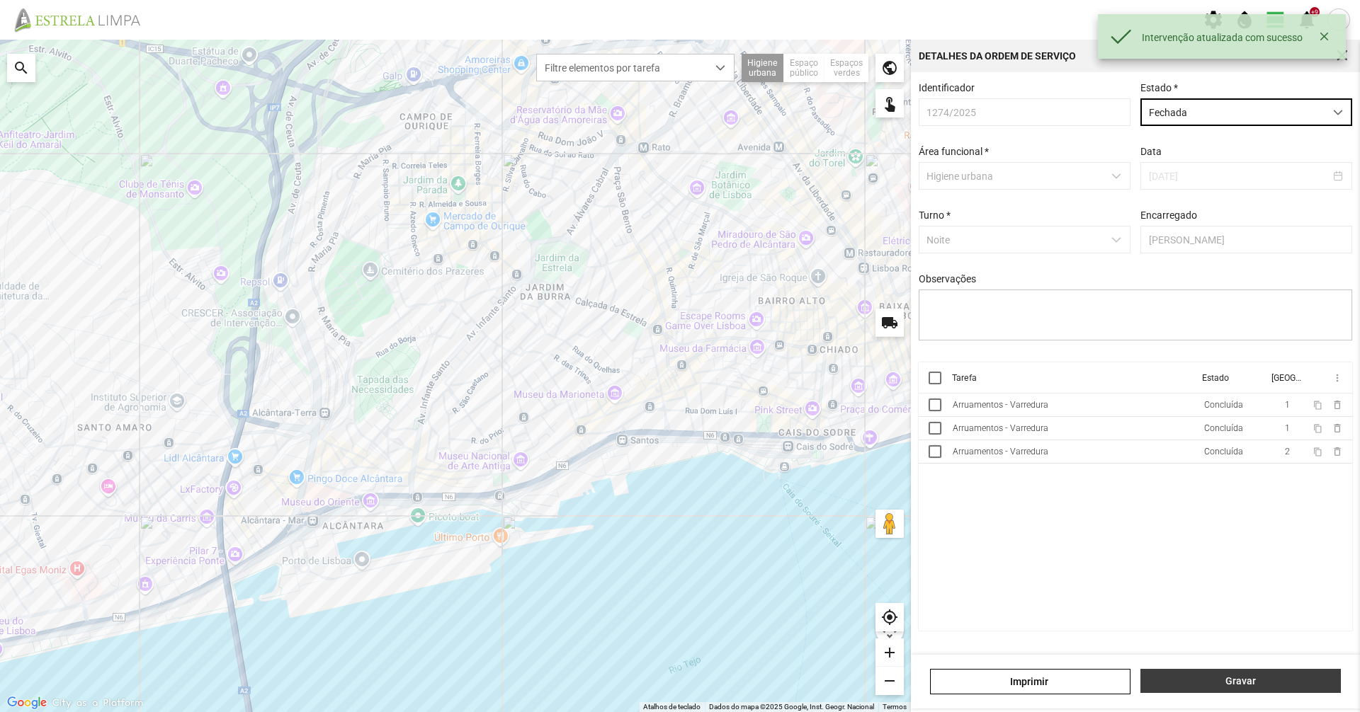
click at [1221, 686] on span "Gravar" at bounding box center [1241, 681] width 186 height 11
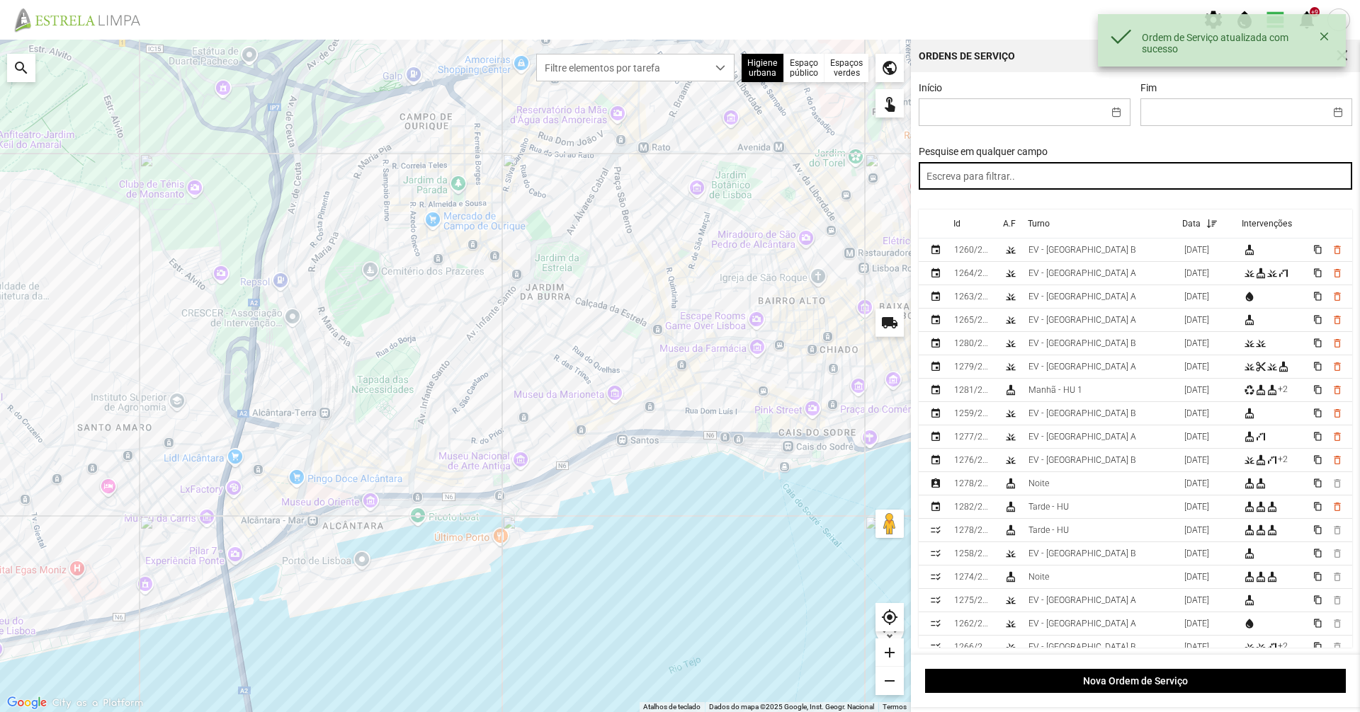
click at [1040, 181] on input "text" at bounding box center [1135, 176] width 434 height 28
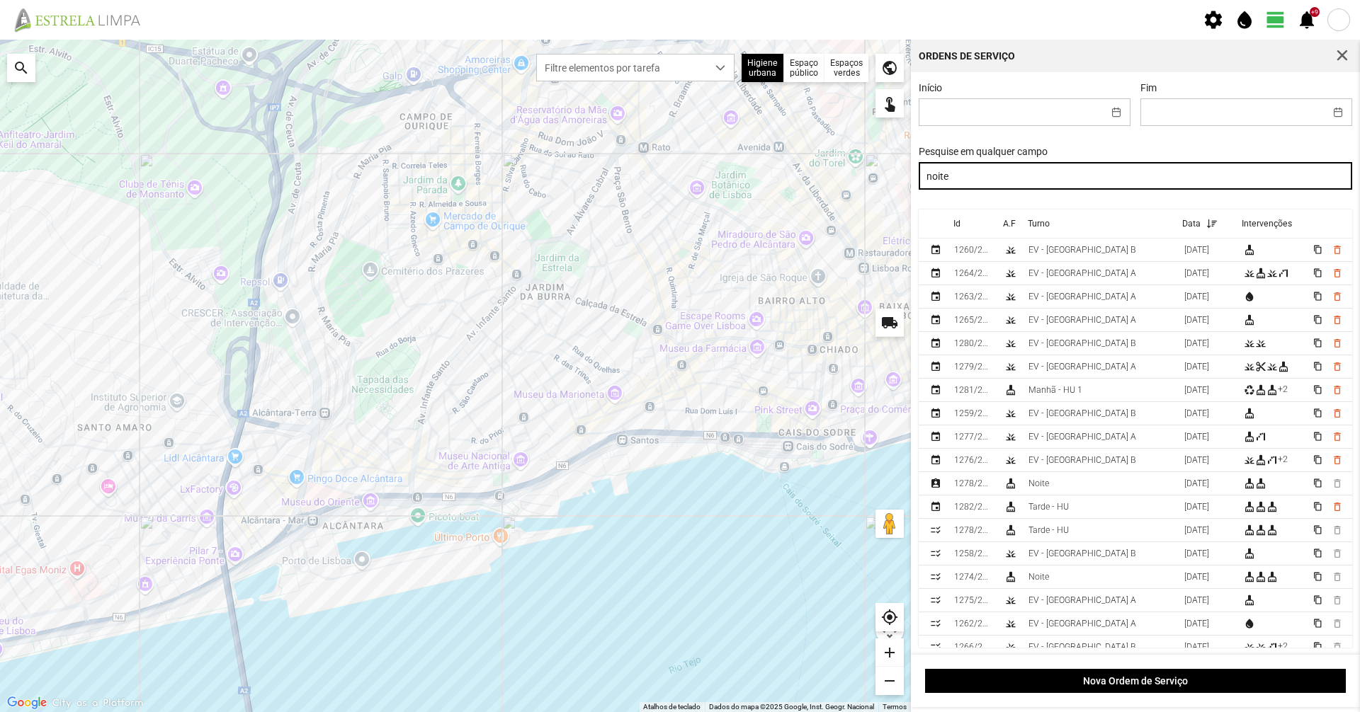
type input "noite"
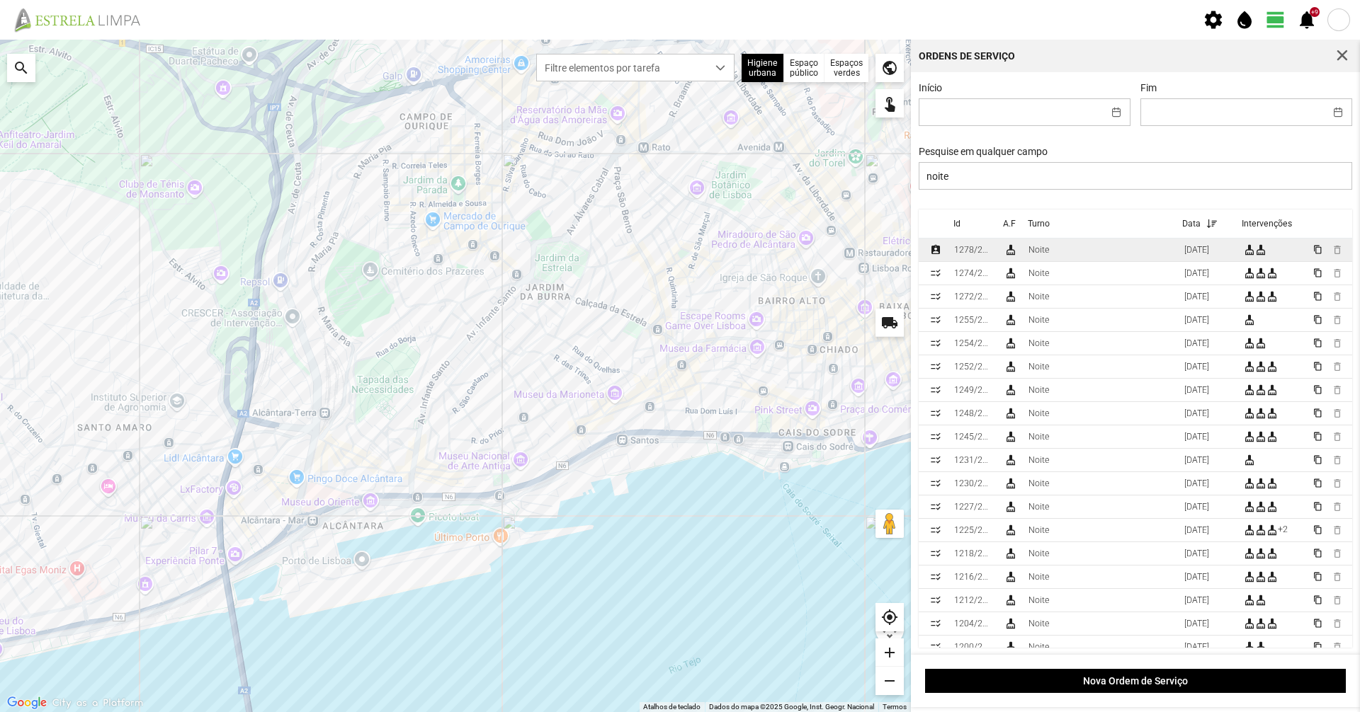
click at [1061, 254] on td "Noite" at bounding box center [1101, 250] width 156 height 23
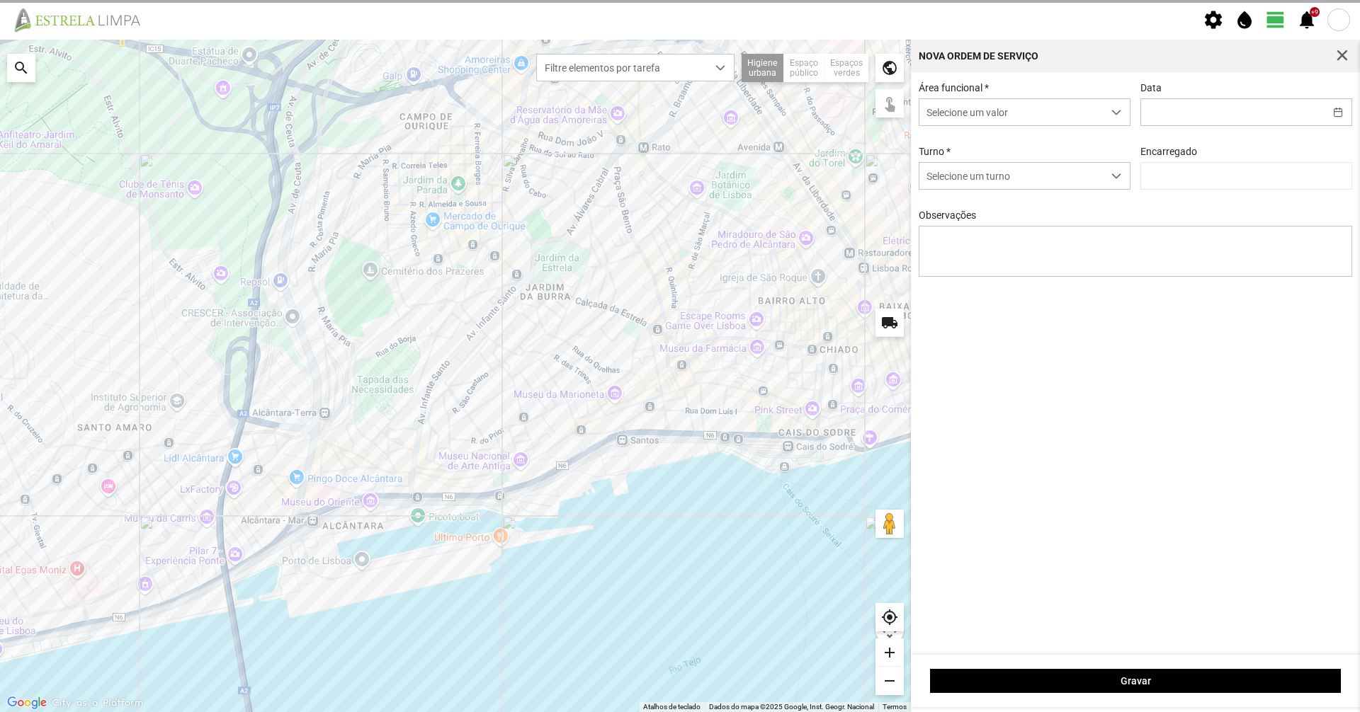
type input "[DATE]"
type input "[PERSON_NAME]"
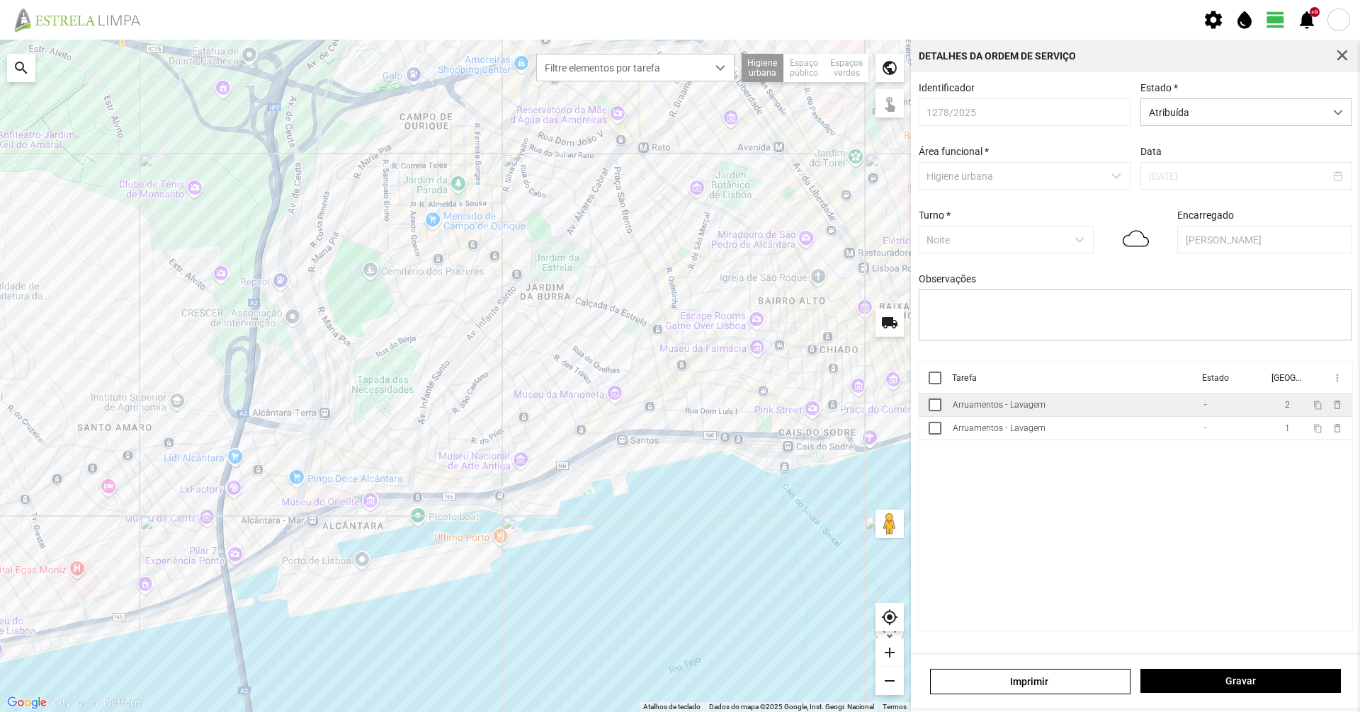
click at [974, 417] on td "Arruamentos - Lavagem" at bounding box center [1072, 405] width 251 height 23
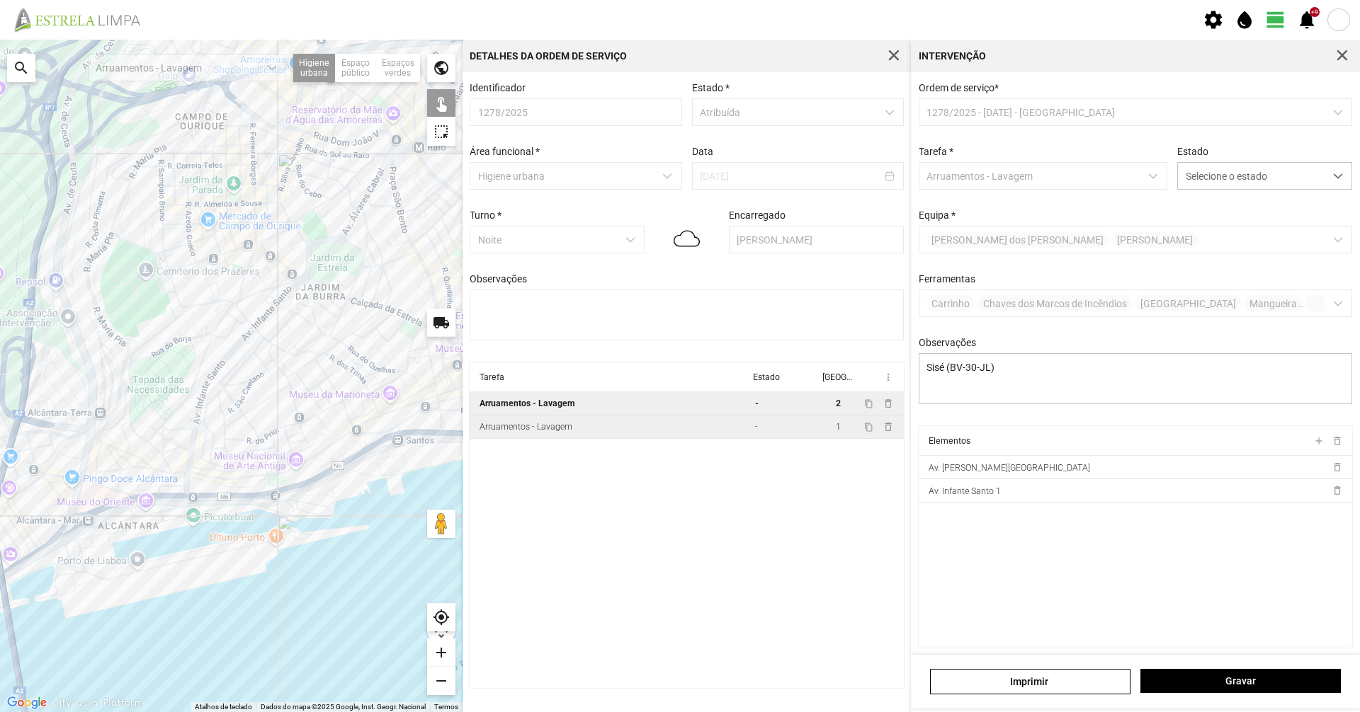
click at [511, 431] on div "Arruamentos - Lavagem" at bounding box center [525, 427] width 93 height 10
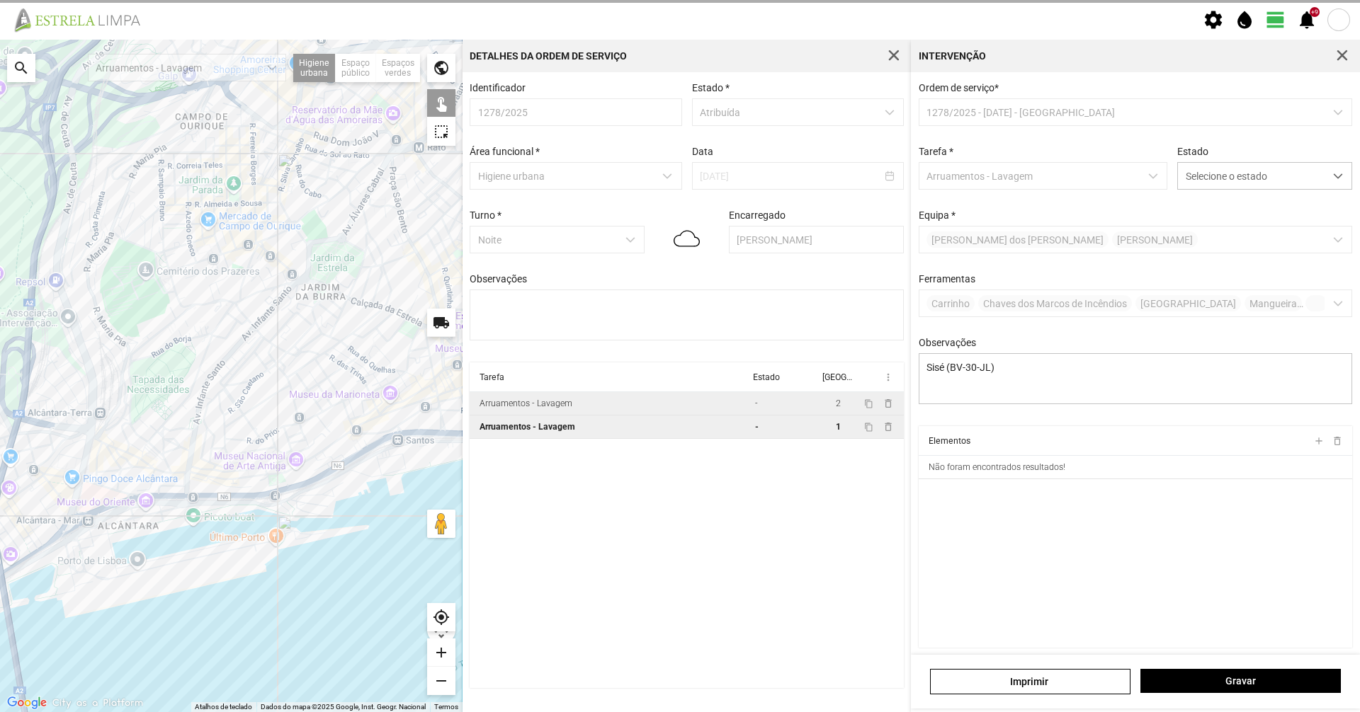
type textarea "Turé"
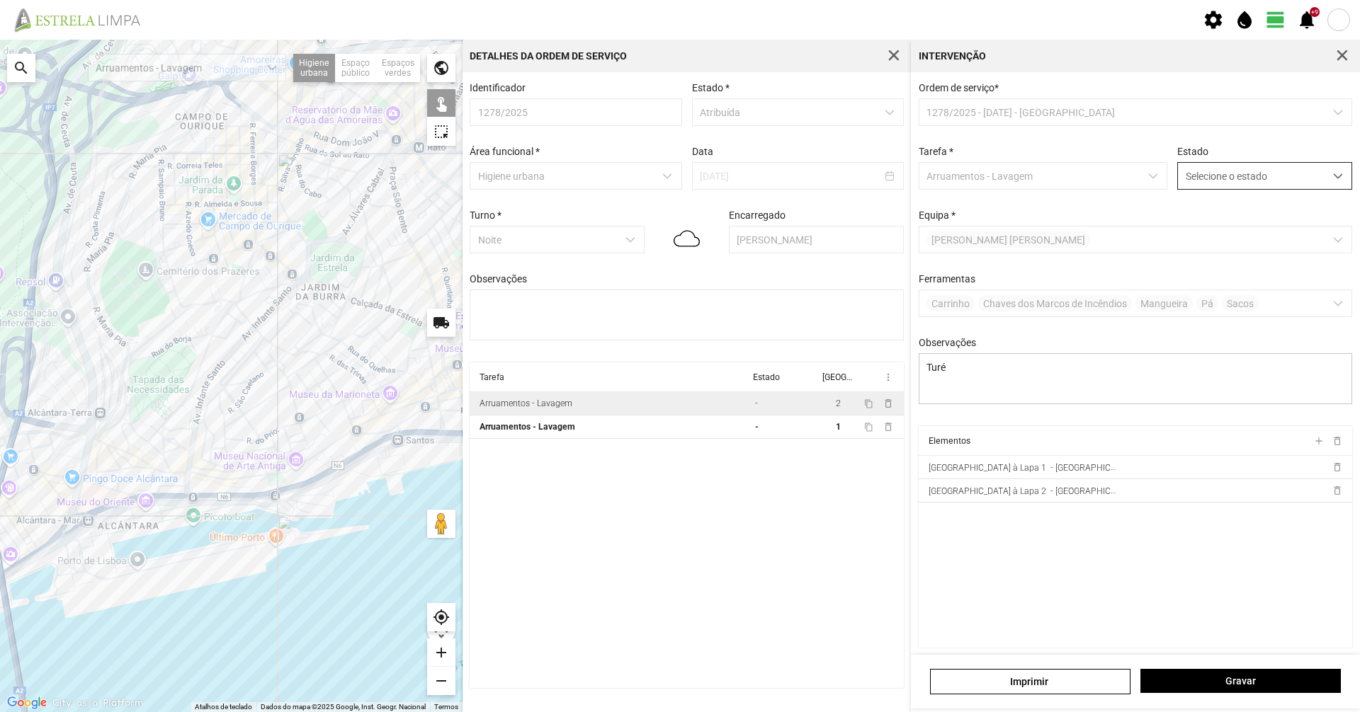
click at [1266, 178] on span "Selecione o estado" at bounding box center [1251, 176] width 147 height 26
click at [1238, 233] on li "Concluída" at bounding box center [1255, 232] width 169 height 26
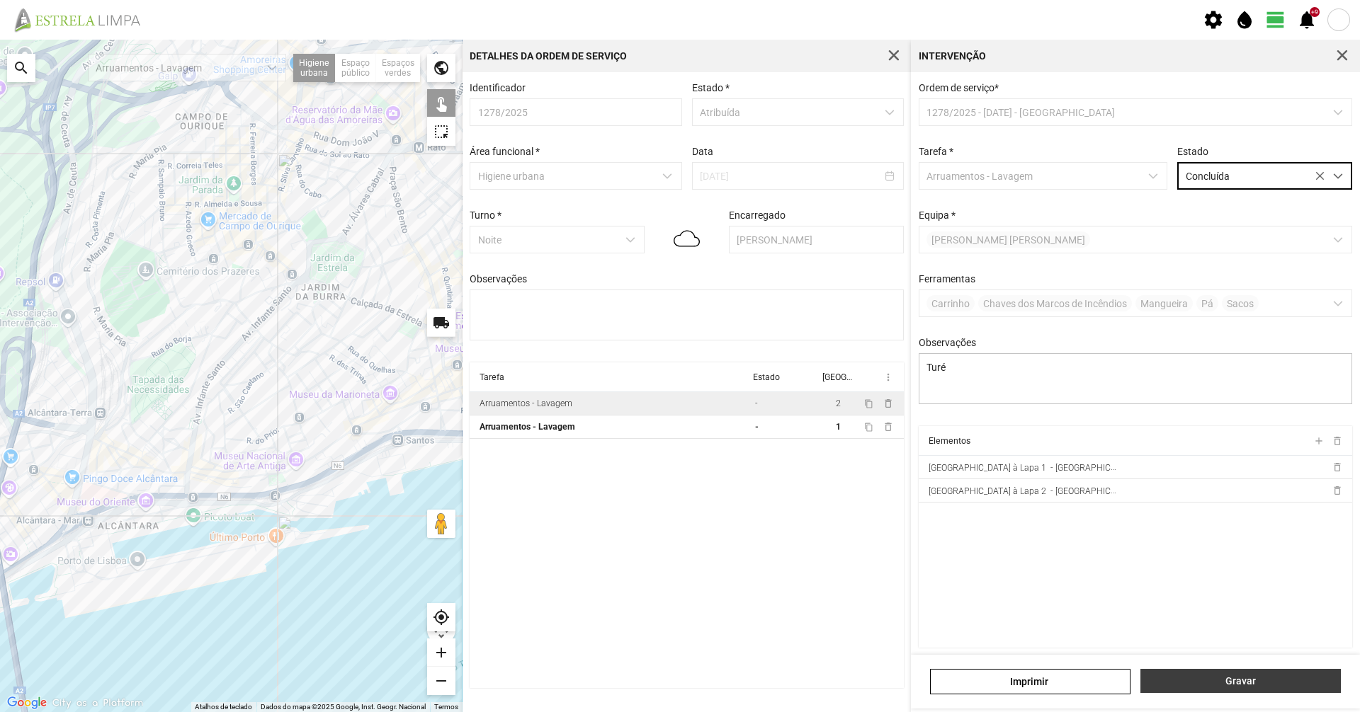
click at [1224, 679] on span "Gravar" at bounding box center [1241, 681] width 186 height 11
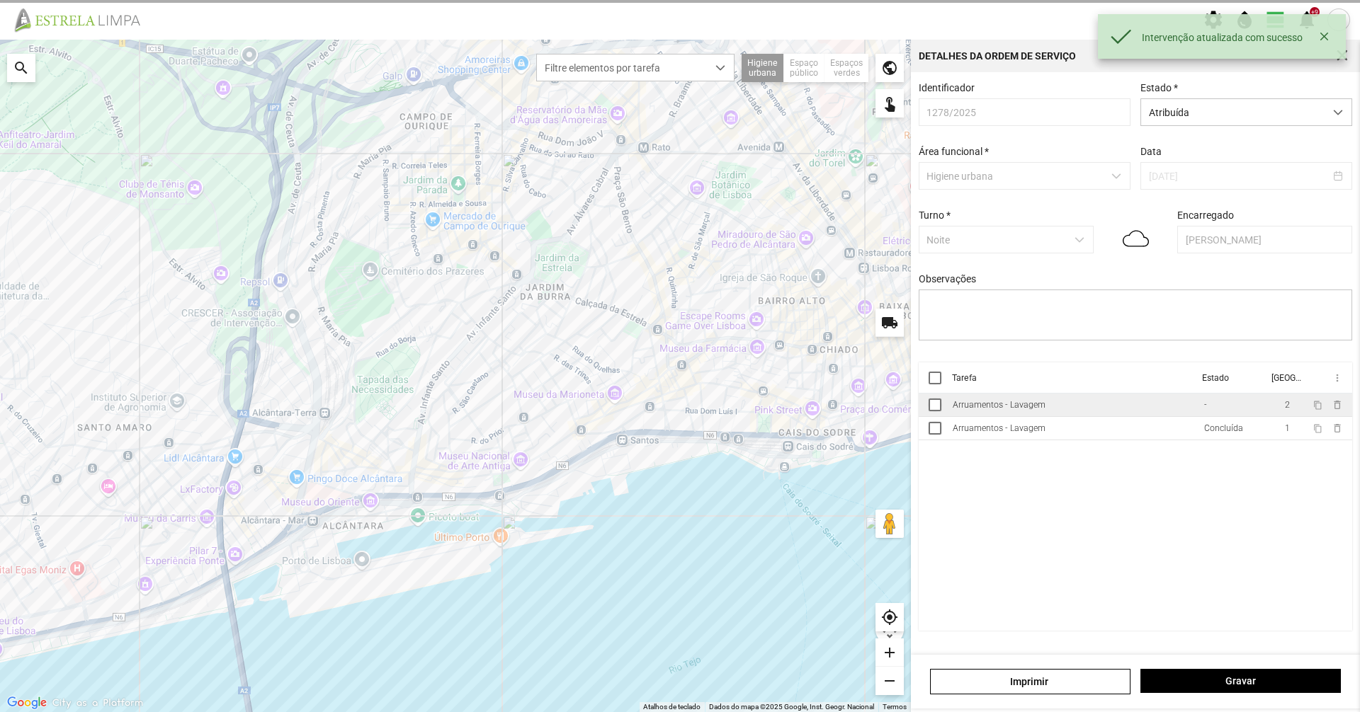
click at [1092, 416] on td "Arruamentos - Lavagem" at bounding box center [1072, 405] width 251 height 23
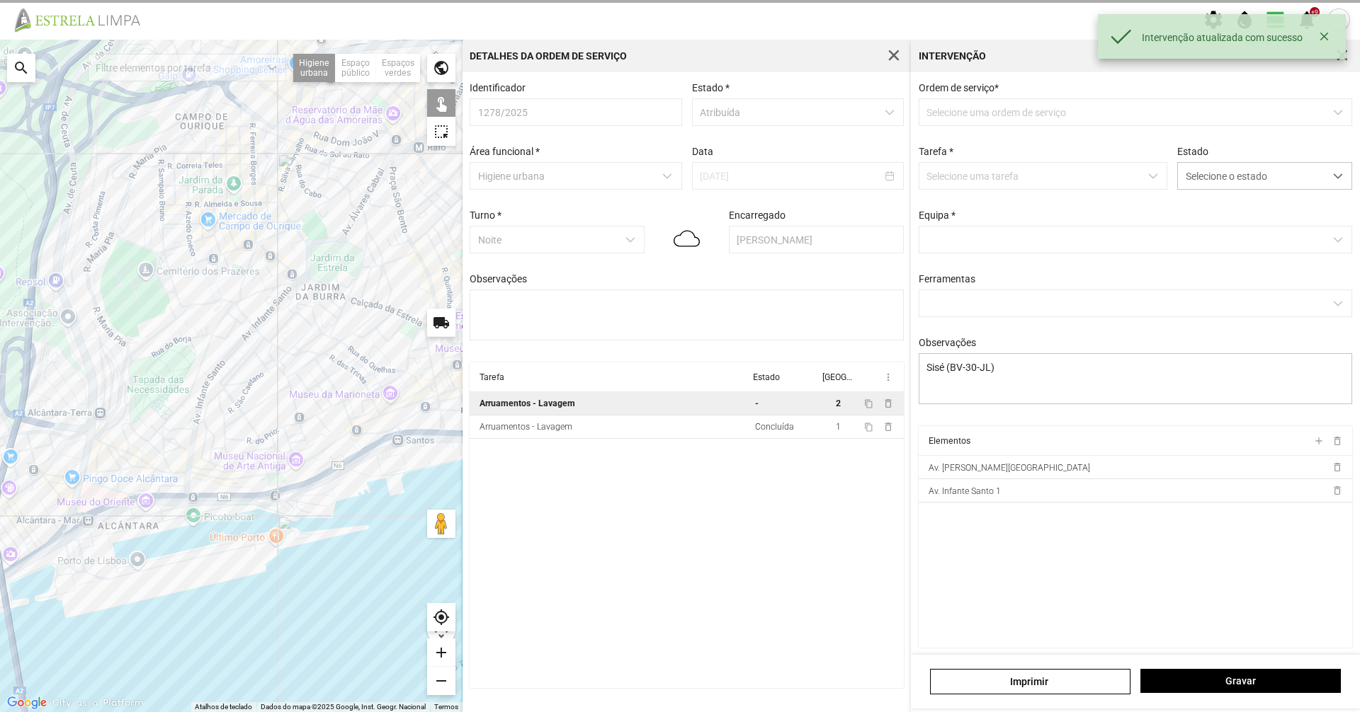
click at [1241, 161] on div "Estado Selecione o estado" at bounding box center [1264, 168] width 185 height 44
click at [1238, 174] on span "Selecione o estado" at bounding box center [1251, 176] width 147 height 26
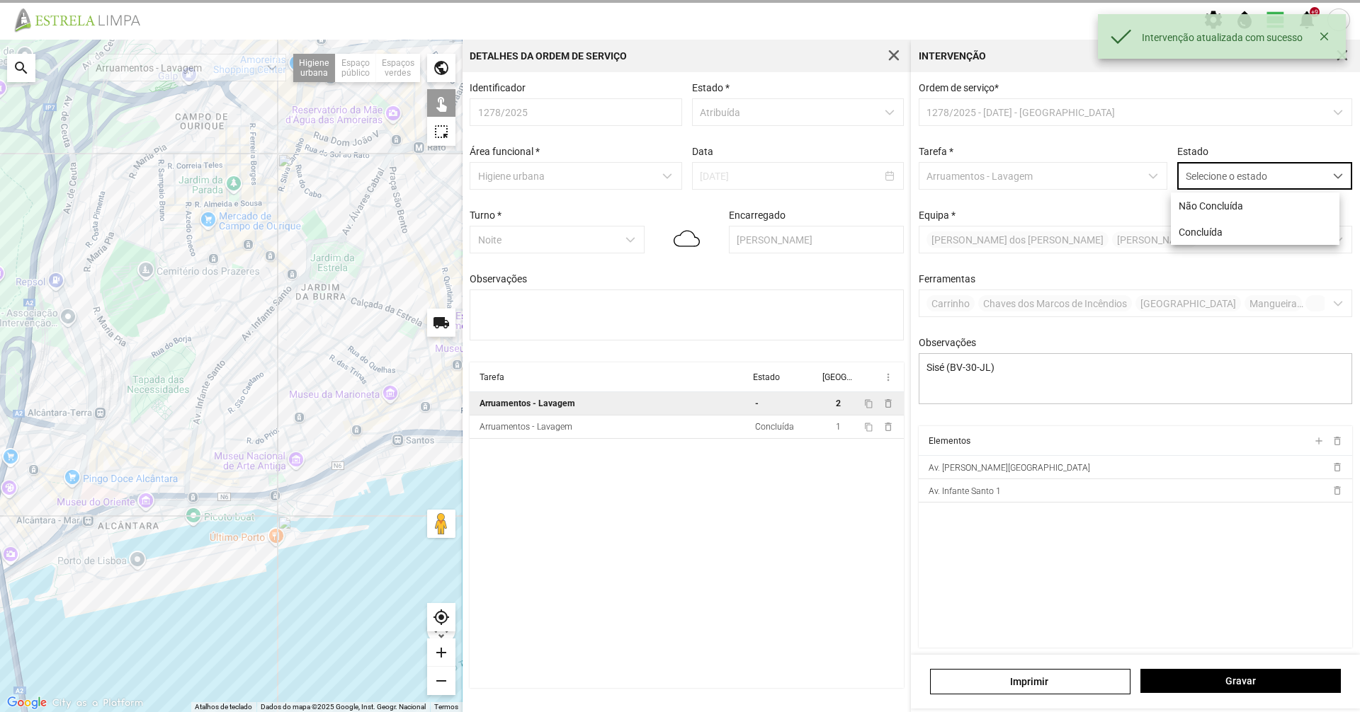
scroll to position [8, 63]
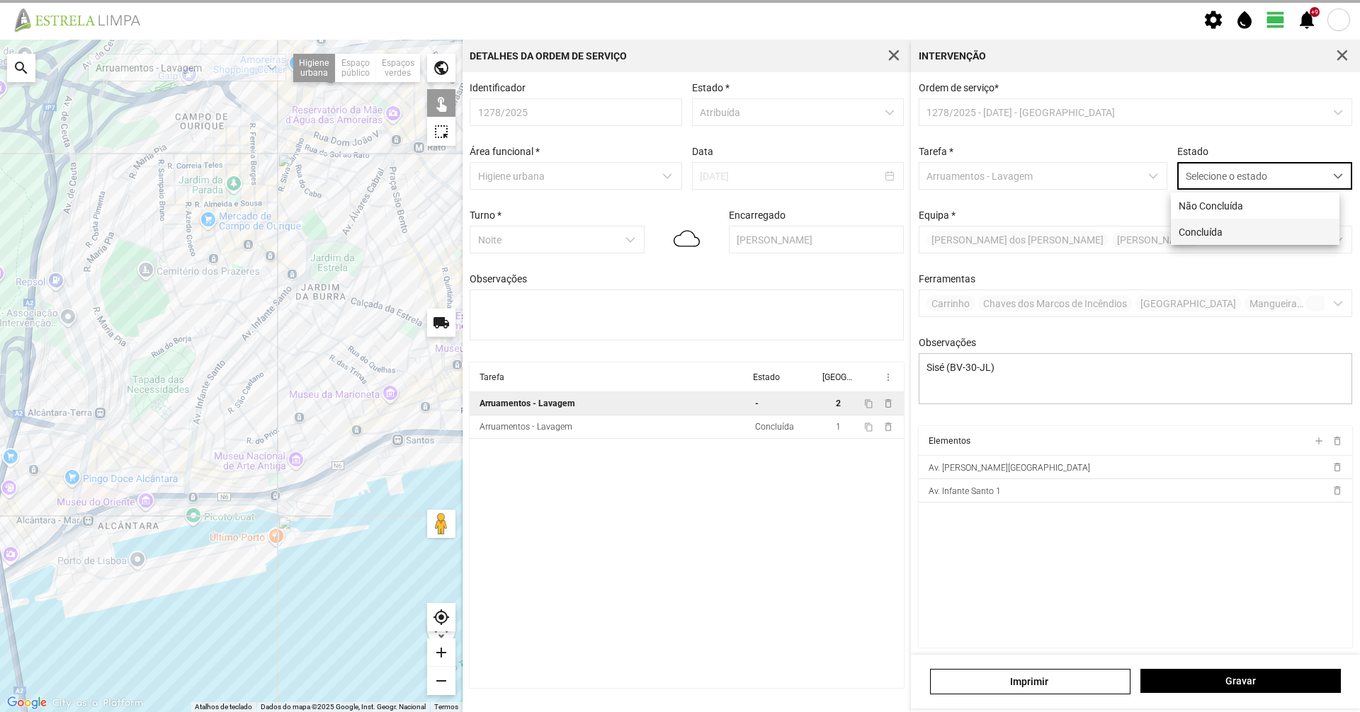
click at [1220, 234] on li "Concluída" at bounding box center [1255, 232] width 169 height 26
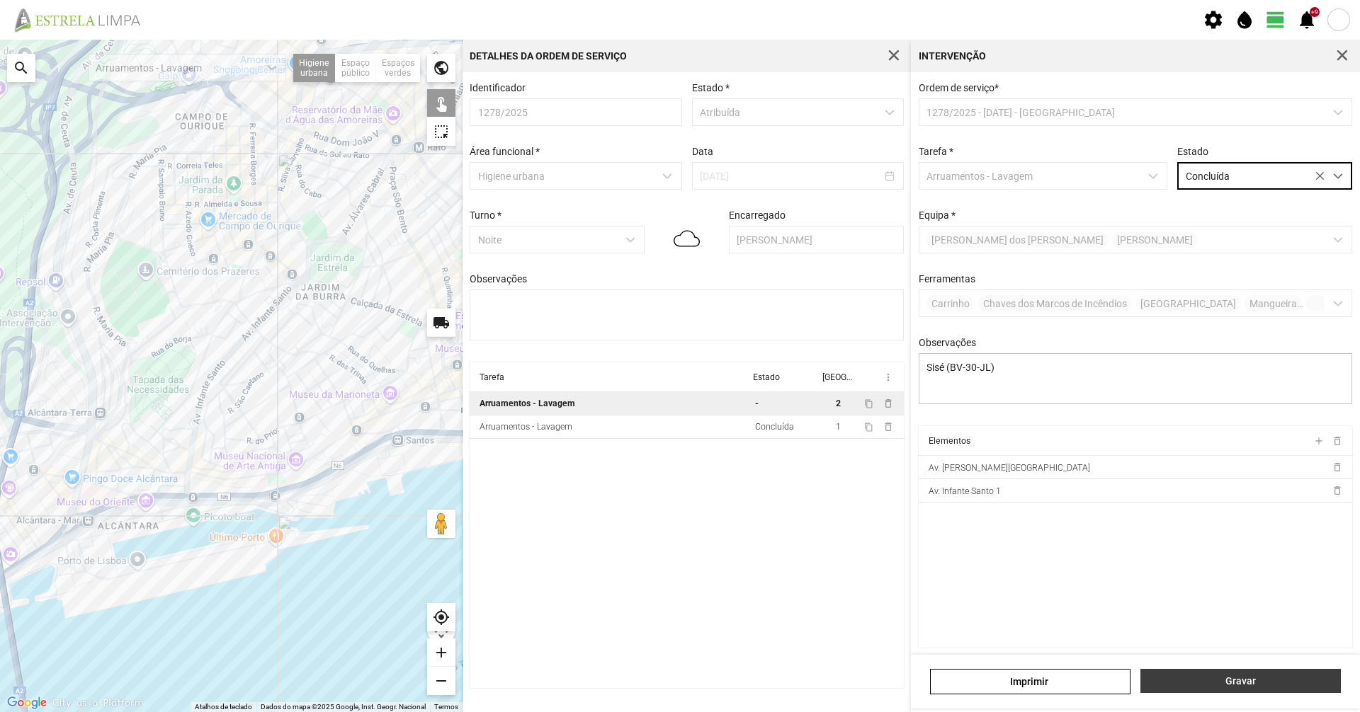
click at [1255, 683] on span "Gravar" at bounding box center [1241, 681] width 186 height 11
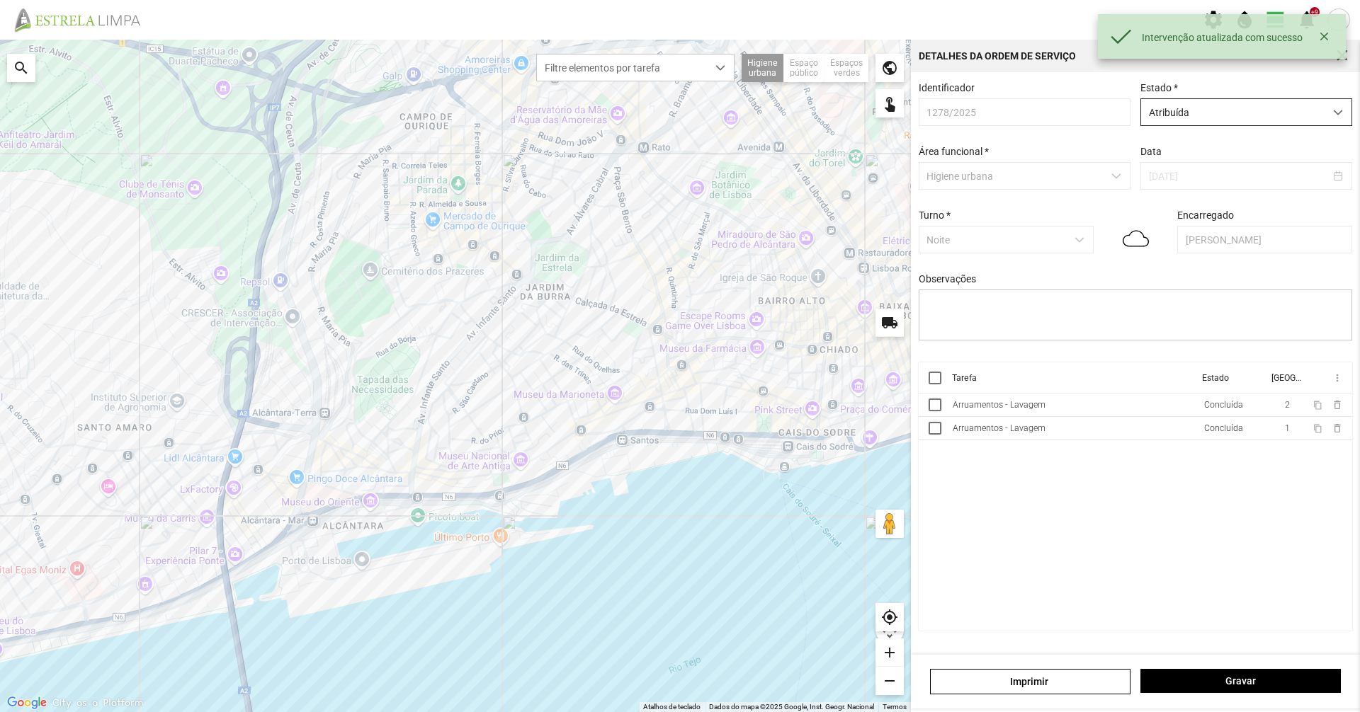
click at [1260, 101] on span "Atribuída" at bounding box center [1232, 112] width 183 height 26
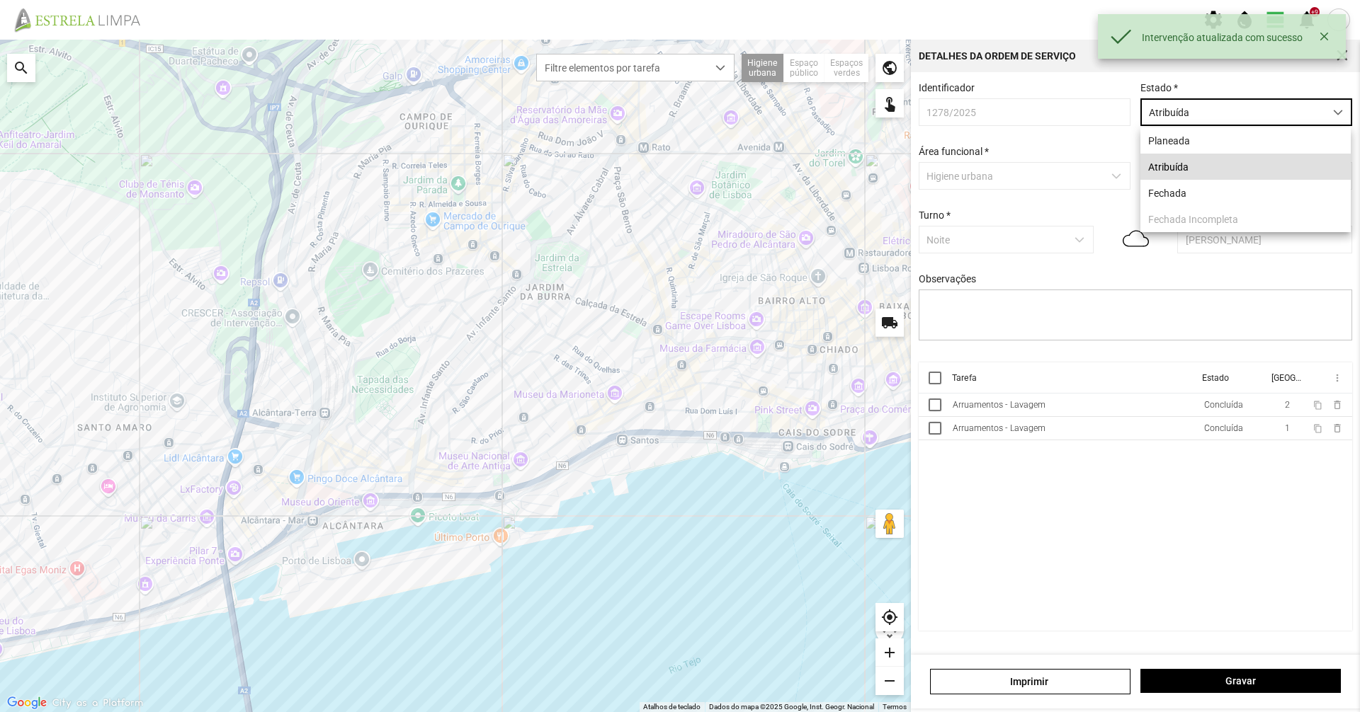
scroll to position [8, 63]
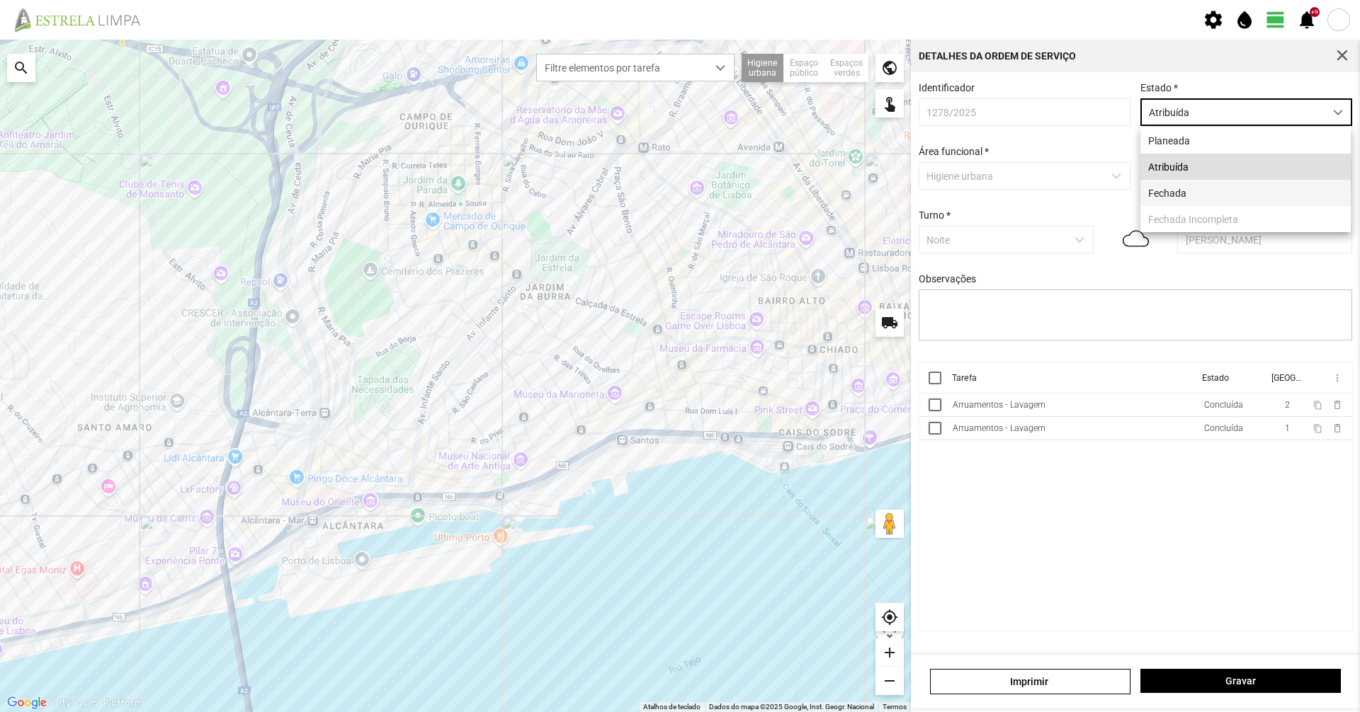
click at [1201, 198] on li "Fechada" at bounding box center [1245, 193] width 210 height 26
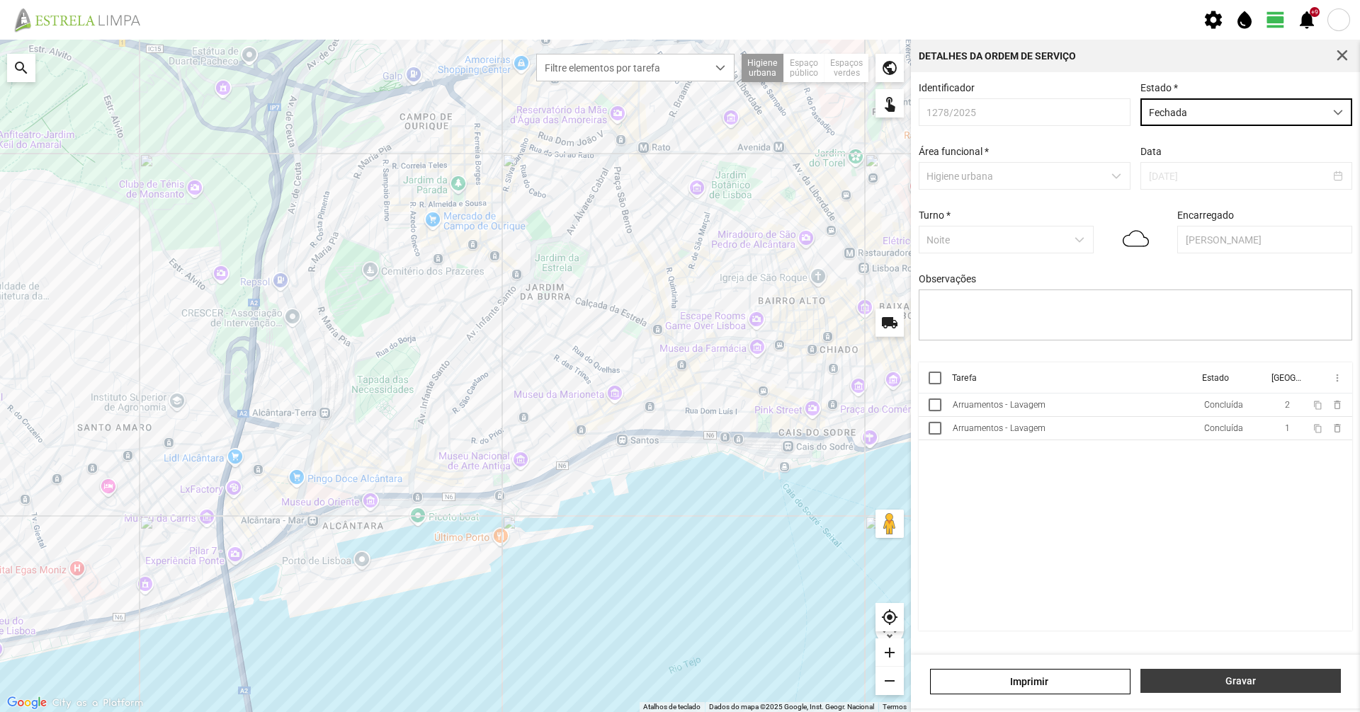
click at [1198, 691] on button "Gravar" at bounding box center [1240, 681] width 200 height 24
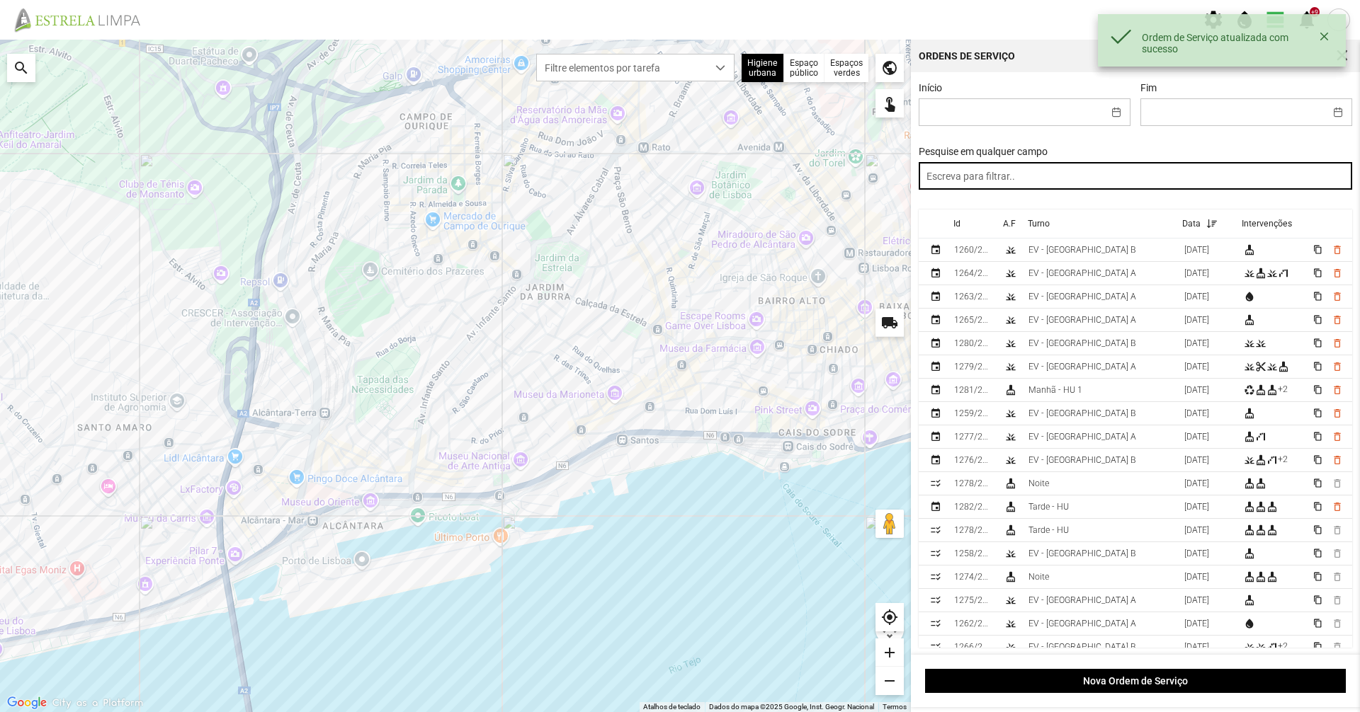
click at [948, 174] on input "text" at bounding box center [1135, 176] width 434 height 28
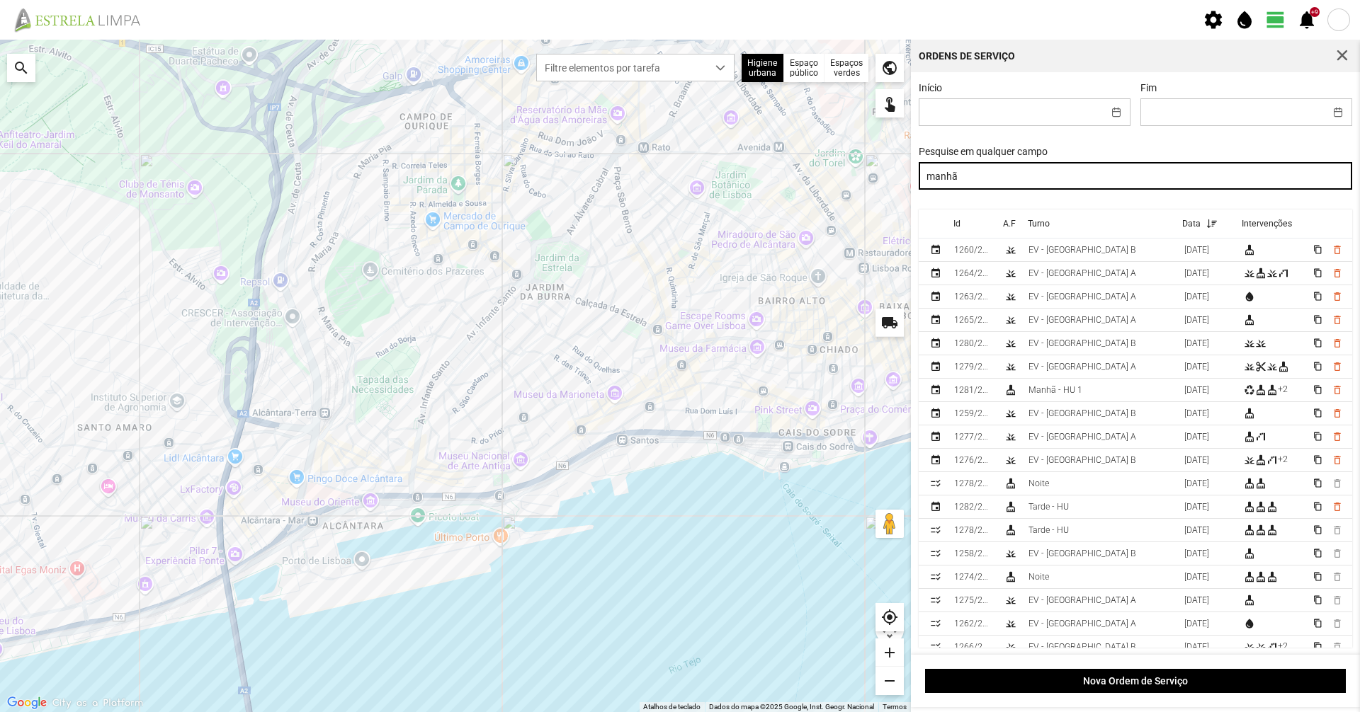
type input "manhã"
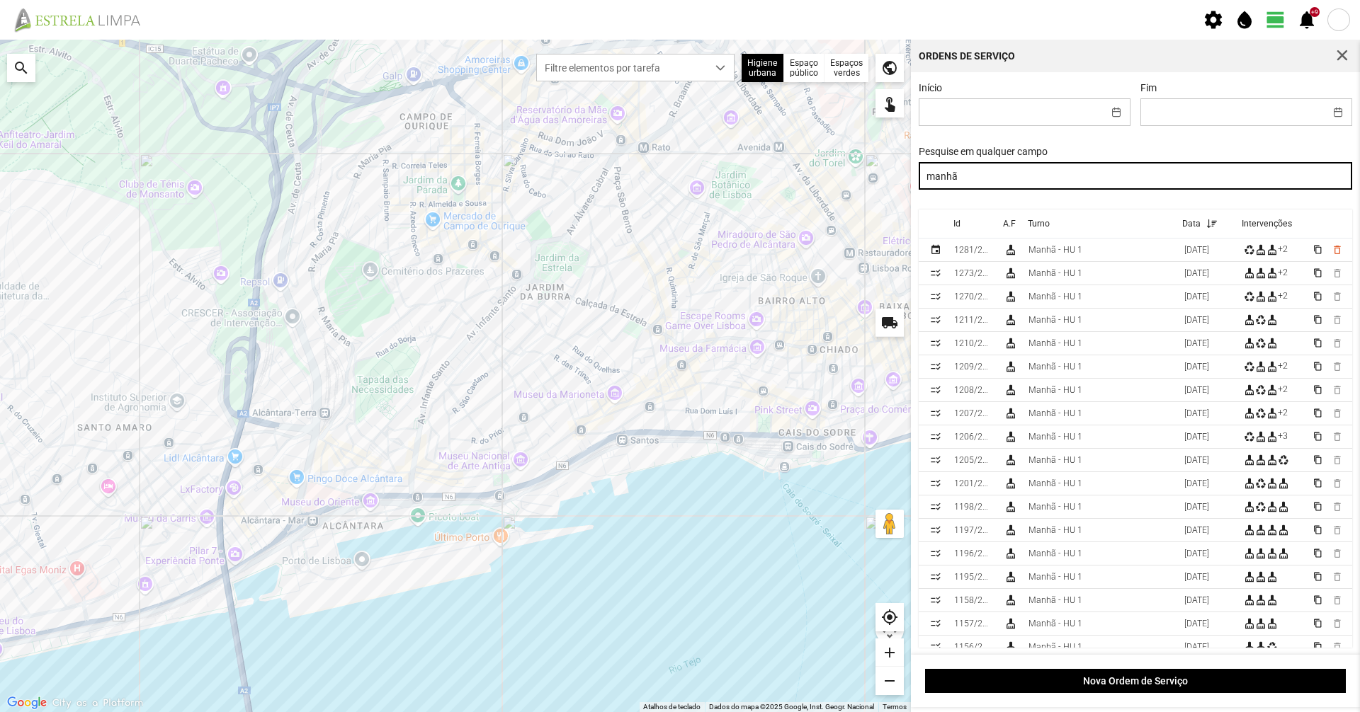
drag, startPoint x: 988, startPoint y: 186, endPoint x: 833, endPoint y: 186, distance: 154.4
click at [833, 186] on div "Para navegar no mapa com gestos de toque, toque duas vezes sem soltar no mapa e…" at bounding box center [680, 376] width 1360 height 673
drag, startPoint x: 1058, startPoint y: 177, endPoint x: 921, endPoint y: 183, distance: 137.5
click at [921, 183] on input "tarde" at bounding box center [1135, 176] width 434 height 28
type input "noite"
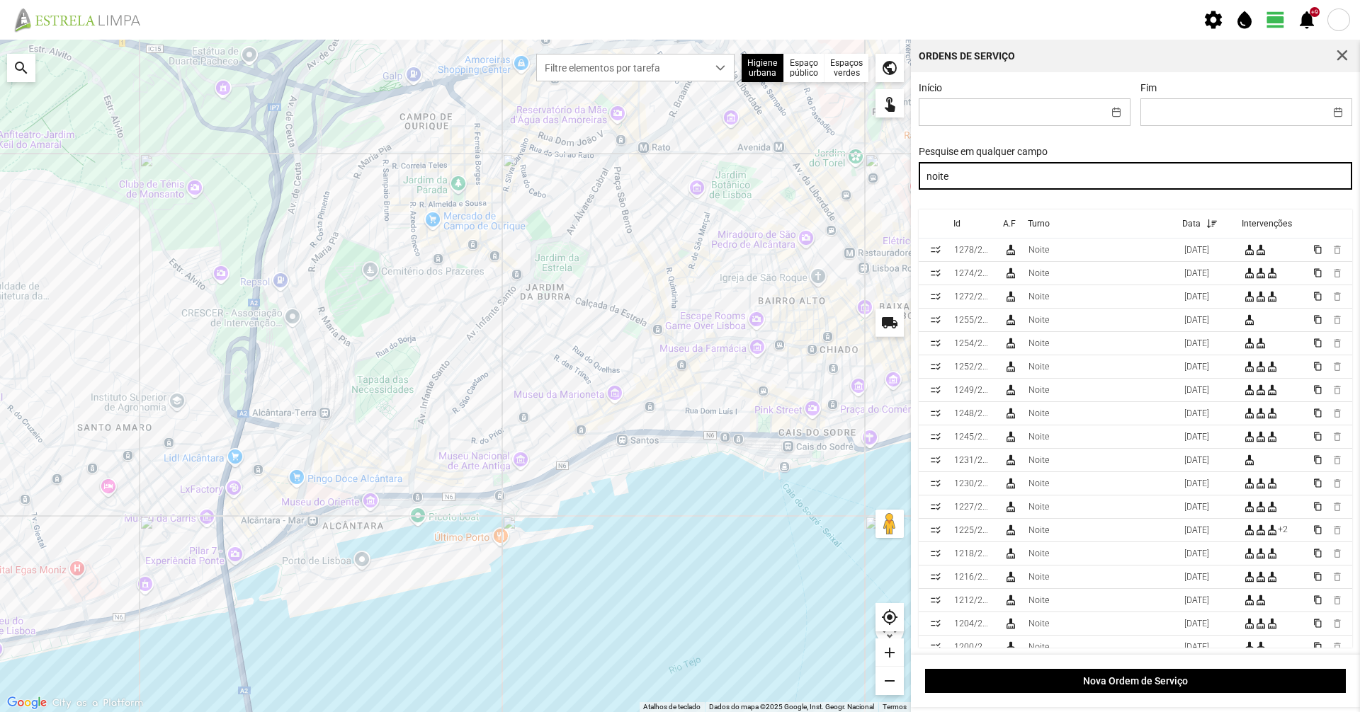
drag, startPoint x: 973, startPoint y: 170, endPoint x: 898, endPoint y: 190, distance: 77.6
click at [898, 190] on div "Para navegar no mapa com gestos de toque, toque duas vezes sem soltar no mapa e…" at bounding box center [680, 376] width 1360 height 673
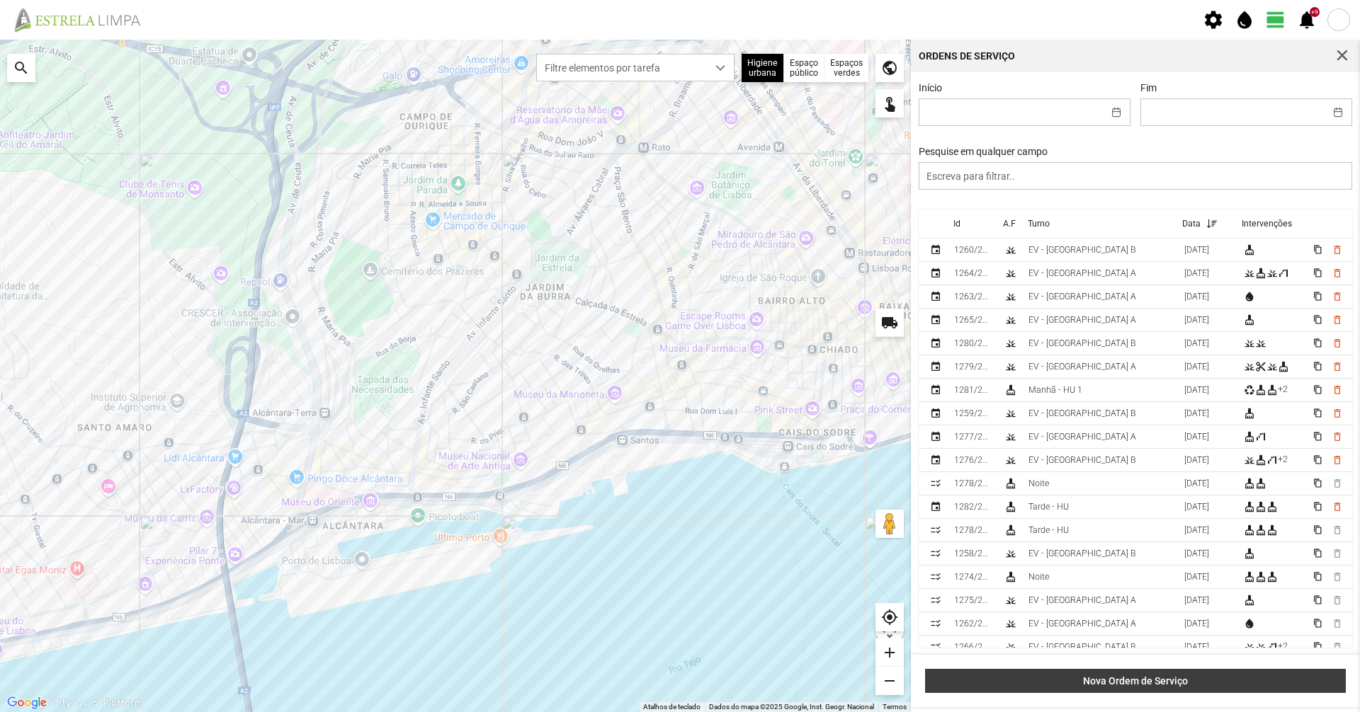
click at [1188, 690] on button "Nova Ordem de Serviço" at bounding box center [1135, 681] width 421 height 24
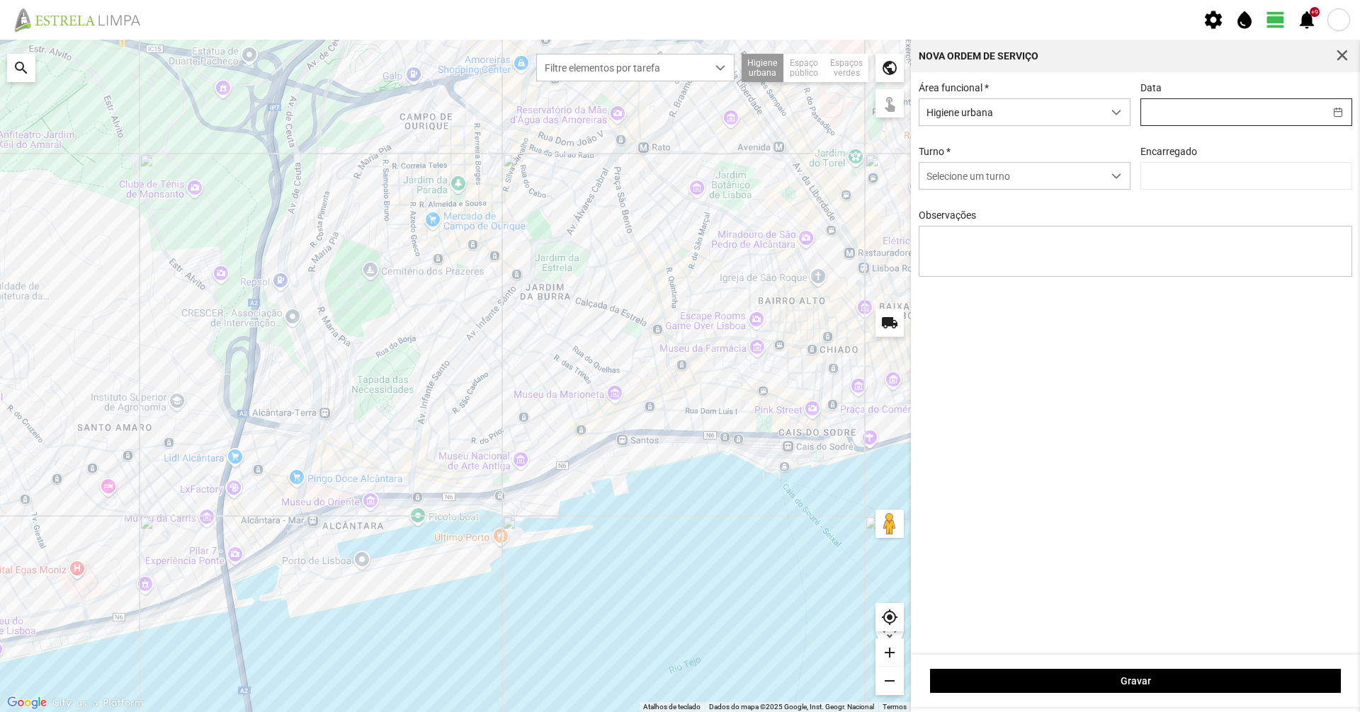
click at [1167, 110] on input "text" at bounding box center [1232, 112] width 183 height 26
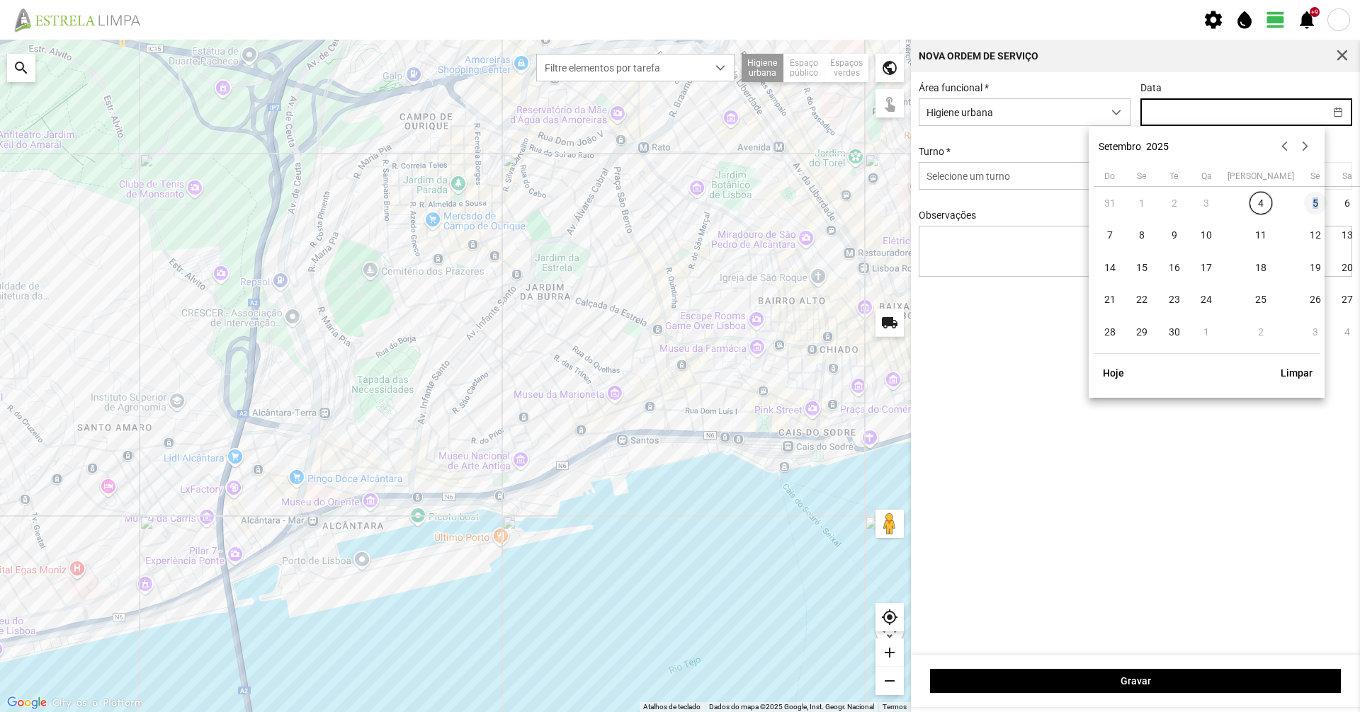
click at [1304, 207] on span "5" at bounding box center [1315, 203] width 23 height 23
type input "[DATE]"
click at [1028, 187] on span "Selecione um turno" at bounding box center [1010, 176] width 183 height 26
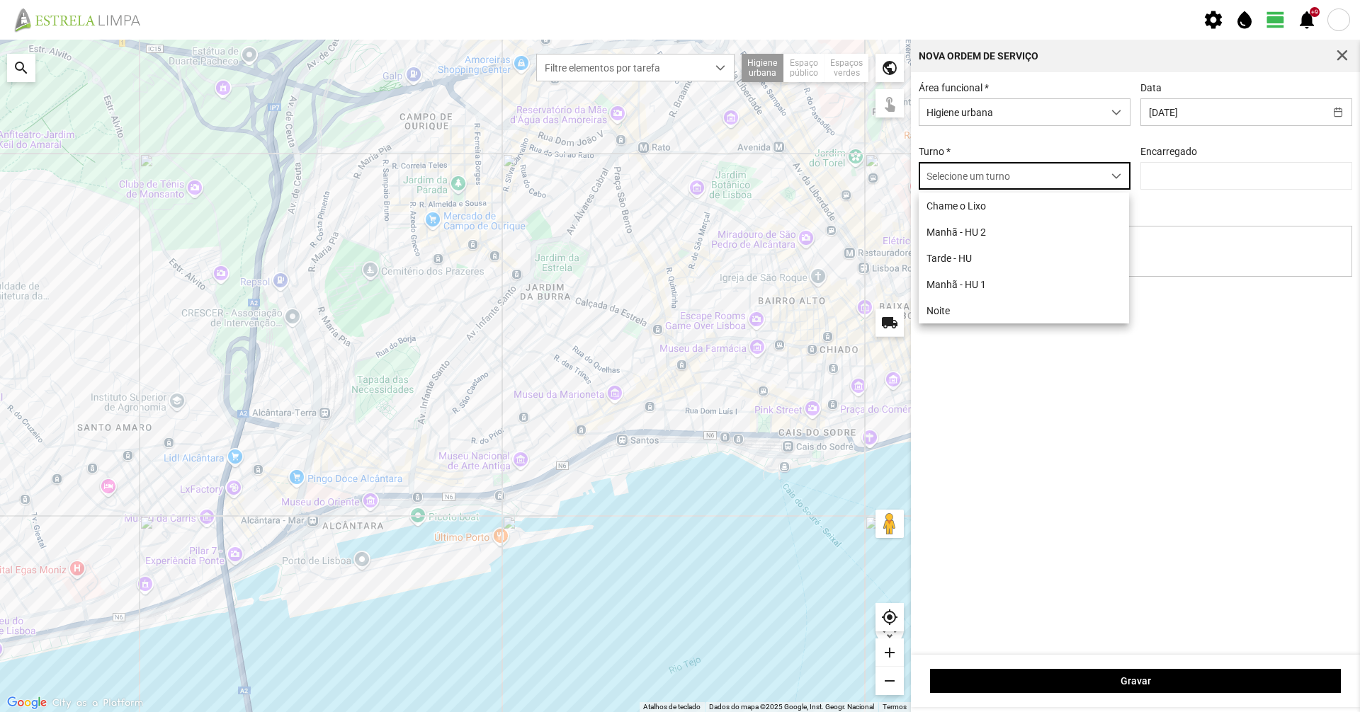
scroll to position [8, 63]
click at [962, 315] on li "Noite" at bounding box center [1023, 310] width 210 height 26
type input "[PERSON_NAME]"
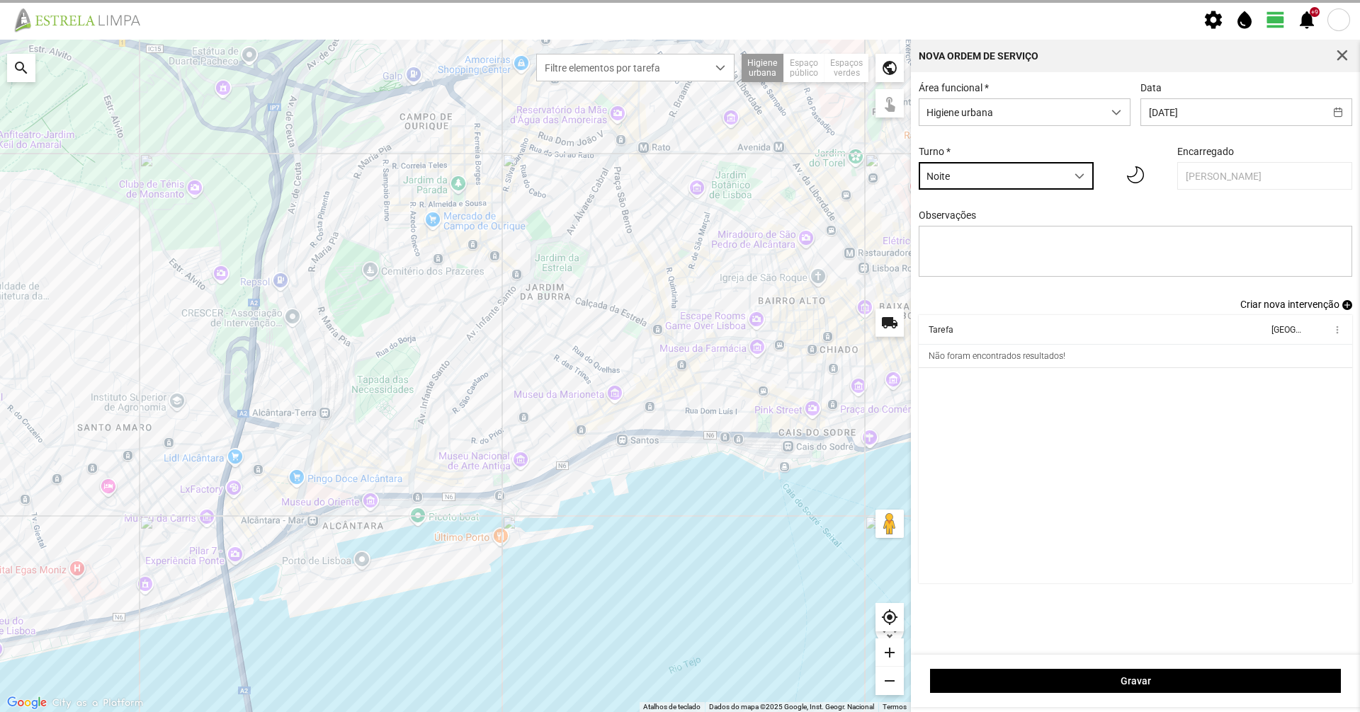
click at [1204, 213] on div "Observações" at bounding box center [1136, 244] width 444 height 69
click at [1258, 309] on span "Criar nova intervenção" at bounding box center [1289, 304] width 99 height 11
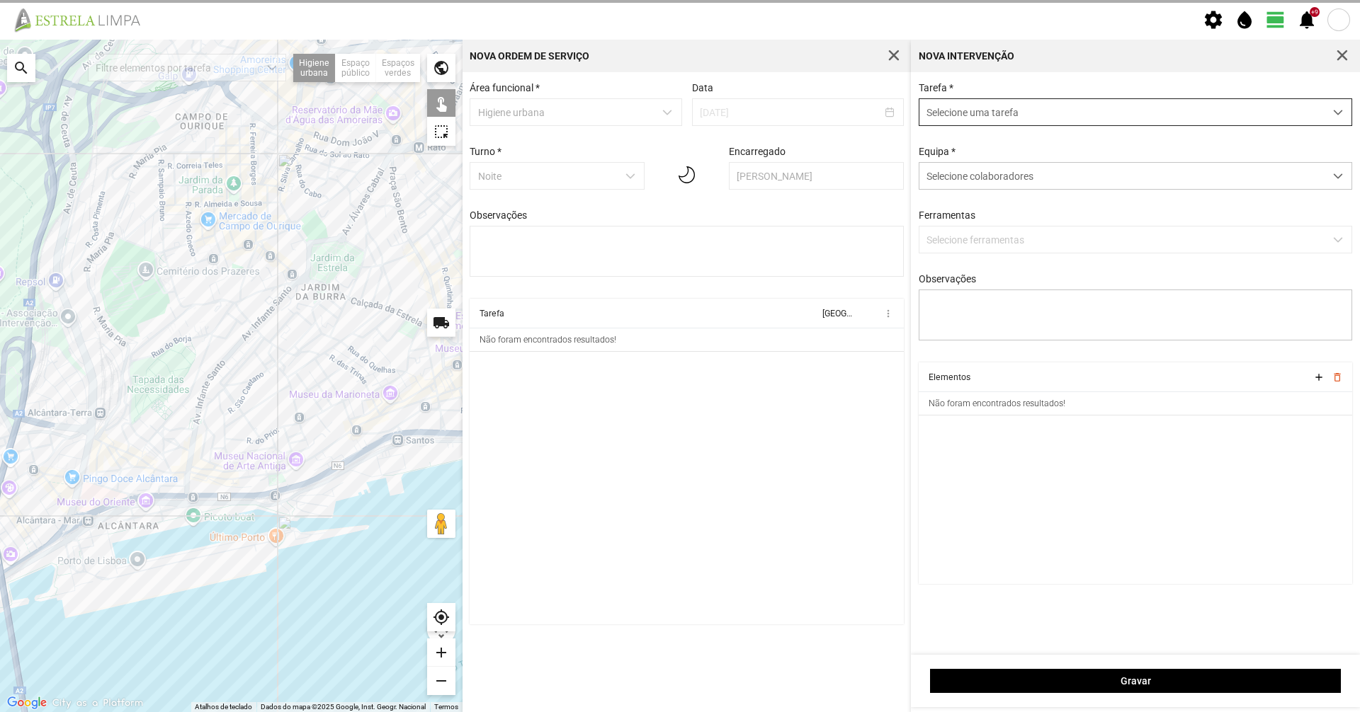
click at [1003, 110] on span "Selecione uma tarefa" at bounding box center [1121, 112] width 405 height 26
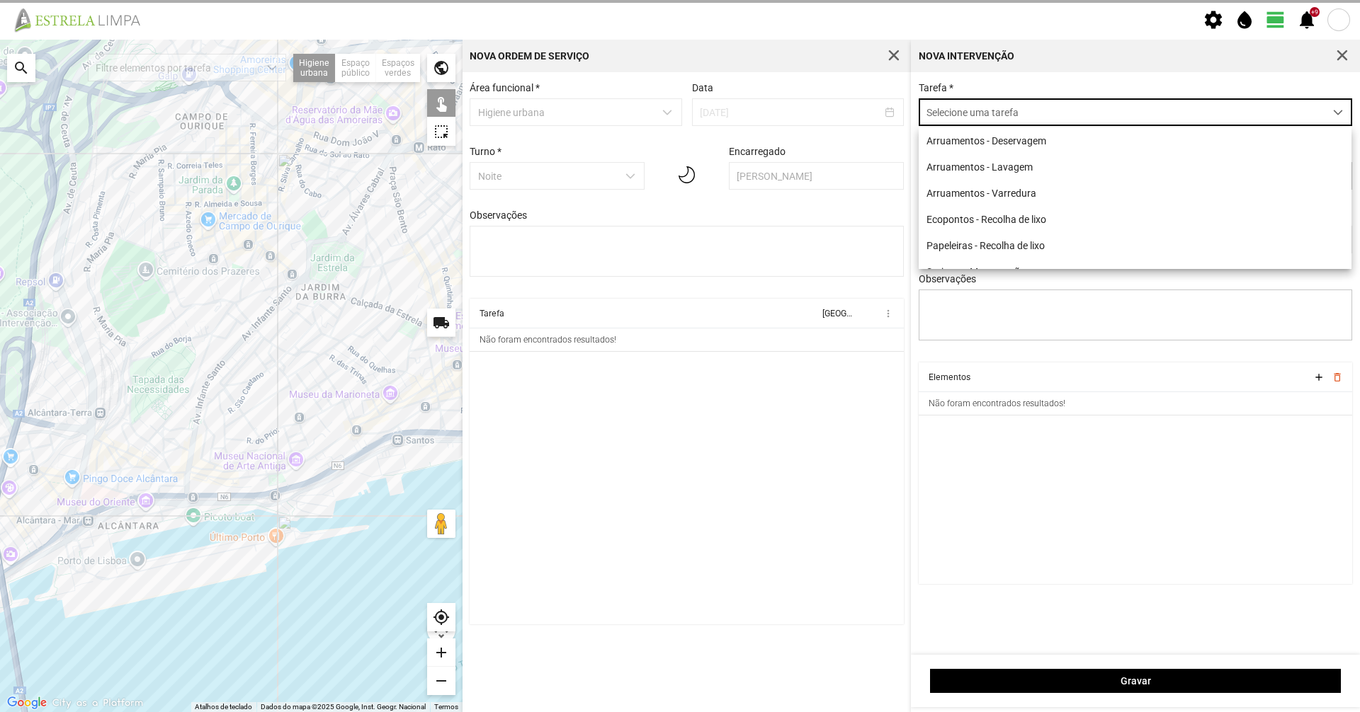
scroll to position [8, 63]
click at [986, 159] on li "Arruamentos - Lavagem" at bounding box center [1134, 167] width 433 height 26
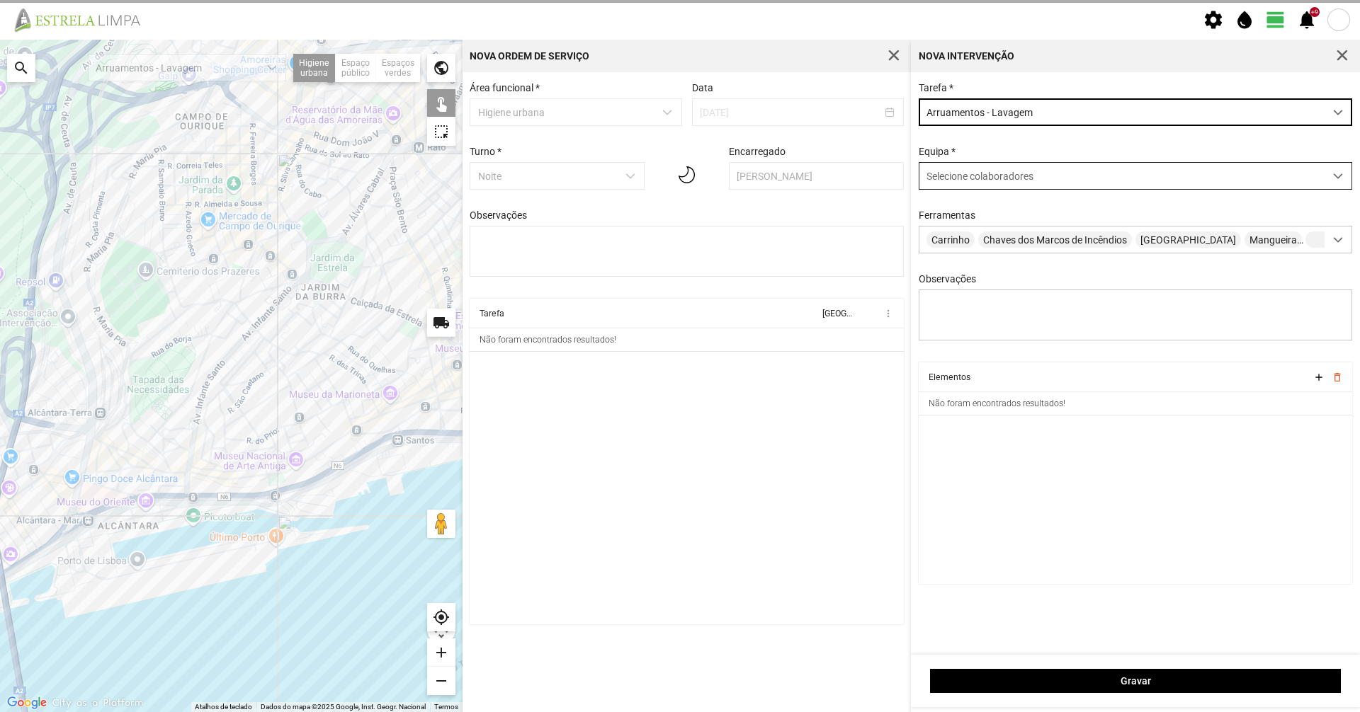
click at [977, 177] on span "Selecione colaboradores" at bounding box center [979, 176] width 107 height 11
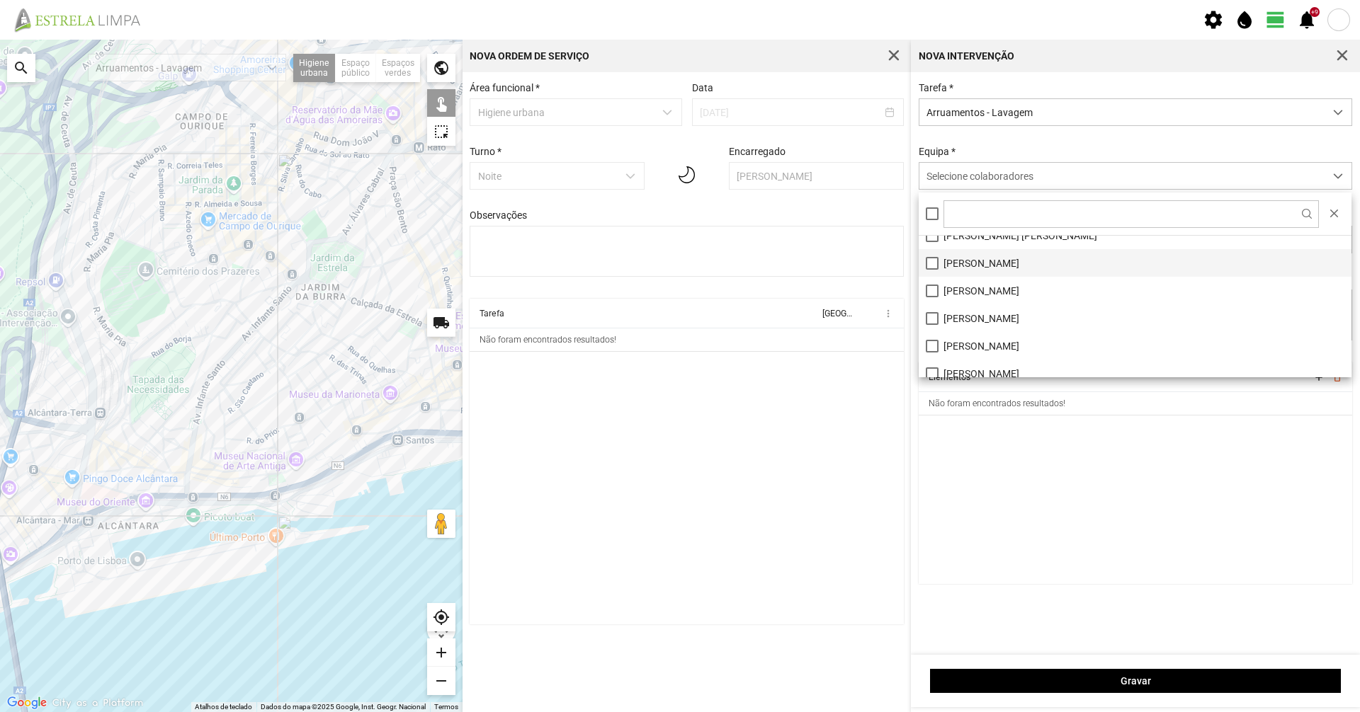
scroll to position [79, 0]
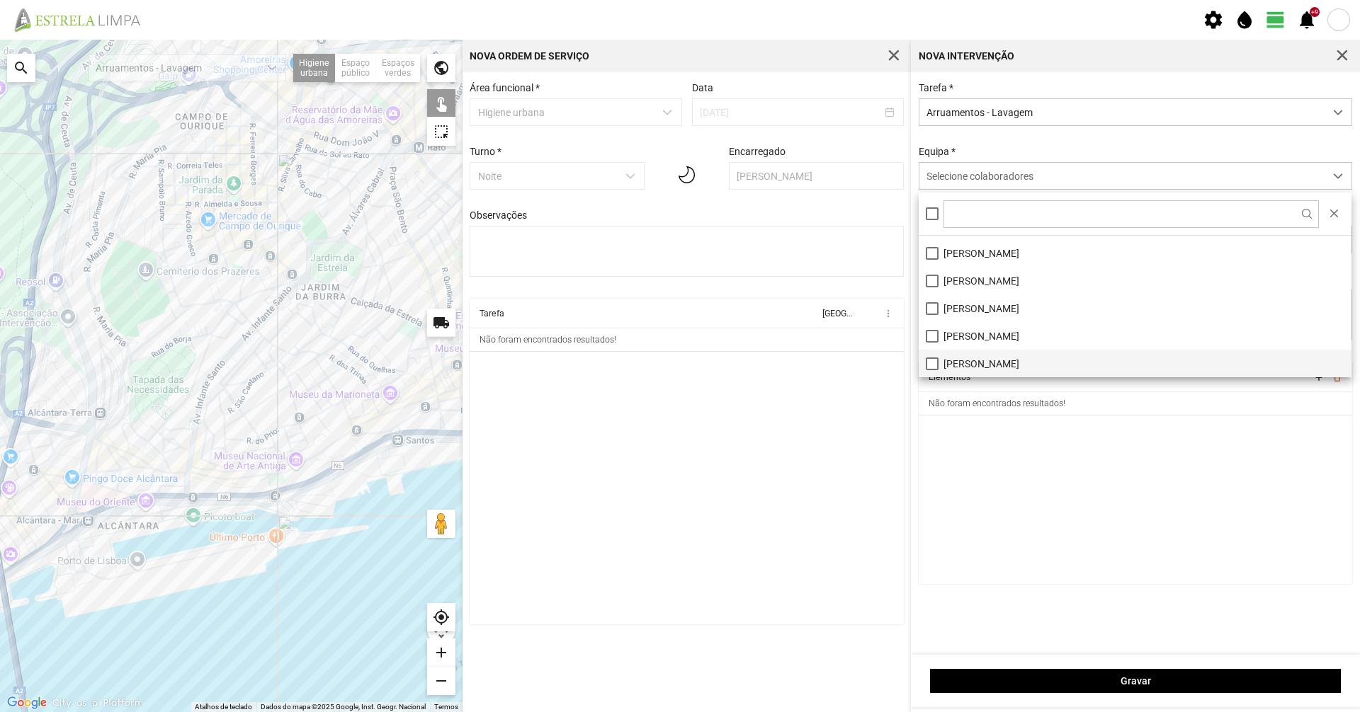
click at [964, 360] on li "[PERSON_NAME]" at bounding box center [1134, 364] width 433 height 28
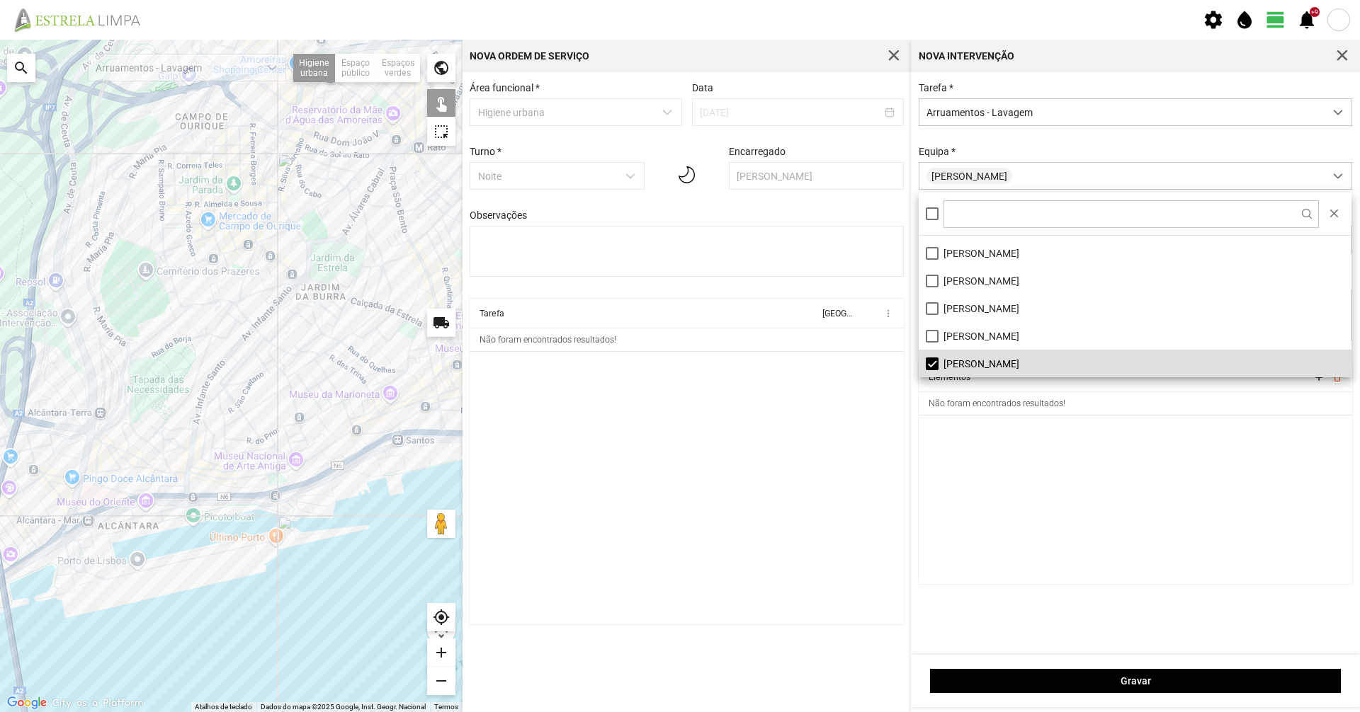
click at [1029, 132] on div "Tarefa * Arruamentos - Lavagem [GEOGRAPHIC_DATA] * [PERSON_NAME] Carrinho [PERS…" at bounding box center [1136, 222] width 444 height 280
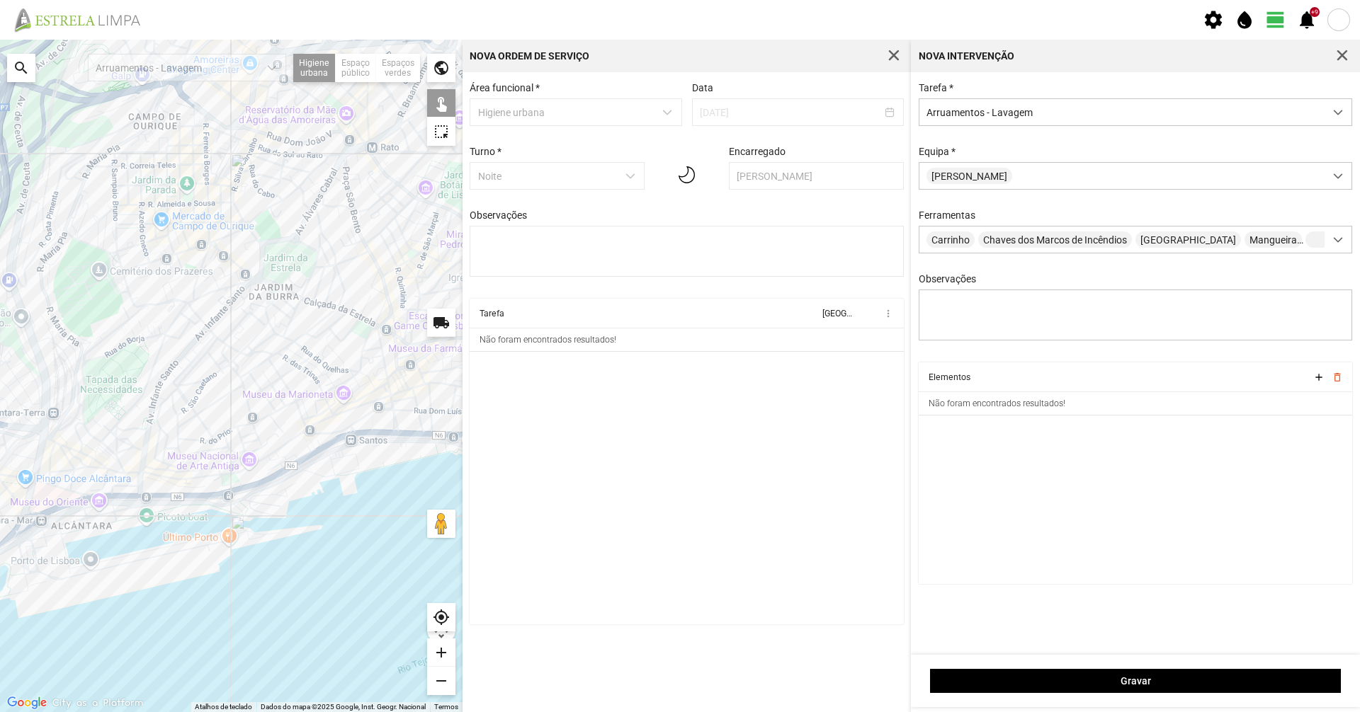
drag, startPoint x: 323, startPoint y: 537, endPoint x: 278, endPoint y: 570, distance: 56.2
click at [278, 570] on div at bounding box center [231, 376] width 462 height 673
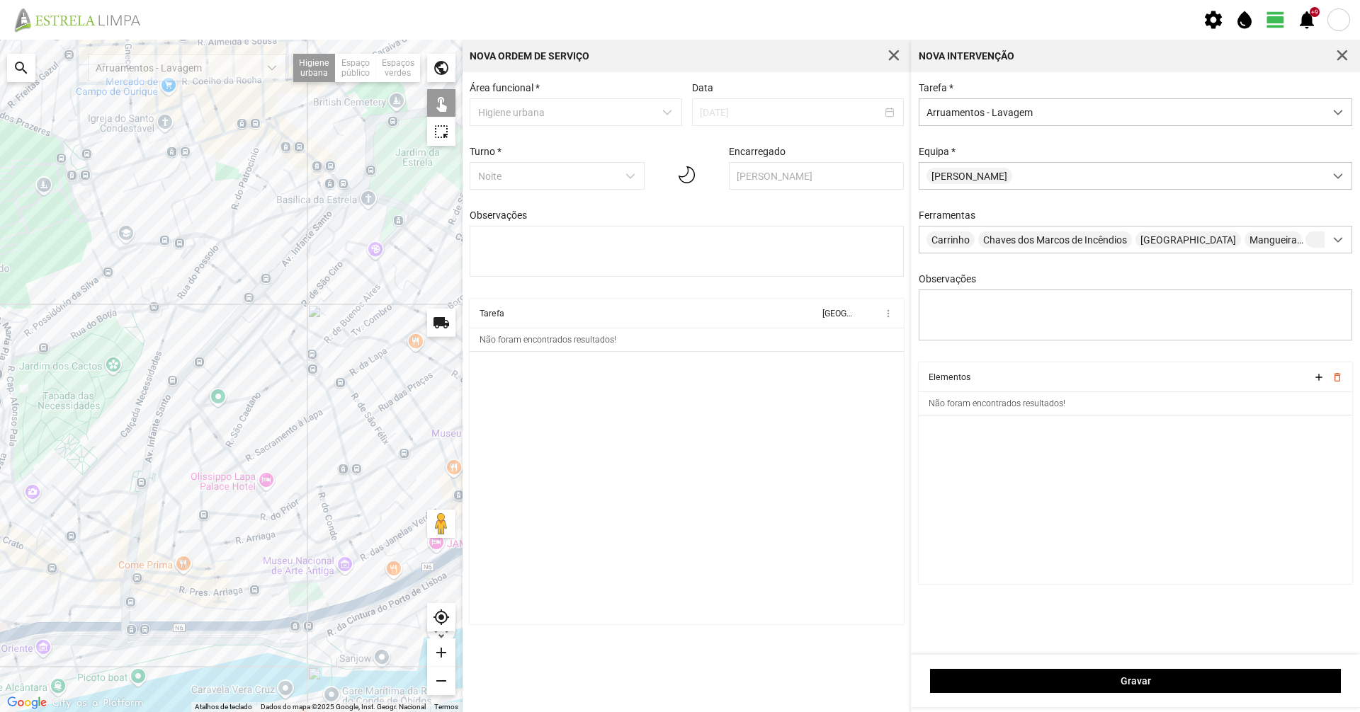
click at [348, 198] on div at bounding box center [231, 376] width 462 height 673
click at [330, 212] on div at bounding box center [231, 376] width 462 height 673
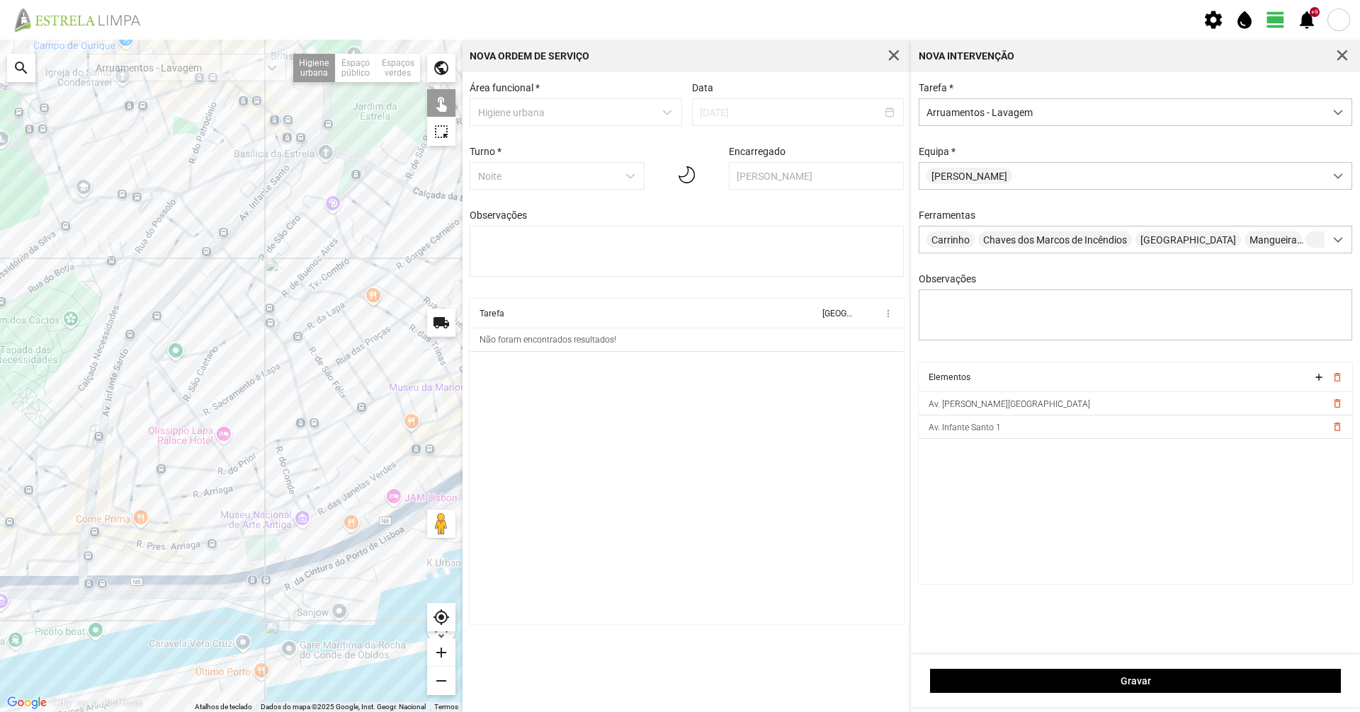
drag, startPoint x: 295, startPoint y: 402, endPoint x: 255, endPoint y: 358, distance: 59.6
click at [255, 358] on div at bounding box center [231, 376] width 462 height 673
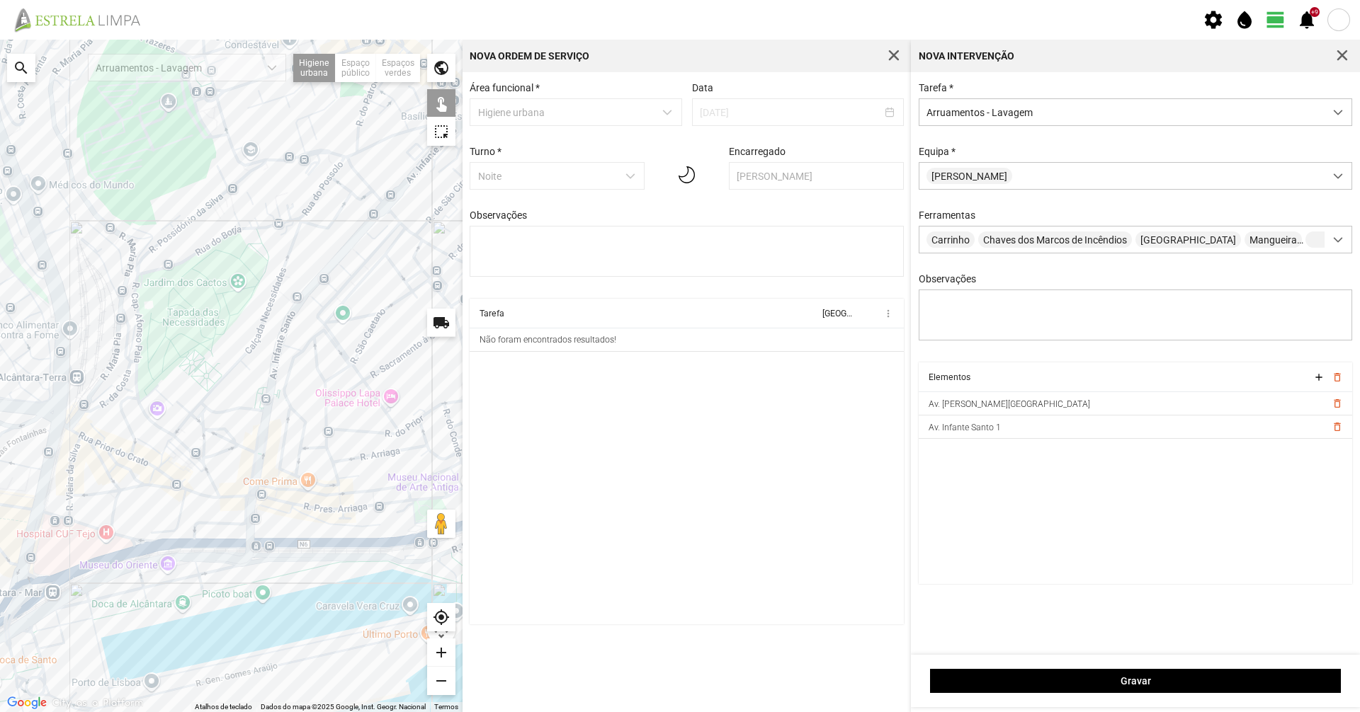
drag, startPoint x: 259, startPoint y: 418, endPoint x: 432, endPoint y: 380, distance: 177.0
click at [432, 380] on div at bounding box center [231, 376] width 462 height 673
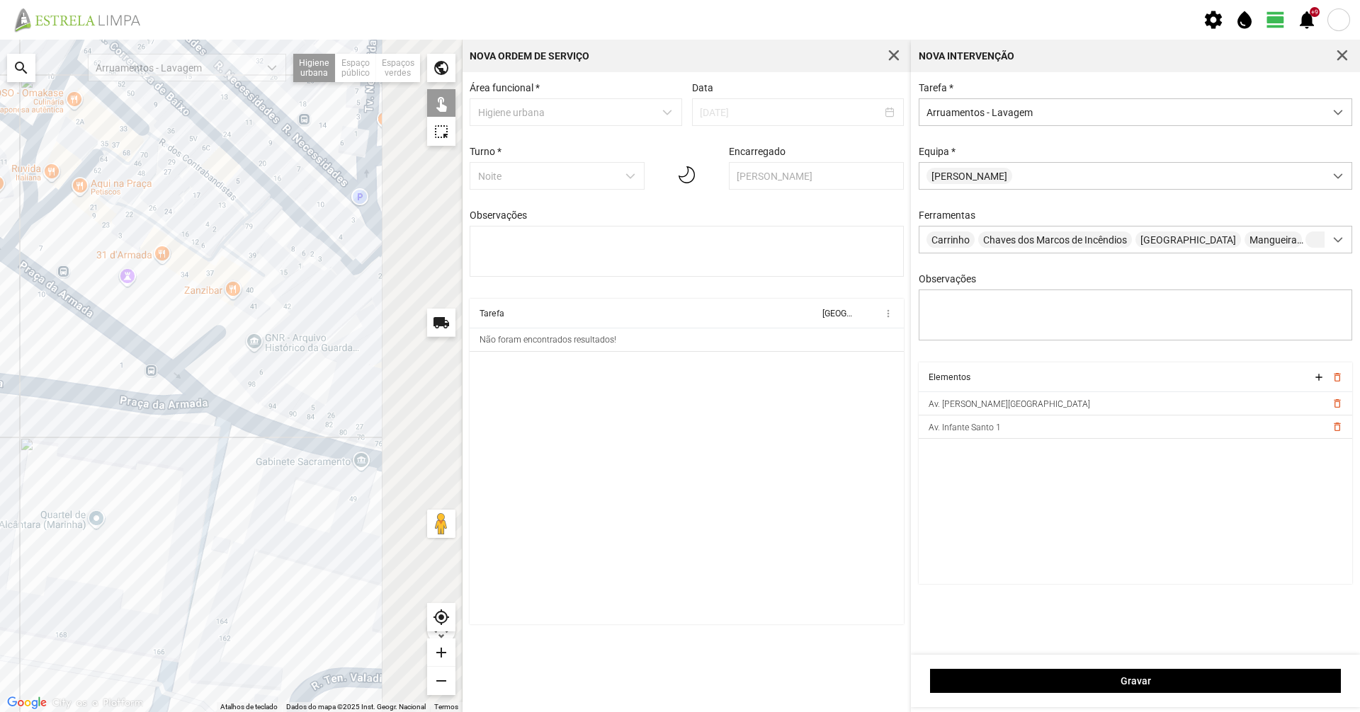
drag, startPoint x: 286, startPoint y: 447, endPoint x: 100, endPoint y: 437, distance: 186.5
click at [100, 437] on div at bounding box center [231, 376] width 462 height 673
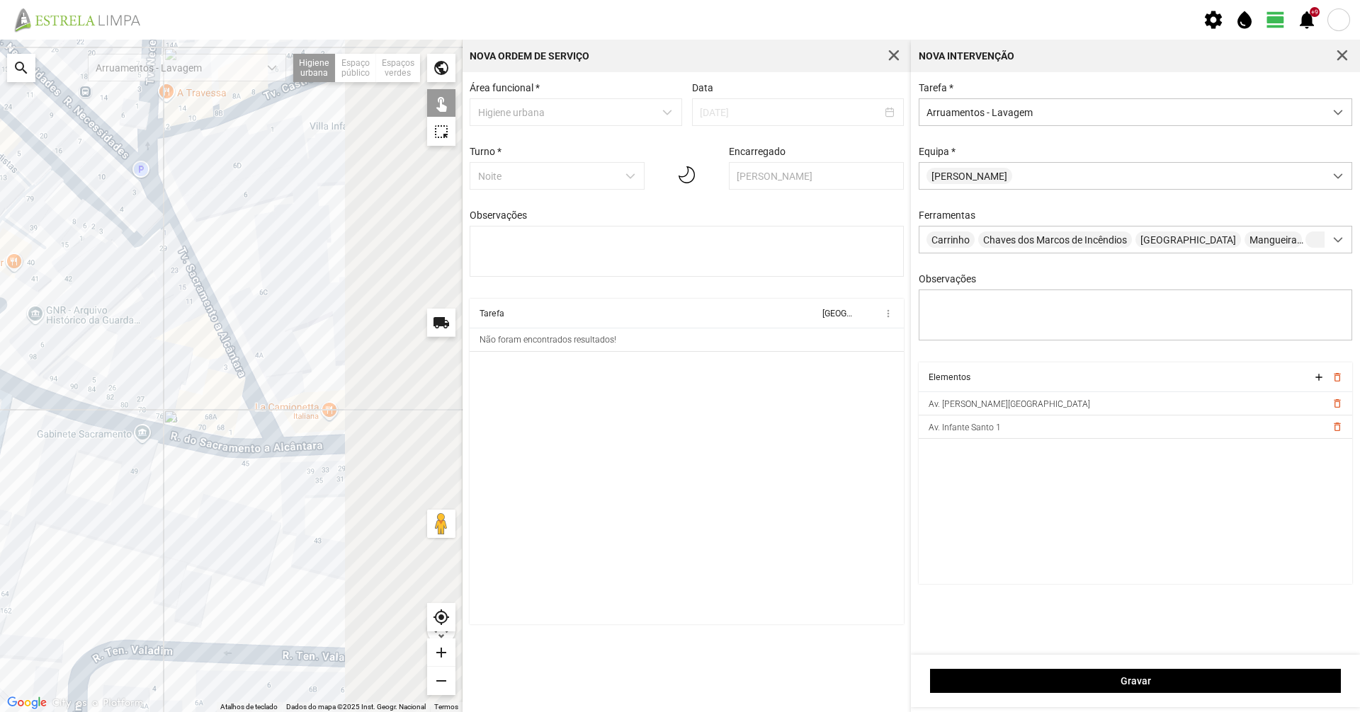
drag, startPoint x: 210, startPoint y: 447, endPoint x: 51, endPoint y: 436, distance: 159.7
click at [51, 436] on div at bounding box center [231, 376] width 462 height 673
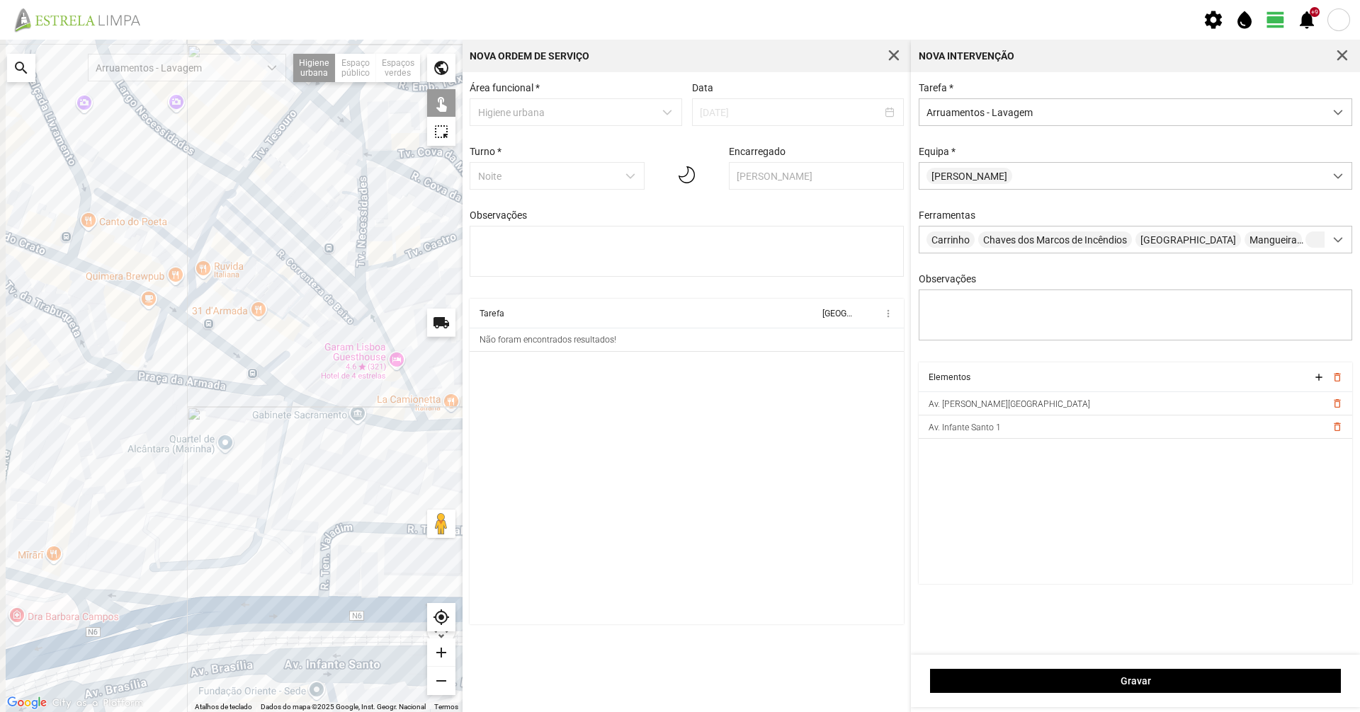
drag, startPoint x: 203, startPoint y: 460, endPoint x: 355, endPoint y: 460, distance: 153.0
click at [355, 460] on div at bounding box center [231, 376] width 462 height 673
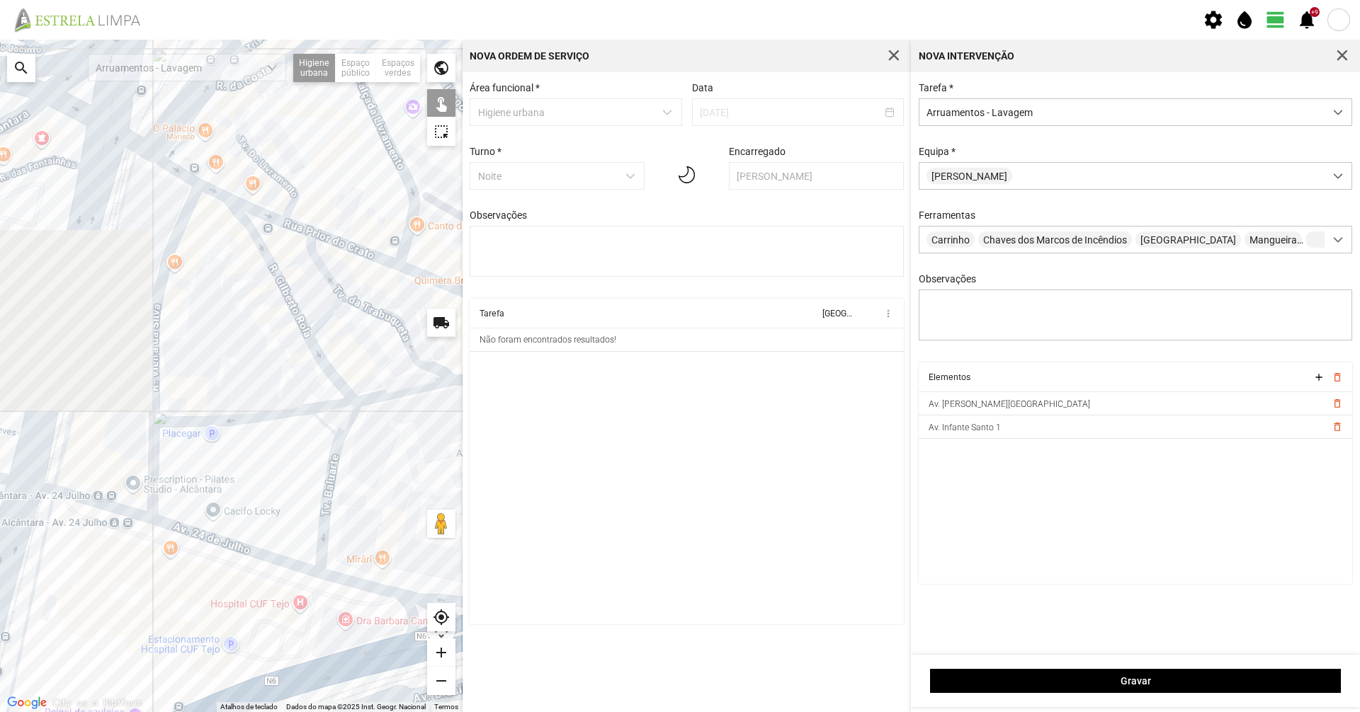
drag, startPoint x: 229, startPoint y: 450, endPoint x: 376, endPoint y: 452, distance: 147.3
click at [376, 451] on div at bounding box center [231, 376] width 462 height 673
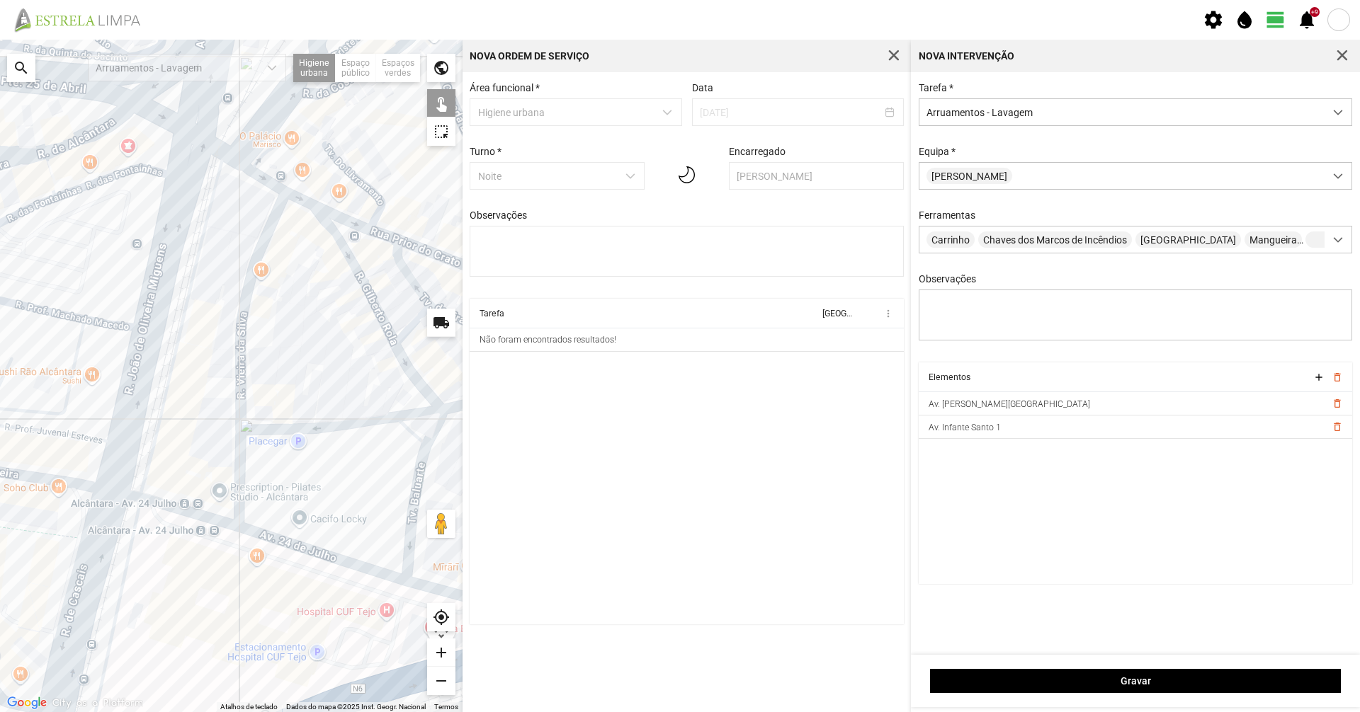
drag, startPoint x: 324, startPoint y: 464, endPoint x: 139, endPoint y: 502, distance: 188.7
click at [141, 502] on div at bounding box center [231, 376] width 462 height 673
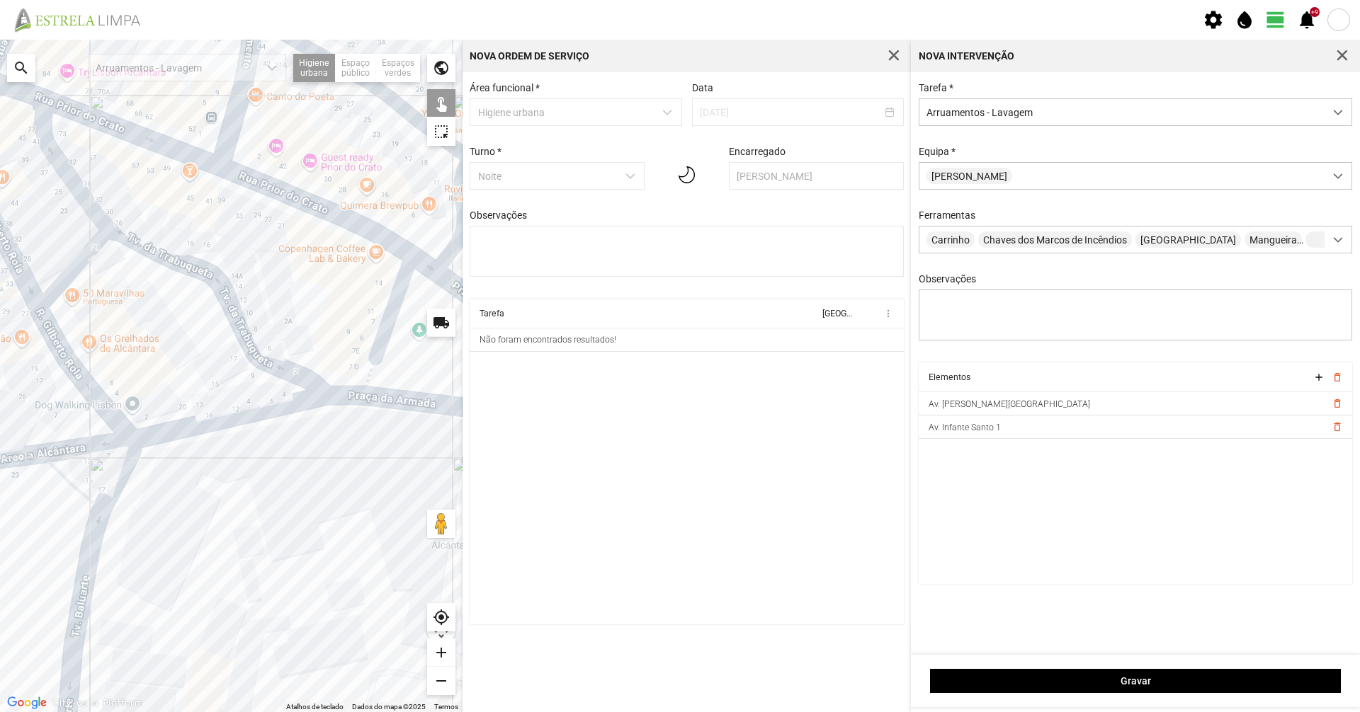
click at [196, 426] on div at bounding box center [231, 376] width 462 height 673
click at [114, 445] on div at bounding box center [231, 376] width 462 height 673
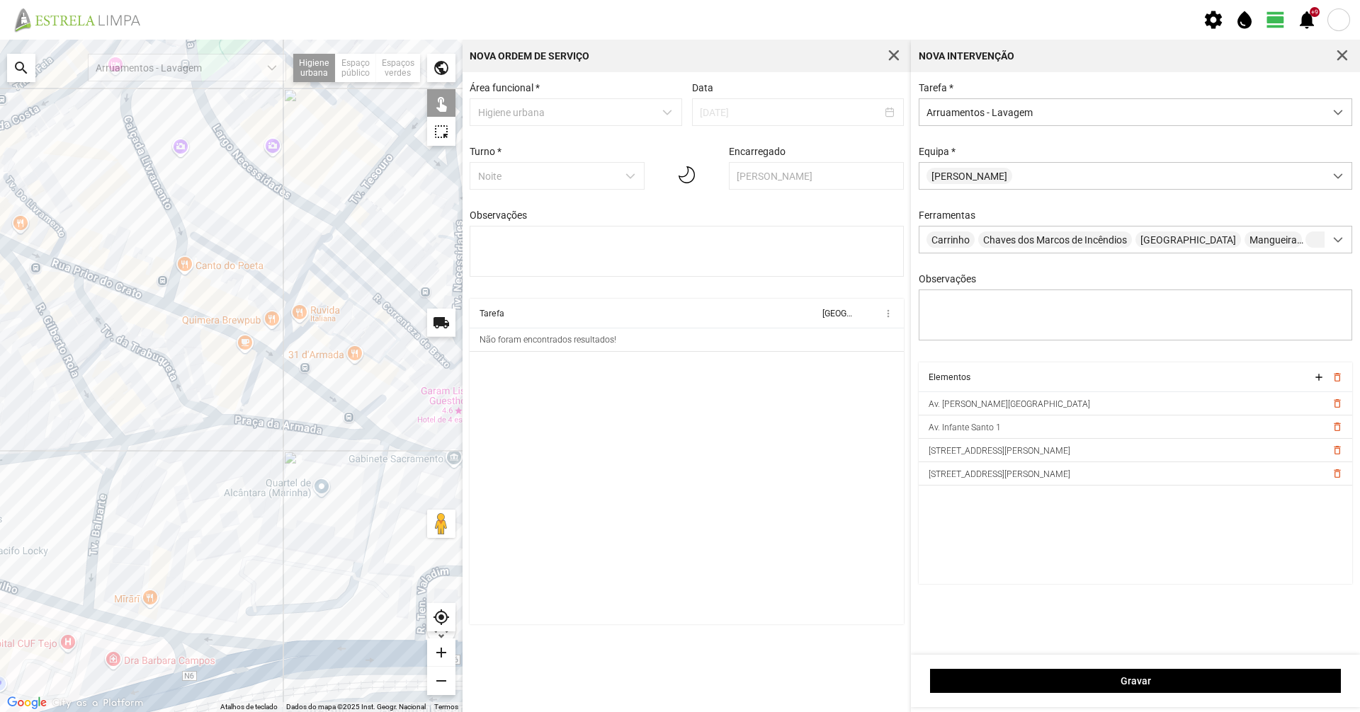
drag, startPoint x: 245, startPoint y: 431, endPoint x: 187, endPoint y: 435, distance: 58.2
click at [187, 435] on div at bounding box center [231, 376] width 462 height 673
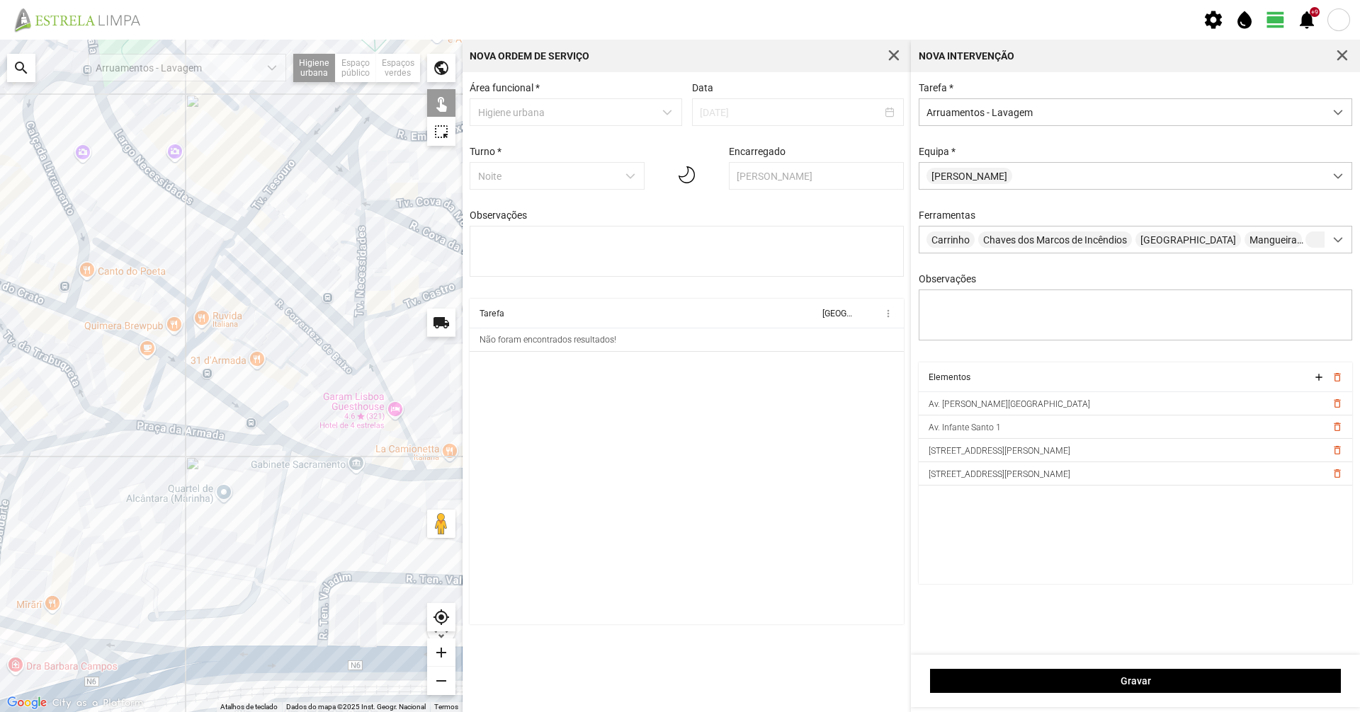
click at [209, 433] on div at bounding box center [231, 376] width 462 height 673
click at [132, 427] on div at bounding box center [231, 376] width 462 height 673
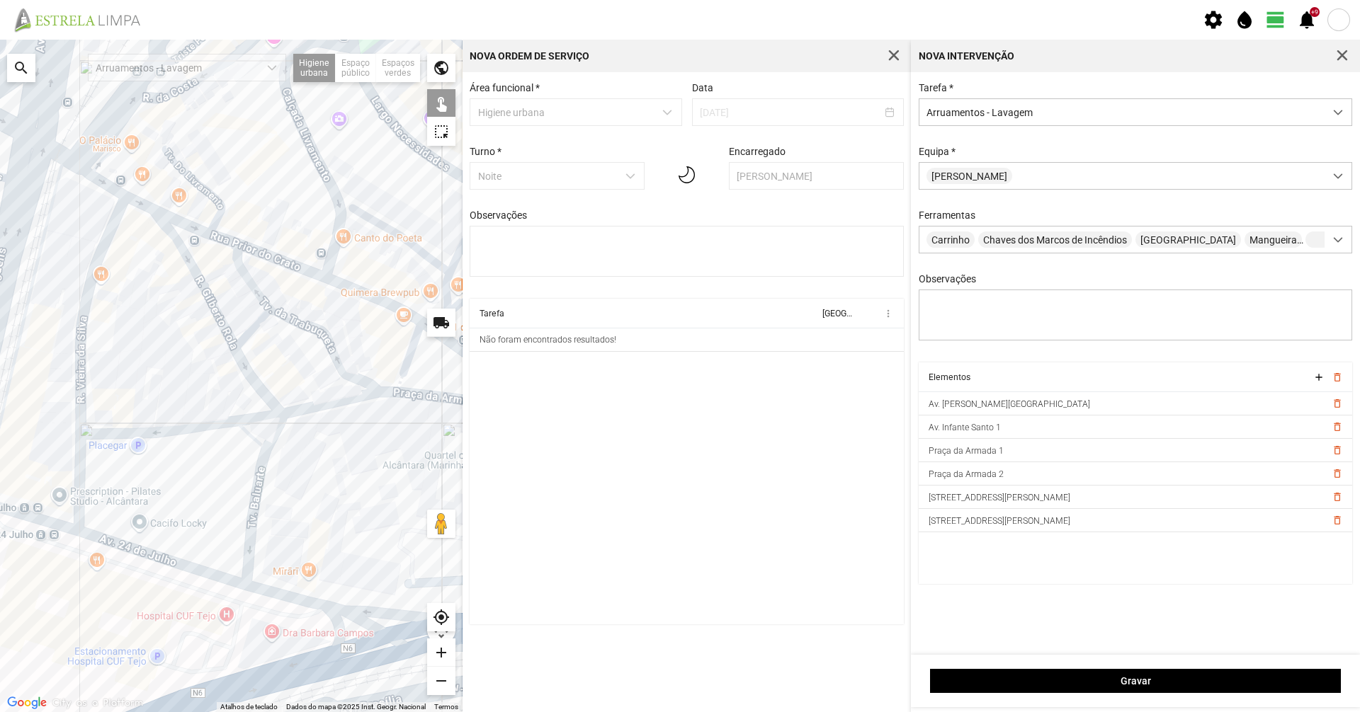
drag, startPoint x: 143, startPoint y: 446, endPoint x: 417, endPoint y: 409, distance: 276.6
click at [417, 409] on div at bounding box center [231, 376] width 462 height 673
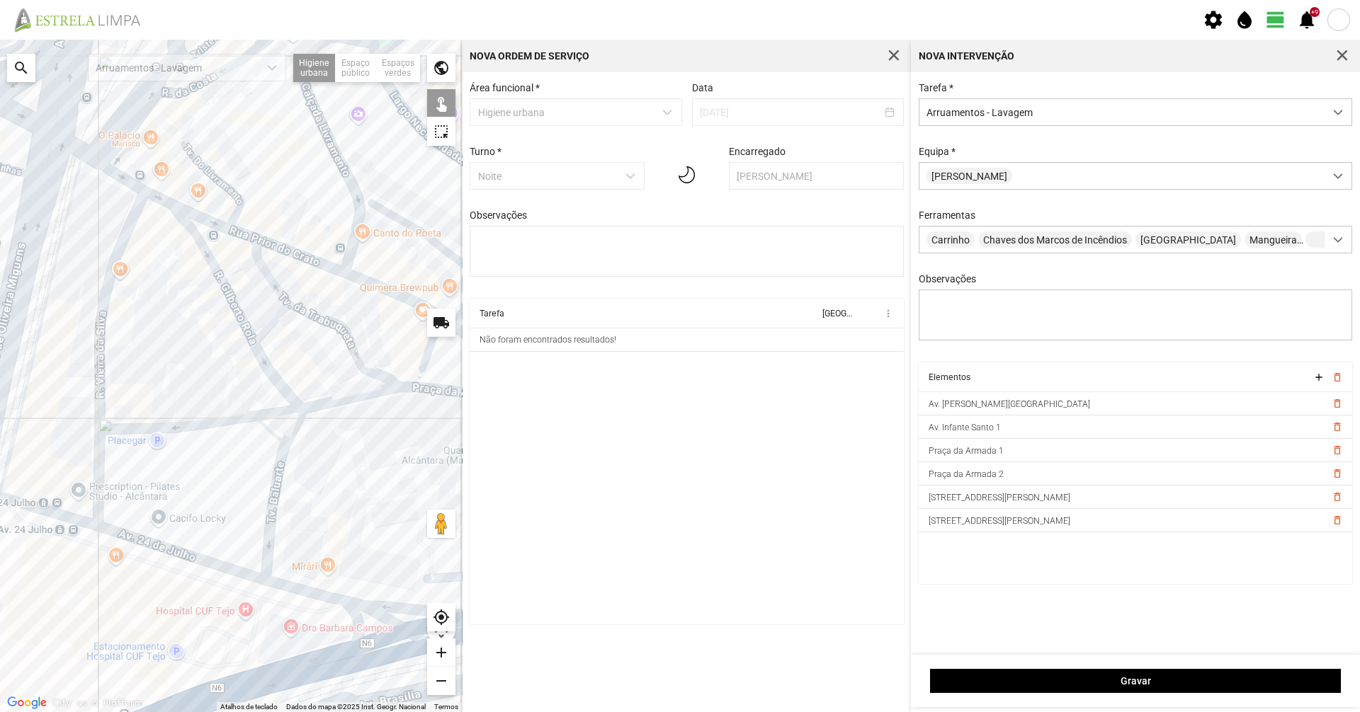
click at [267, 416] on div at bounding box center [231, 376] width 462 height 673
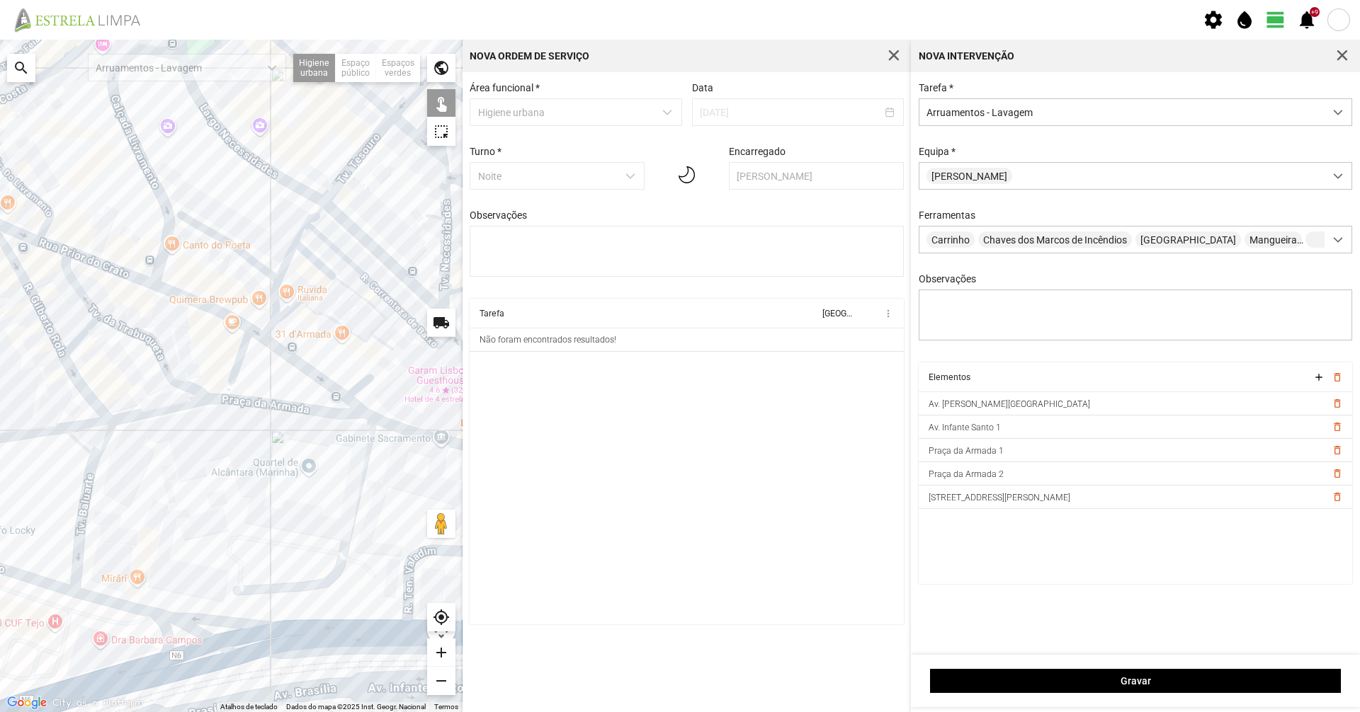
drag, startPoint x: 361, startPoint y: 415, endPoint x: 171, endPoint y: 427, distance: 190.9
click at [171, 427] on div at bounding box center [231, 376] width 462 height 673
click at [80, 388] on div at bounding box center [231, 376] width 462 height 673
click at [57, 346] on div at bounding box center [231, 376] width 462 height 673
click at [92, 474] on div at bounding box center [231, 376] width 462 height 673
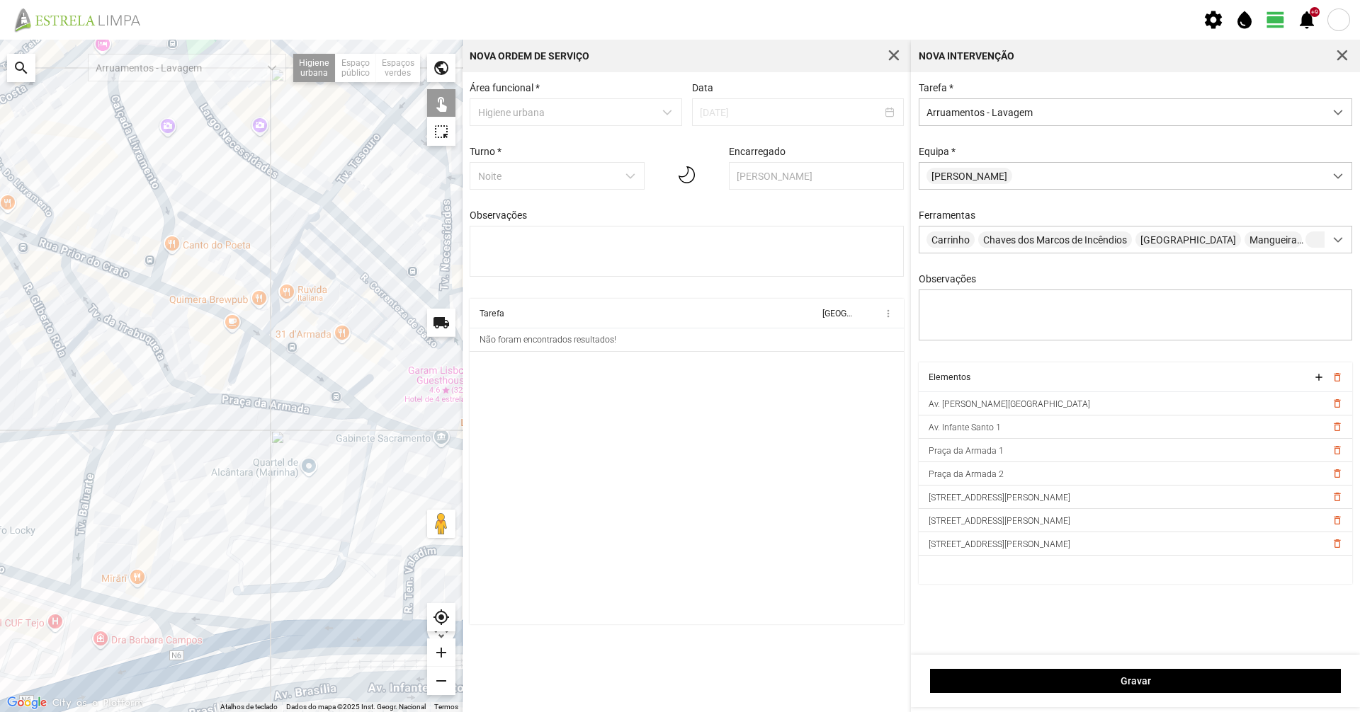
click at [88, 483] on div at bounding box center [231, 376] width 462 height 673
click at [86, 482] on div at bounding box center [231, 376] width 462 height 673
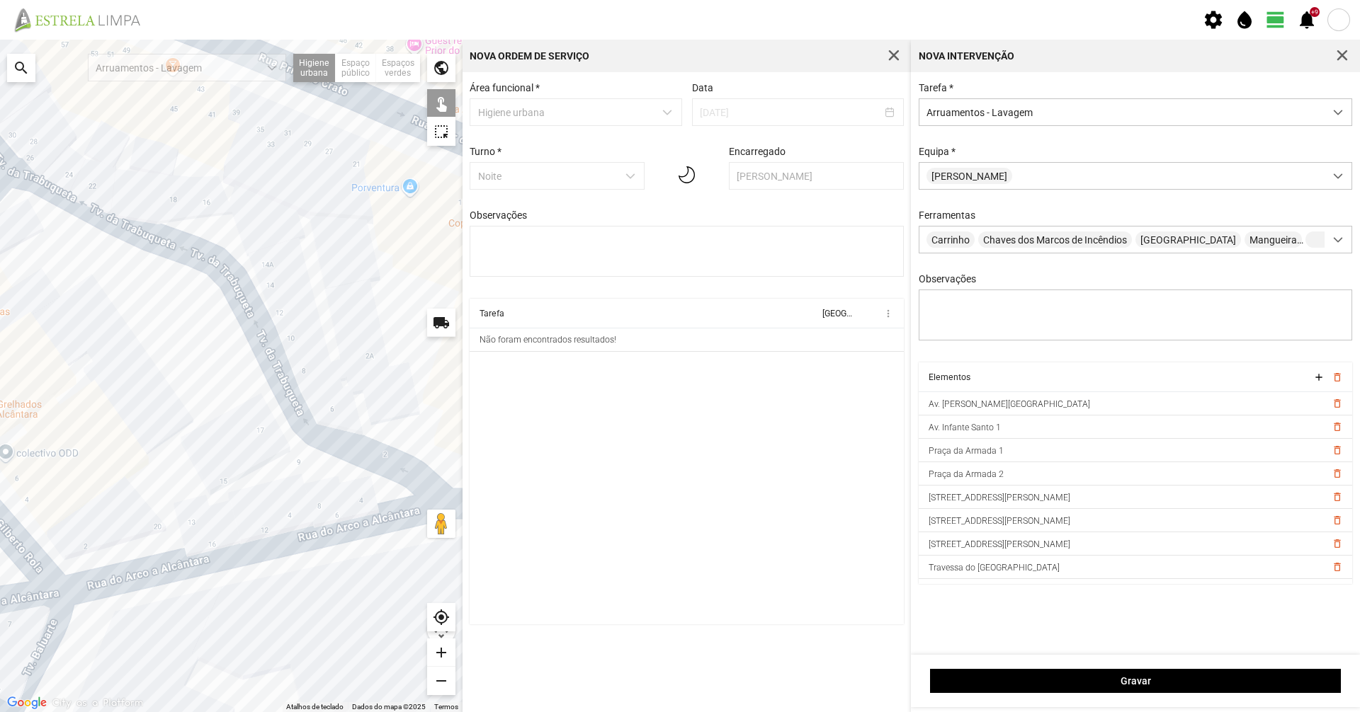
drag, startPoint x: 171, startPoint y: 252, endPoint x: 50, endPoint y: 321, distance: 139.6
click at [50, 321] on div at bounding box center [231, 376] width 462 height 673
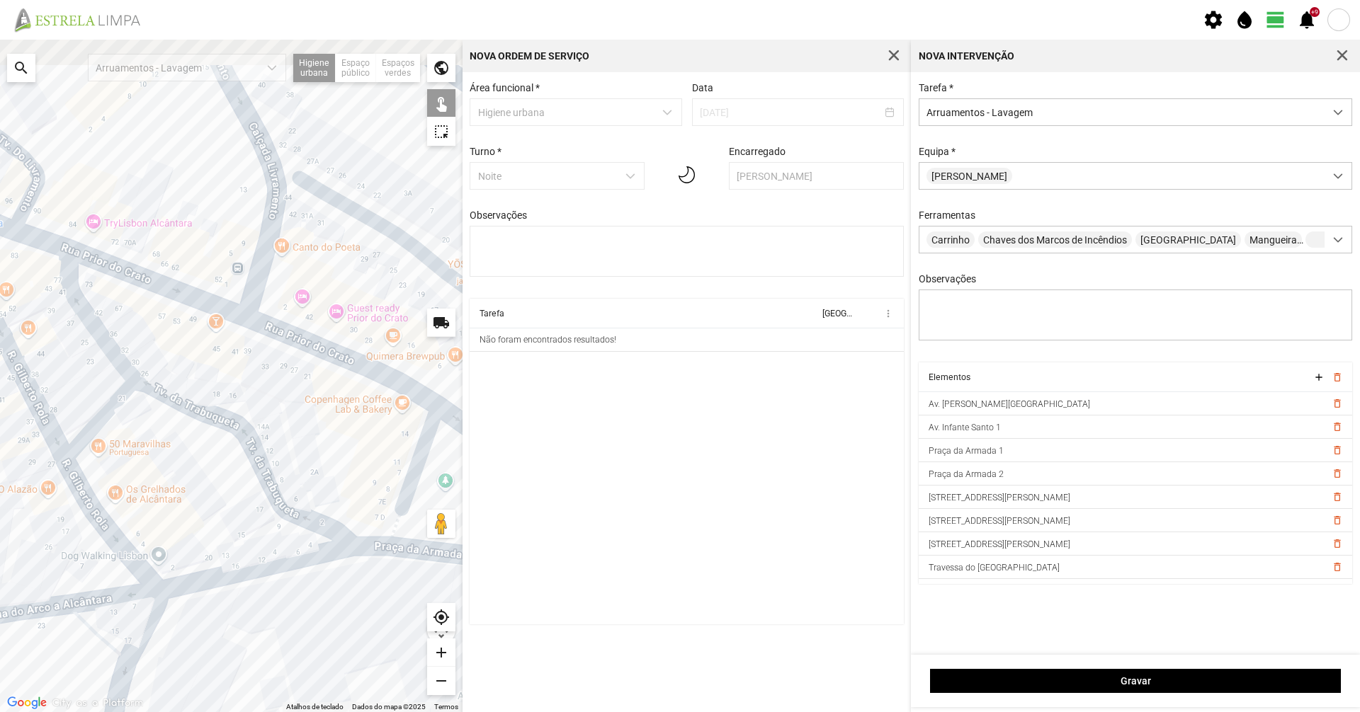
drag, startPoint x: 106, startPoint y: 284, endPoint x: 204, endPoint y: 423, distance: 170.7
click at [204, 423] on div at bounding box center [231, 376] width 462 height 673
click at [222, 420] on div at bounding box center [231, 376] width 462 height 673
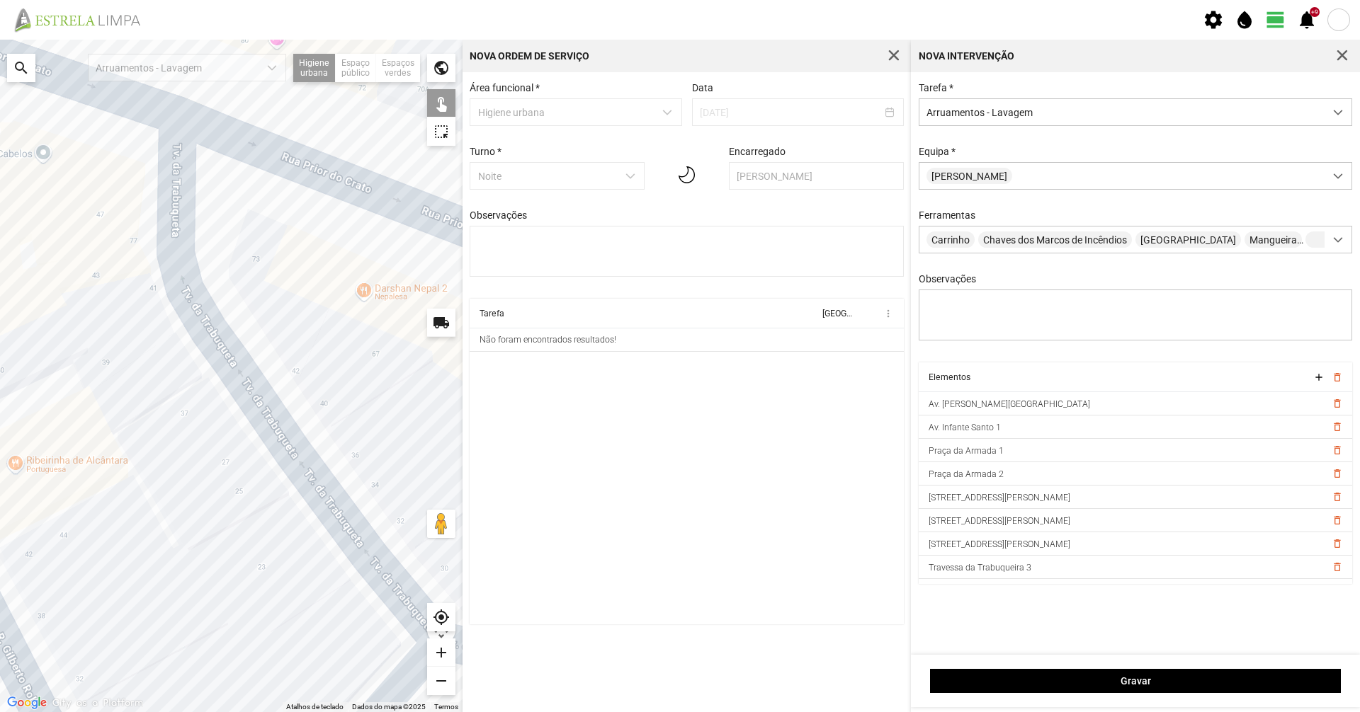
drag, startPoint x: 77, startPoint y: 245, endPoint x: 229, endPoint y: 353, distance: 186.3
click at [229, 353] on div at bounding box center [231, 376] width 462 height 673
click at [221, 353] on div at bounding box center [231, 376] width 462 height 673
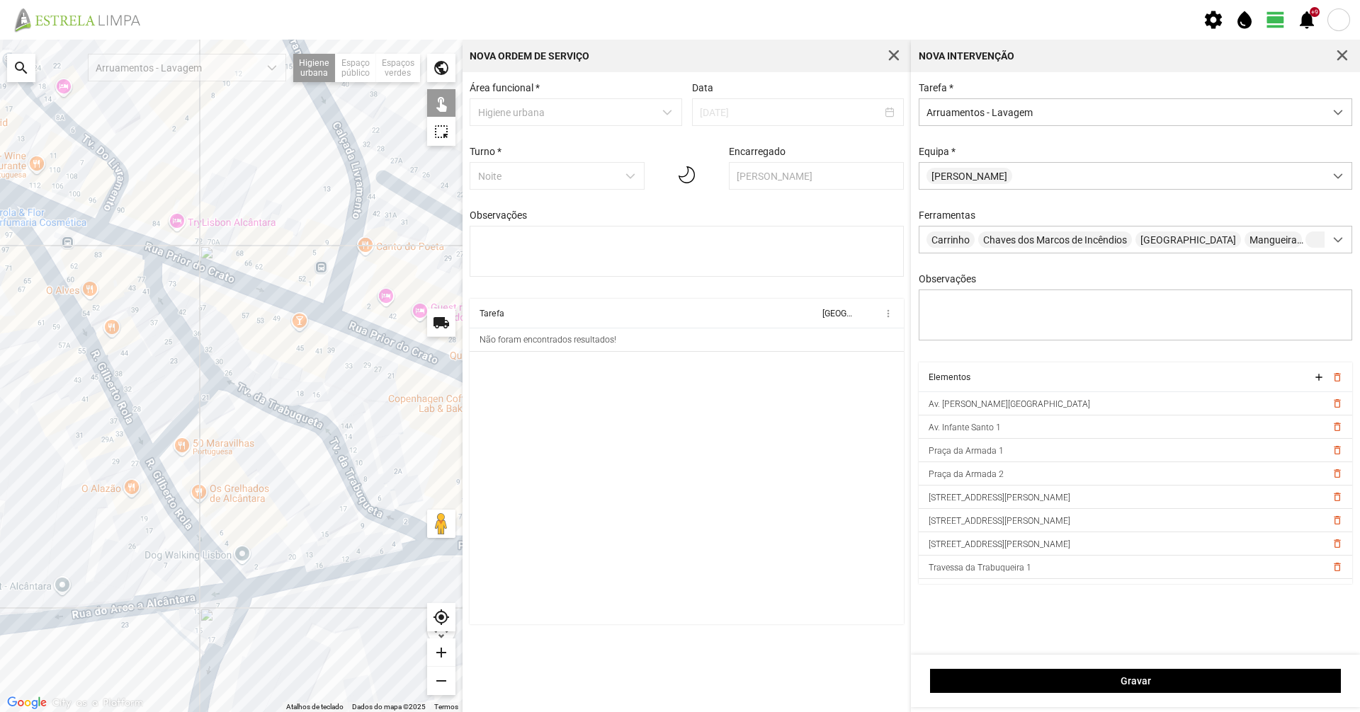
drag, startPoint x: 258, startPoint y: 511, endPoint x: 220, endPoint y: 433, distance: 87.4
click at [220, 433] on div at bounding box center [231, 376] width 462 height 673
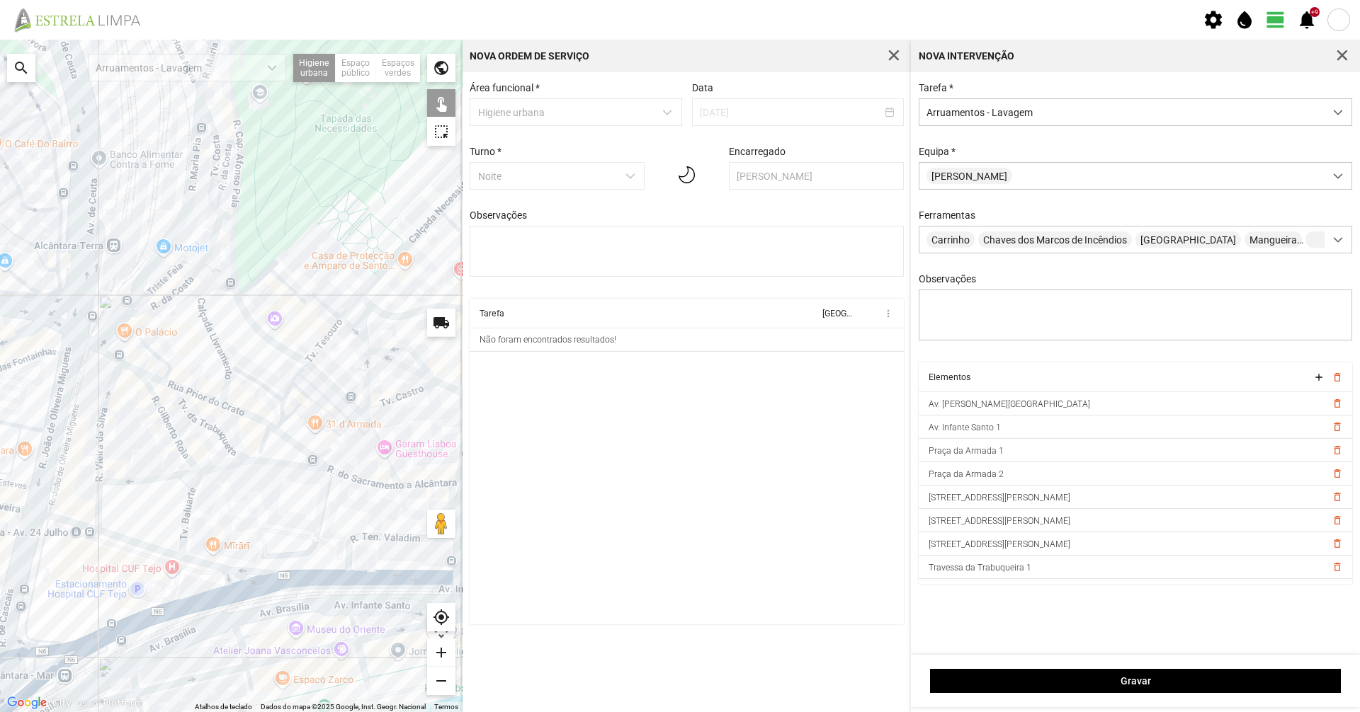
click at [175, 438] on div at bounding box center [231, 376] width 462 height 673
click at [176, 441] on div at bounding box center [231, 376] width 462 height 673
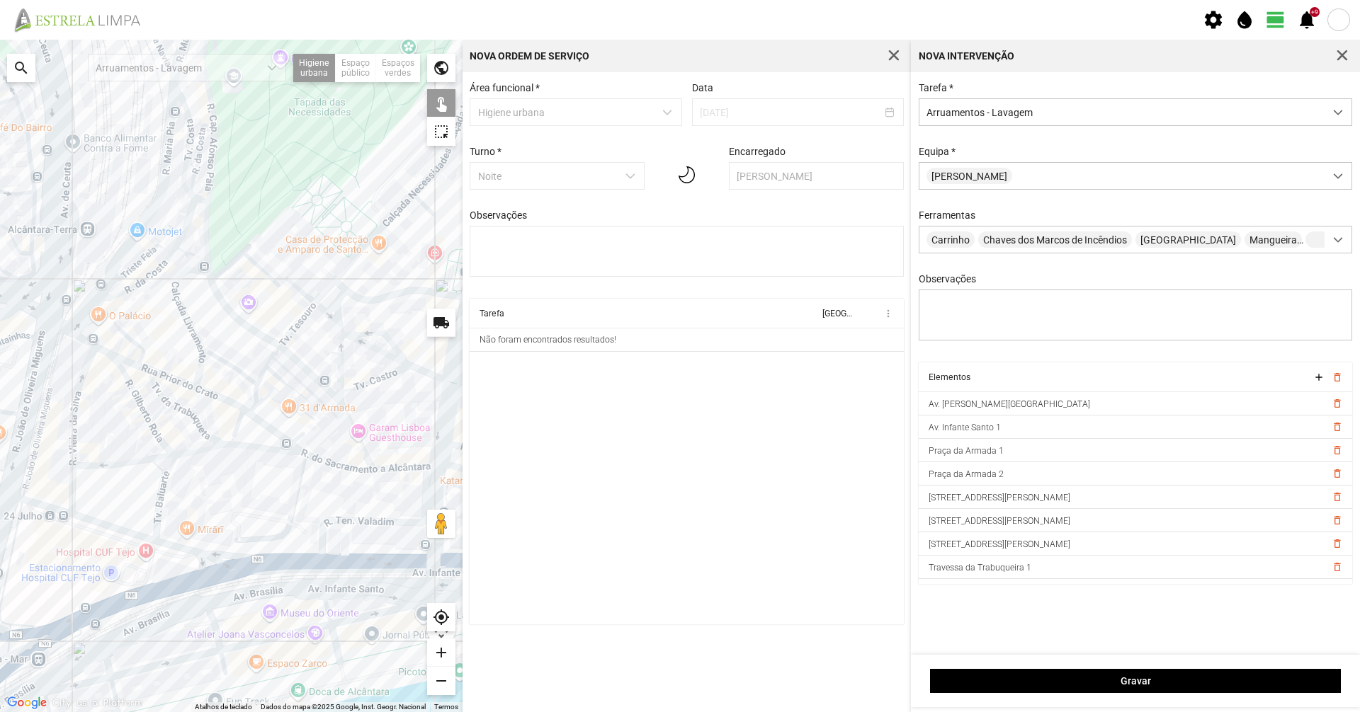
drag, startPoint x: 310, startPoint y: 521, endPoint x: 288, endPoint y: 498, distance: 32.6
click at [288, 498] on div at bounding box center [231, 376] width 462 height 673
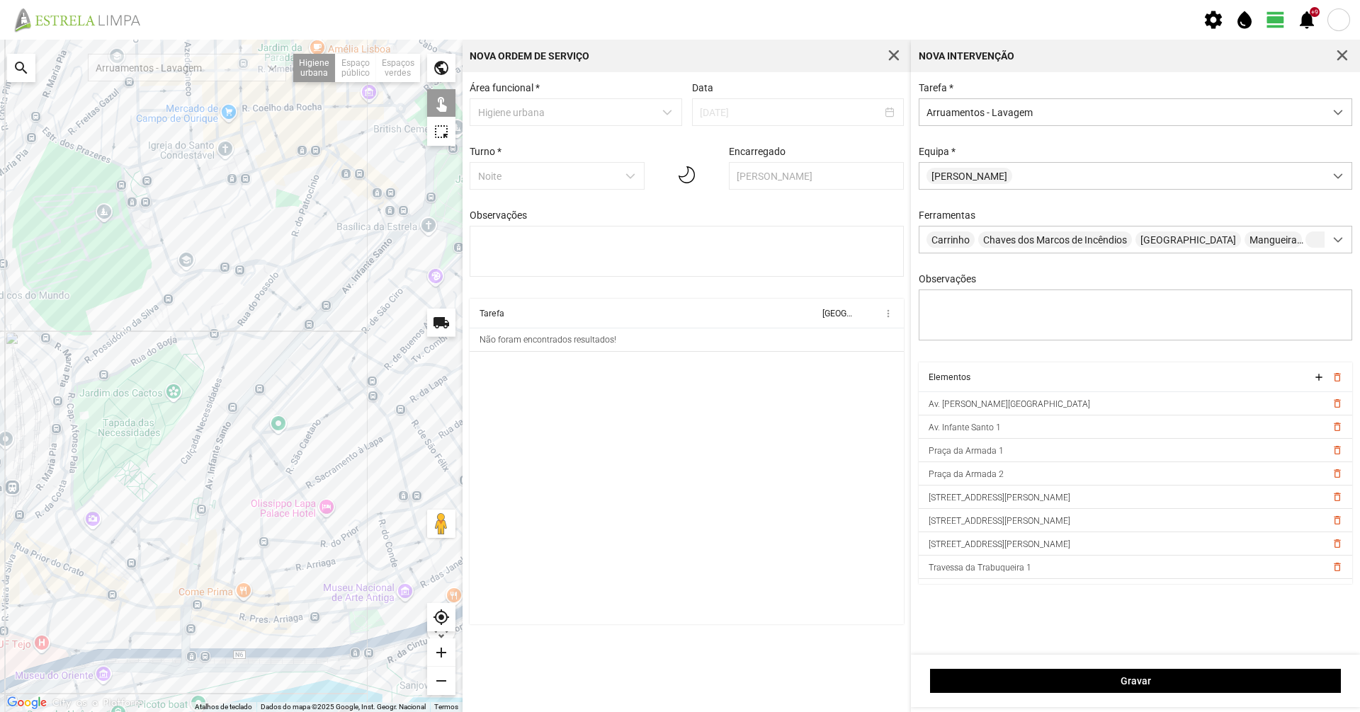
drag, startPoint x: 258, startPoint y: 311, endPoint x: 131, endPoint y: 432, distance: 175.3
click at [131, 432] on div at bounding box center [231, 376] width 462 height 673
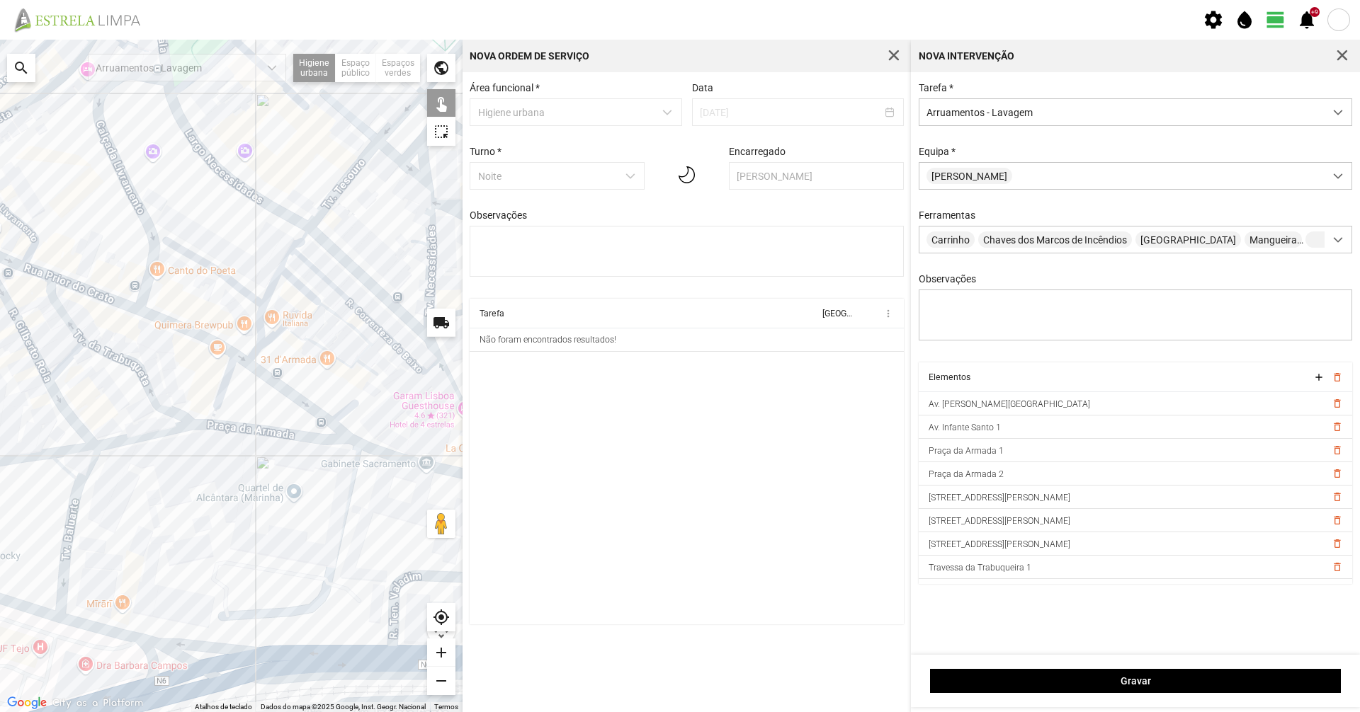
drag, startPoint x: 77, startPoint y: 514, endPoint x: 314, endPoint y: 527, distance: 236.9
click at [314, 527] on div at bounding box center [231, 376] width 462 height 673
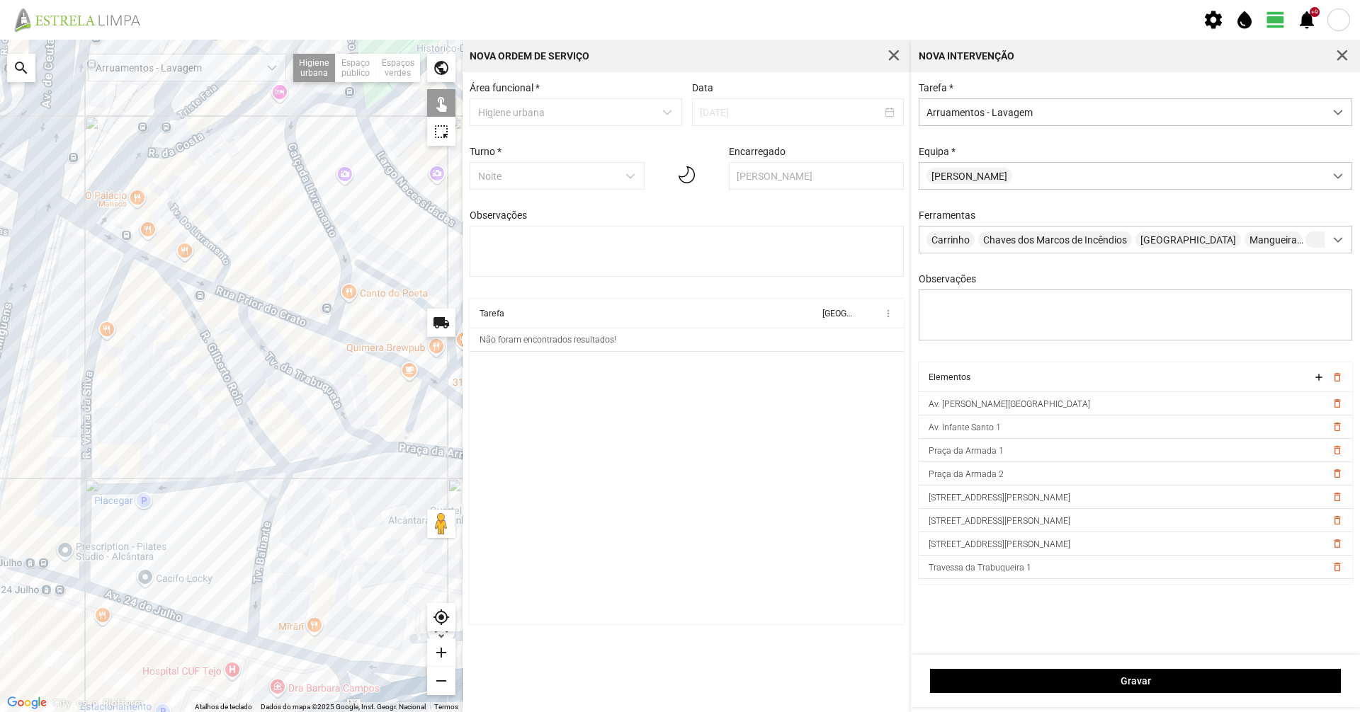
click at [273, 503] on div at bounding box center [231, 376] width 462 height 673
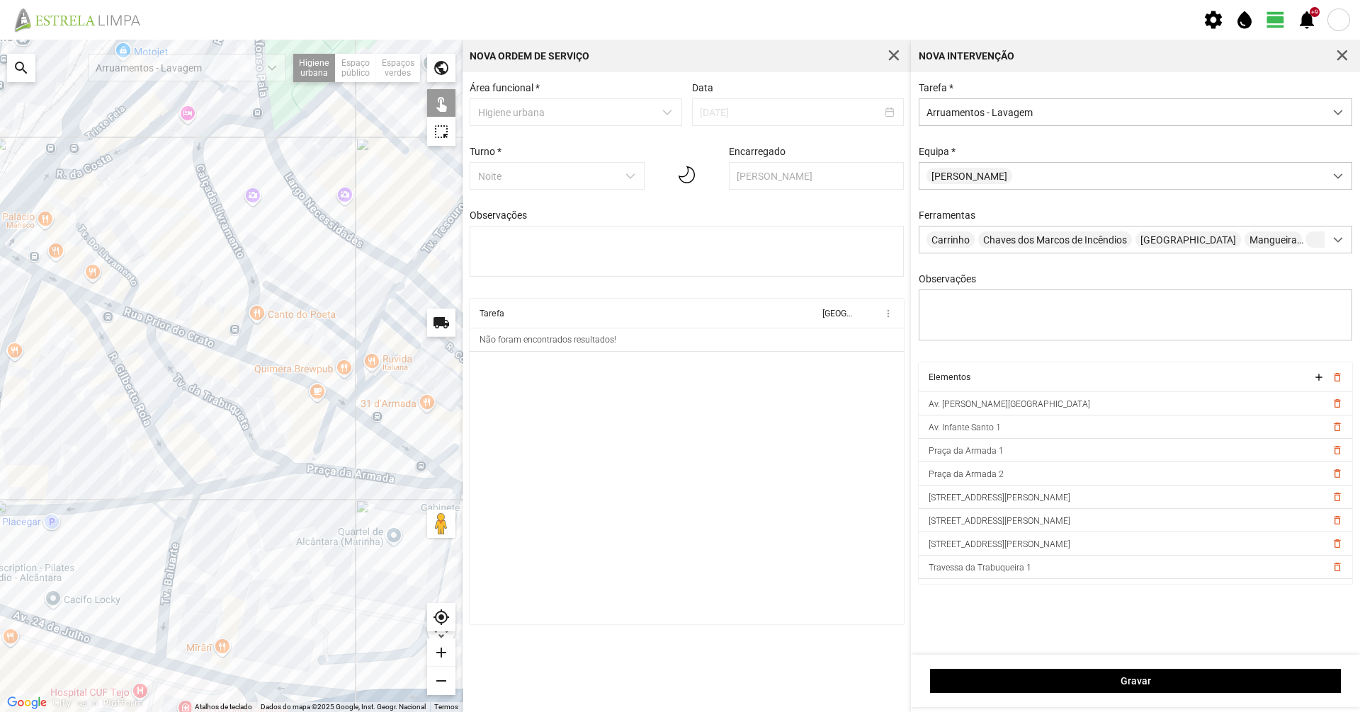
drag, startPoint x: 343, startPoint y: 548, endPoint x: 217, endPoint y: 581, distance: 131.1
click at [217, 581] on div at bounding box center [231, 376] width 462 height 673
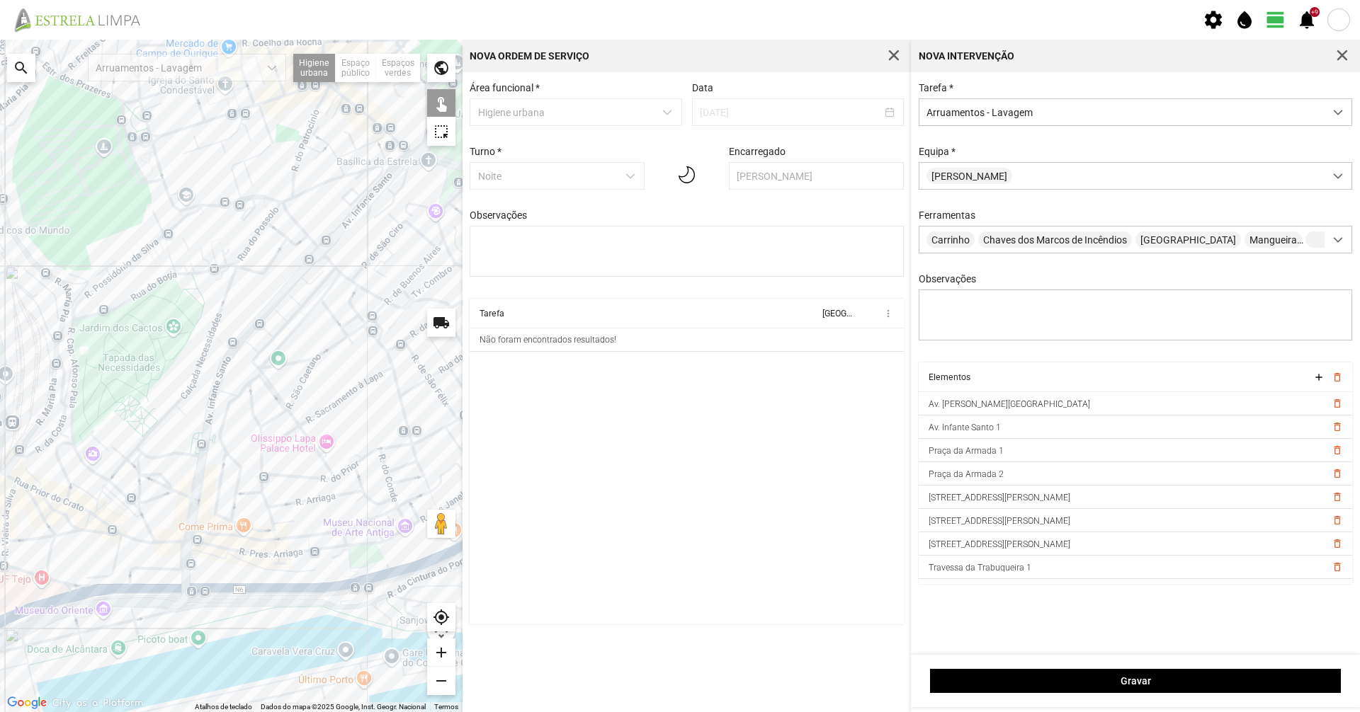
drag, startPoint x: 246, startPoint y: 341, endPoint x: 130, endPoint y: 397, distance: 129.2
click at [130, 397] on div at bounding box center [231, 376] width 462 height 673
